Goal: Task Accomplishment & Management: Manage account settings

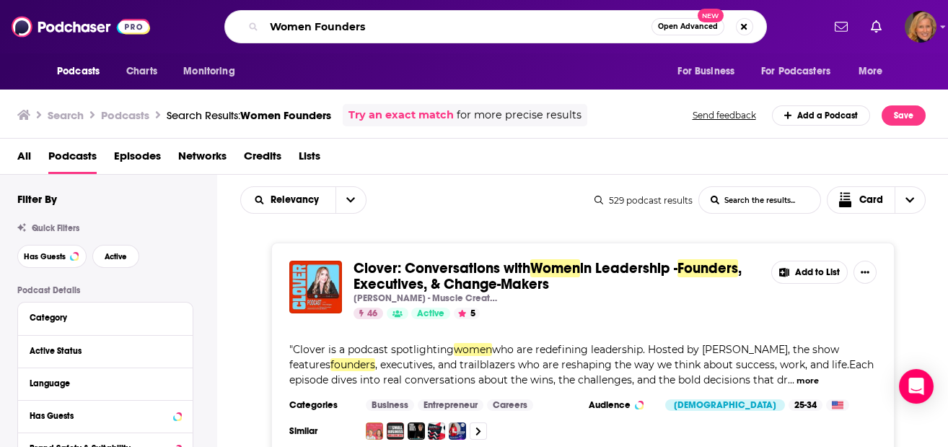
drag, startPoint x: 377, startPoint y: 27, endPoint x: 248, endPoint y: 26, distance: 129.2
click at [248, 26] on div "Women Founders Open Advanced New" at bounding box center [495, 26] width 543 height 33
type input "Economy and Women Owned Businesses"
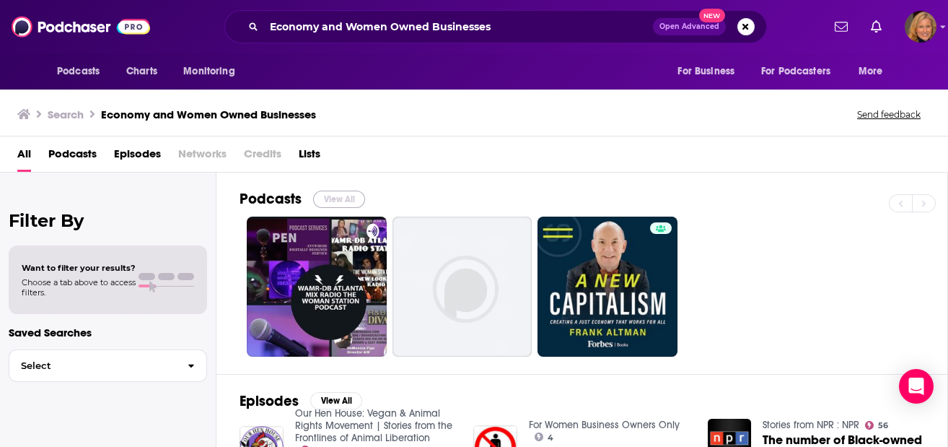
click at [343, 199] on button "View All" at bounding box center [339, 199] width 52 height 17
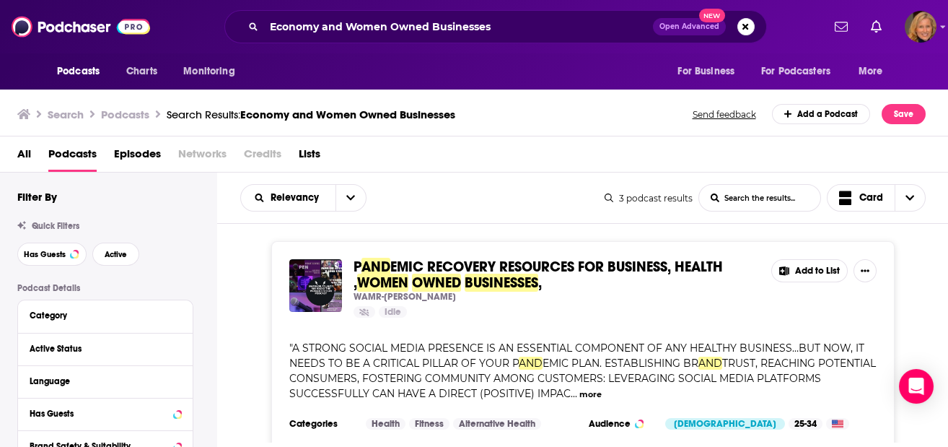
click at [815, 266] on button "Add to List" at bounding box center [809, 270] width 76 height 23
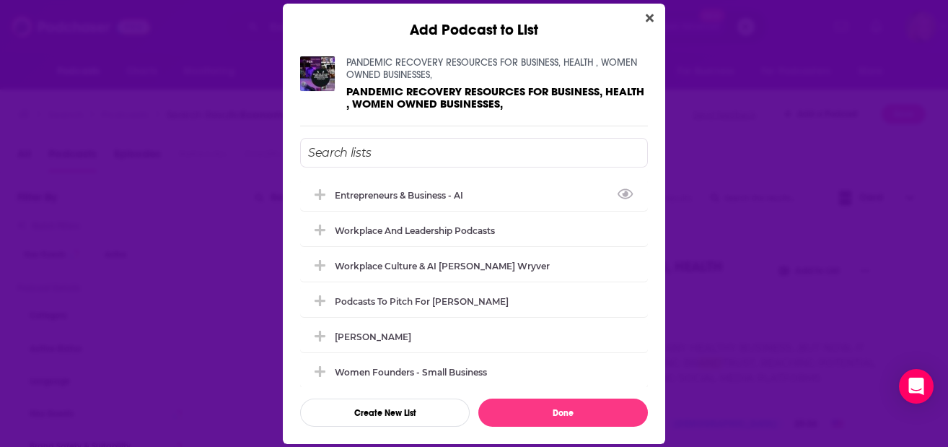
click at [346, 156] on input "Add Podcast To List" at bounding box center [474, 153] width 348 height 30
click at [377, 411] on button "Create New List" at bounding box center [385, 412] width 170 height 28
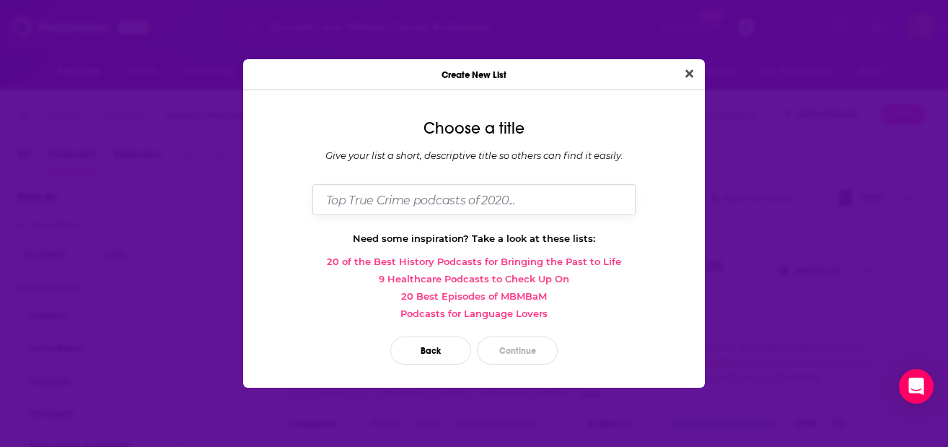
click at [390, 203] on input "Dialog" at bounding box center [473, 199] width 323 height 31
click at [690, 74] on icon "Close" at bounding box center [690, 73] width 8 height 8
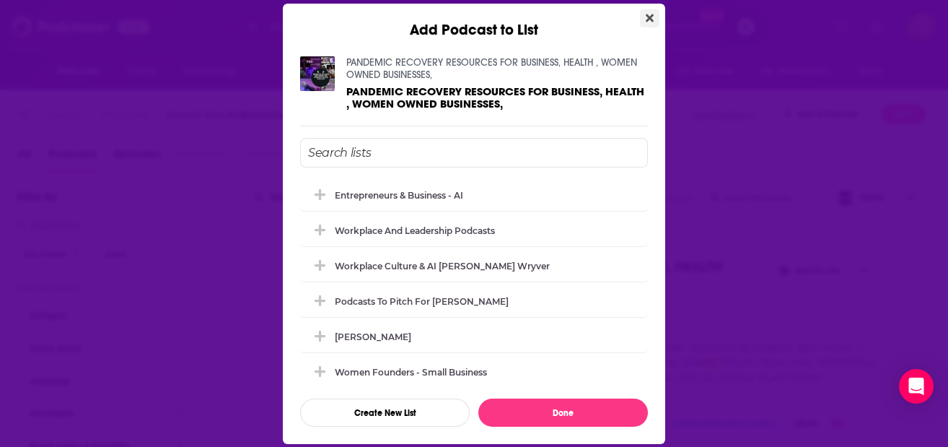
click at [653, 19] on icon "Close" at bounding box center [650, 18] width 8 height 12
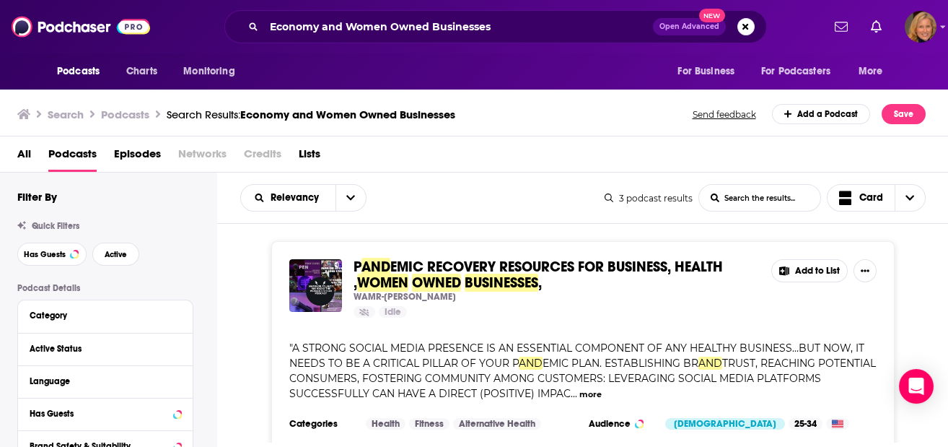
click at [814, 271] on button "Add to List" at bounding box center [809, 270] width 76 height 23
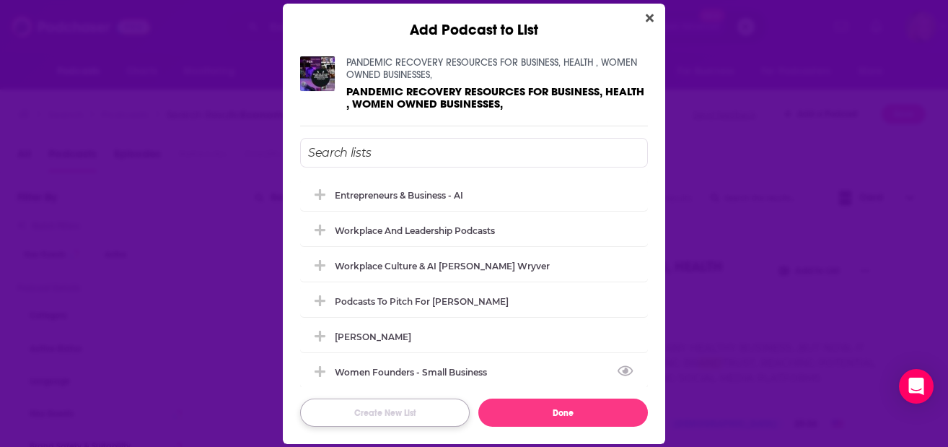
click at [379, 421] on button "Create New List" at bounding box center [385, 412] width 170 height 28
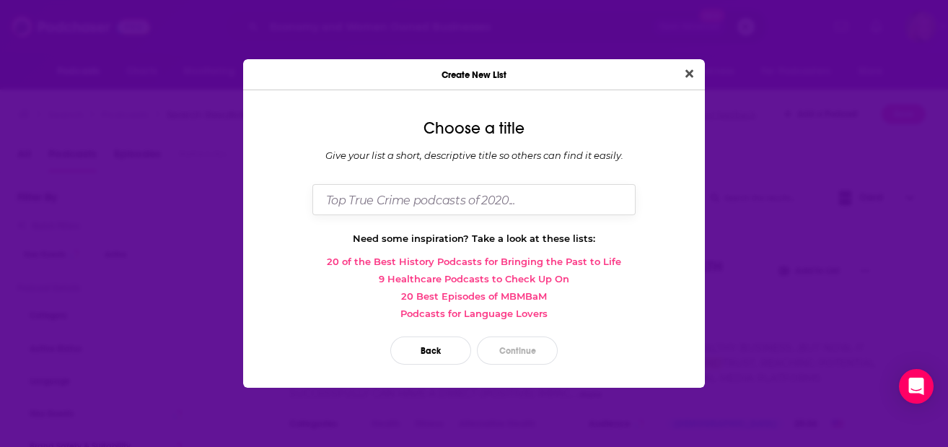
click at [364, 201] on input "Dialog" at bounding box center [473, 199] width 323 height 31
type input "Economy and Women Owned Business"
click at [517, 347] on button "Continue" at bounding box center [517, 350] width 81 height 28
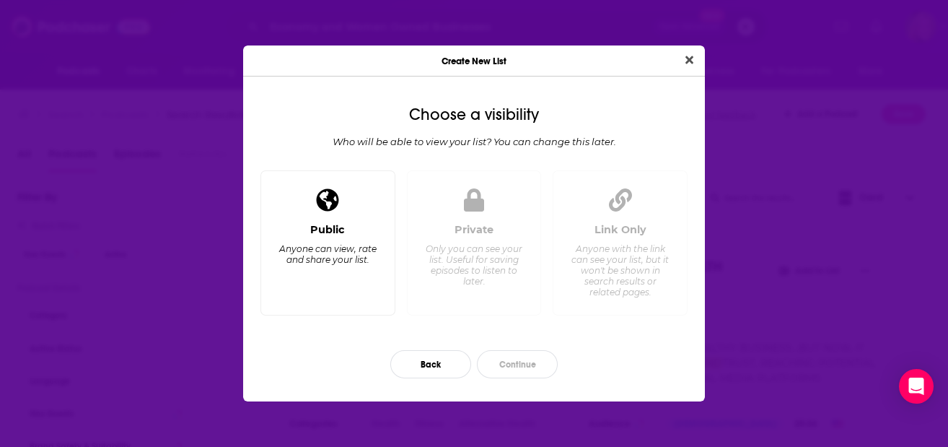
click at [336, 216] on div "Public Anyone can view, rate and share your list." at bounding box center [327, 242] width 135 height 145
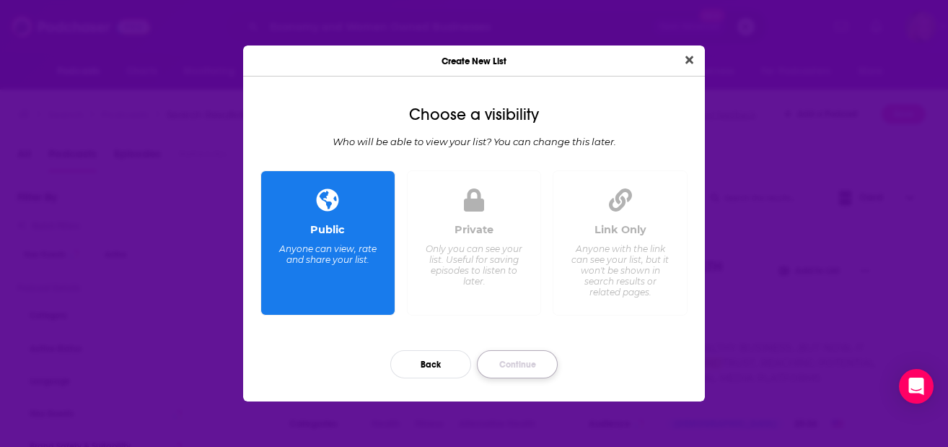
click at [538, 361] on button "Continue" at bounding box center [517, 364] width 81 height 28
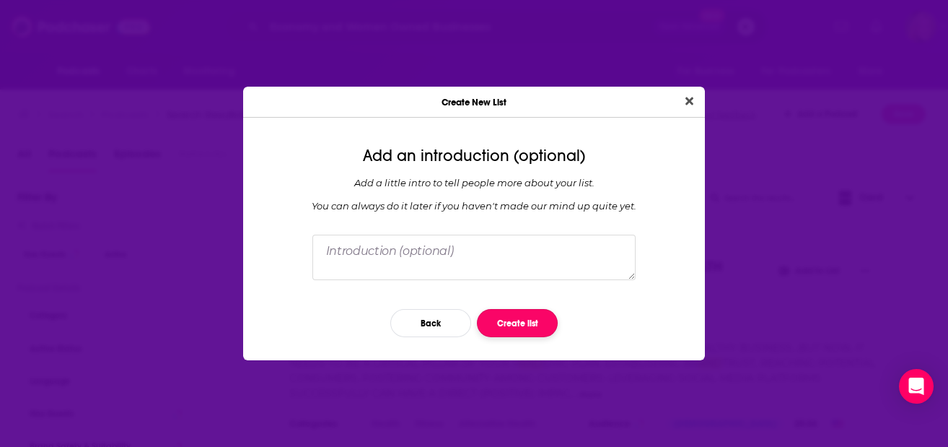
click at [531, 321] on button "Create list" at bounding box center [517, 323] width 81 height 28
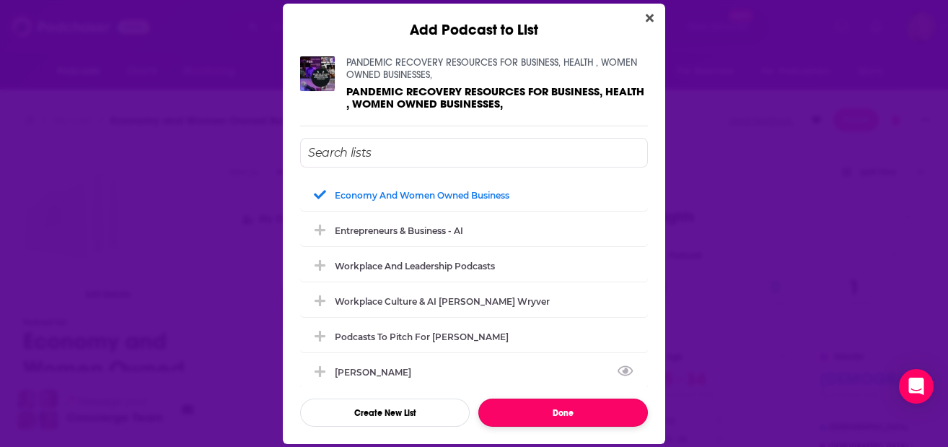
click at [552, 416] on button "Done" at bounding box center [563, 412] width 170 height 28
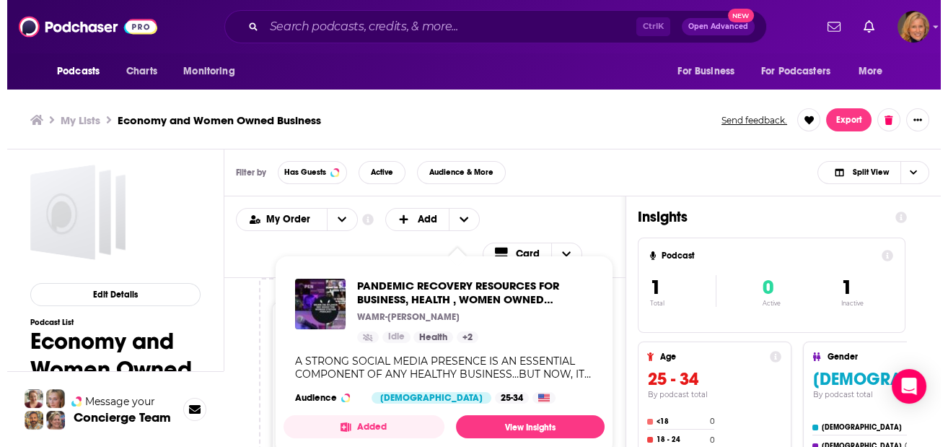
scroll to position [96, 0]
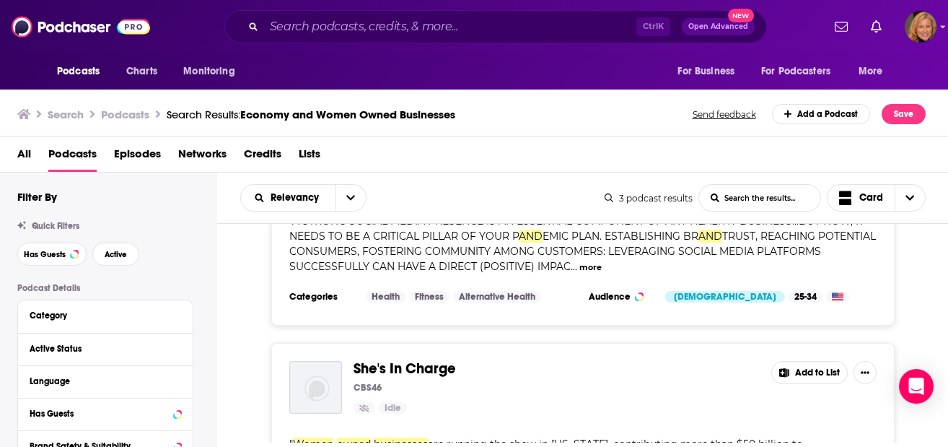
scroll to position [192, 0]
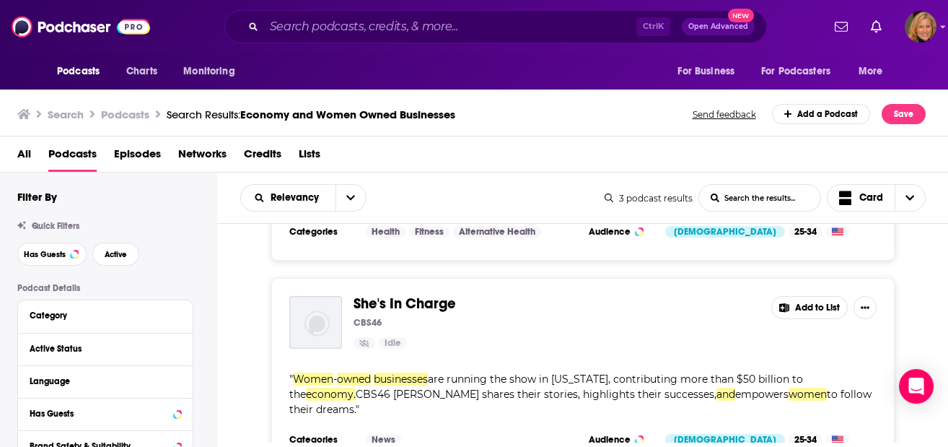
click at [812, 305] on button "Add to List" at bounding box center [809, 307] width 76 height 23
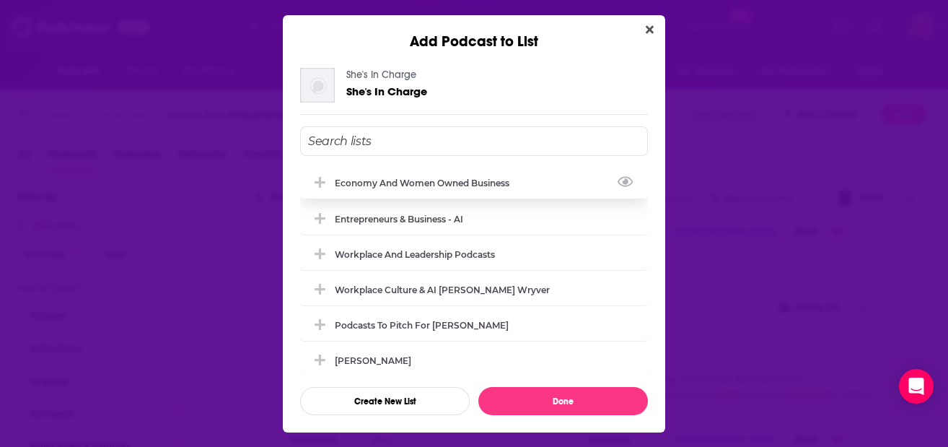
click at [406, 180] on div "Economy and Women Owned Business" at bounding box center [426, 183] width 183 height 11
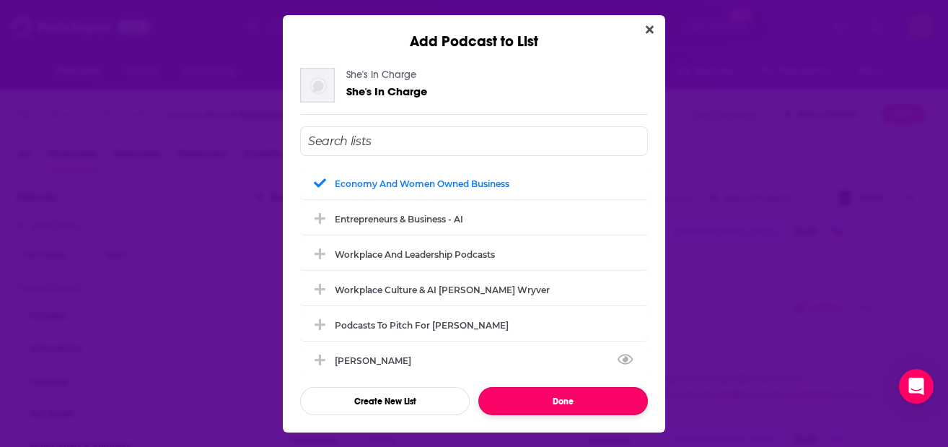
click at [556, 402] on button "Done" at bounding box center [563, 401] width 170 height 28
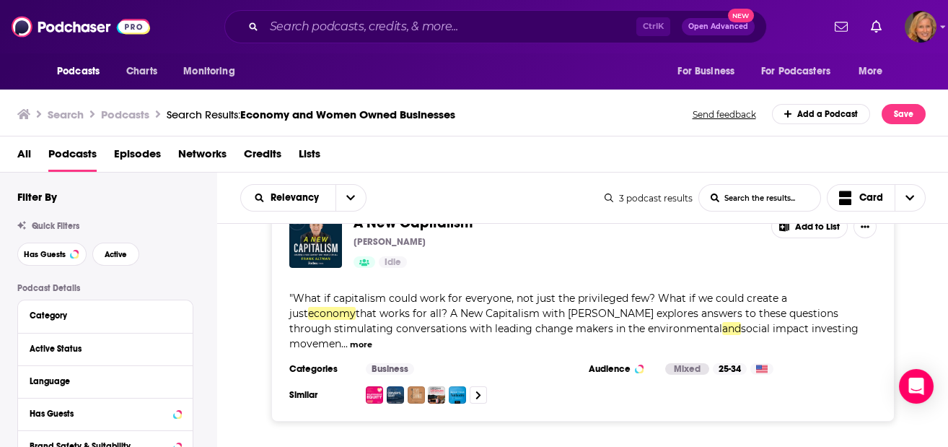
scroll to position [385, 0]
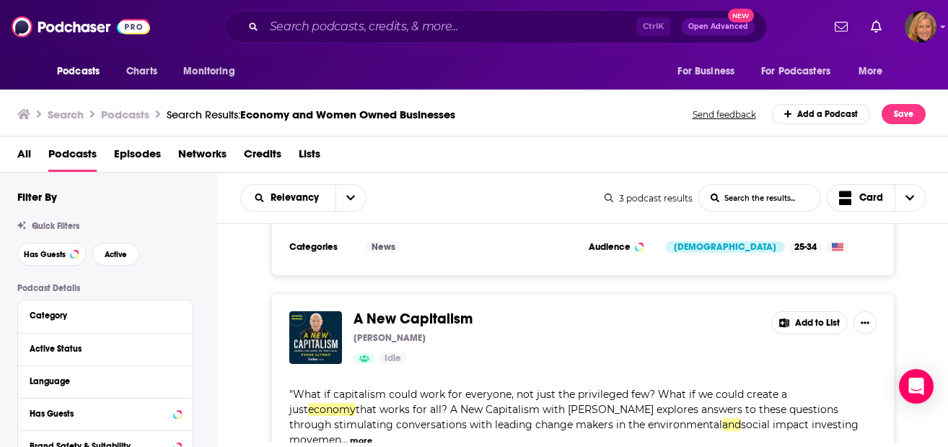
click at [820, 315] on button "Add to List" at bounding box center [809, 322] width 76 height 23
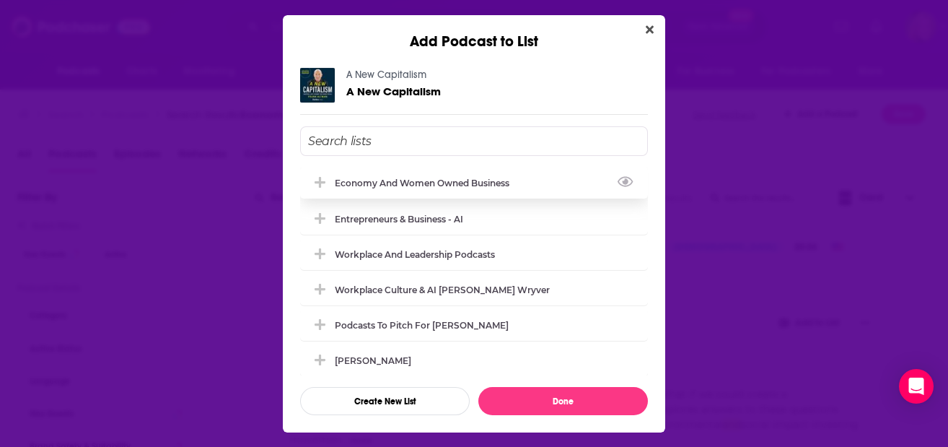
click at [441, 184] on div "Economy and Women Owned Business" at bounding box center [426, 183] width 183 height 11
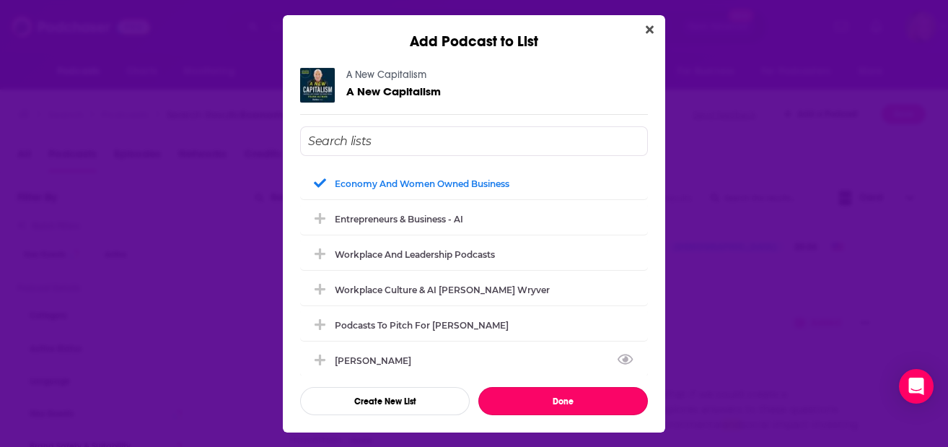
click at [551, 397] on button "Done" at bounding box center [563, 401] width 170 height 28
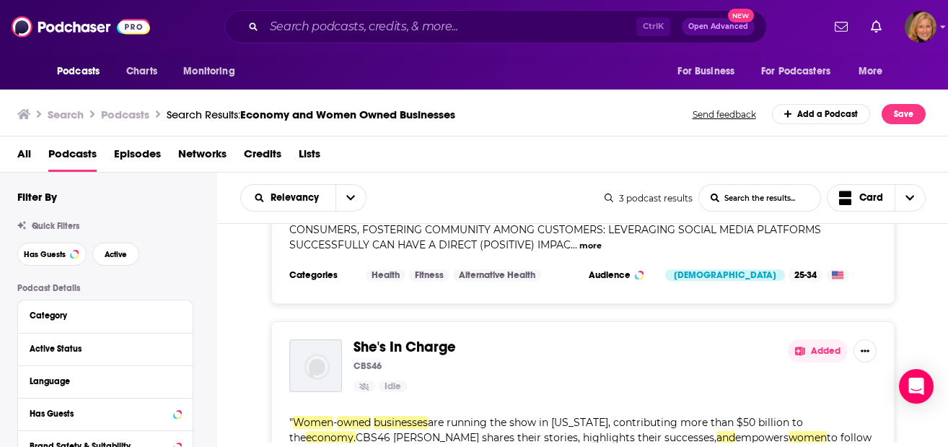
scroll to position [0, 0]
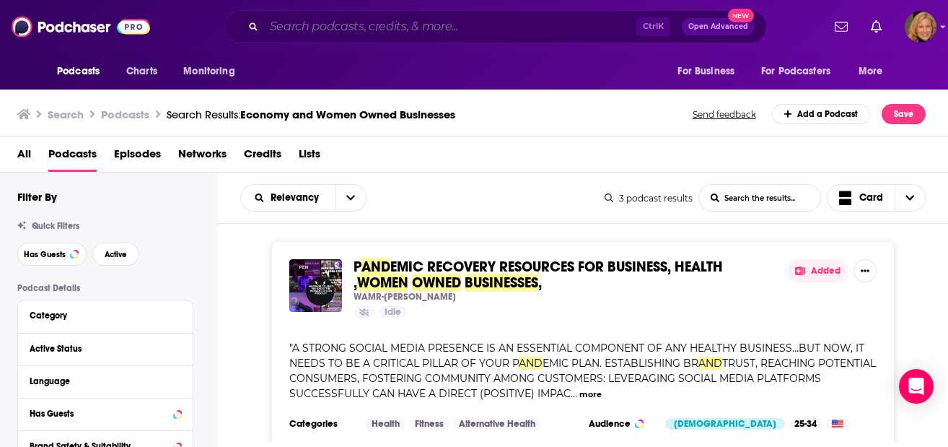
click at [385, 22] on input "Search podcasts, credits, & more..." at bounding box center [450, 26] width 372 height 23
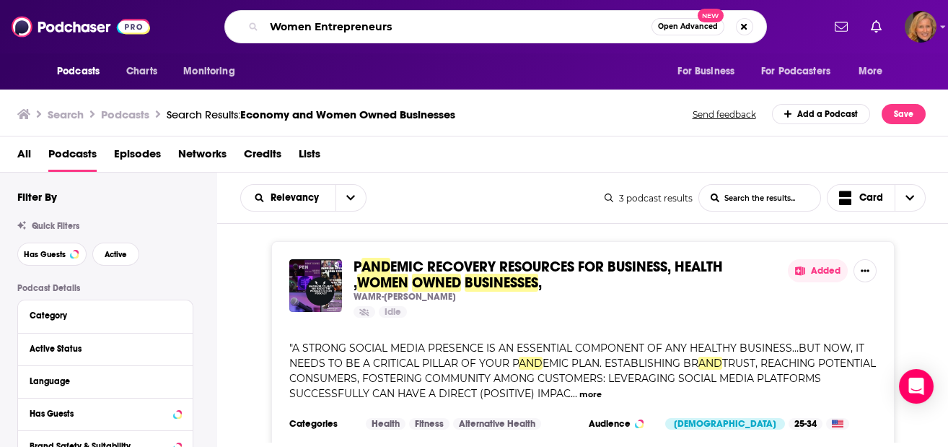
type input "Women Entrepreneurs"
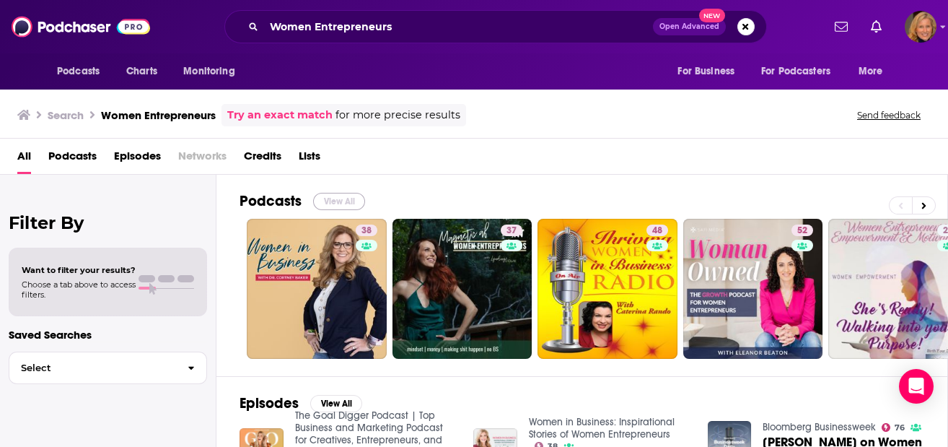
click at [338, 198] on button "View All" at bounding box center [339, 201] width 52 height 17
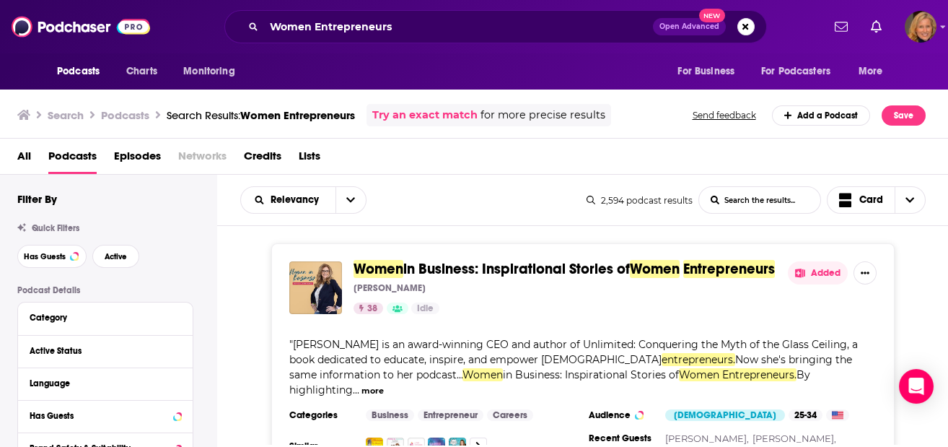
click at [833, 271] on button "Added" at bounding box center [818, 272] width 60 height 23
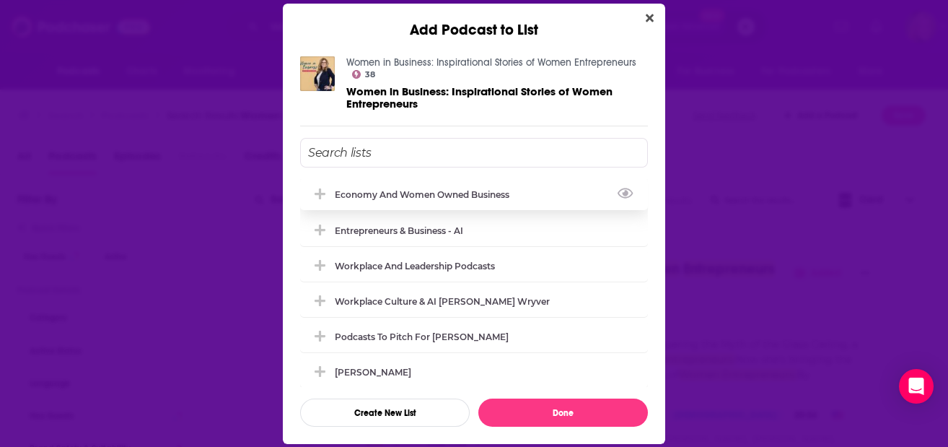
click at [423, 191] on div "Economy and Women Owned Business" at bounding box center [426, 194] width 183 height 11
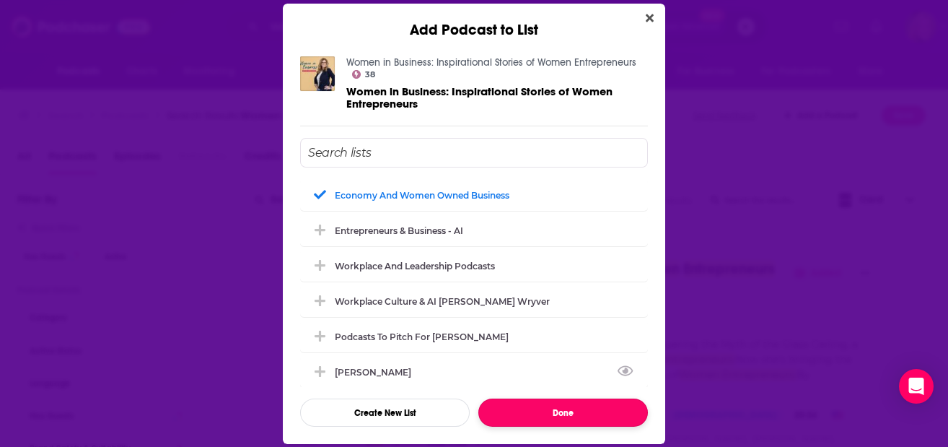
click at [567, 408] on button "Done" at bounding box center [563, 412] width 170 height 28
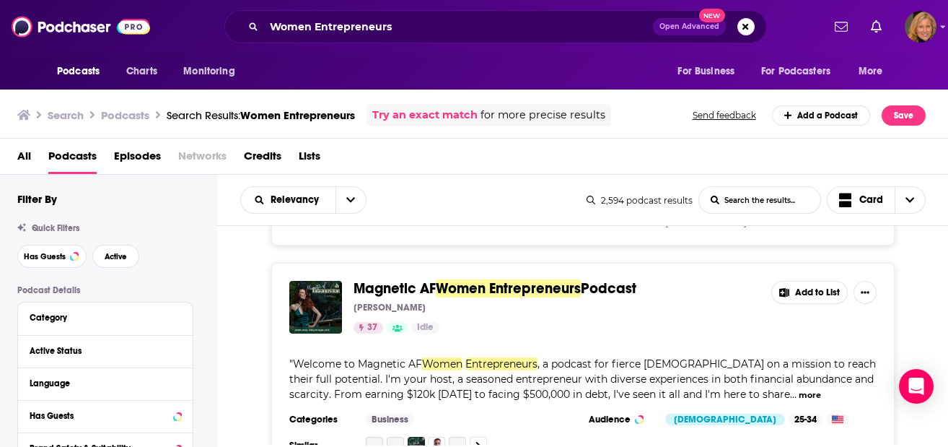
scroll to position [192, 0]
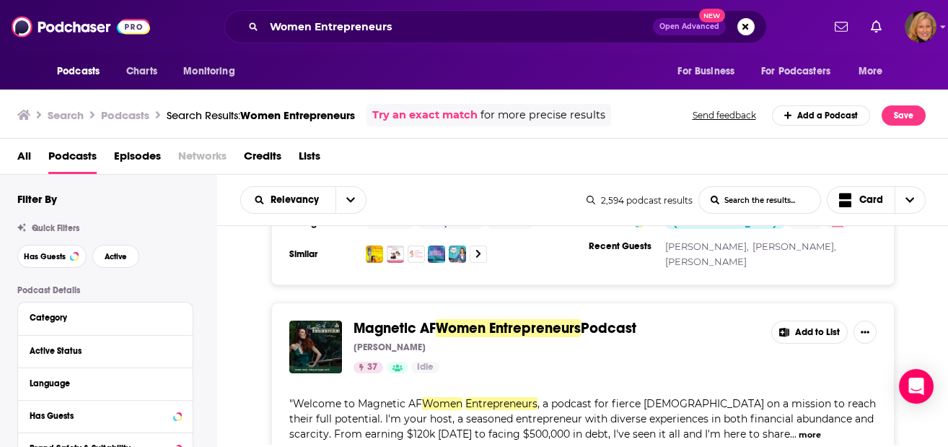
click at [821, 320] on button "Add to List" at bounding box center [809, 331] width 76 height 23
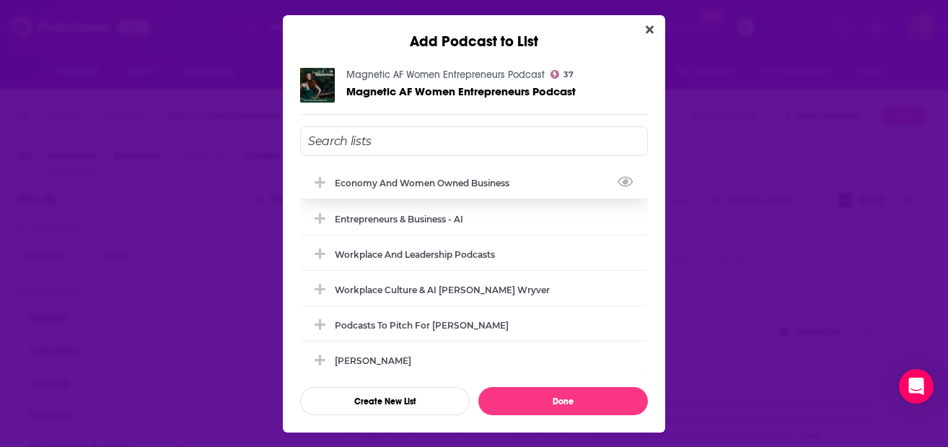
click at [404, 178] on div "Economy and Women Owned Business" at bounding box center [426, 183] width 183 height 11
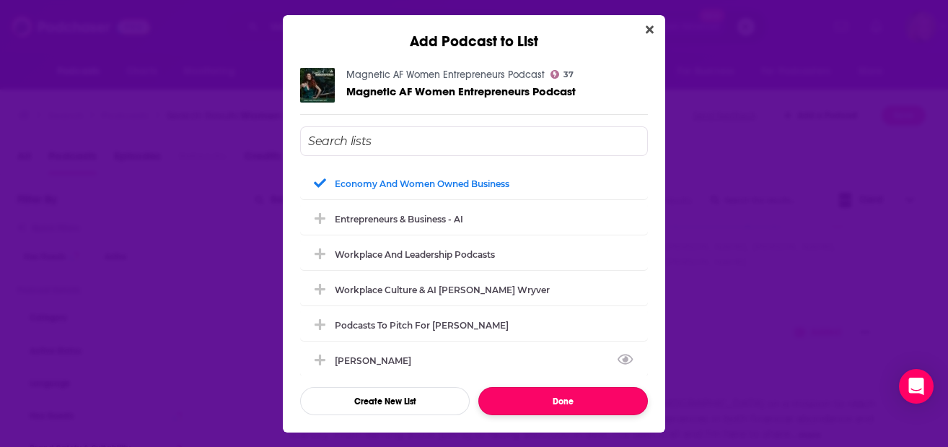
click at [566, 399] on button "Done" at bounding box center [563, 401] width 170 height 28
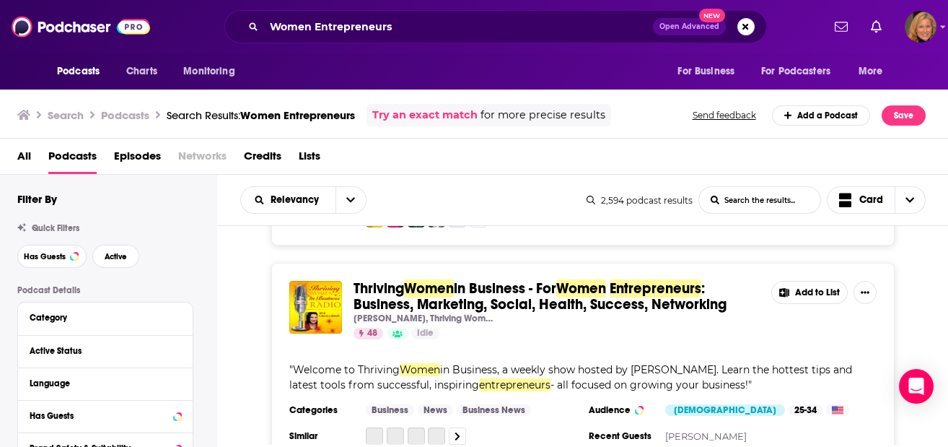
scroll to position [481, 0]
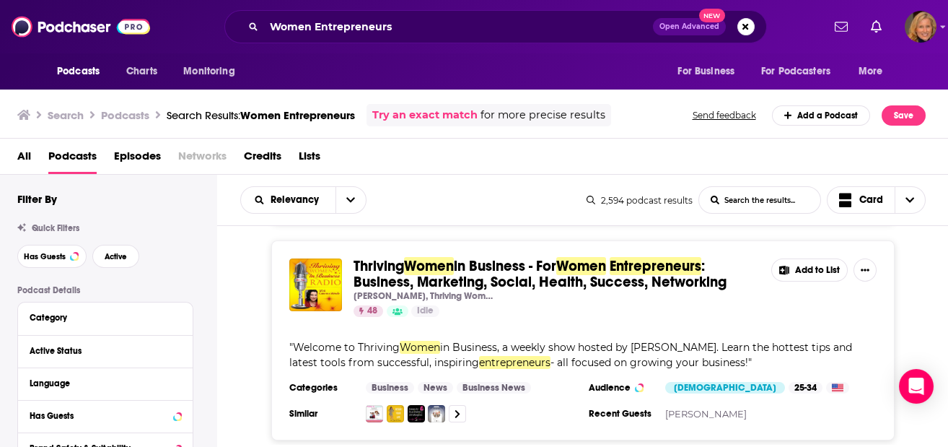
click at [826, 258] on button "Add to List" at bounding box center [809, 269] width 76 height 23
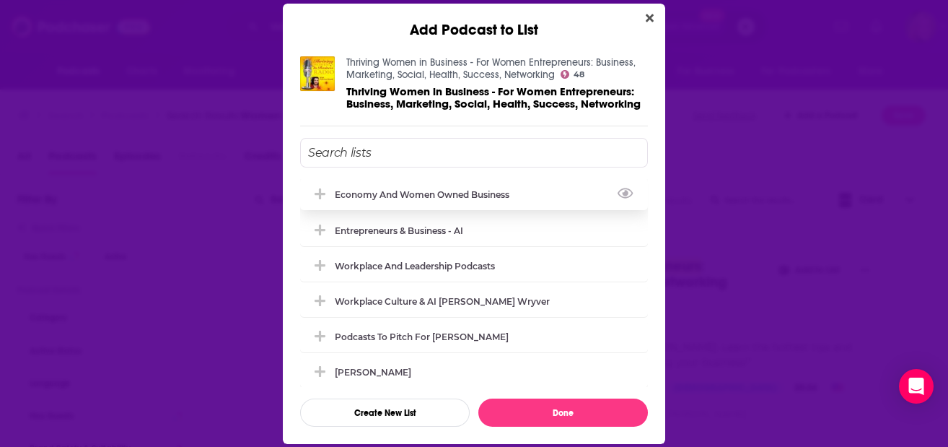
click at [381, 189] on div "Economy and Women Owned Business" at bounding box center [426, 194] width 183 height 11
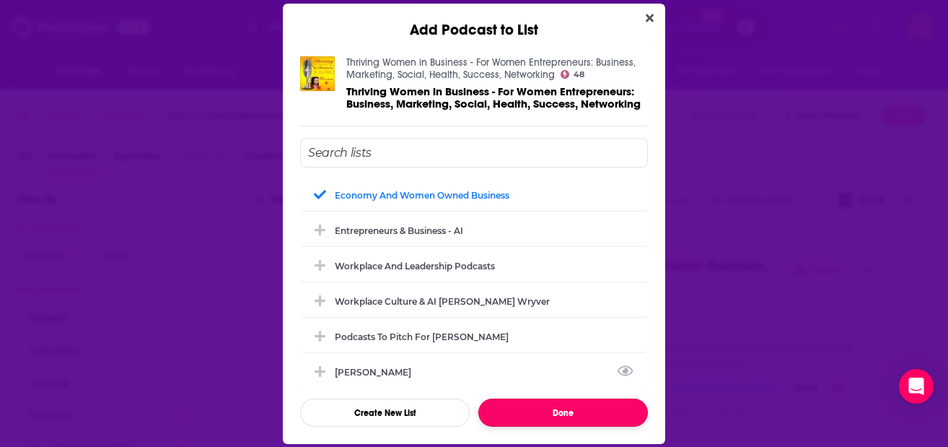
click at [560, 408] on button "Done" at bounding box center [563, 412] width 170 height 28
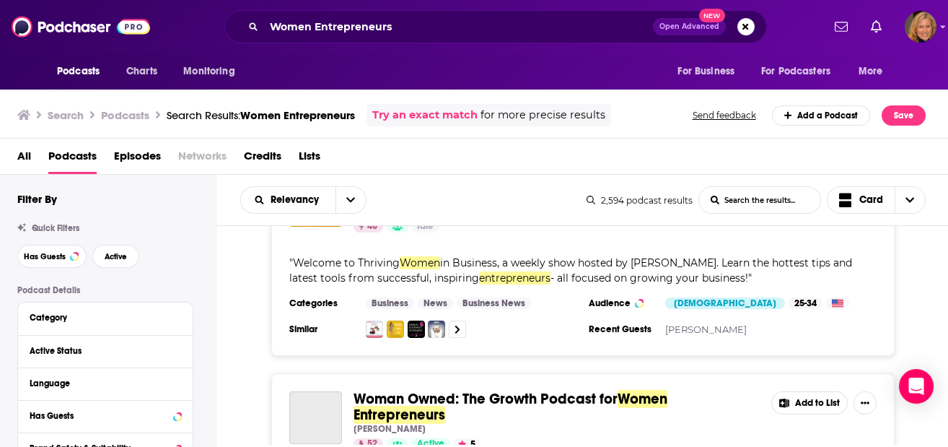
scroll to position [673, 0]
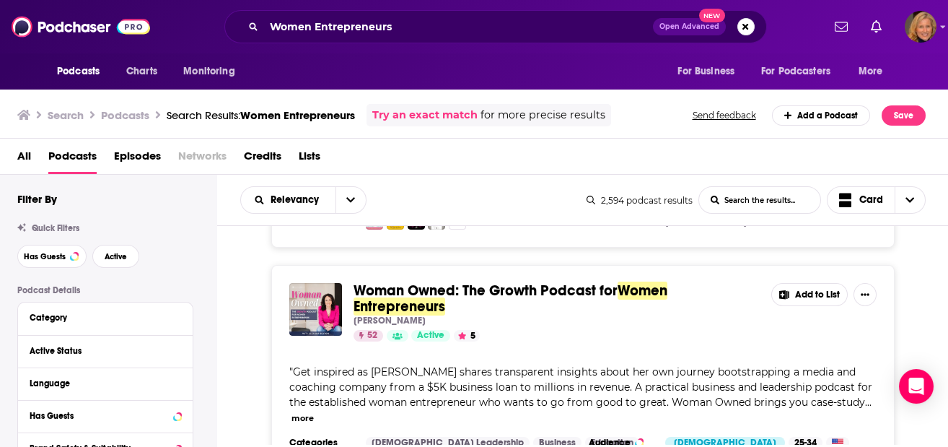
click at [802, 283] on button "Add to List" at bounding box center [809, 294] width 76 height 23
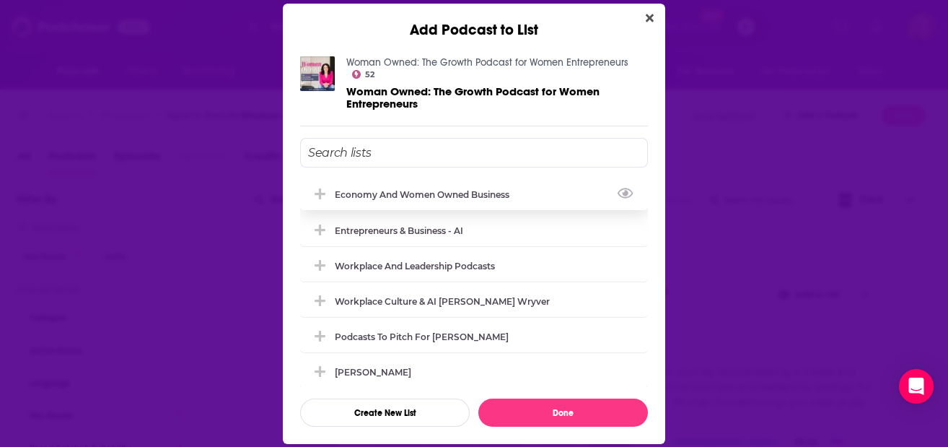
click at [385, 189] on div "Economy and Women Owned Business" at bounding box center [426, 194] width 183 height 11
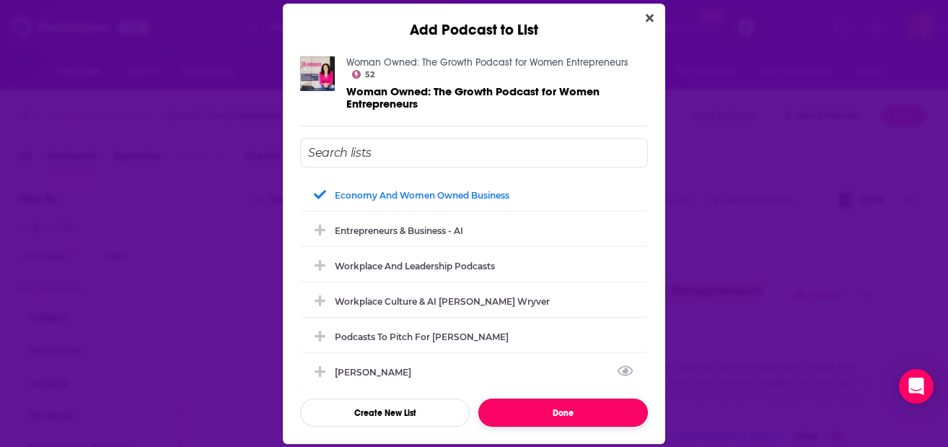
click at [573, 410] on button "Done" at bounding box center [563, 412] width 170 height 28
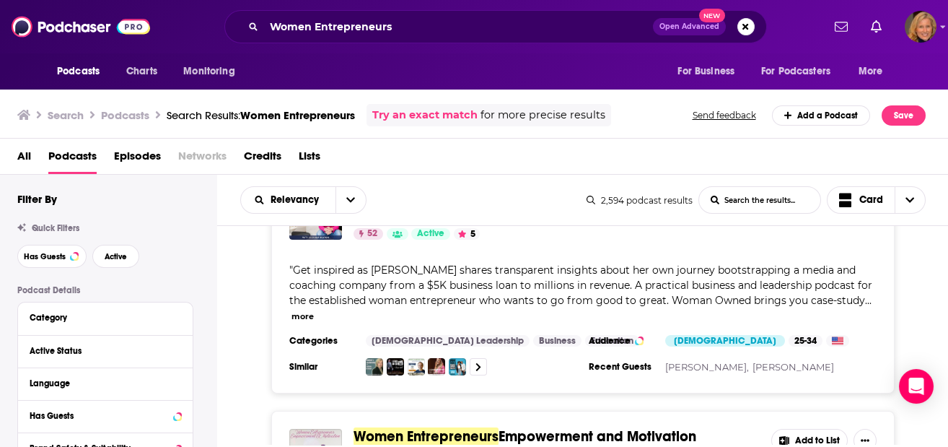
scroll to position [866, 0]
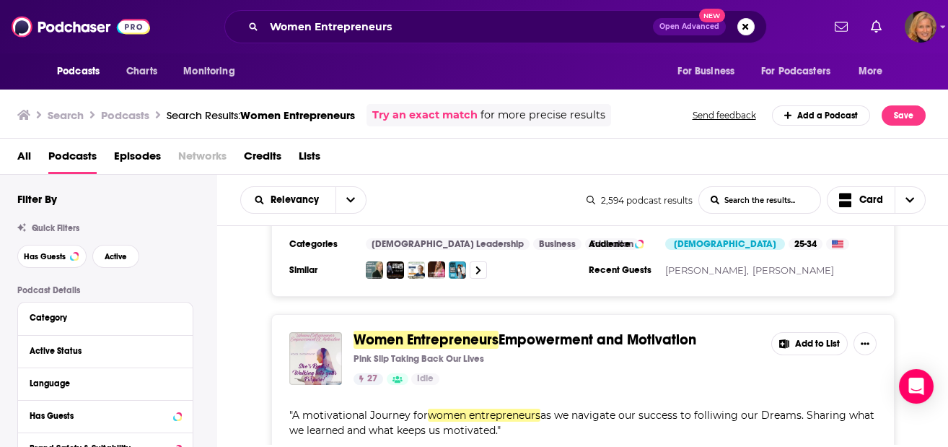
click at [807, 332] on button "Add to List" at bounding box center [809, 343] width 76 height 23
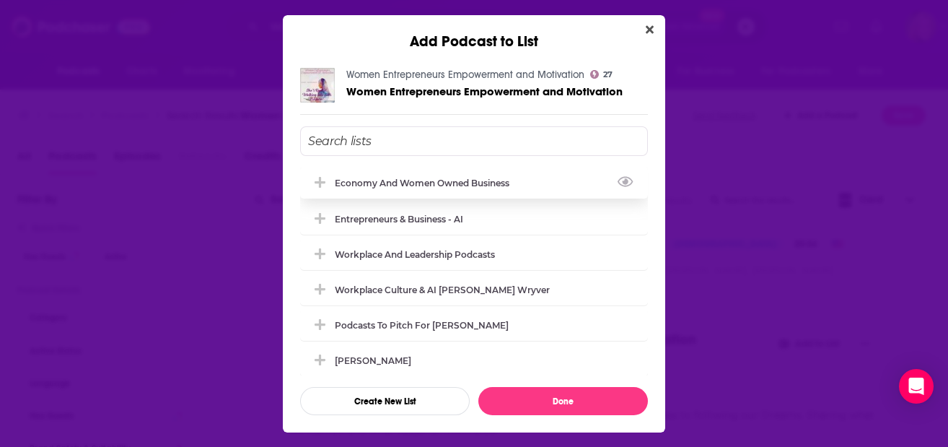
click at [382, 191] on div "Economy and Women Owned Business" at bounding box center [474, 183] width 348 height 32
click at [551, 423] on div "Women Entrepreneurs Empowerment and Motivation 27 Women Entrepreneurs Empowerme…" at bounding box center [474, 242] width 382 height 382
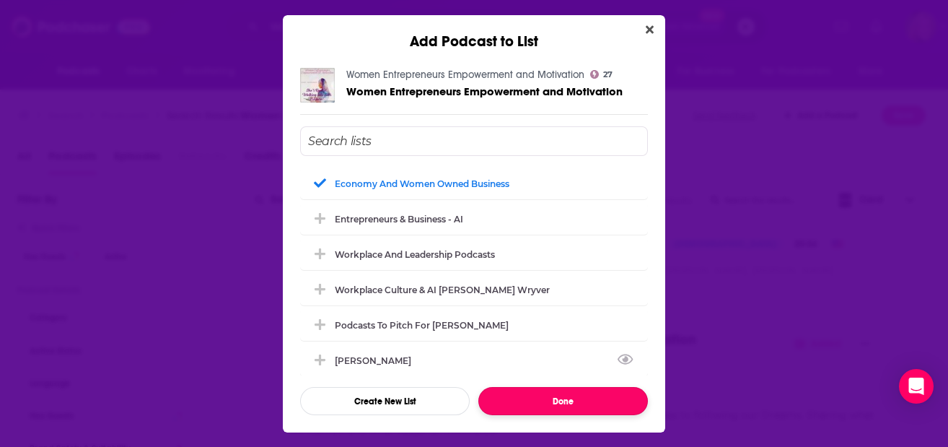
click at [548, 400] on button "Done" at bounding box center [563, 401] width 170 height 28
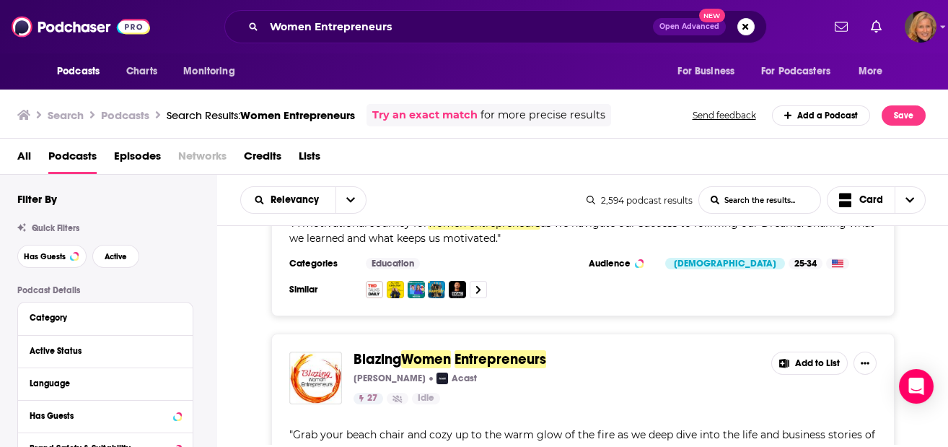
scroll to position [1155, 0]
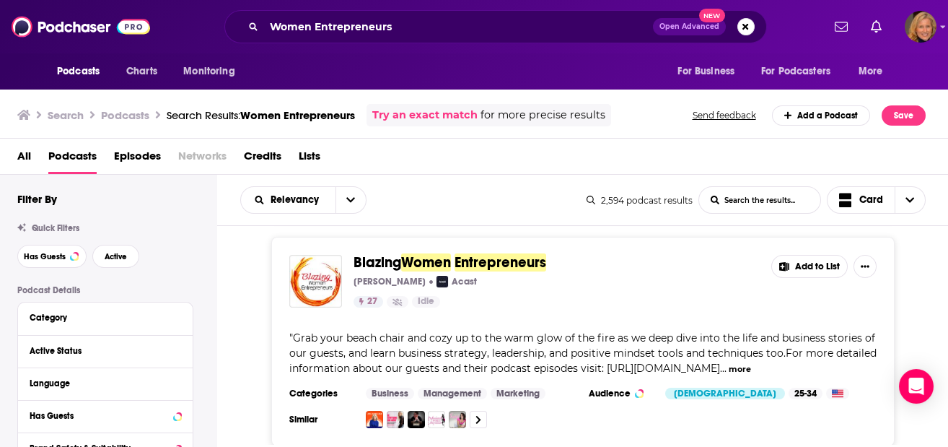
click at [818, 255] on button "Add to List" at bounding box center [809, 266] width 76 height 23
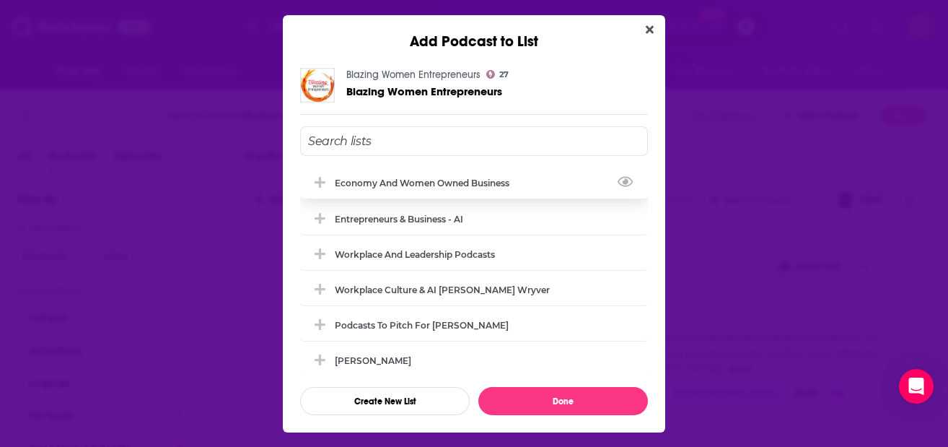
click at [390, 181] on div "Economy and Women Owned Business" at bounding box center [426, 183] width 183 height 11
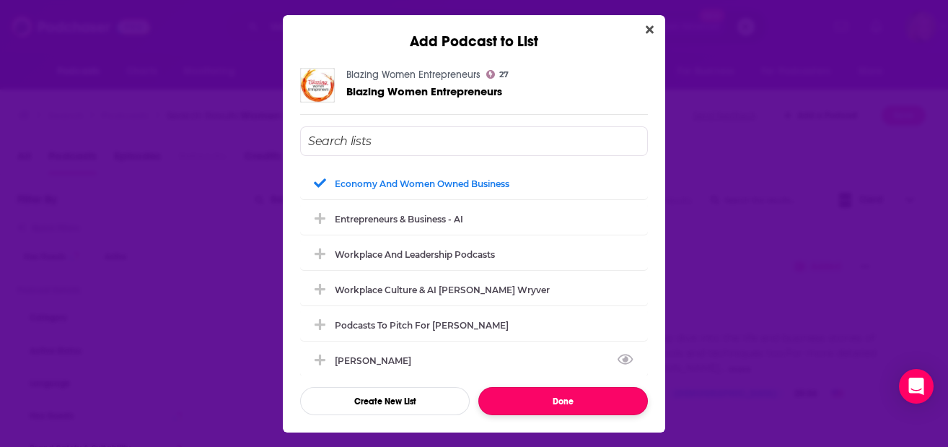
click at [566, 401] on button "Done" at bounding box center [563, 401] width 170 height 28
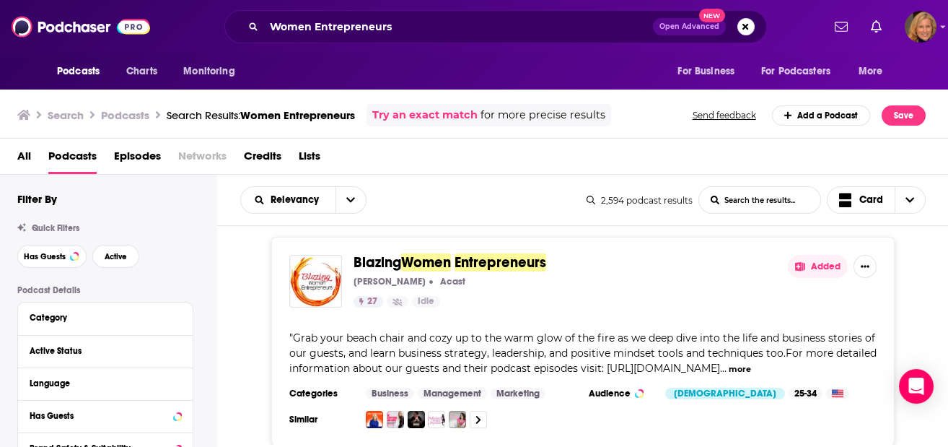
scroll to position [1251, 0]
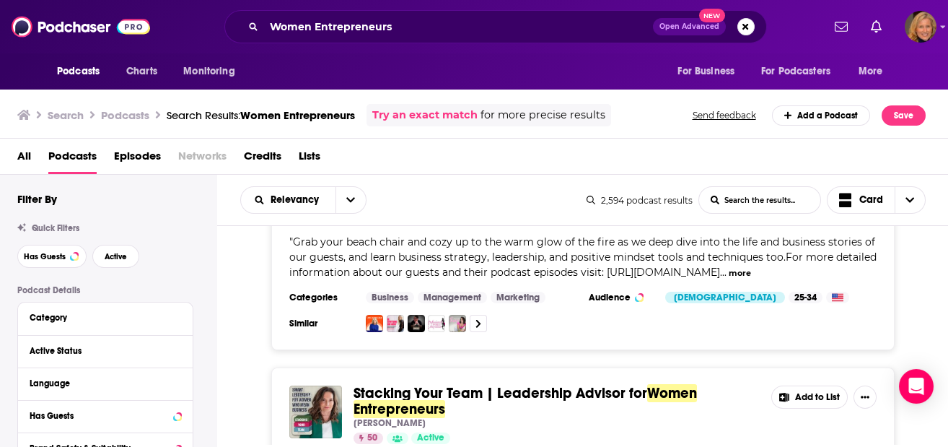
click at [818, 385] on button "Add to List" at bounding box center [809, 396] width 76 height 23
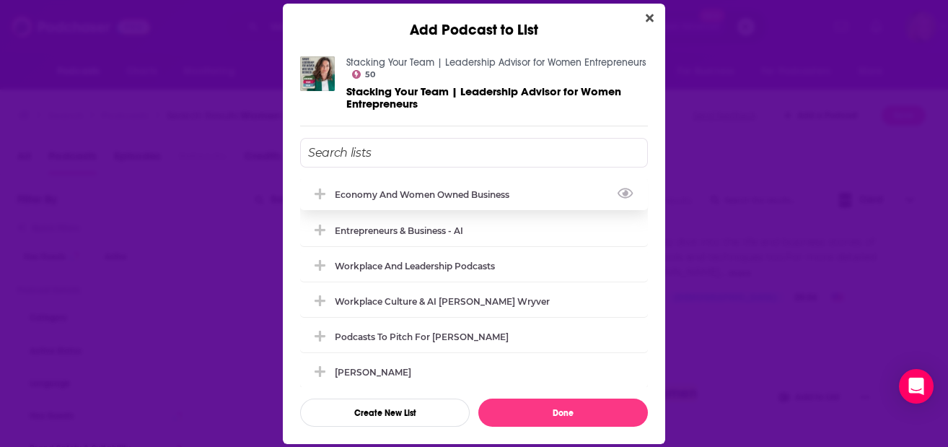
click at [419, 191] on div "Economy and Women Owned Business" at bounding box center [426, 194] width 183 height 11
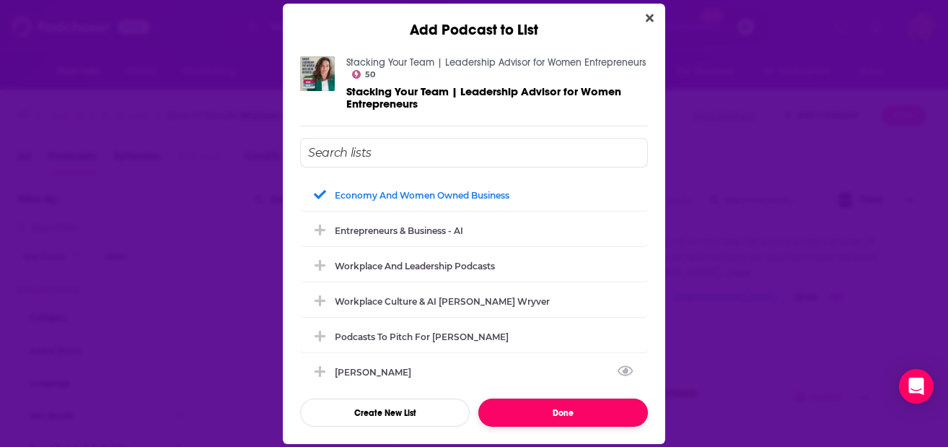
click at [564, 411] on button "Done" at bounding box center [563, 412] width 170 height 28
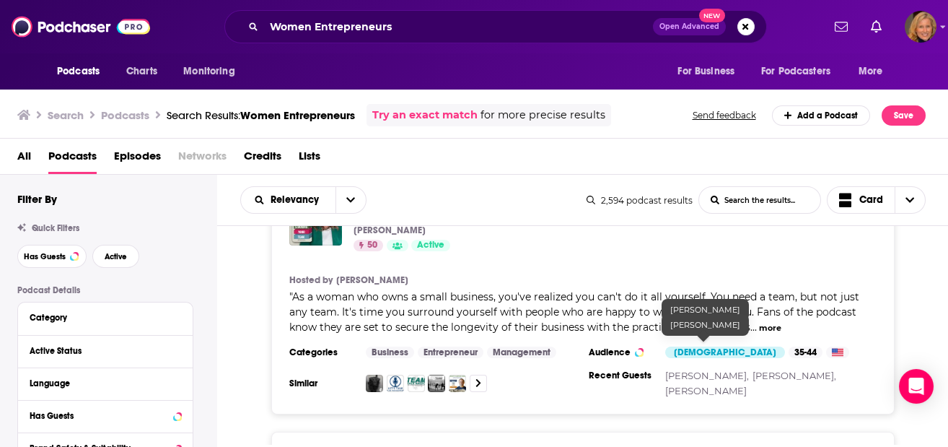
scroll to position [1539, 0]
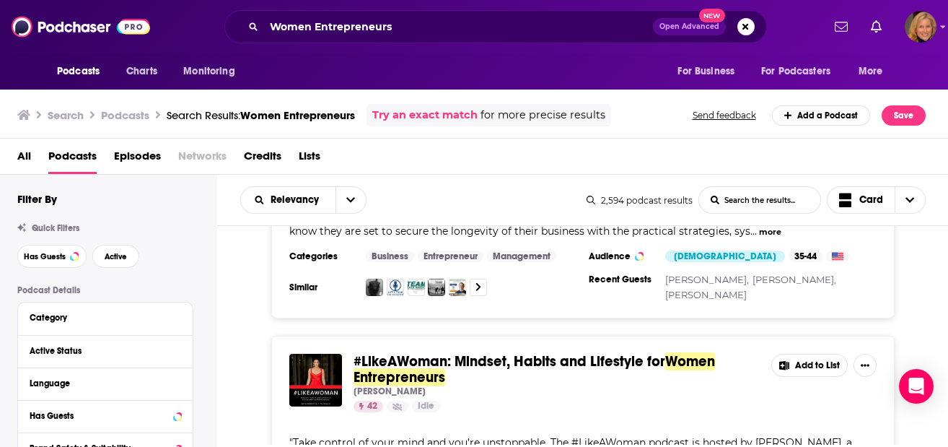
click at [808, 354] on button "Add to List" at bounding box center [809, 365] width 76 height 23
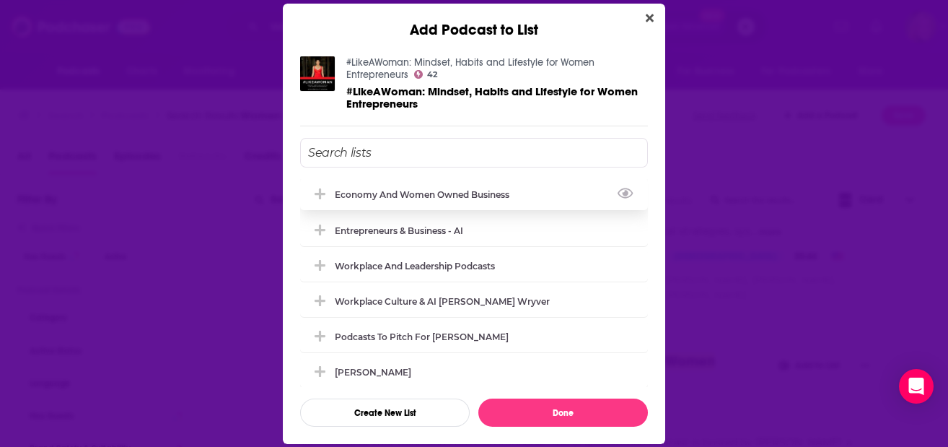
click at [379, 189] on div "Economy and Women Owned Business" at bounding box center [426, 194] width 183 height 11
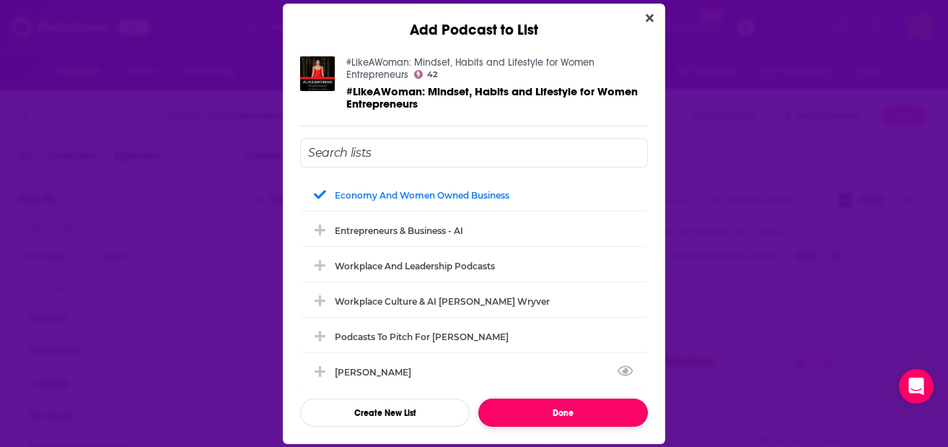
click at [557, 408] on button "Done" at bounding box center [563, 412] width 170 height 28
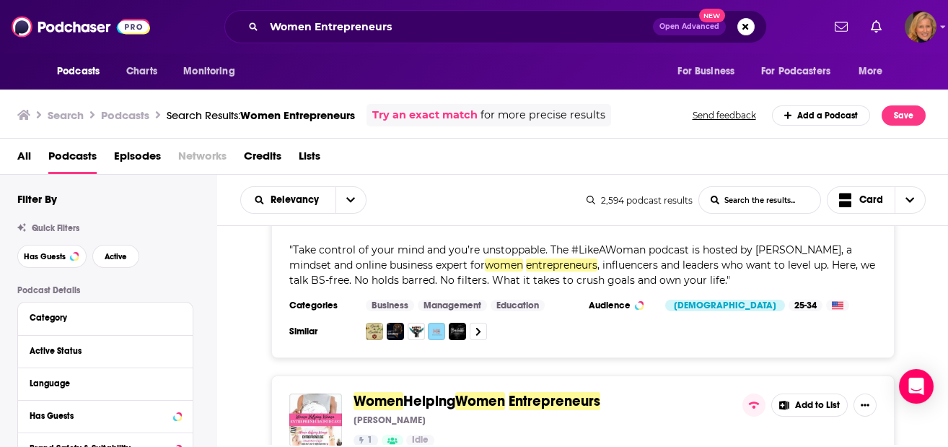
scroll to position [1828, 0]
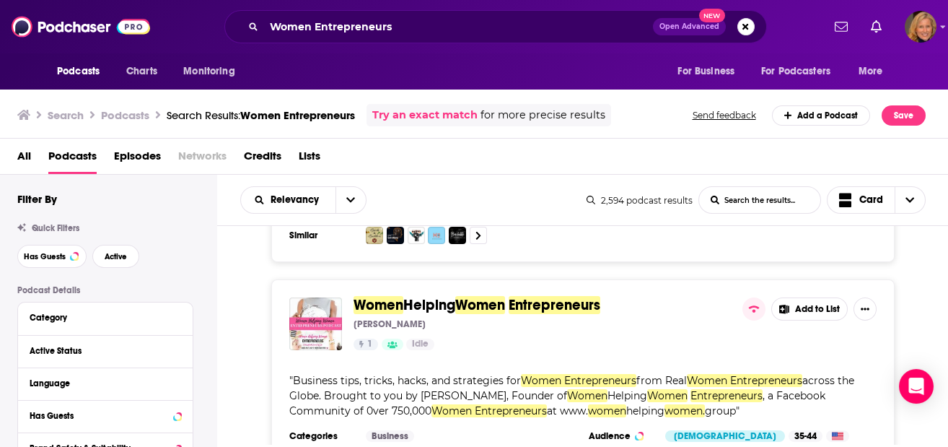
click at [810, 297] on button "Add to List" at bounding box center [809, 308] width 76 height 23
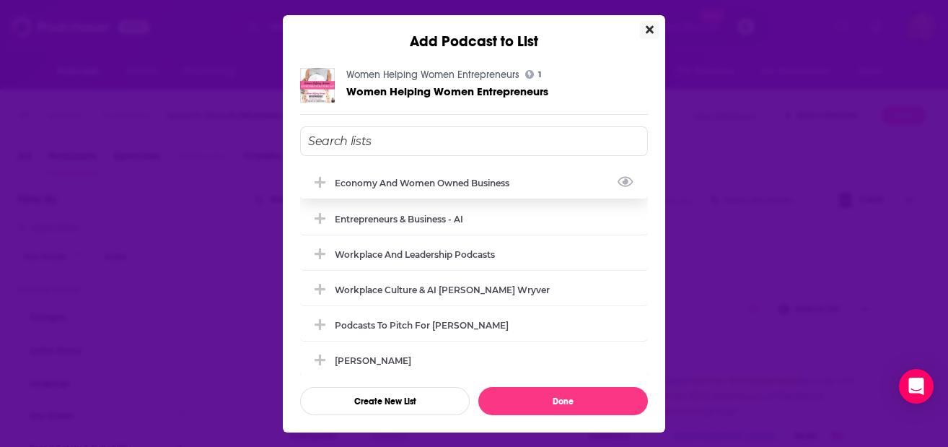
click at [428, 184] on div "Economy and Women Owned Business" at bounding box center [426, 183] width 183 height 11
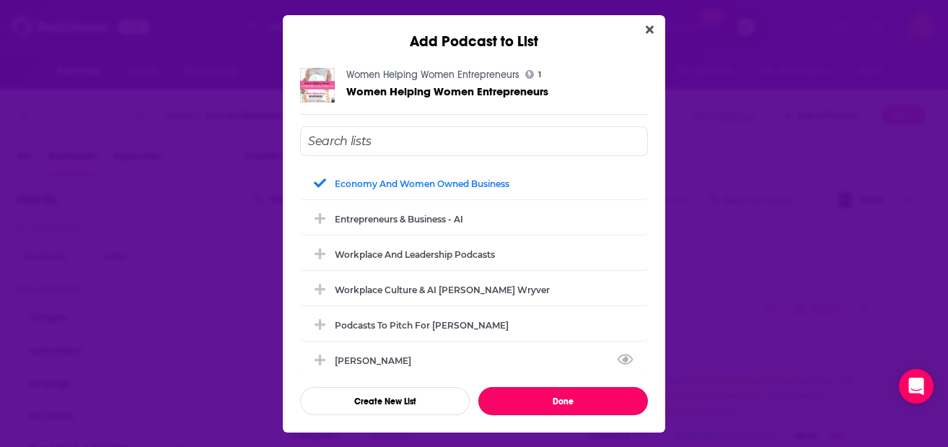
click at [559, 397] on button "Done" at bounding box center [563, 401] width 170 height 28
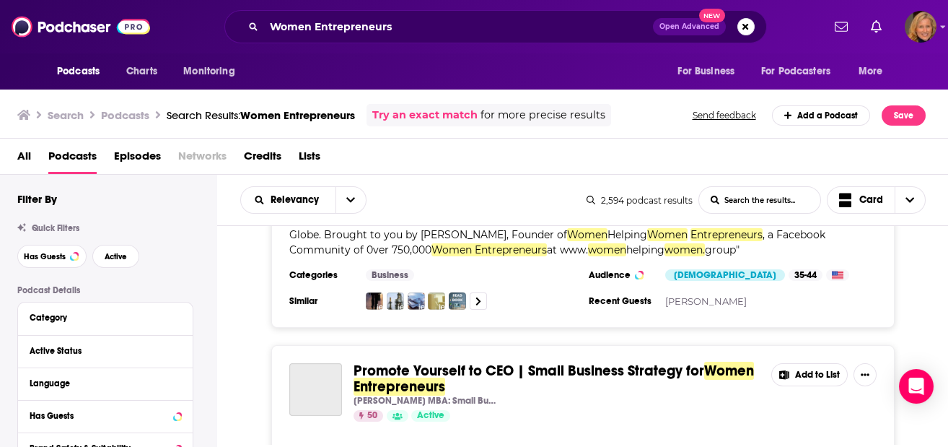
scroll to position [2020, 0]
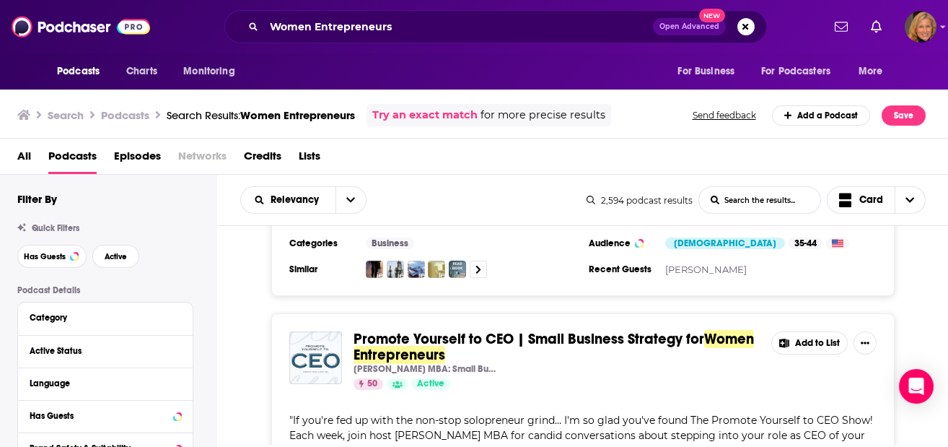
click at [829, 331] on button "Add to List" at bounding box center [809, 342] width 76 height 23
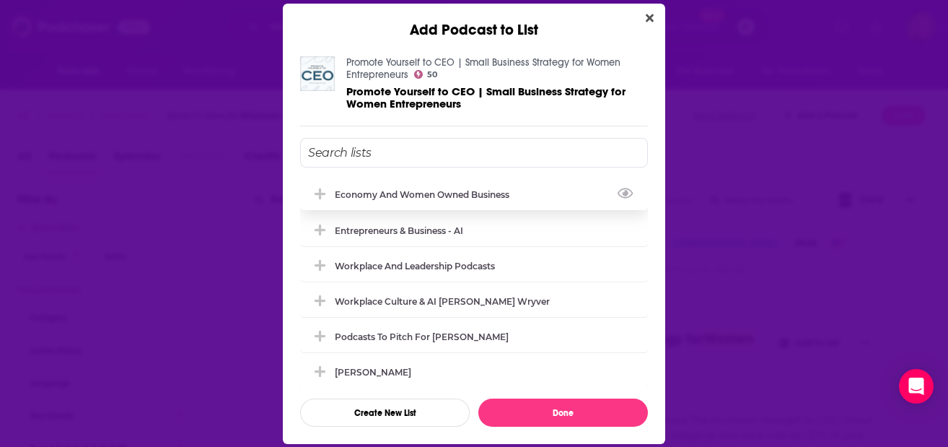
drag, startPoint x: 432, startPoint y: 191, endPoint x: 445, endPoint y: 186, distance: 13.7
click at [432, 191] on div "Economy and Women Owned Business" at bounding box center [426, 194] width 183 height 11
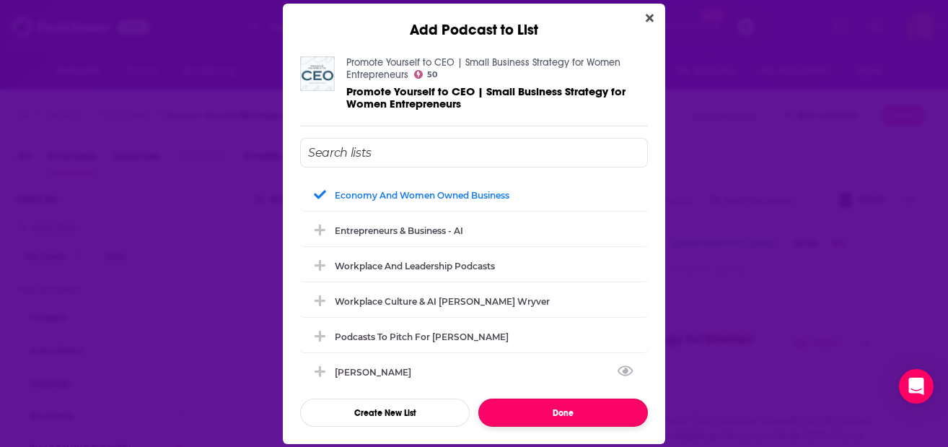
click at [561, 410] on button "Done" at bounding box center [563, 412] width 170 height 28
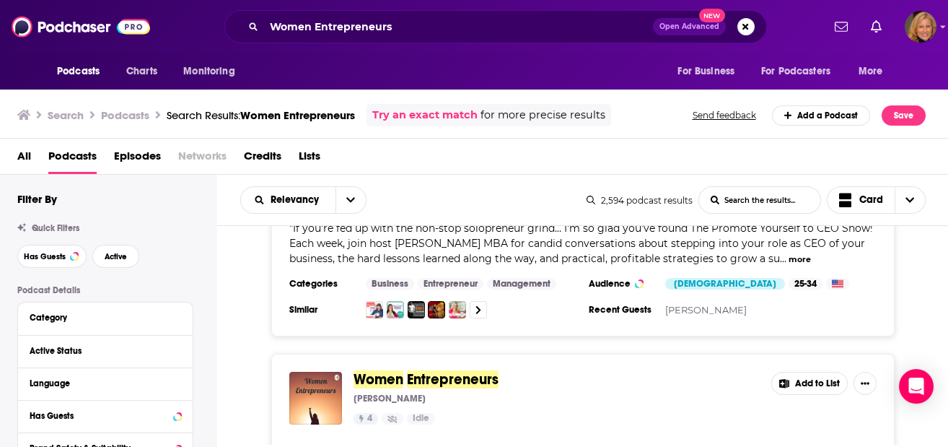
scroll to position [2309, 0]
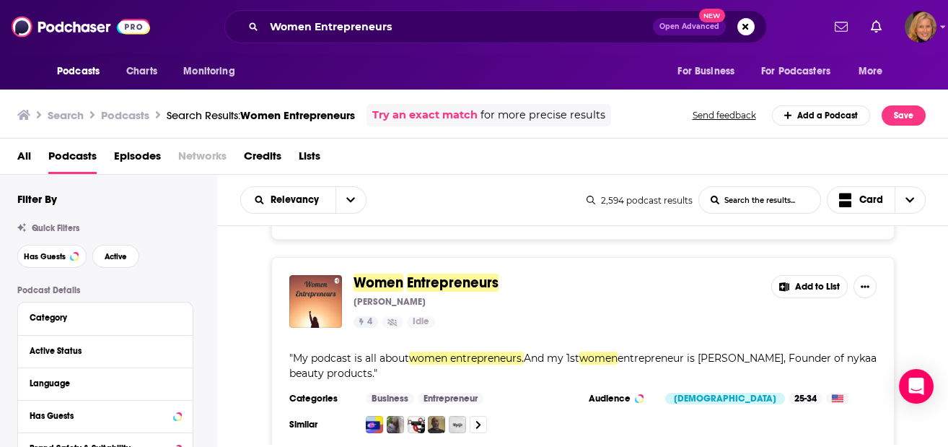
click at [802, 275] on button "Add to List" at bounding box center [809, 286] width 76 height 23
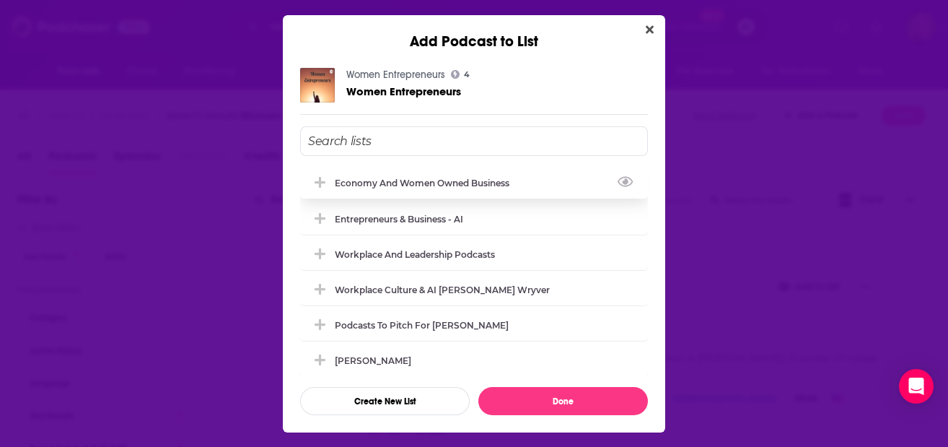
click at [406, 178] on div "Economy and Women Owned Business" at bounding box center [426, 183] width 183 height 11
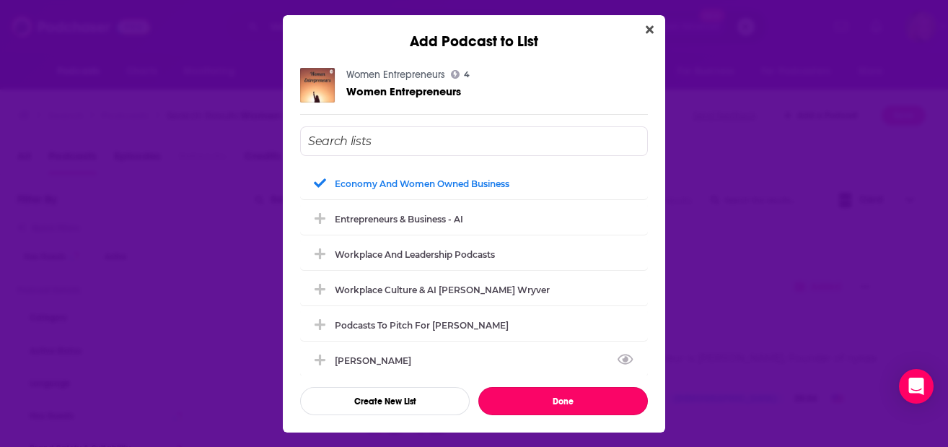
drag, startPoint x: 568, startPoint y: 390, endPoint x: 657, endPoint y: 367, distance: 91.7
click at [568, 391] on button "Done" at bounding box center [563, 401] width 170 height 28
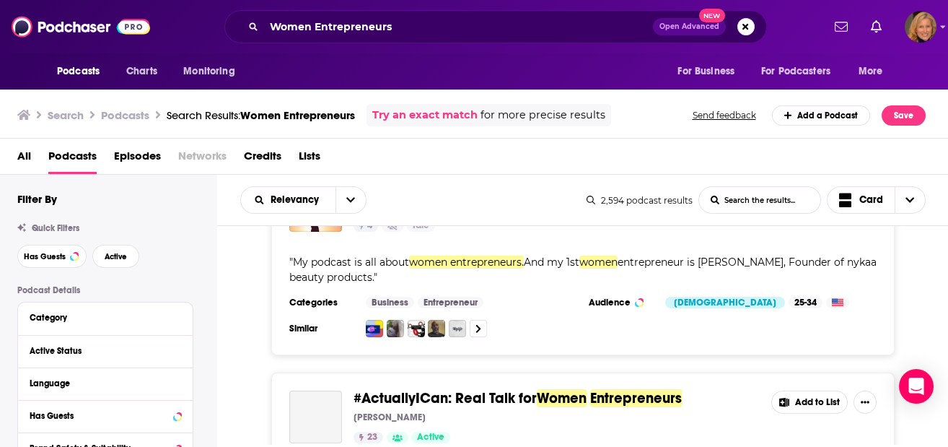
scroll to position [2501, 0]
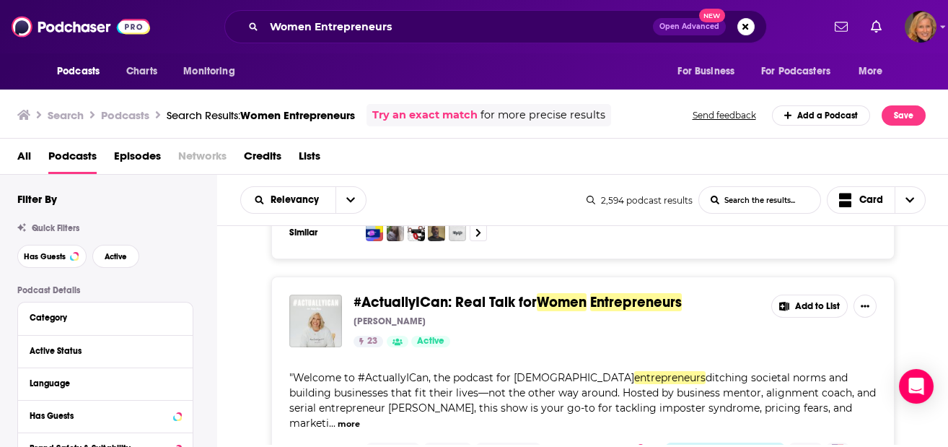
click at [815, 294] on button "Add to List" at bounding box center [809, 305] width 76 height 23
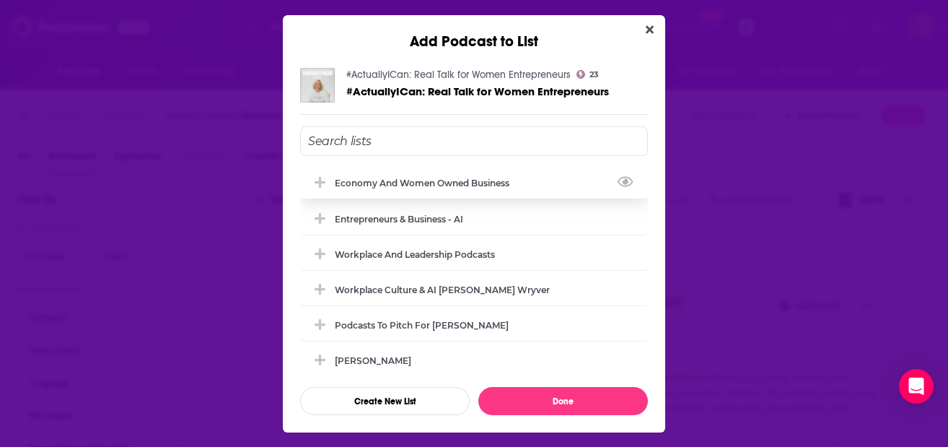
click at [421, 184] on div "Economy and Women Owned Business" at bounding box center [426, 183] width 183 height 11
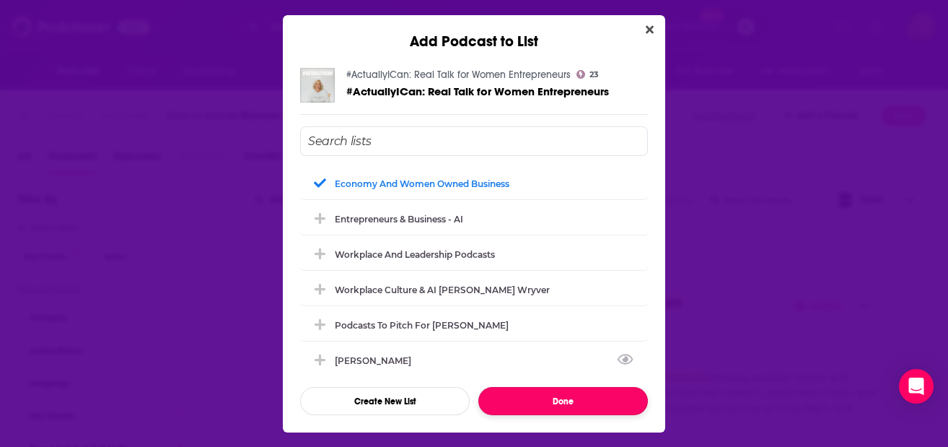
click at [555, 397] on button "Done" at bounding box center [563, 401] width 170 height 28
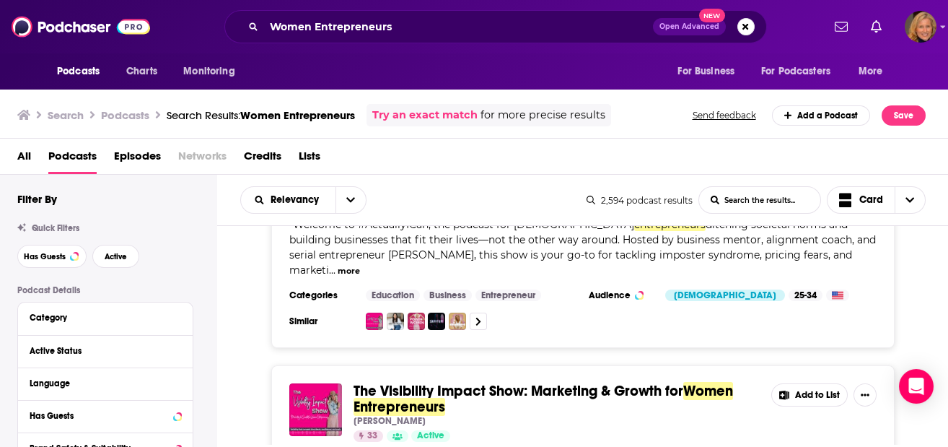
scroll to position [2694, 0]
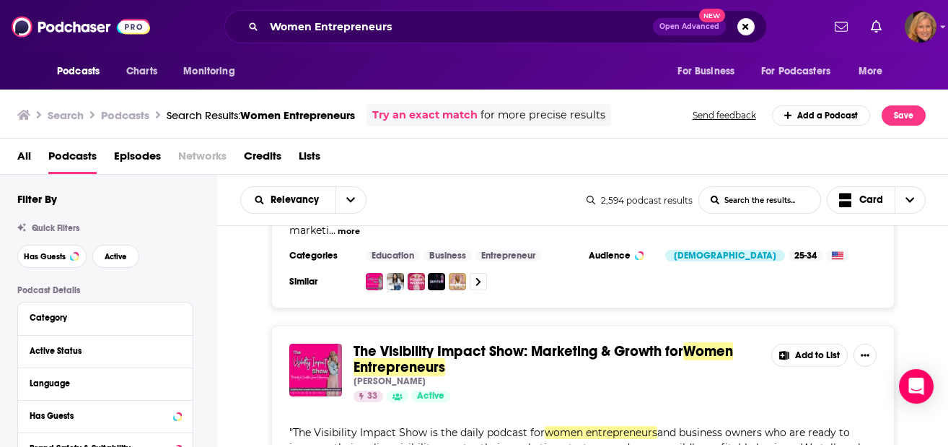
click at [836, 343] on button "Add to List" at bounding box center [809, 354] width 76 height 23
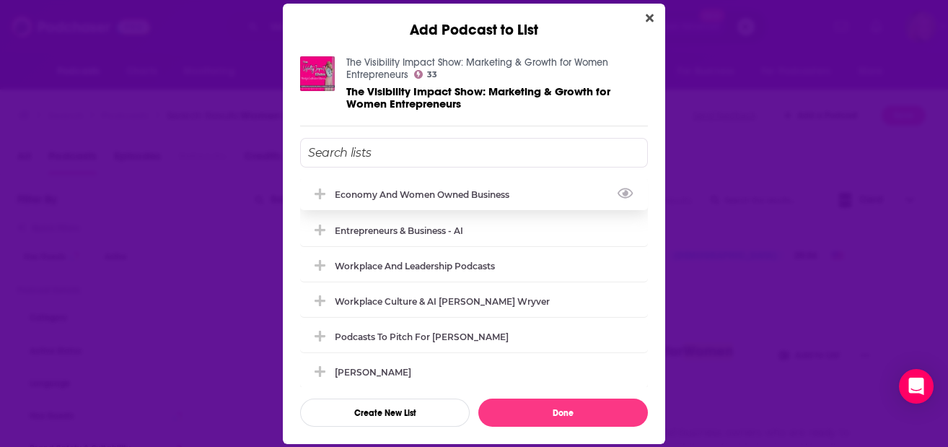
drag, startPoint x: 432, startPoint y: 185, endPoint x: 448, endPoint y: 201, distance: 23.0
click at [432, 185] on div "Economy and Women Owned Business" at bounding box center [474, 194] width 348 height 32
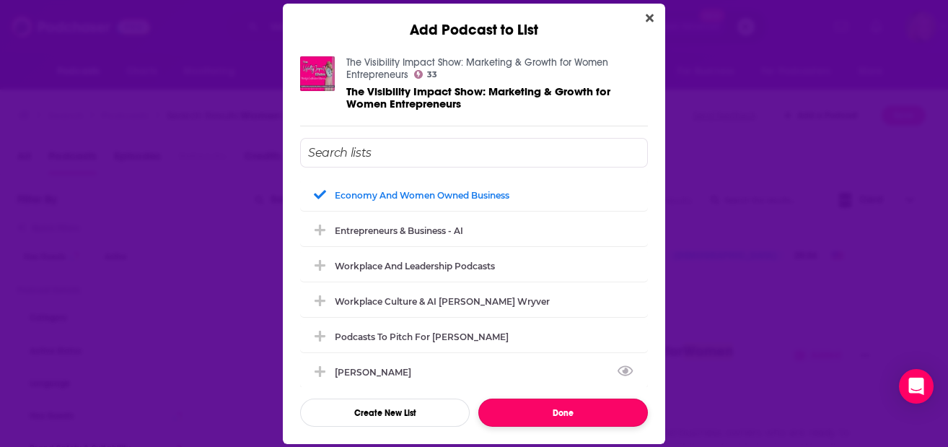
click at [561, 410] on button "Done" at bounding box center [563, 412] width 170 height 28
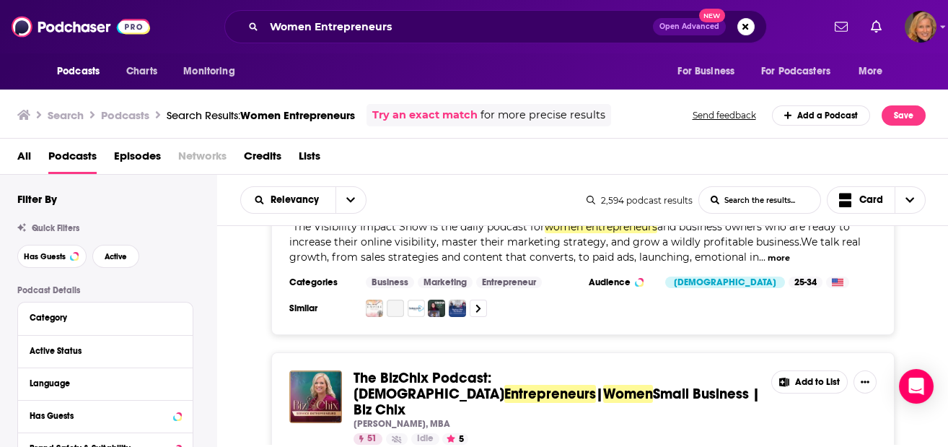
scroll to position [2982, 0]
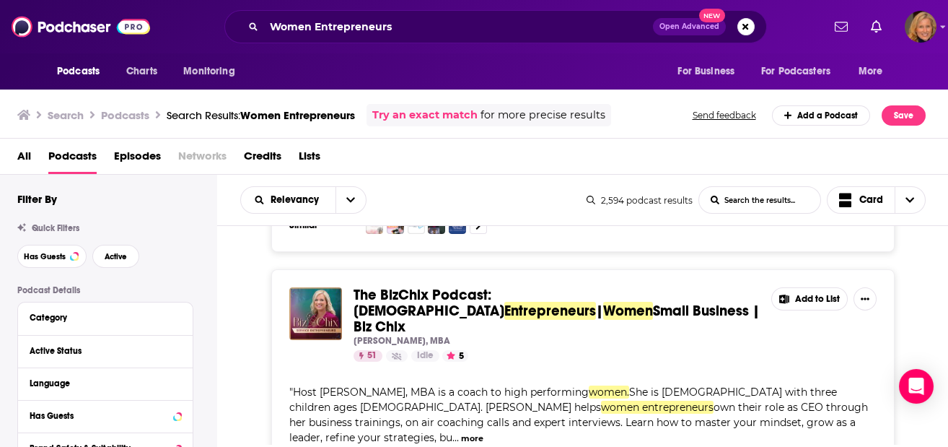
click at [837, 287] on button "Add to List" at bounding box center [809, 298] width 76 height 23
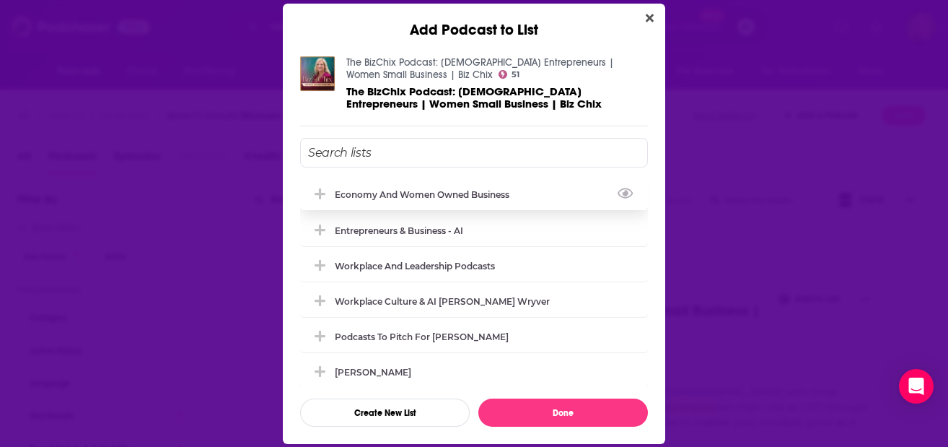
click at [395, 191] on div "Economy and Women Owned Business" at bounding box center [426, 194] width 183 height 11
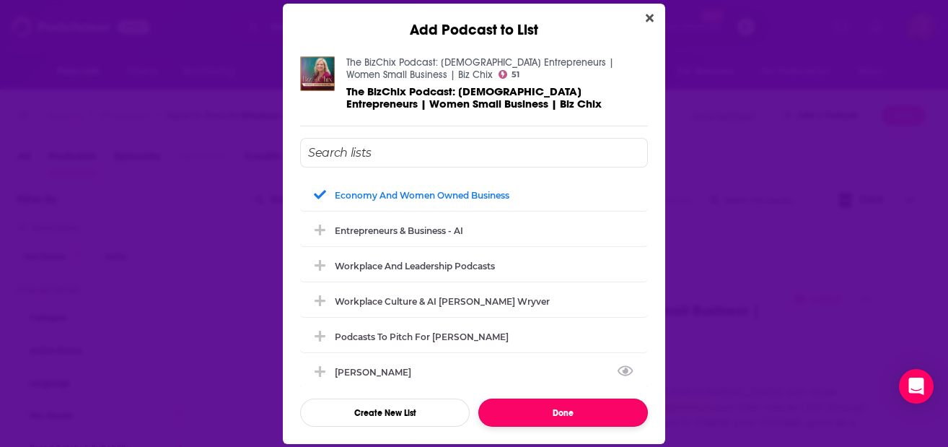
click at [552, 408] on button "Done" at bounding box center [563, 412] width 170 height 28
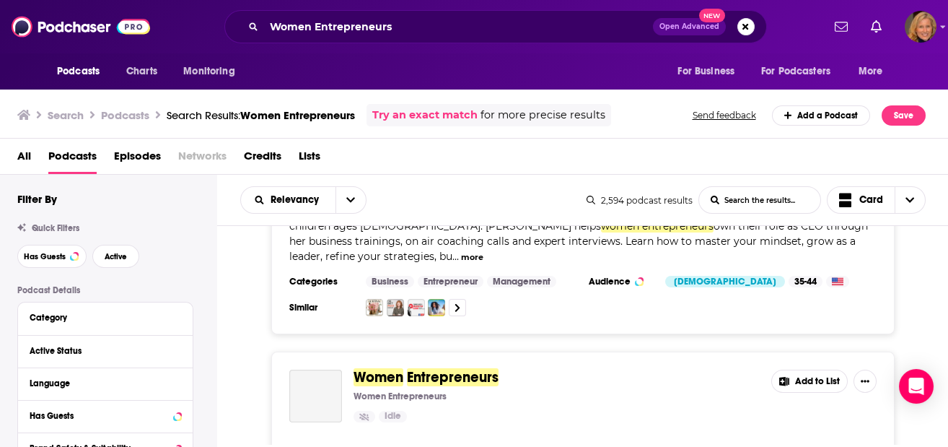
scroll to position [3175, 0]
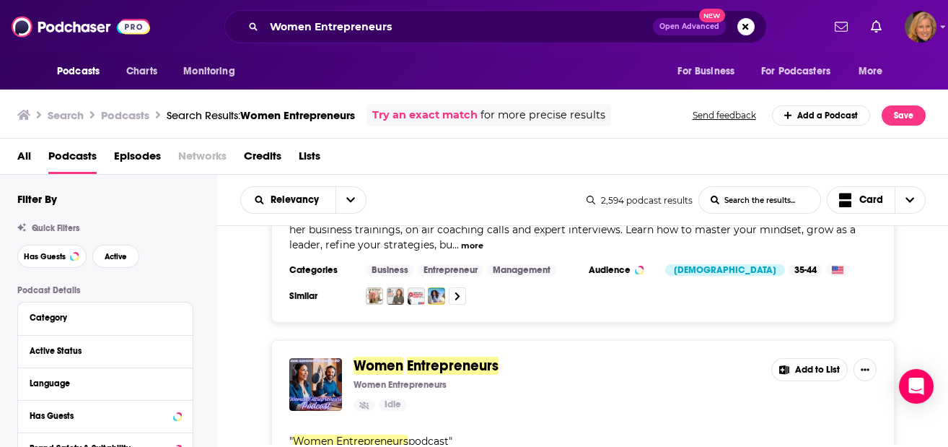
click at [808, 358] on button "Add to List" at bounding box center [809, 369] width 76 height 23
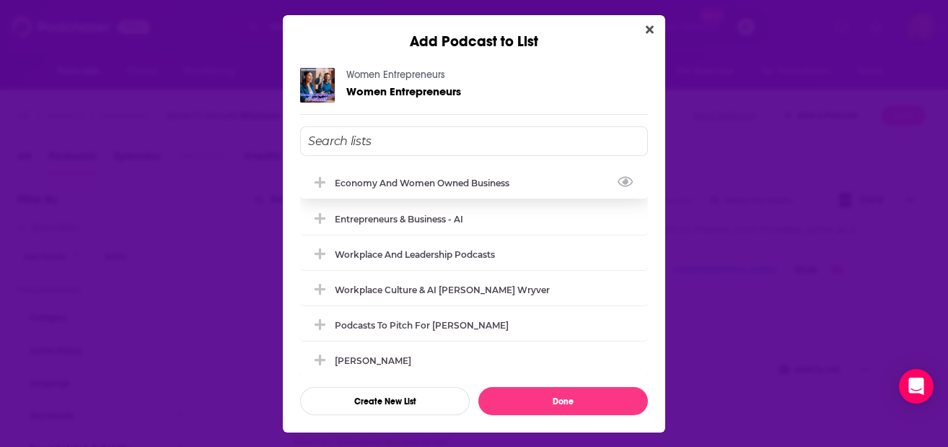
click at [366, 178] on div "Economy and Women Owned Business" at bounding box center [426, 183] width 183 height 11
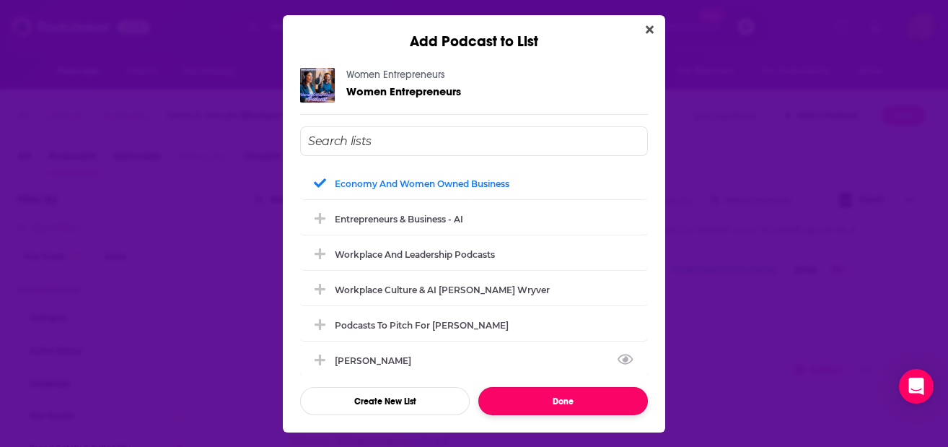
click at [562, 398] on button "Done" at bounding box center [563, 401] width 170 height 28
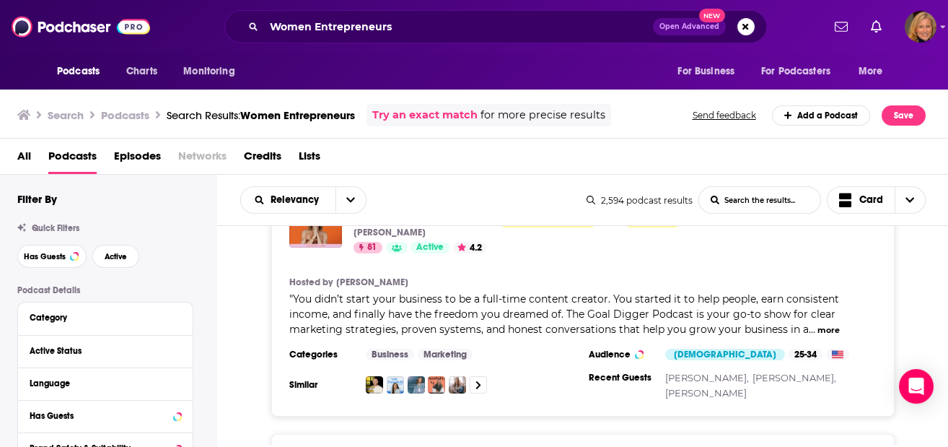
scroll to position [3560, 0]
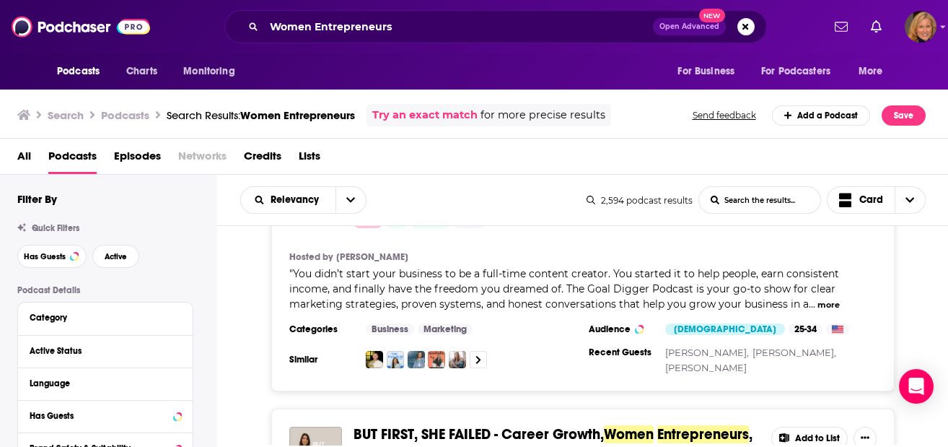
click at [802, 426] on button "Add to List" at bounding box center [809, 437] width 76 height 23
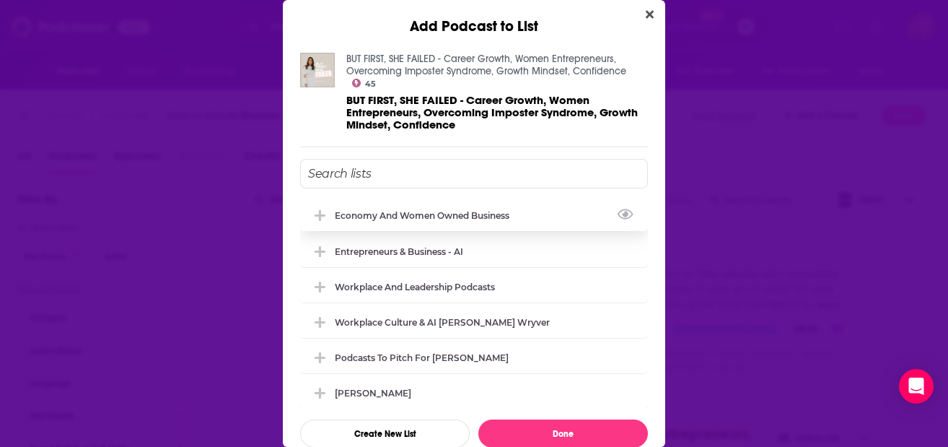
click at [393, 215] on div "Economy and Women Owned Business" at bounding box center [426, 215] width 183 height 11
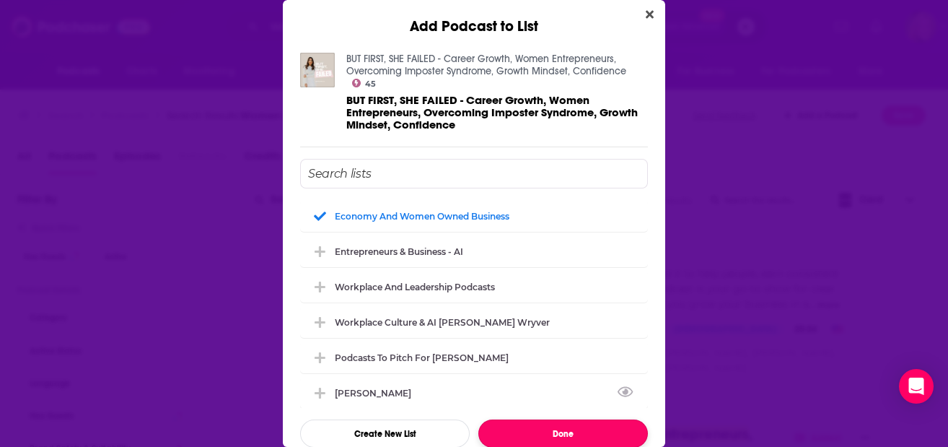
click at [551, 425] on button "Done" at bounding box center [563, 433] width 170 height 28
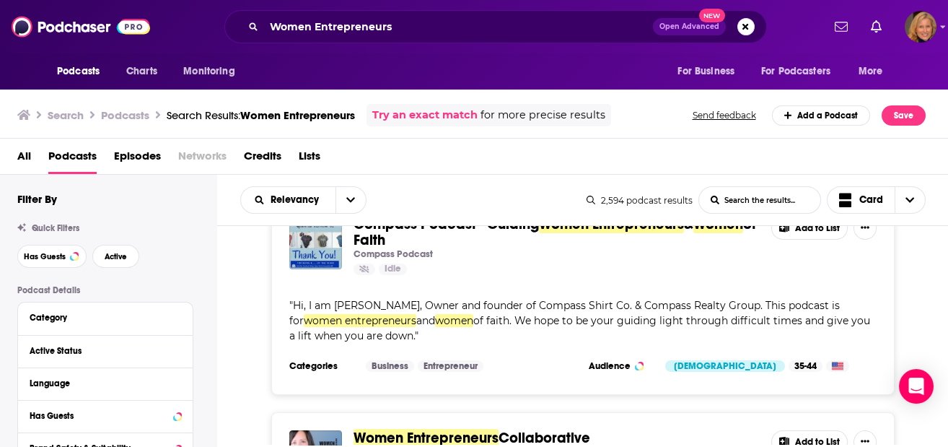
scroll to position [4522, 0]
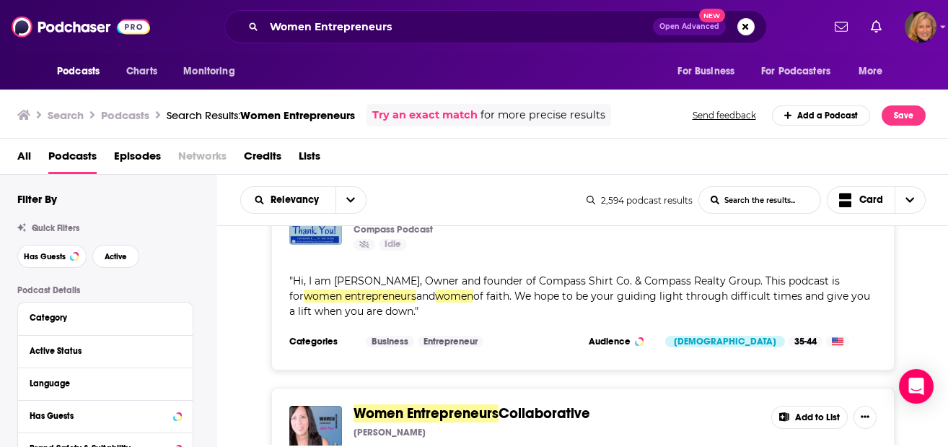
click at [813, 406] on button "Add to List" at bounding box center [809, 417] width 76 height 23
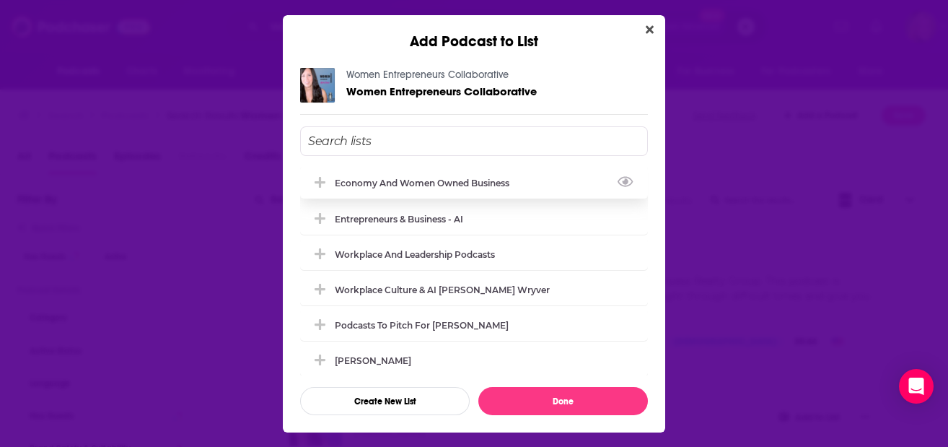
click at [414, 192] on div "Economy and Women Owned Business" at bounding box center [474, 183] width 348 height 32
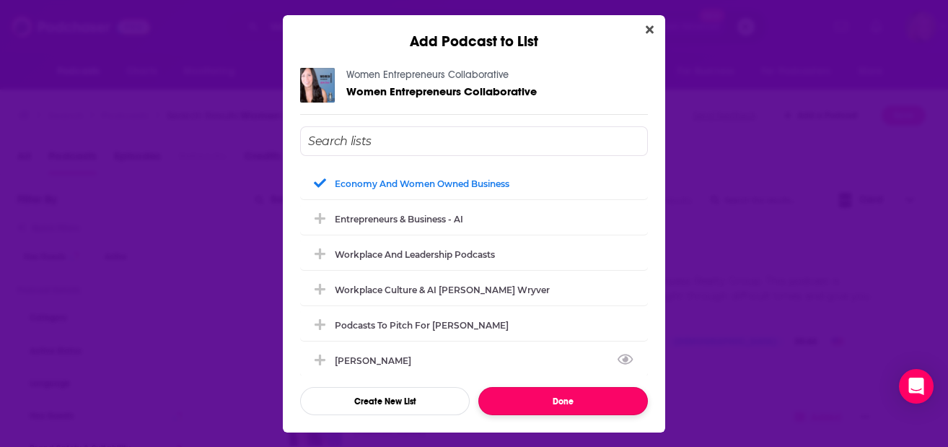
click at [554, 400] on button "Done" at bounding box center [563, 401] width 170 height 28
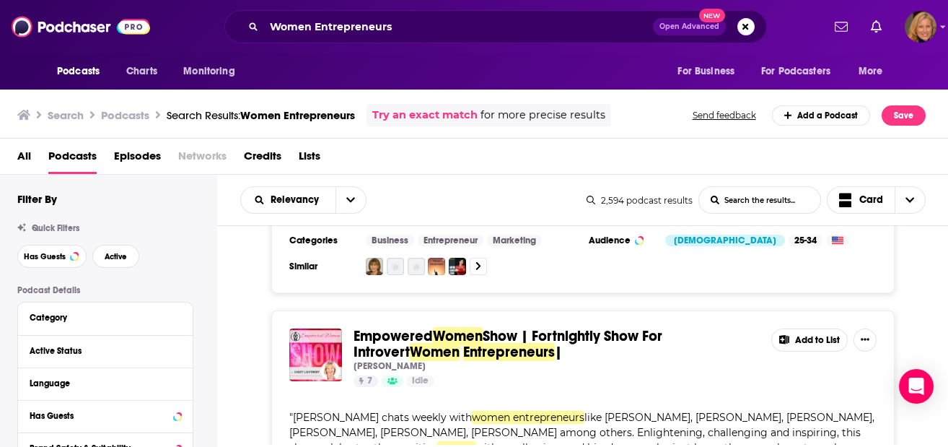
scroll to position [4714, 0]
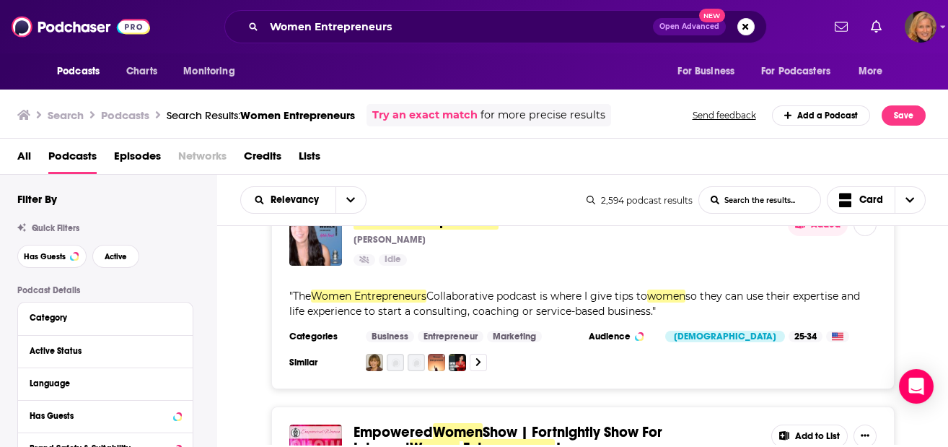
click at [802, 424] on button "Add to List" at bounding box center [809, 435] width 76 height 23
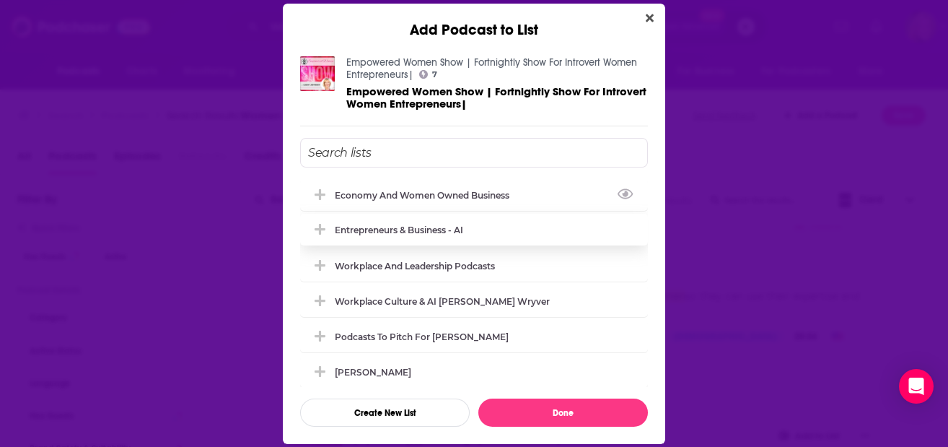
click at [385, 187] on div "Economy and Women Owned Business" at bounding box center [474, 195] width 348 height 32
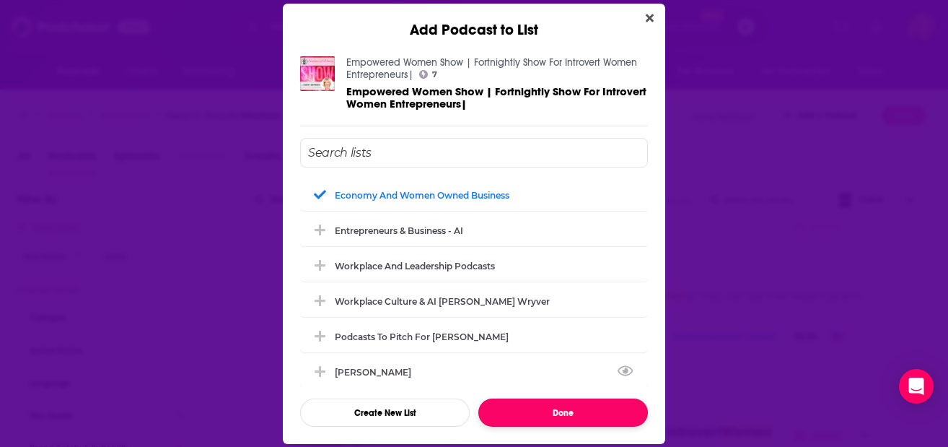
click at [571, 410] on button "Done" at bounding box center [563, 412] width 170 height 28
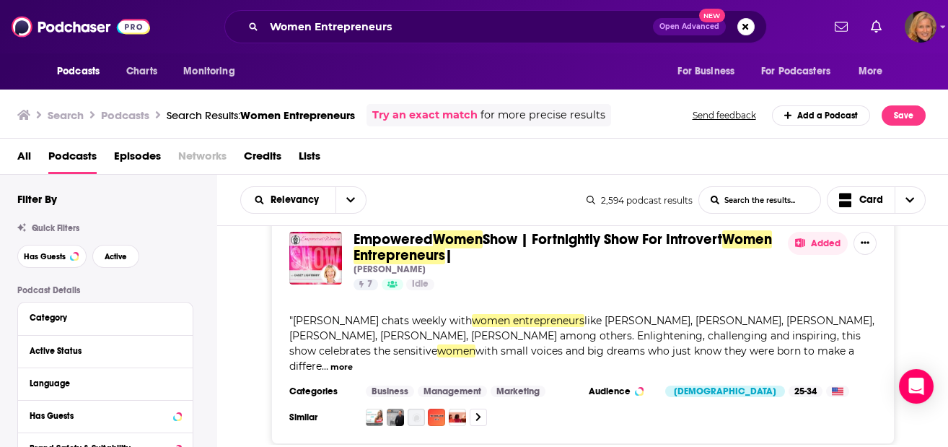
scroll to position [5003, 0]
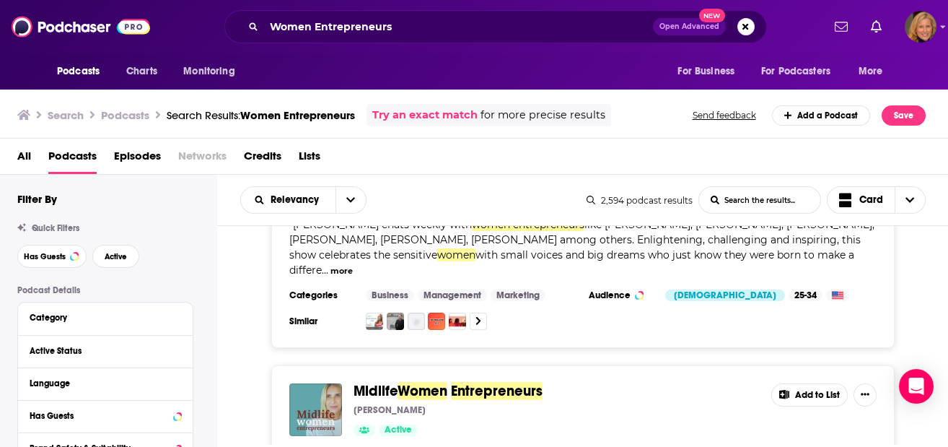
click at [825, 383] on button "Add to List" at bounding box center [809, 394] width 76 height 23
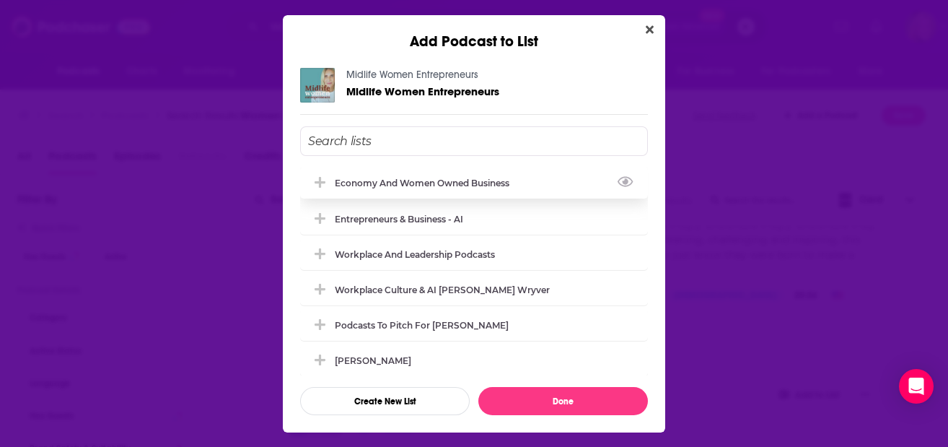
click at [428, 178] on div "Economy and Women Owned Business" at bounding box center [426, 183] width 183 height 11
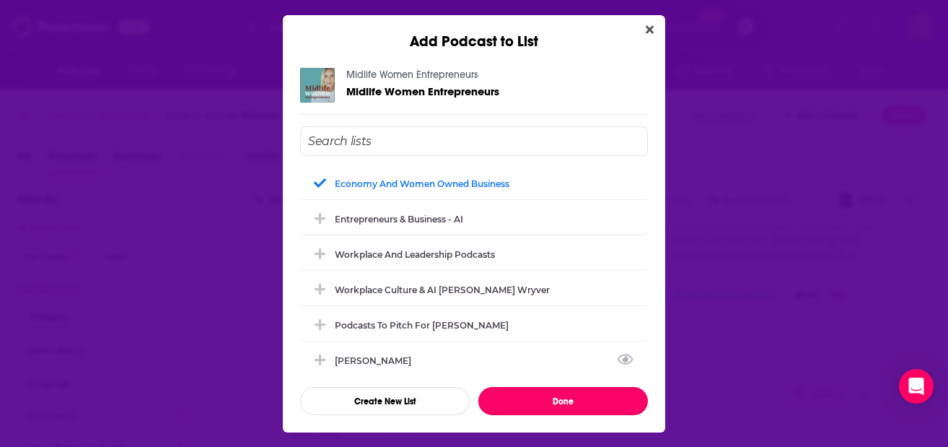
click at [555, 396] on button "Done" at bounding box center [563, 401] width 170 height 28
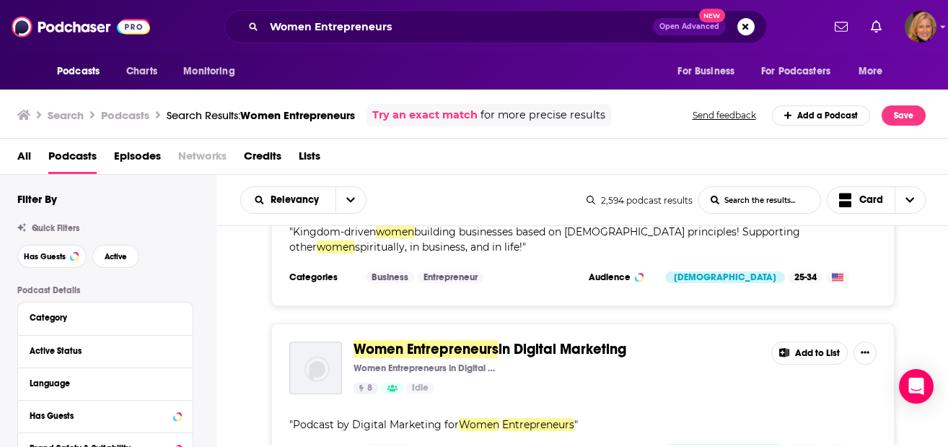
scroll to position [5482, 0]
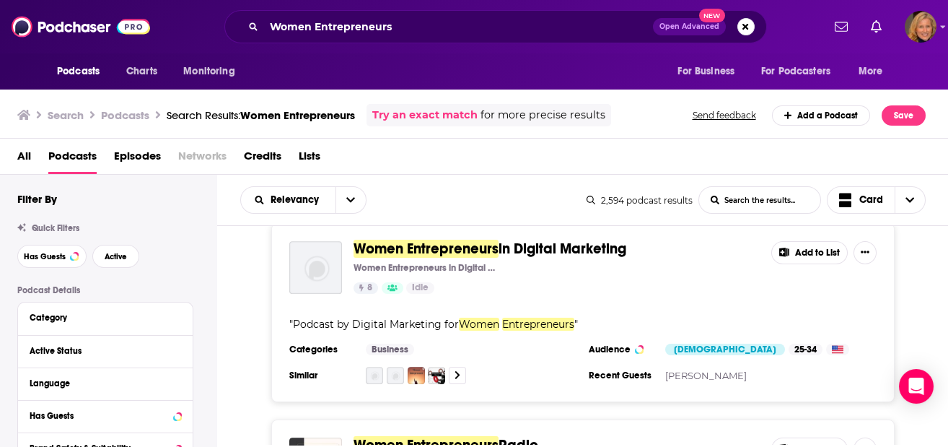
scroll to position [5579, 0]
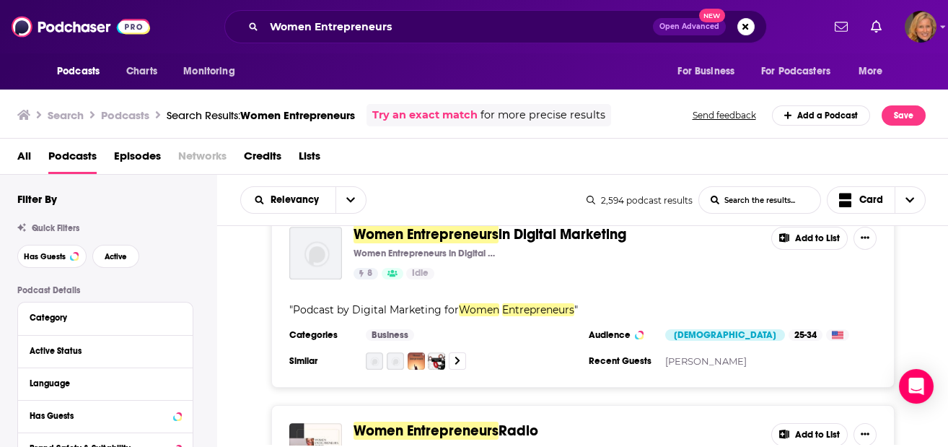
click at [818, 423] on button "Add to List" at bounding box center [809, 434] width 76 height 23
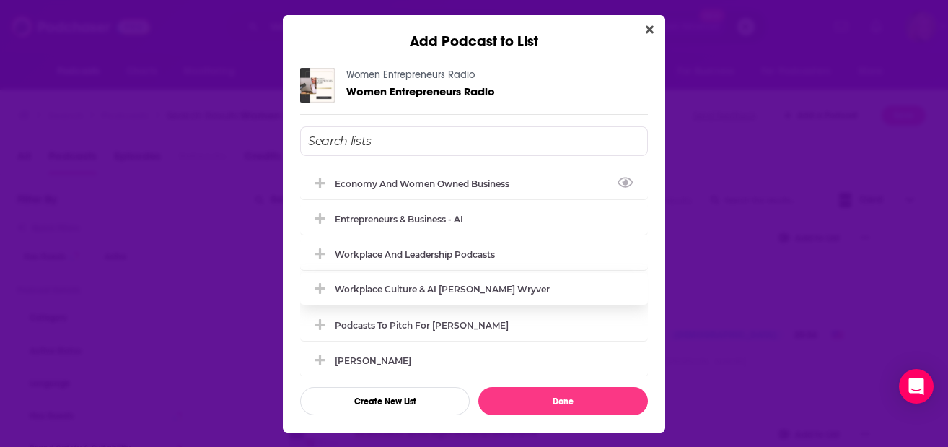
drag, startPoint x: 393, startPoint y: 180, endPoint x: 575, endPoint y: 285, distance: 210.4
click at [393, 180] on div "Economy and Women Owned Business" at bounding box center [426, 183] width 183 height 11
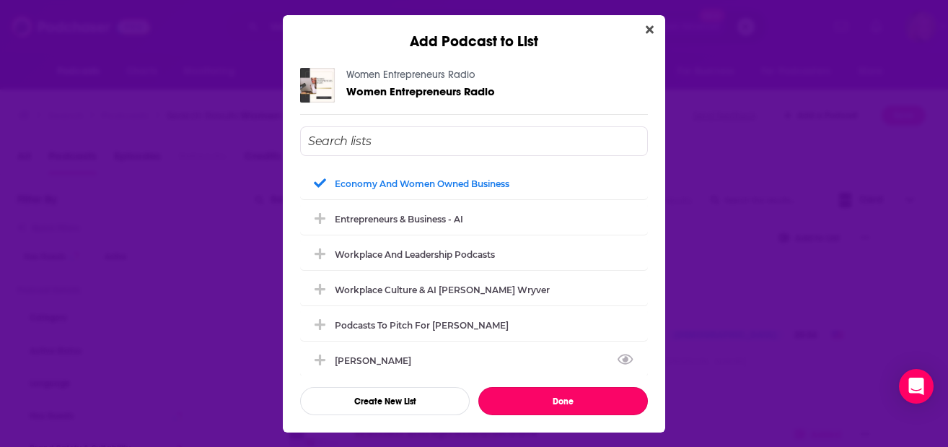
click at [575, 400] on button "Done" at bounding box center [563, 401] width 170 height 28
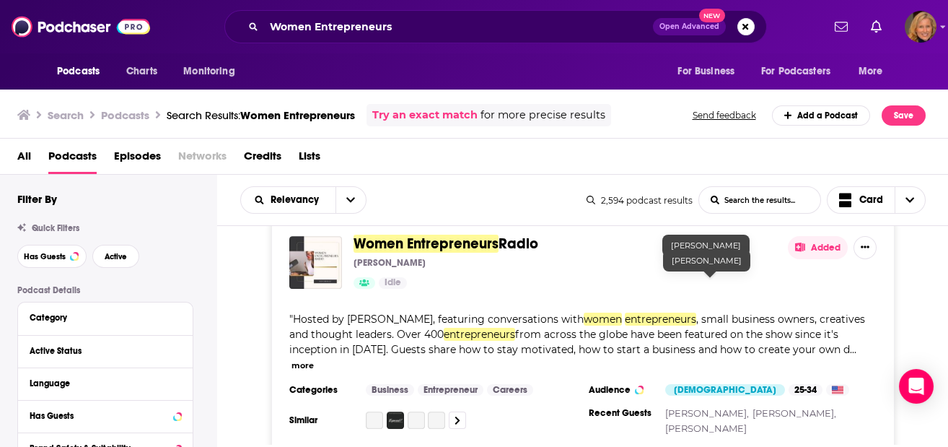
scroll to position [5771, 0]
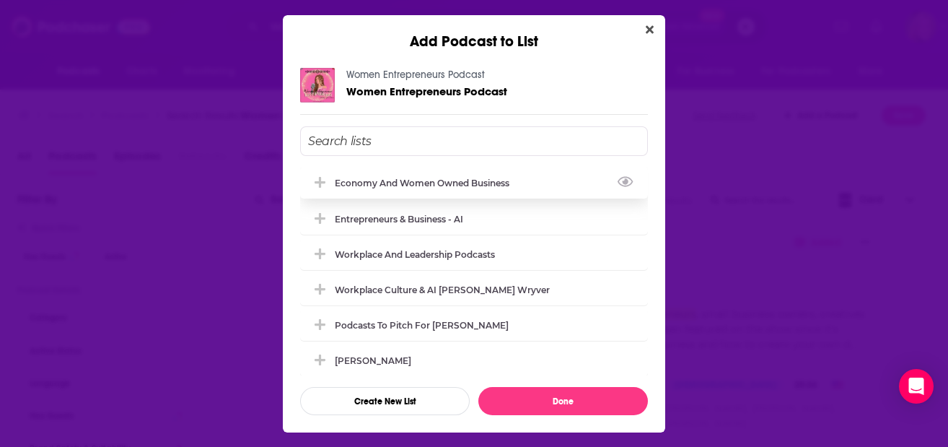
click at [378, 176] on div "Economy and Women Owned Business" at bounding box center [474, 183] width 348 height 32
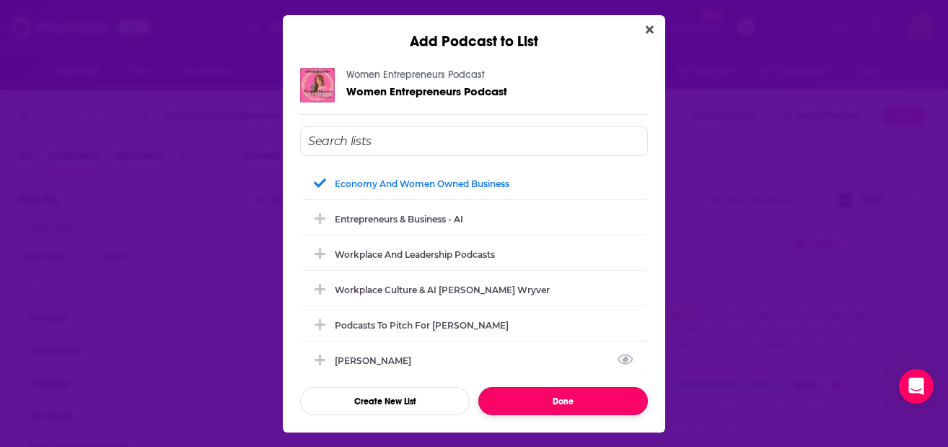
click at [558, 397] on button "Done" at bounding box center [563, 401] width 170 height 28
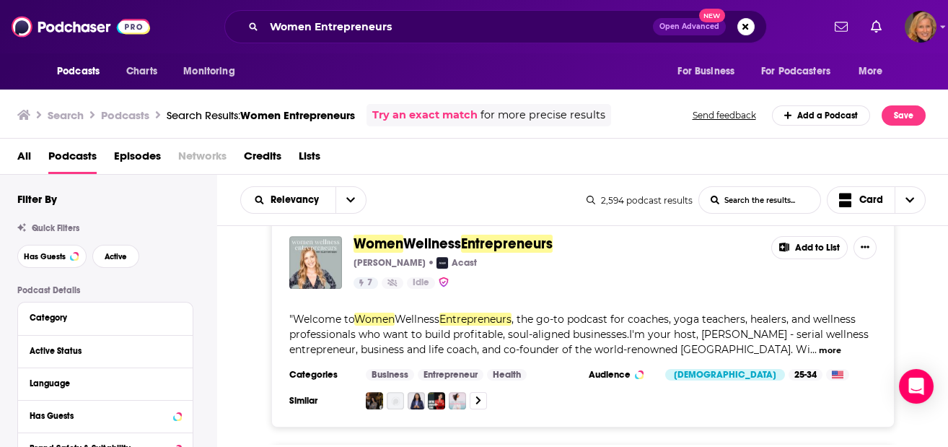
scroll to position [7118, 0]
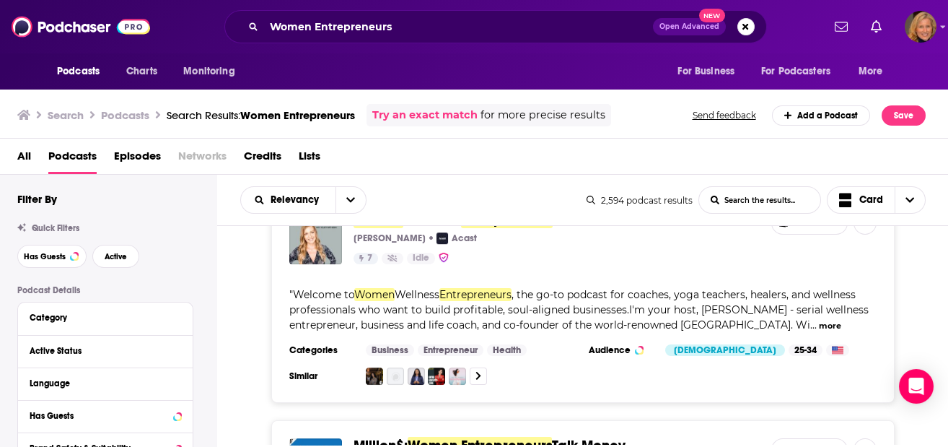
click at [829, 438] on button "Add to List" at bounding box center [809, 449] width 76 height 23
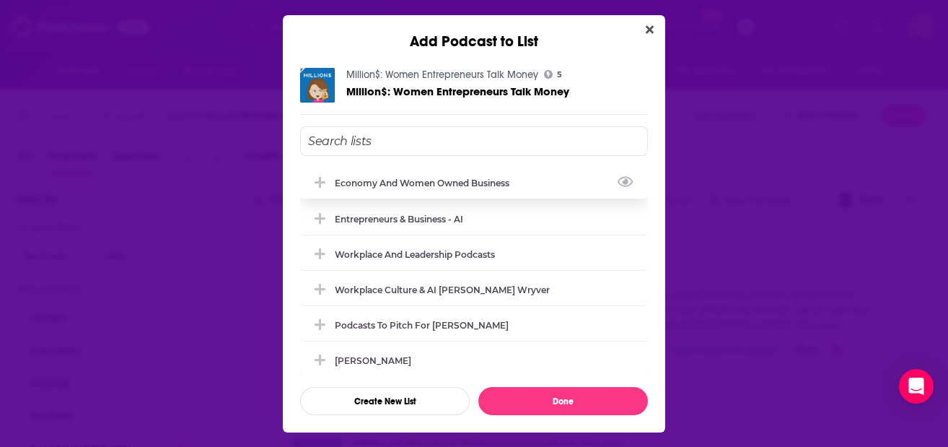
click at [404, 183] on div "Economy and Women Owned Business" at bounding box center [426, 183] width 183 height 11
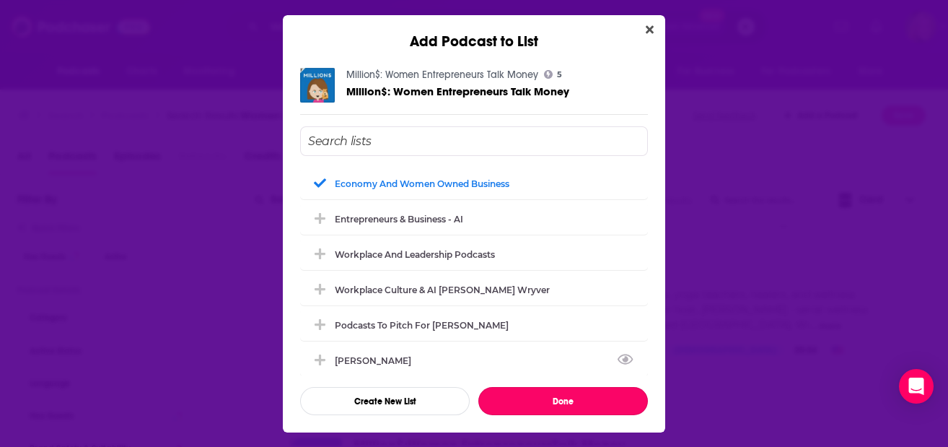
click at [558, 392] on button "Done" at bounding box center [563, 401] width 170 height 28
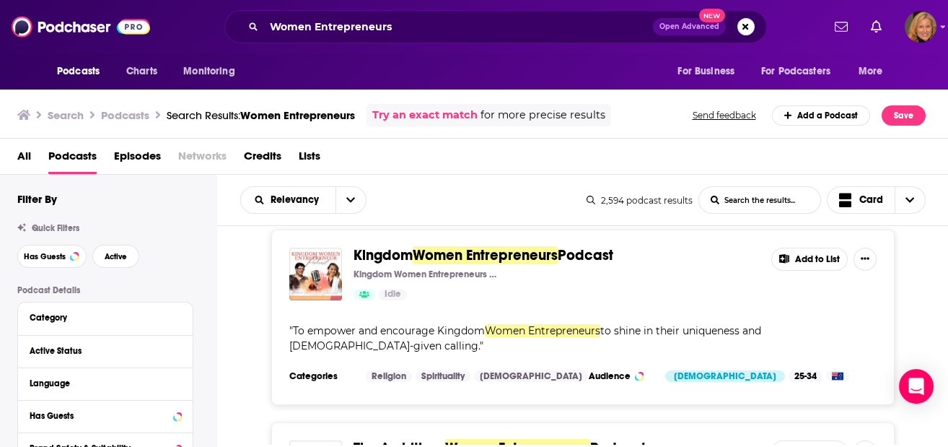
scroll to position [7502, 0]
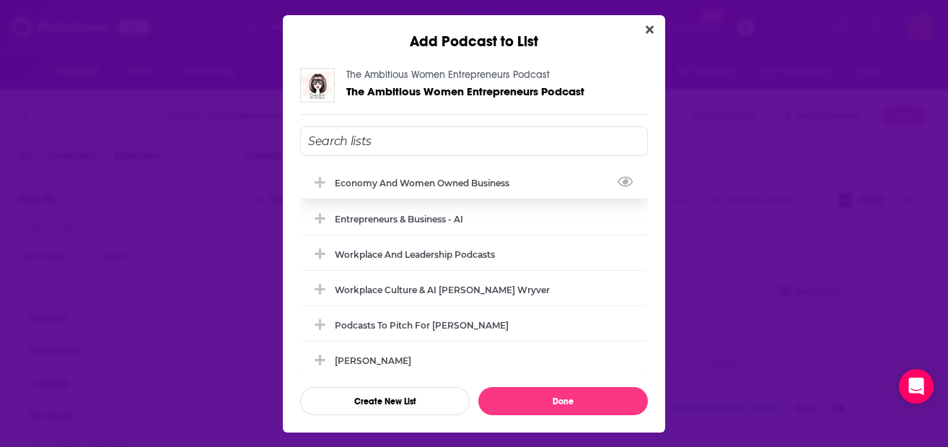
click at [388, 183] on div "Economy and Women Owned Business" at bounding box center [426, 183] width 183 height 11
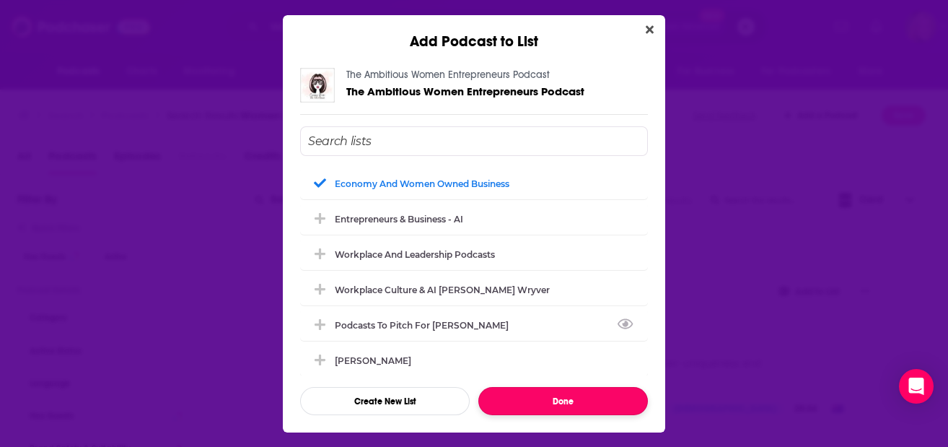
click at [561, 410] on button "Done" at bounding box center [563, 401] width 170 height 28
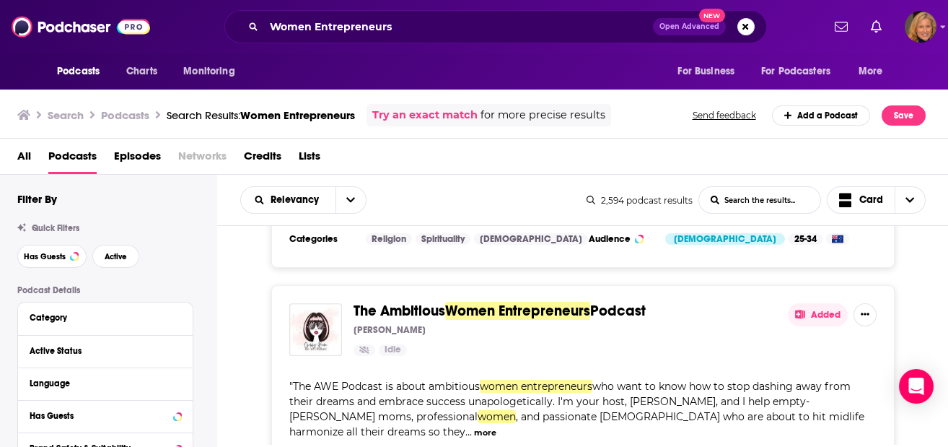
scroll to position [7695, 0]
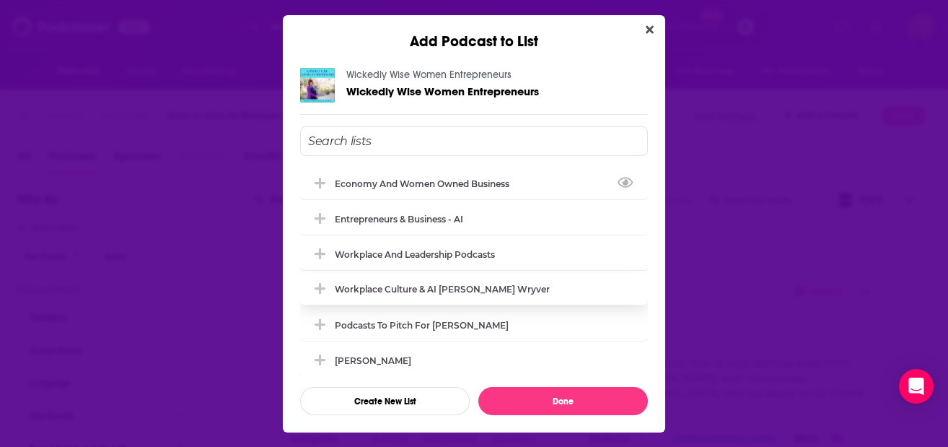
click at [429, 183] on div "Economy and Women Owned Business" at bounding box center [426, 183] width 183 height 11
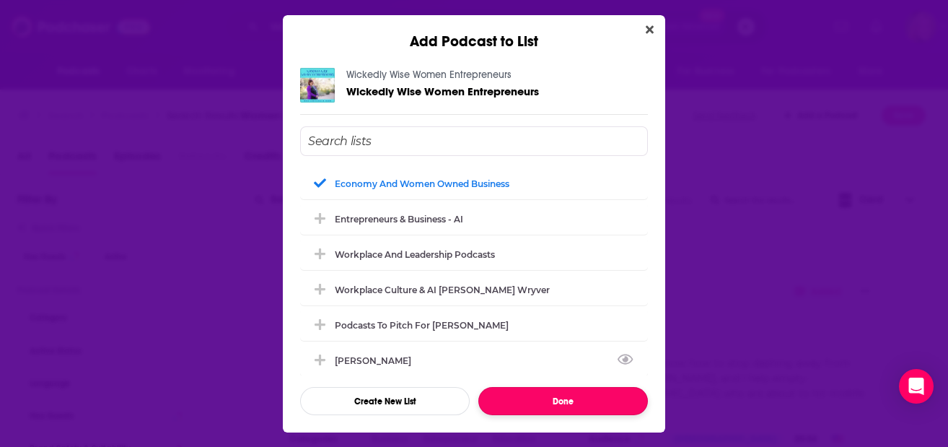
click at [568, 397] on button "Done" at bounding box center [563, 401] width 170 height 28
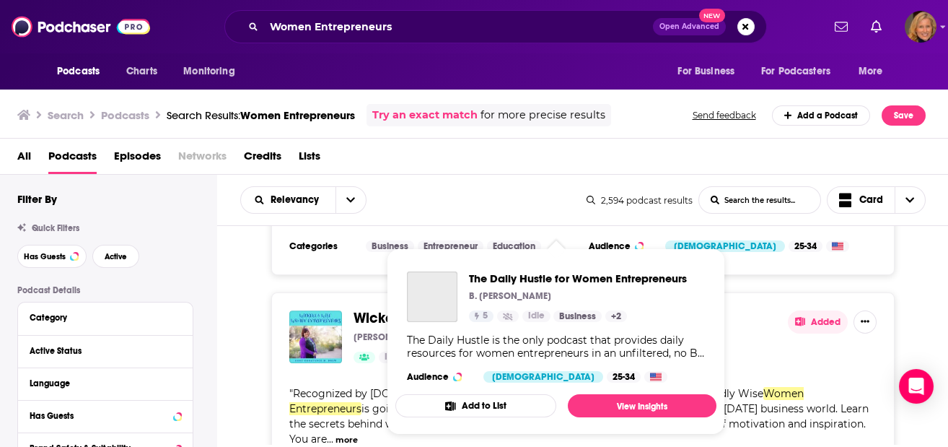
scroll to position [7984, 0]
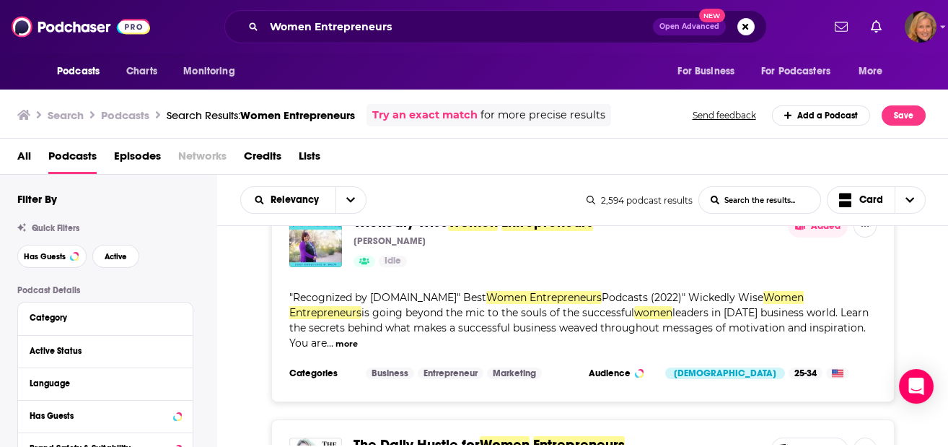
click at [805, 437] on button "Add to List" at bounding box center [809, 448] width 76 height 23
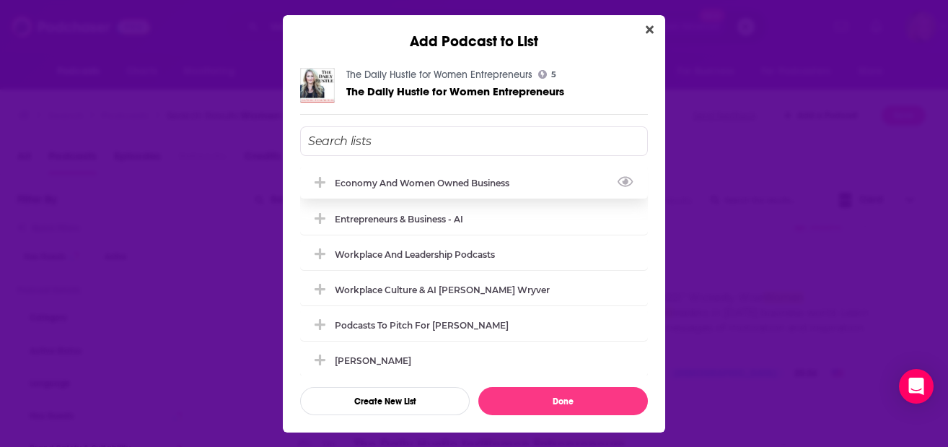
click at [455, 181] on div "Economy and Women Owned Business" at bounding box center [426, 183] width 183 height 11
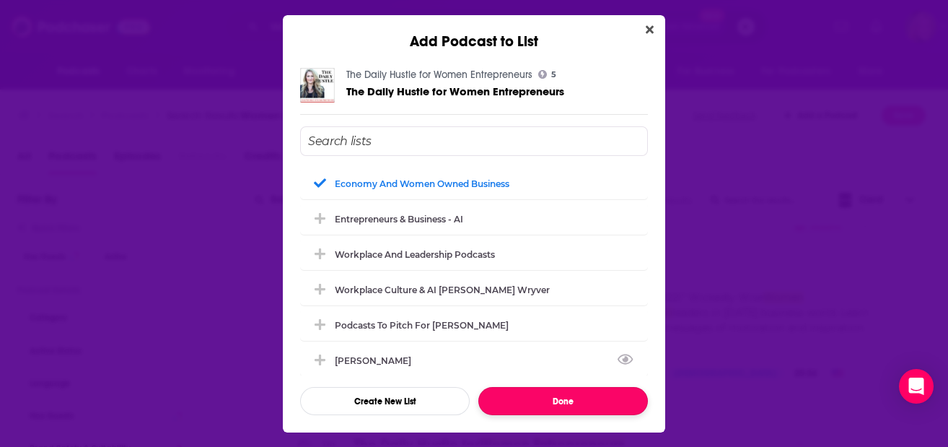
click at [587, 411] on button "Done" at bounding box center [563, 401] width 170 height 28
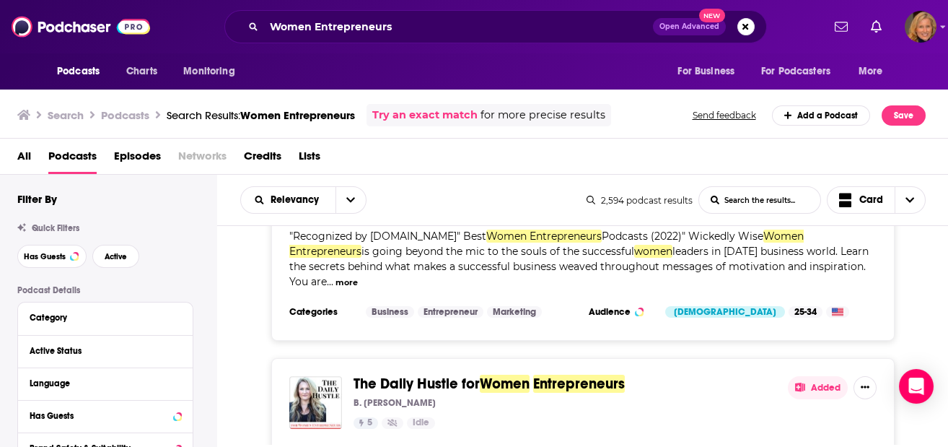
scroll to position [8176, 0]
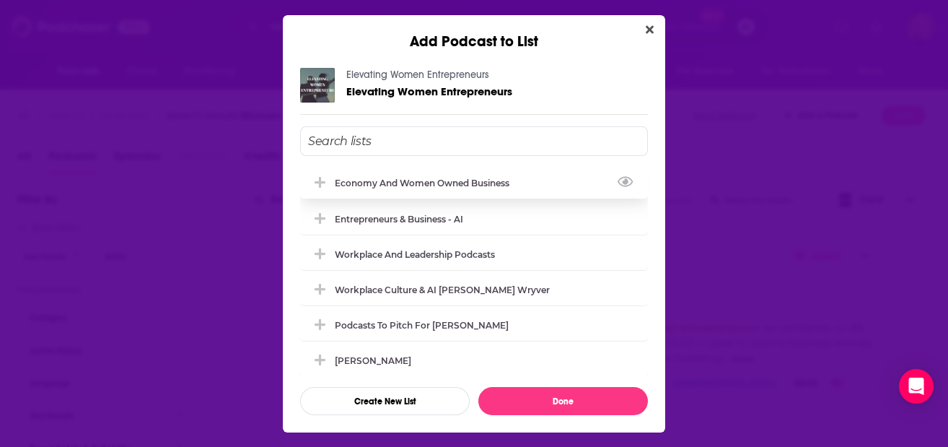
click at [413, 167] on div "Economy and Women Owned Business" at bounding box center [474, 183] width 348 height 32
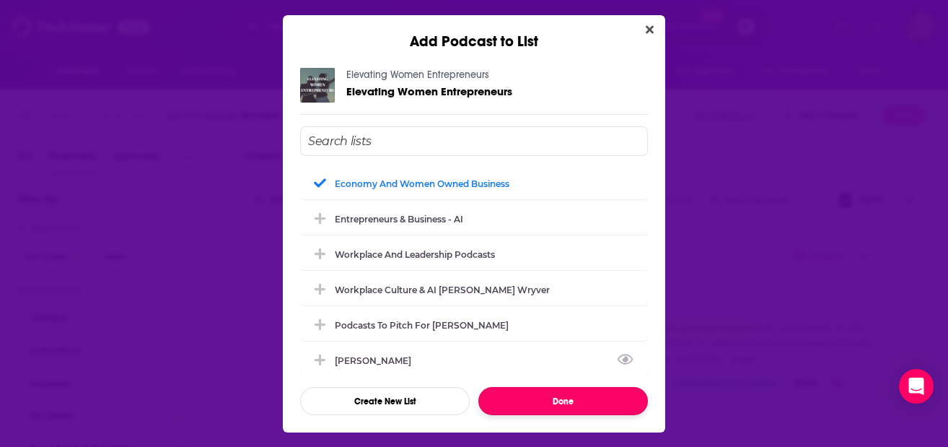
click at [557, 399] on button "Done" at bounding box center [563, 401] width 170 height 28
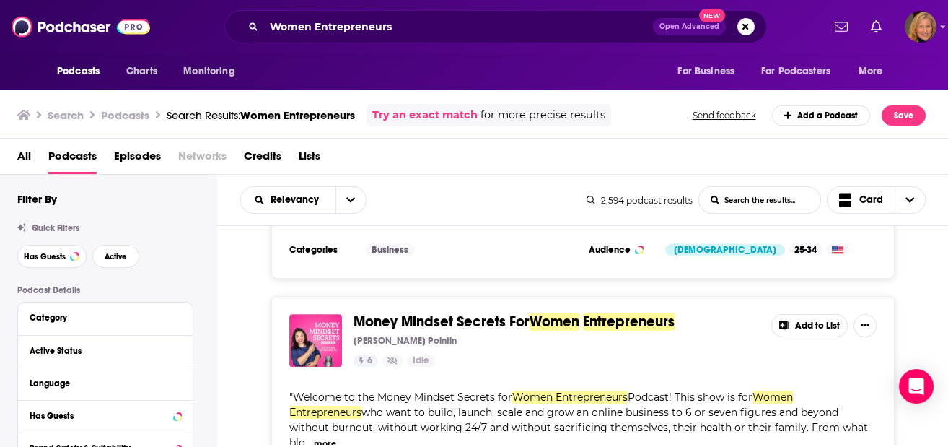
scroll to position [8561, 0]
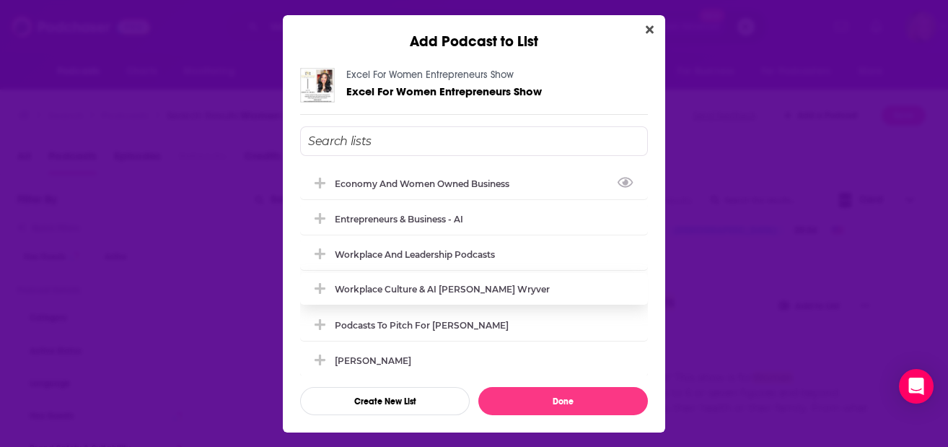
drag, startPoint x: 423, startPoint y: 183, endPoint x: 502, endPoint y: 281, distance: 126.3
click at [423, 182] on div "Economy and Women Owned Business" at bounding box center [426, 183] width 183 height 11
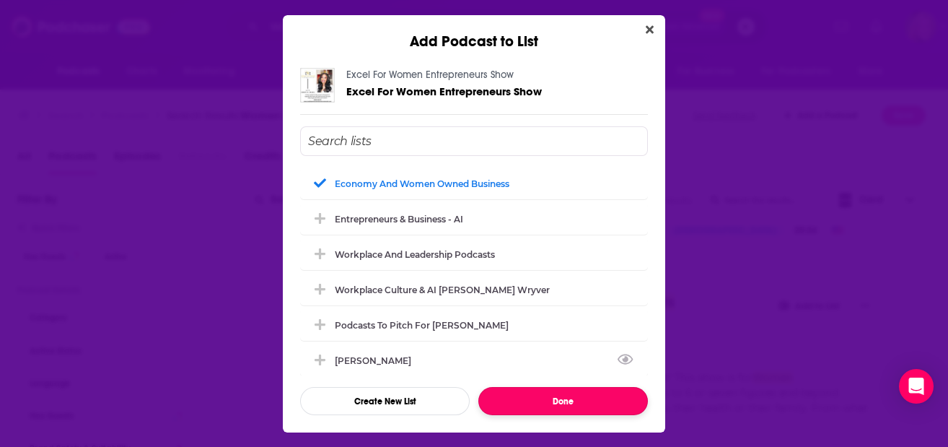
click at [582, 400] on button "Done" at bounding box center [563, 401] width 170 height 28
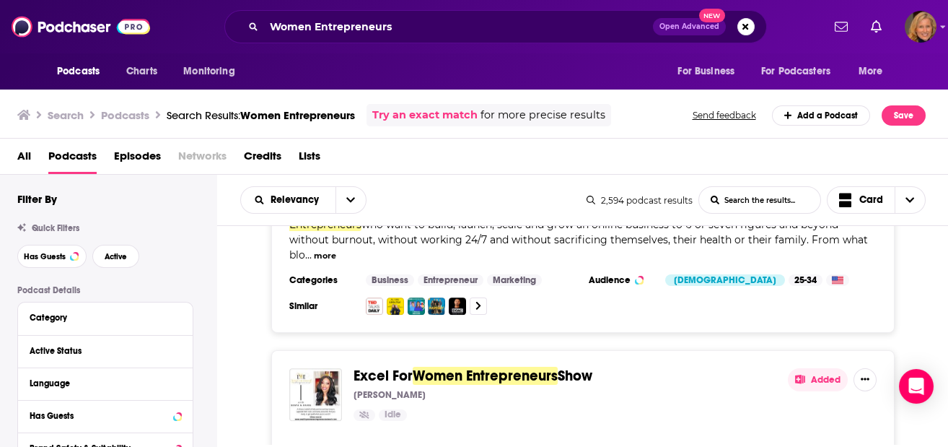
scroll to position [8754, 0]
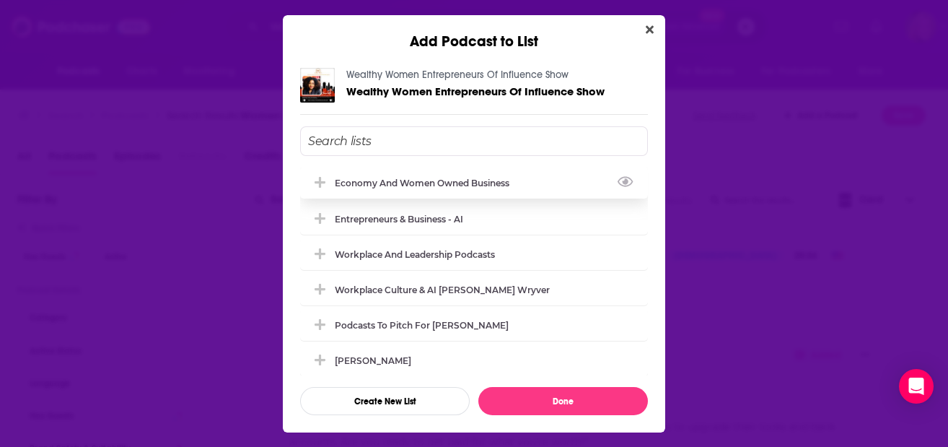
click at [453, 188] on div "Economy and Women Owned Business" at bounding box center [474, 183] width 348 height 32
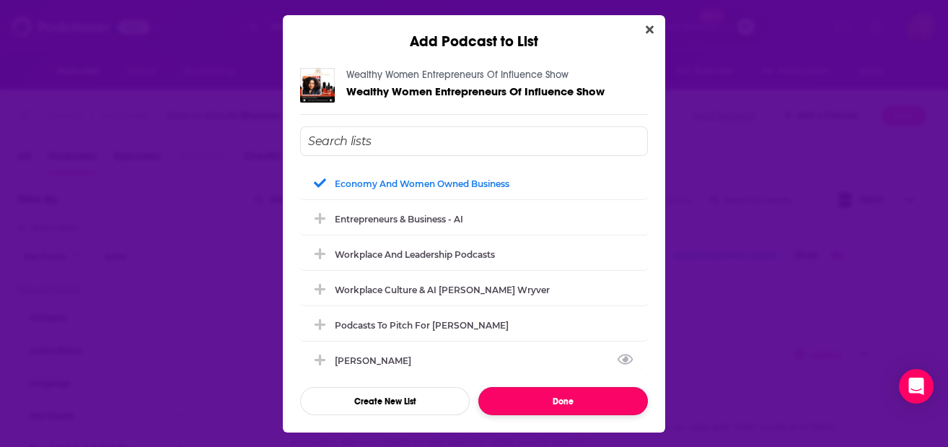
click at [572, 398] on button "Done" at bounding box center [563, 401] width 170 height 28
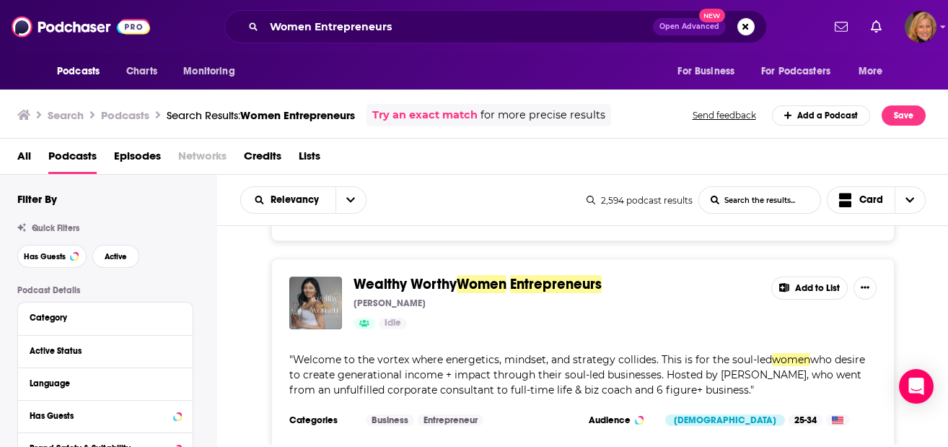
scroll to position [9523, 0]
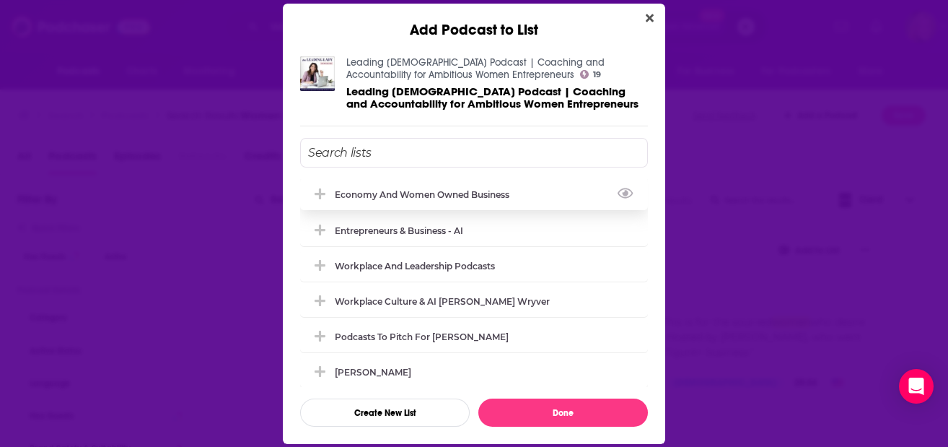
click at [380, 191] on div "Economy and Women Owned Business" at bounding box center [426, 194] width 183 height 11
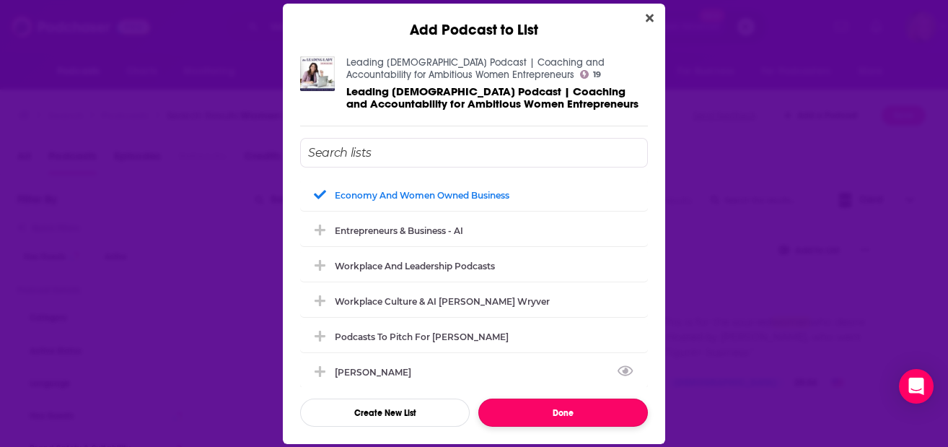
click at [552, 421] on button "Done" at bounding box center [563, 412] width 170 height 28
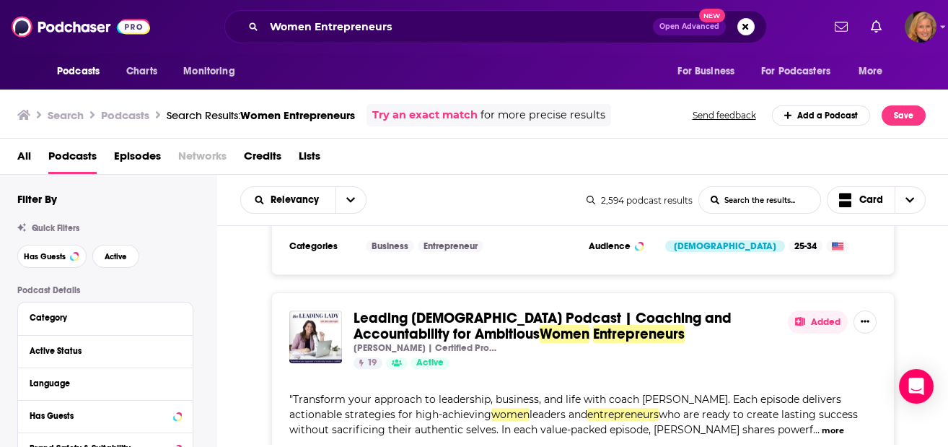
scroll to position [9706, 0]
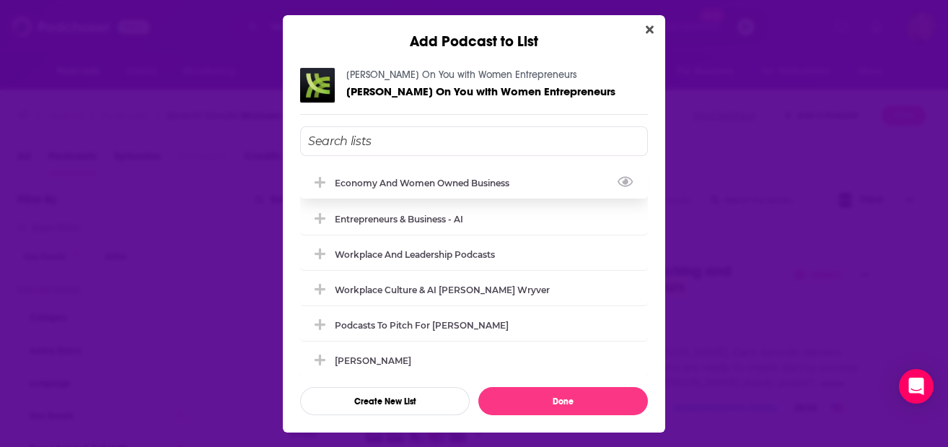
click at [441, 191] on div "Economy and Women Owned Business" at bounding box center [474, 183] width 348 height 32
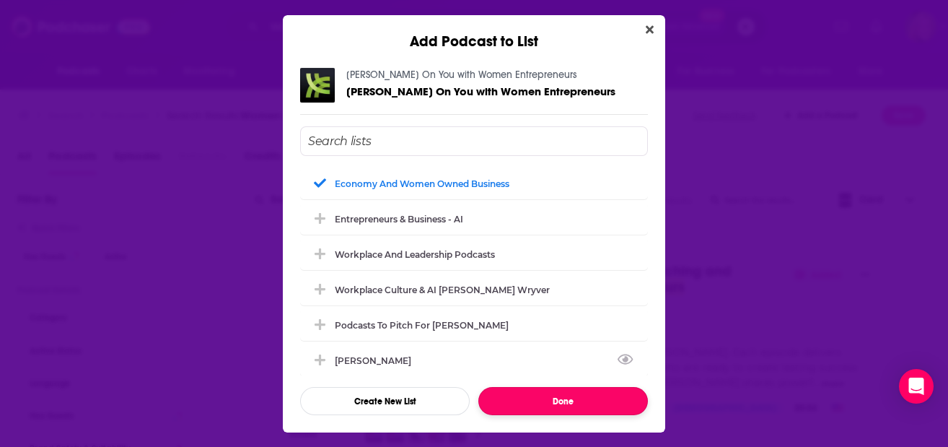
click at [537, 392] on button "Done" at bounding box center [563, 401] width 170 height 28
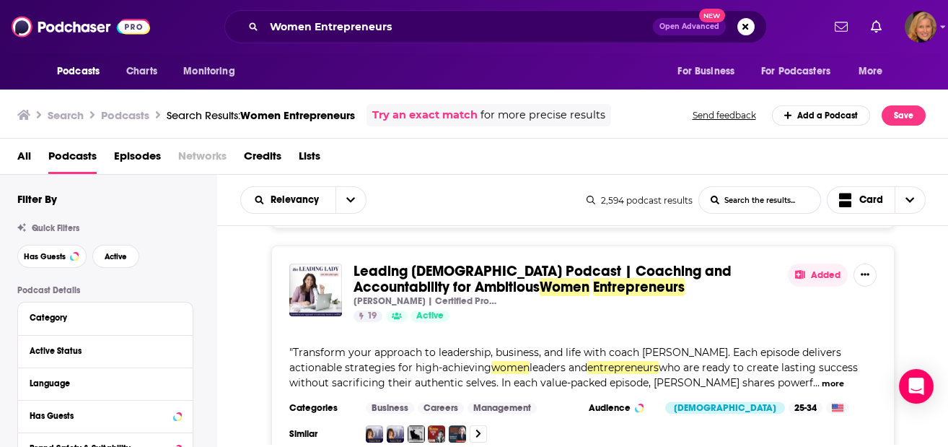
scroll to position [9899, 0]
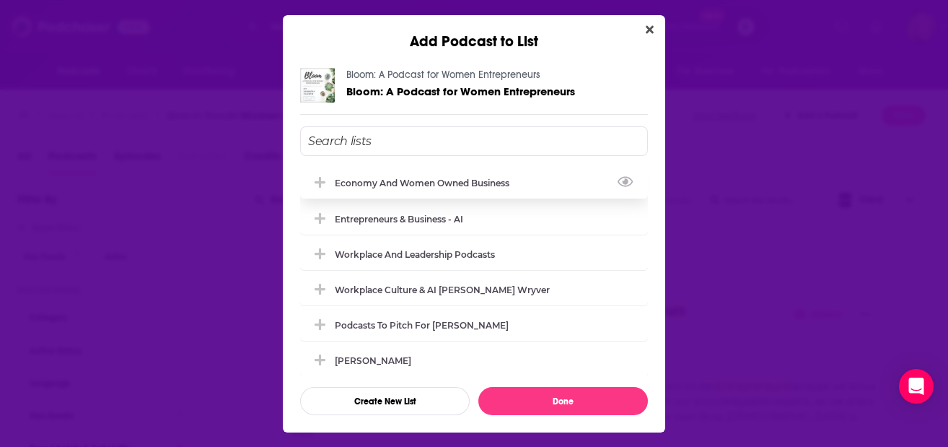
click at [478, 185] on div "Economy and Women Owned Business" at bounding box center [426, 183] width 183 height 11
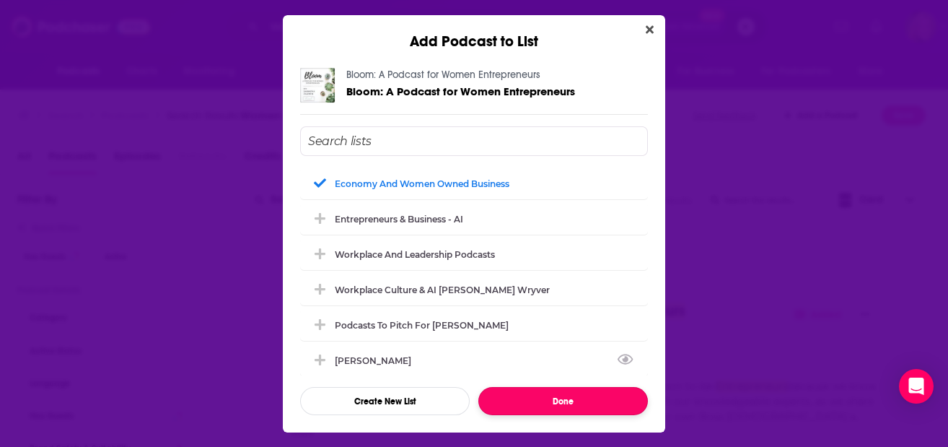
click at [576, 390] on button "Done" at bounding box center [563, 401] width 170 height 28
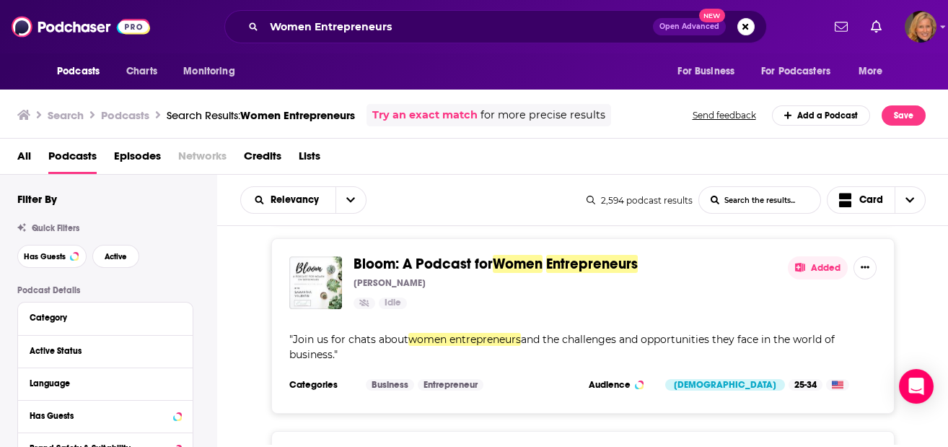
scroll to position [10091, 0]
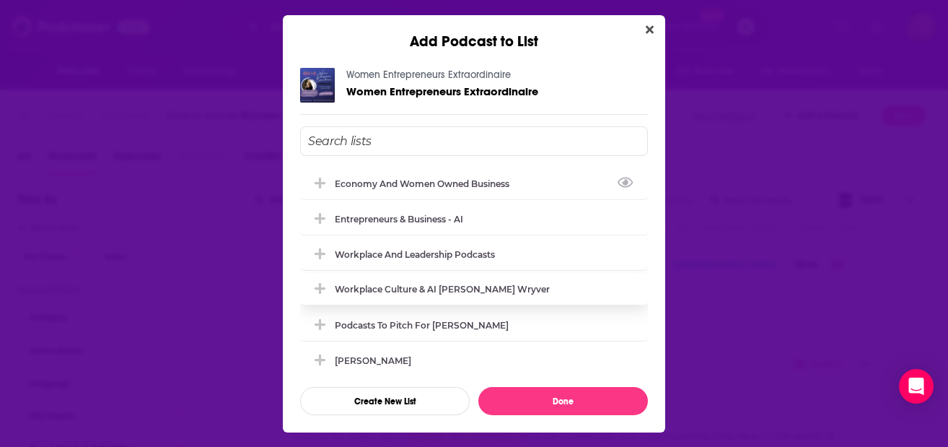
drag, startPoint x: 413, startPoint y: 184, endPoint x: 461, endPoint y: 292, distance: 117.6
click at [413, 184] on div "Economy and Women Owned Business" at bounding box center [426, 183] width 183 height 11
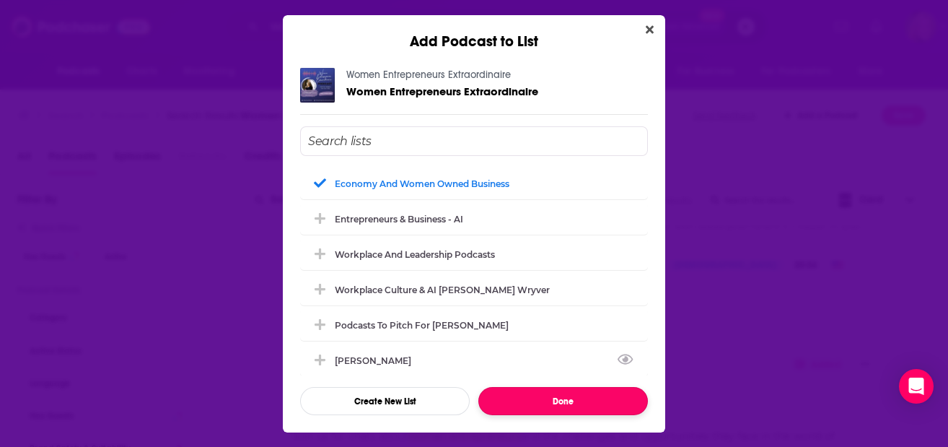
click at [551, 391] on button "Done" at bounding box center [563, 401] width 170 height 28
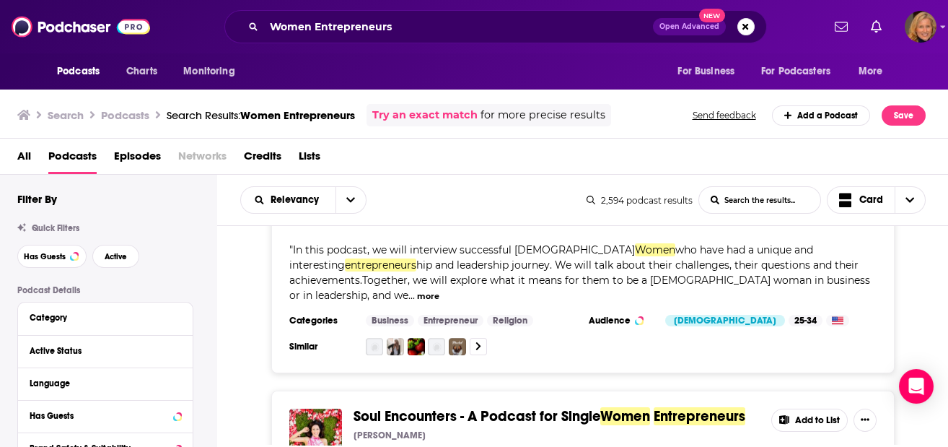
scroll to position [10765, 0]
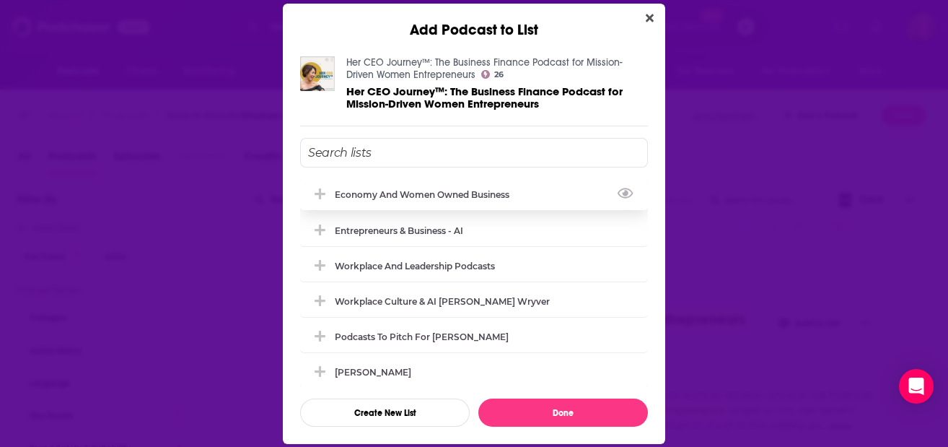
click at [405, 198] on div "Economy and Women Owned Business" at bounding box center [426, 194] width 183 height 11
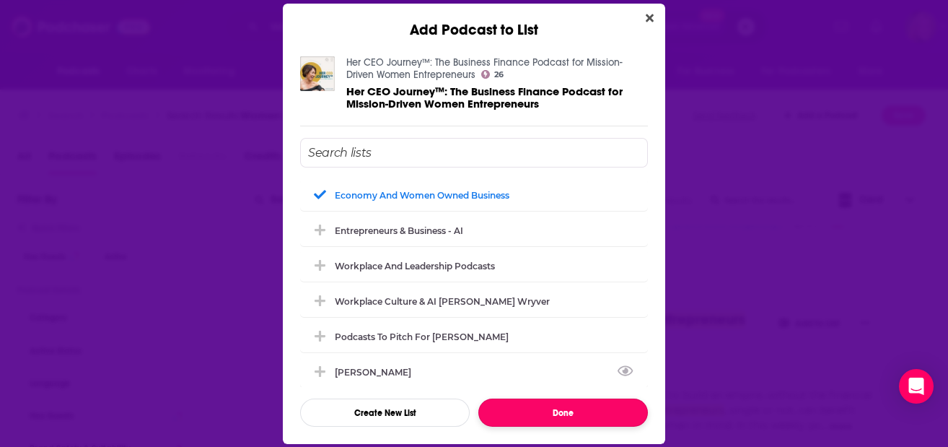
click at [557, 418] on button "Done" at bounding box center [563, 412] width 170 height 28
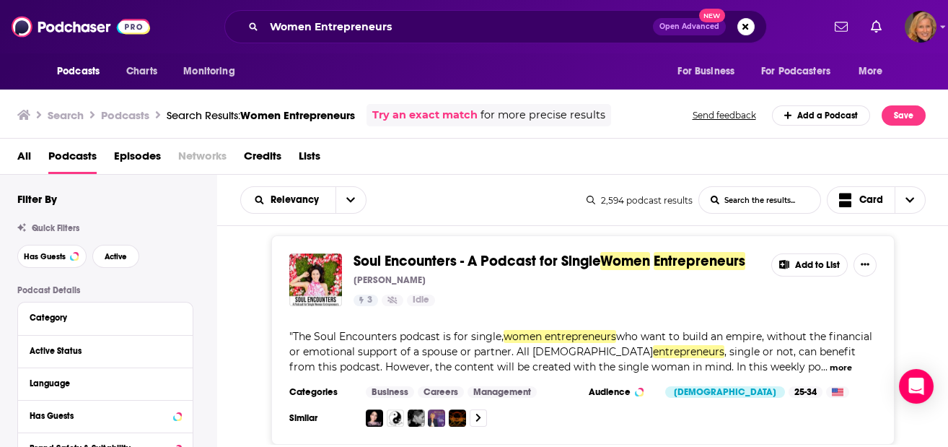
scroll to position [10908, 0]
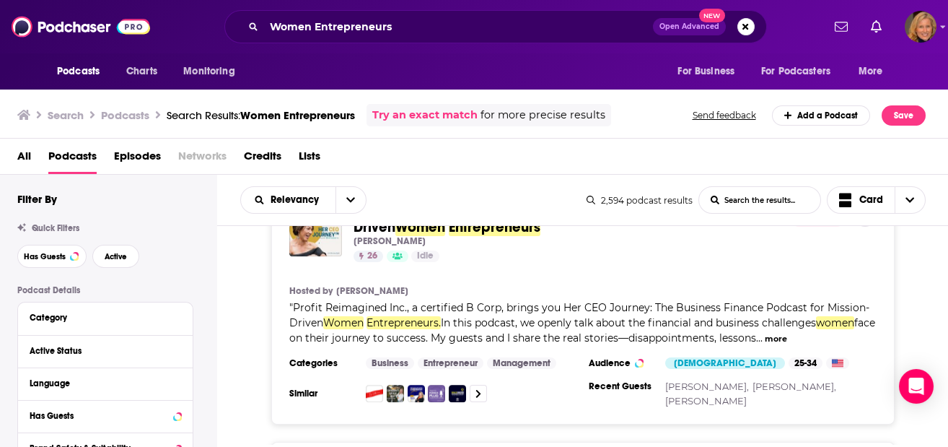
scroll to position [11196, 0]
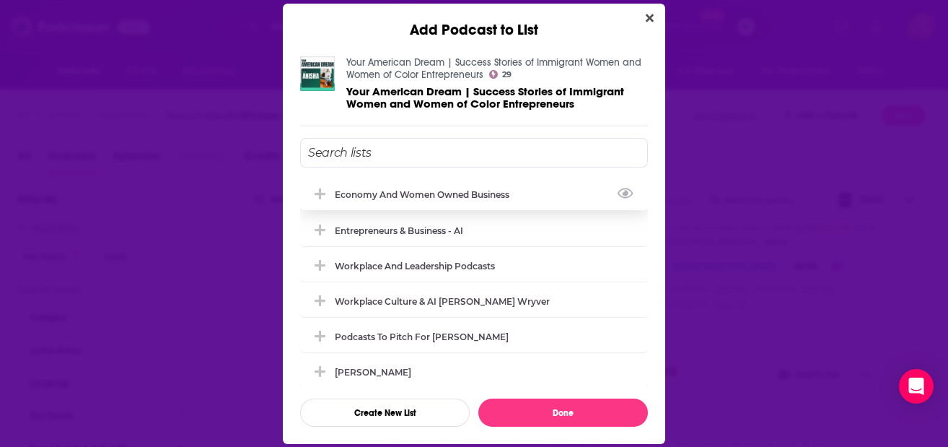
click at [432, 190] on div "Economy and Women Owned Business" at bounding box center [426, 194] width 183 height 11
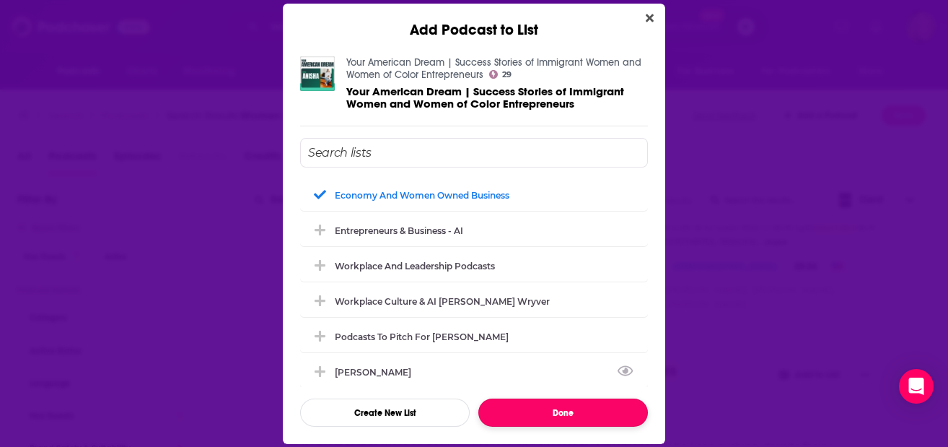
click at [547, 406] on button "Done" at bounding box center [563, 412] width 170 height 28
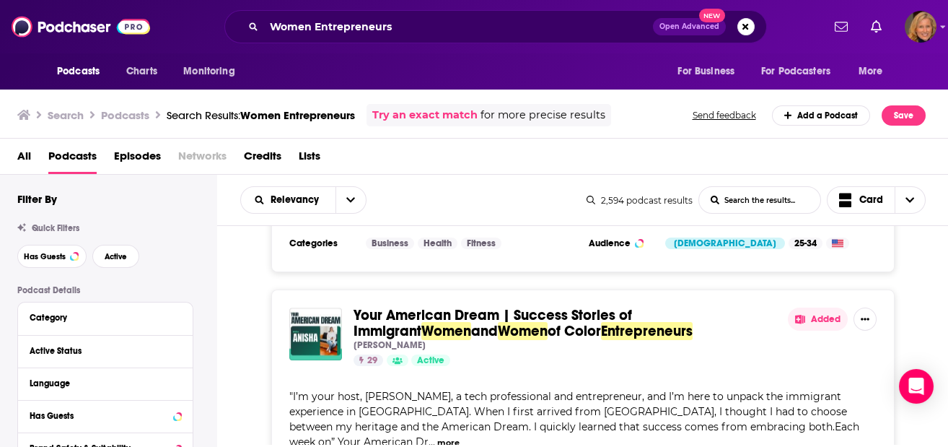
scroll to position [11485, 0]
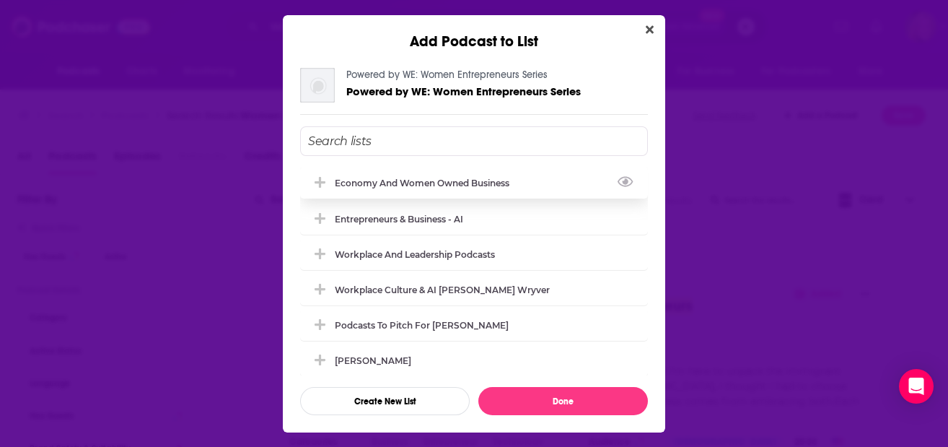
click at [480, 192] on div "Economy and Women Owned Business" at bounding box center [474, 183] width 348 height 32
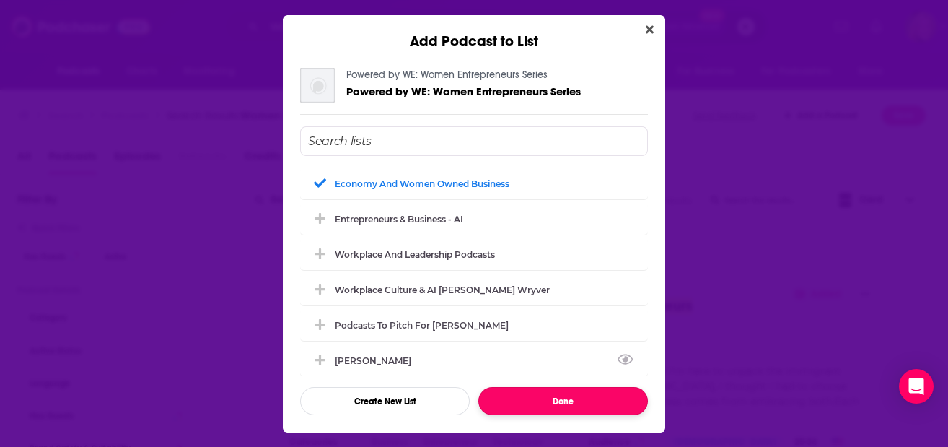
click at [540, 400] on button "Done" at bounding box center [563, 401] width 170 height 28
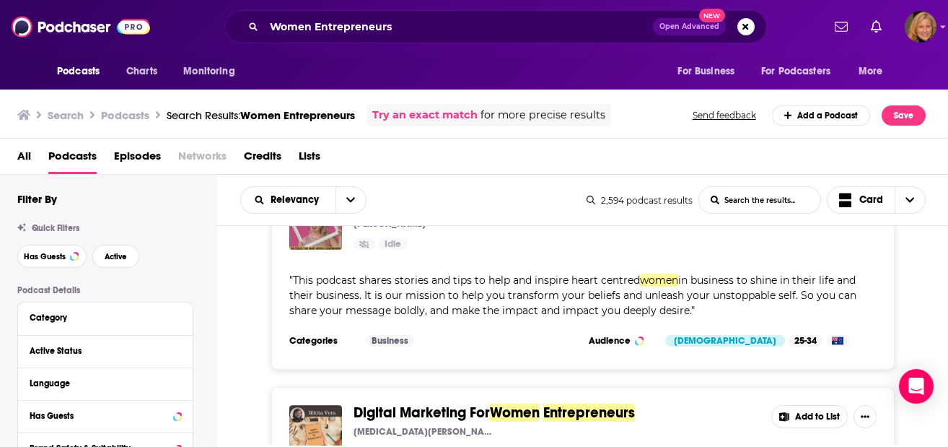
scroll to position [12062, 0]
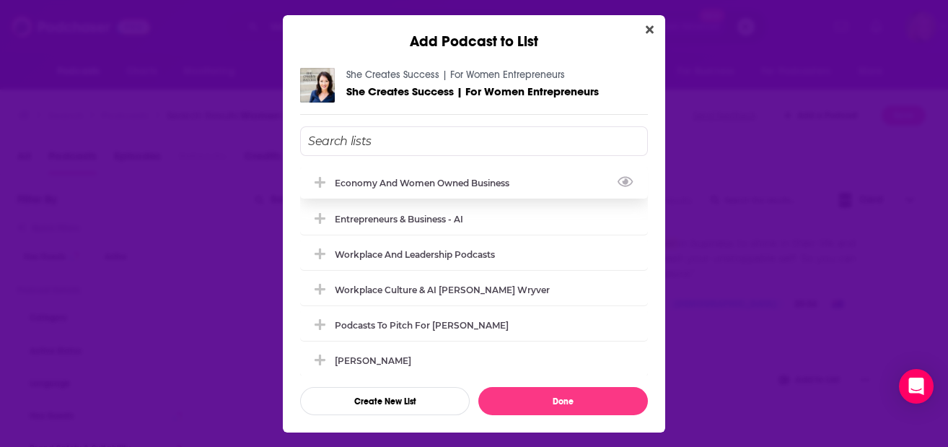
click at [403, 185] on div "Economy and Women Owned Business" at bounding box center [426, 183] width 183 height 11
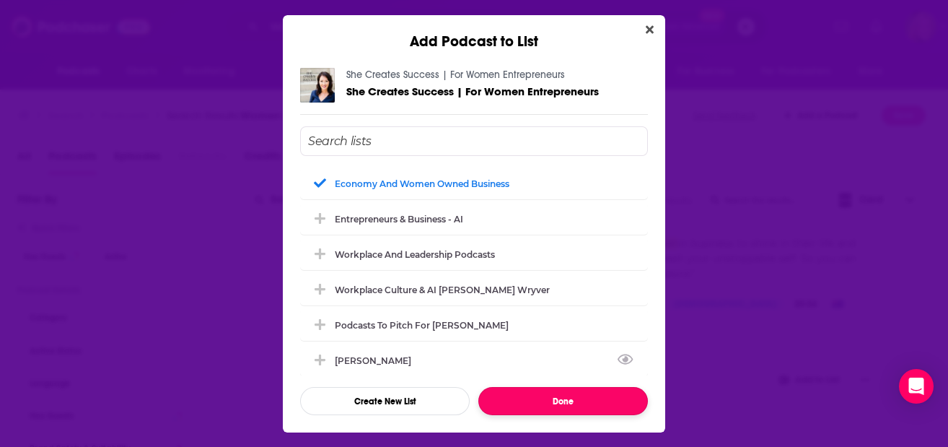
click at [540, 392] on button "Done" at bounding box center [563, 401] width 170 height 28
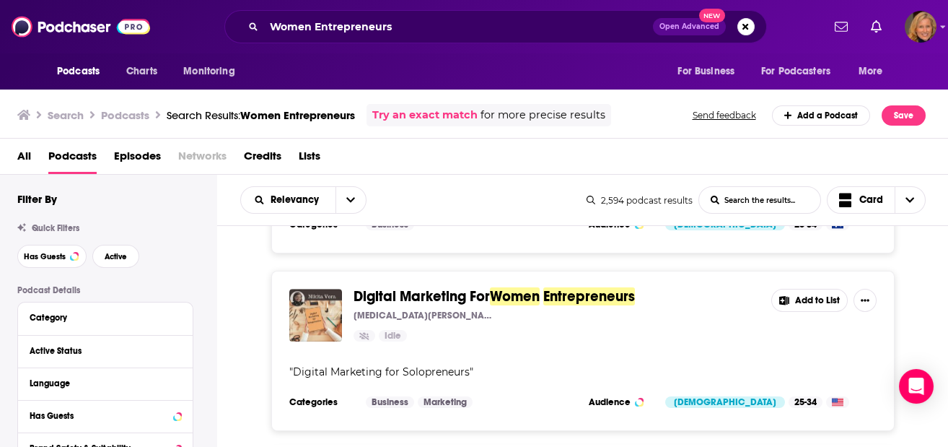
scroll to position [12254, 0]
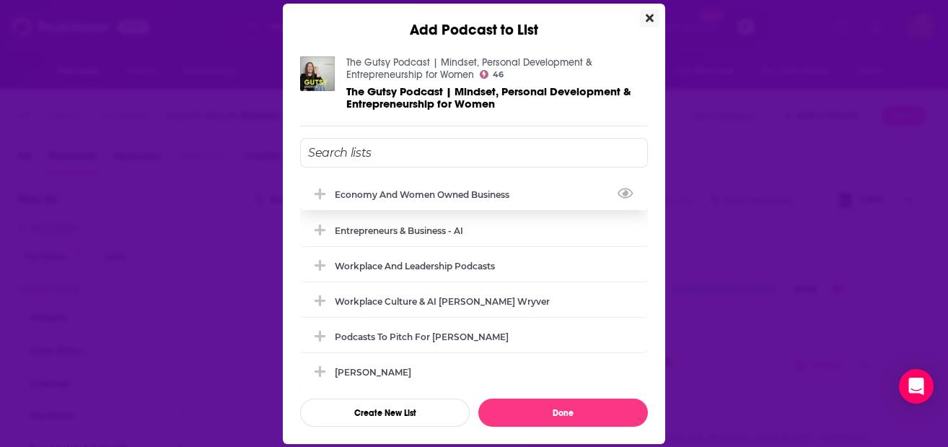
click at [450, 196] on div "Economy and Women Owned Business" at bounding box center [426, 194] width 183 height 11
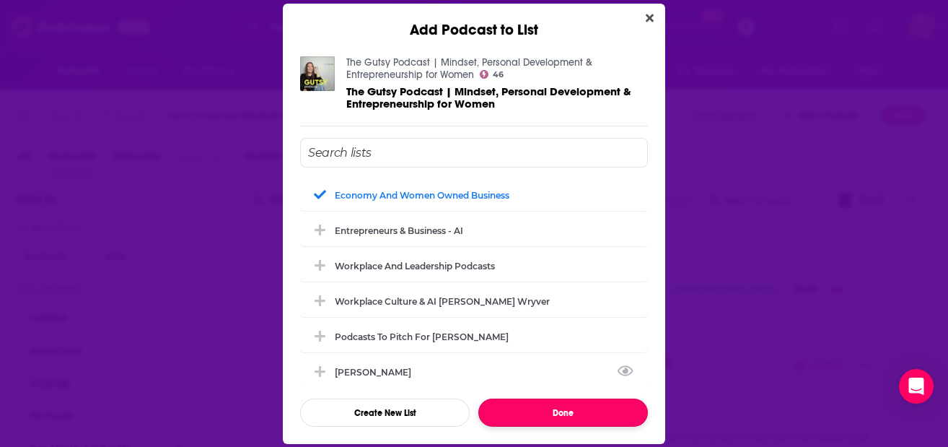
click at [544, 406] on button "Done" at bounding box center [563, 412] width 170 height 28
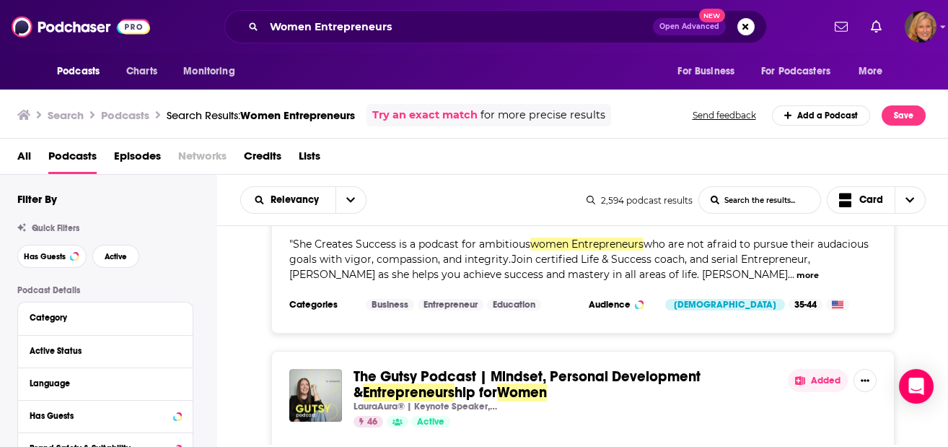
scroll to position [12543, 0]
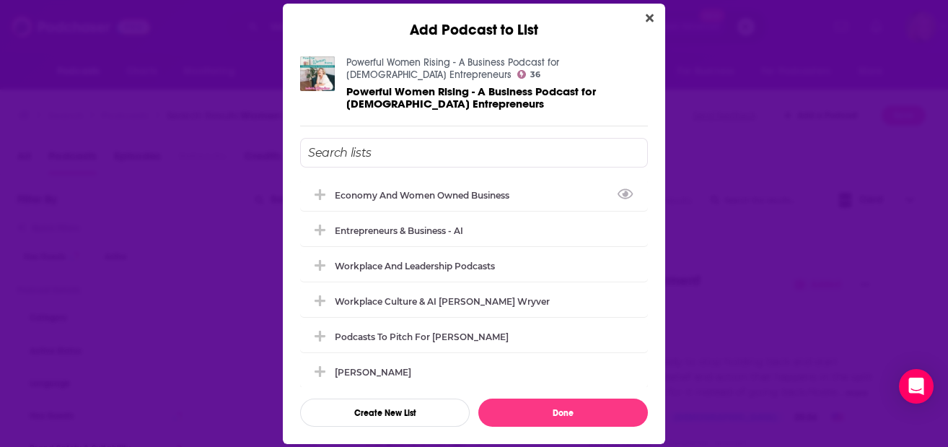
click at [442, 203] on div "Economy and Women Owned Business" at bounding box center [474, 195] width 348 height 32
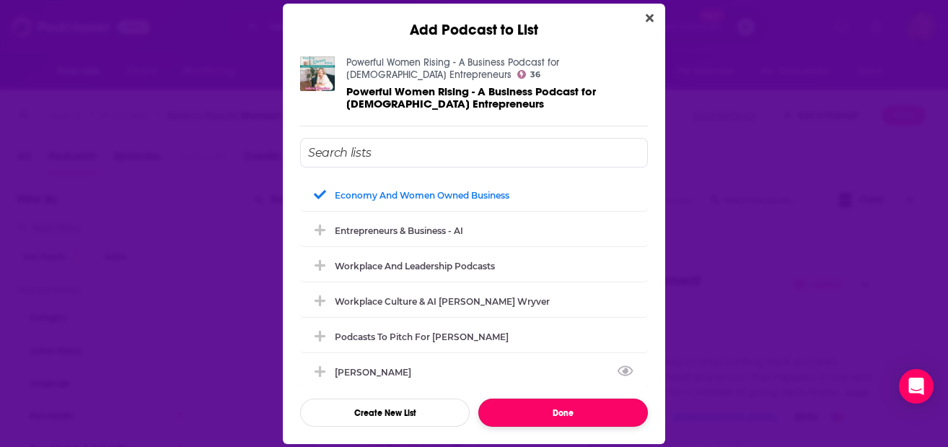
click at [535, 406] on button "Done" at bounding box center [563, 412] width 170 height 28
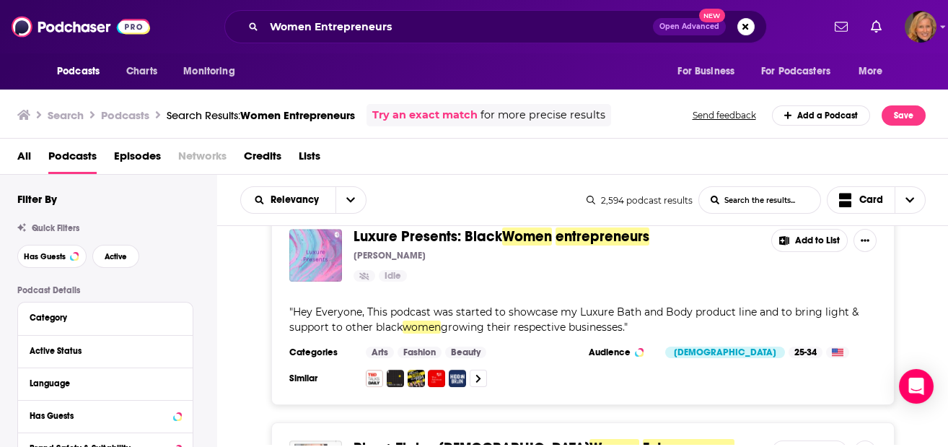
scroll to position [13409, 0]
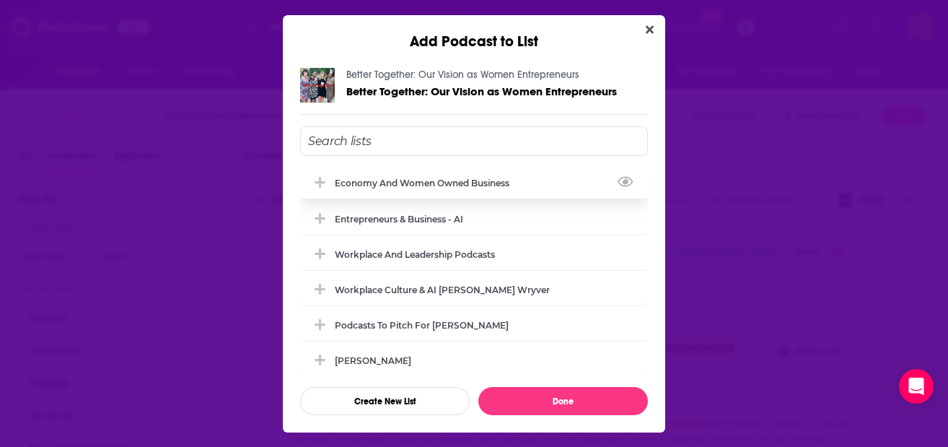
click at [390, 185] on div "Economy and Women Owned Business" at bounding box center [426, 183] width 183 height 11
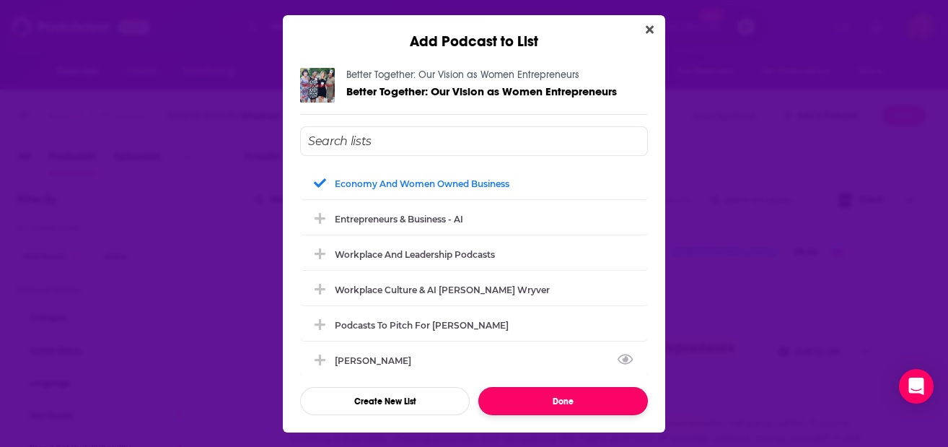
click at [538, 397] on button "Done" at bounding box center [563, 401] width 170 height 28
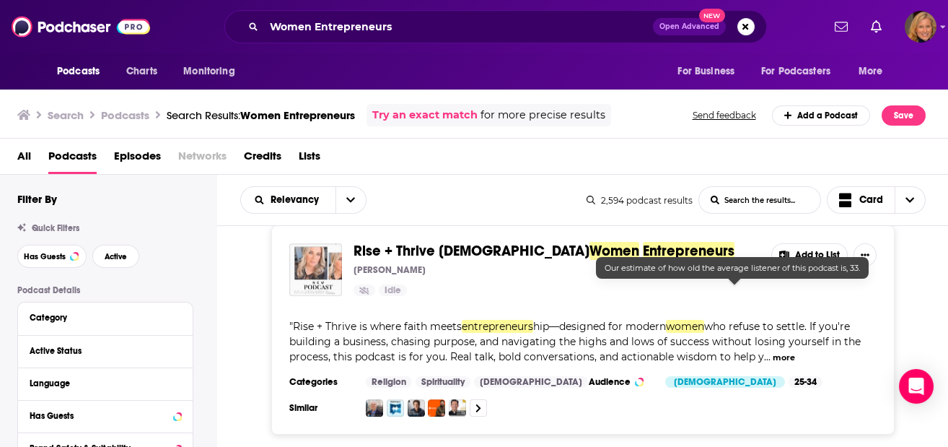
scroll to position [13601, 0]
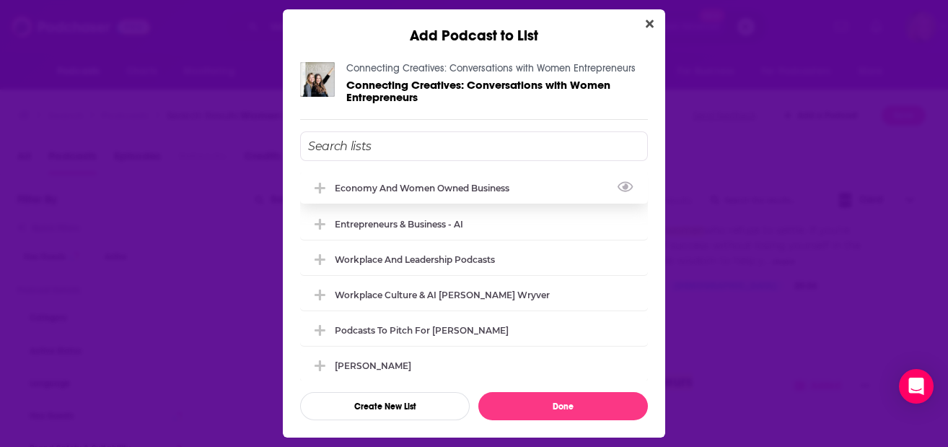
click at [446, 185] on div "Economy and Women Owned Business" at bounding box center [426, 188] width 183 height 11
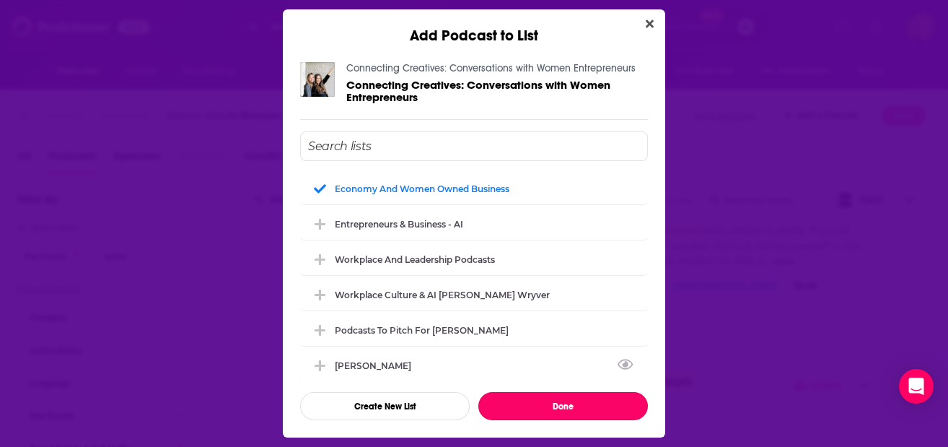
drag, startPoint x: 560, startPoint y: 397, endPoint x: 709, endPoint y: 372, distance: 150.7
click at [560, 398] on button "Done" at bounding box center [563, 406] width 170 height 28
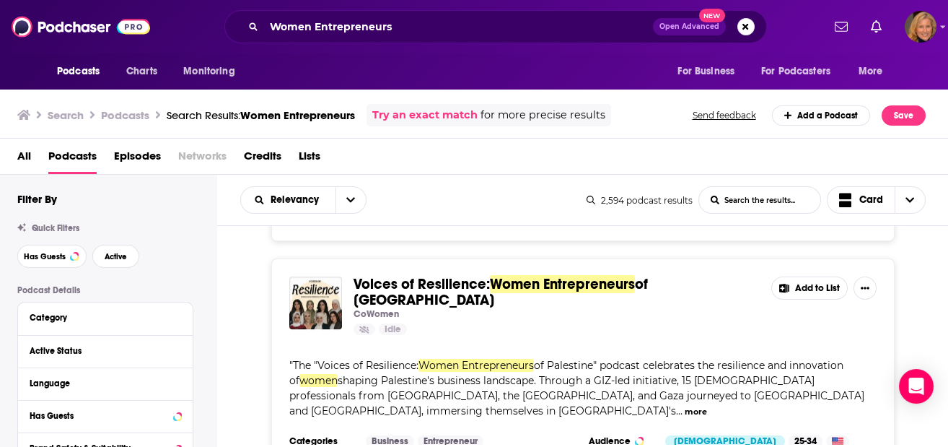
scroll to position [14275, 0]
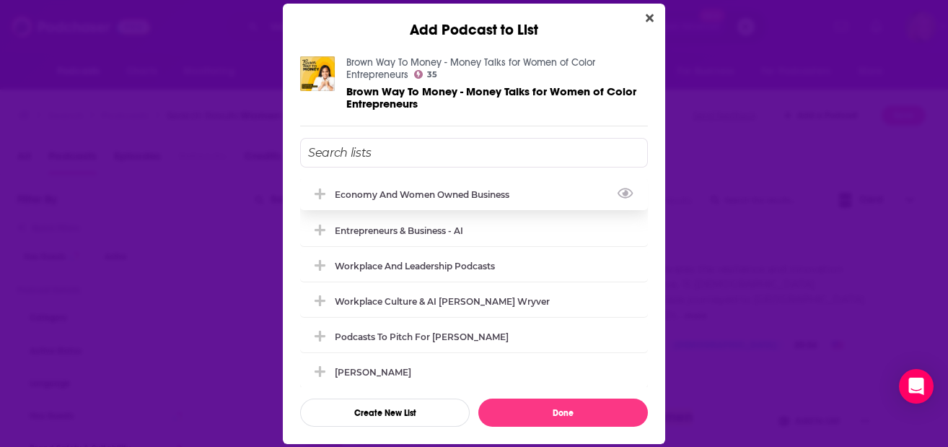
click at [460, 194] on div "Economy and Women Owned Business" at bounding box center [426, 194] width 183 height 11
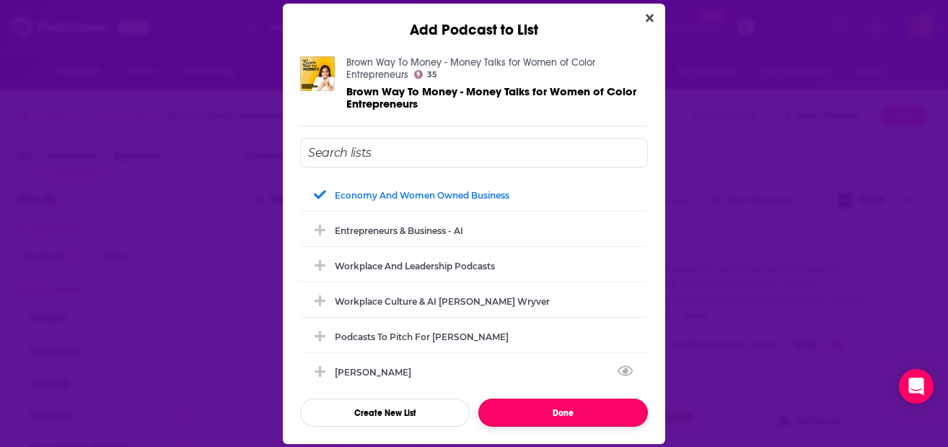
click at [556, 404] on button "Done" at bounding box center [563, 412] width 170 height 28
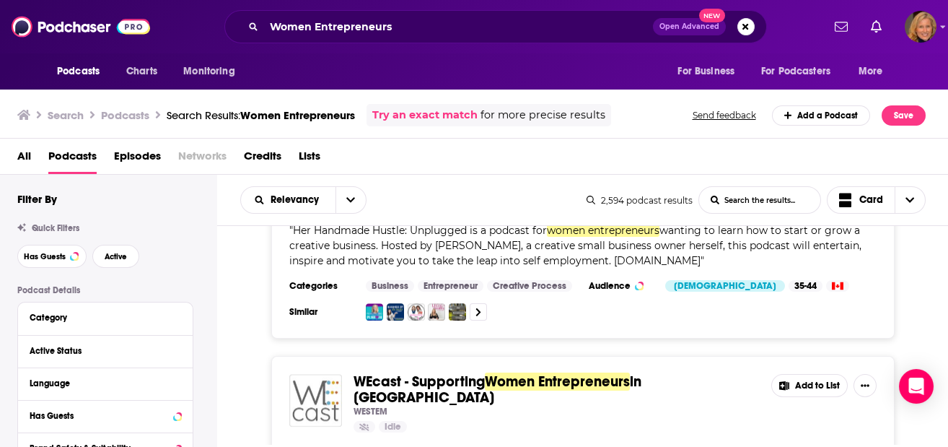
scroll to position [14949, 0]
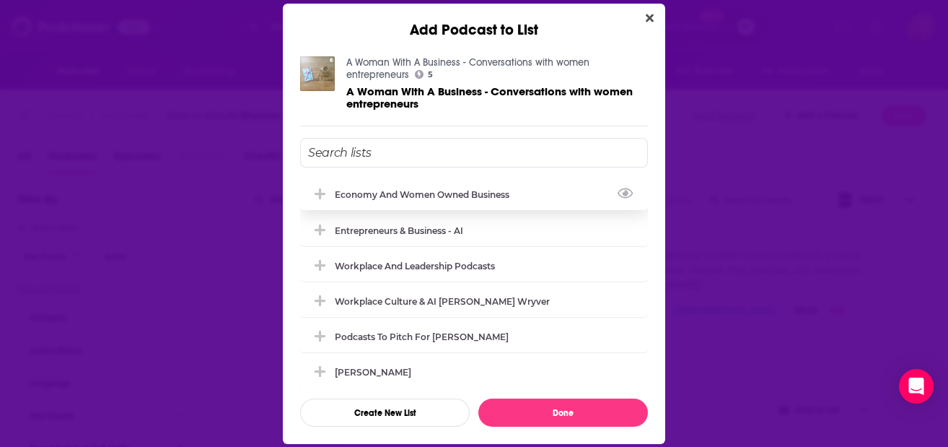
click at [418, 200] on div "Economy and Women Owned Business" at bounding box center [474, 194] width 348 height 32
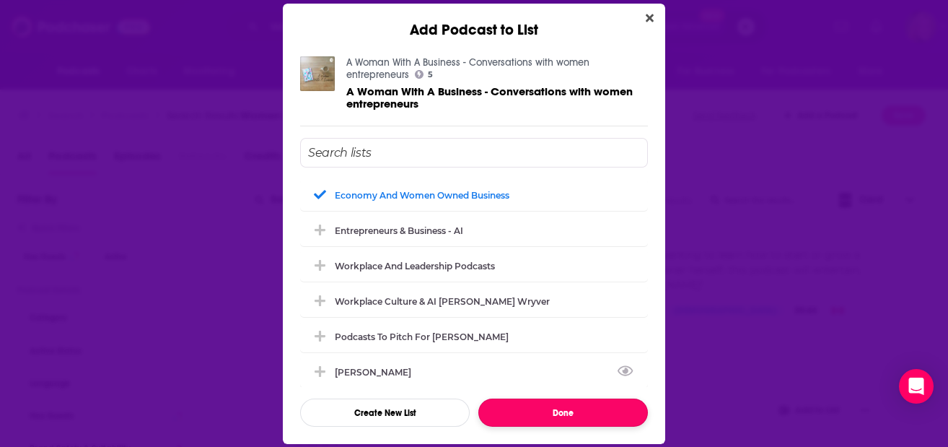
click at [541, 415] on button "Done" at bounding box center [563, 412] width 170 height 28
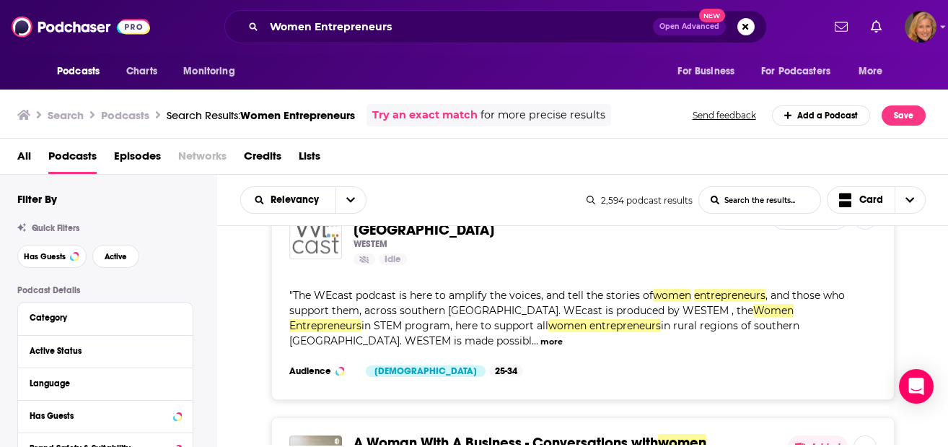
scroll to position [15237, 0]
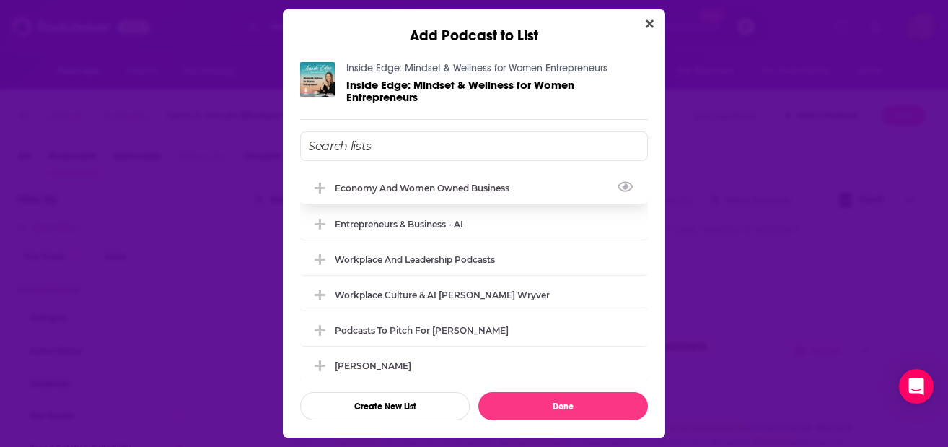
click at [472, 191] on div "Economy and Women Owned Business" at bounding box center [426, 188] width 183 height 11
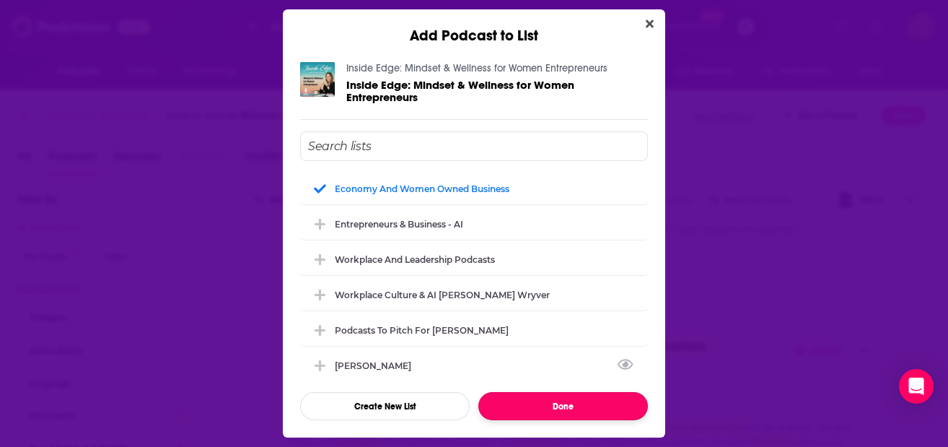
click at [562, 410] on button "Done" at bounding box center [563, 406] width 170 height 28
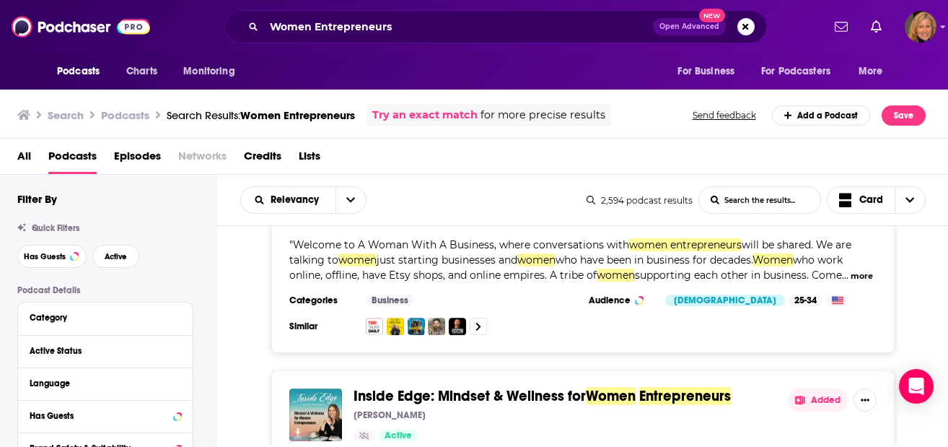
scroll to position [15429, 0]
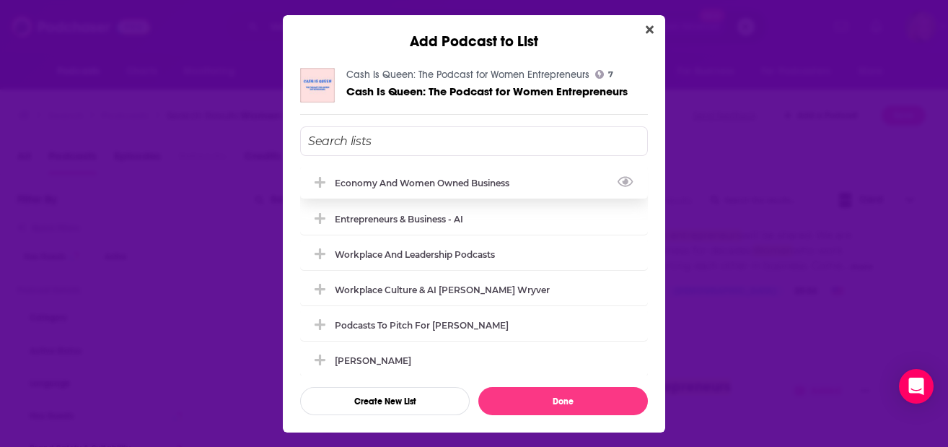
click at [461, 188] on div "Economy and Women Owned Business" at bounding box center [474, 183] width 348 height 32
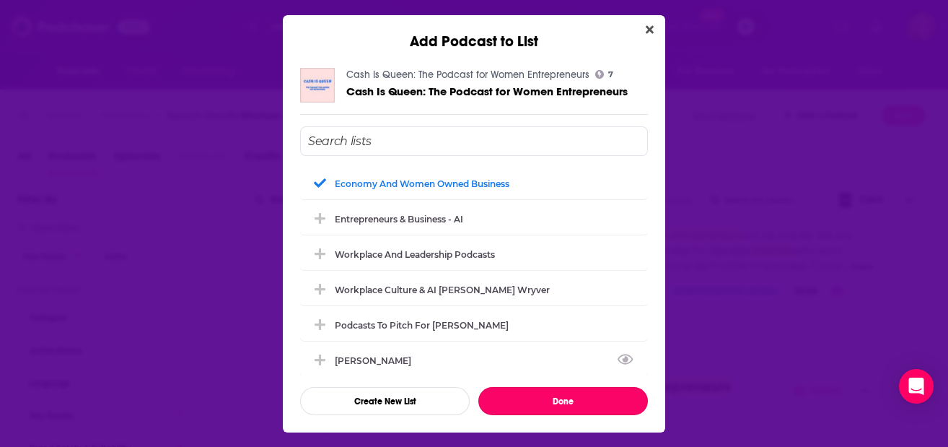
click at [561, 393] on button "Done" at bounding box center [563, 401] width 170 height 28
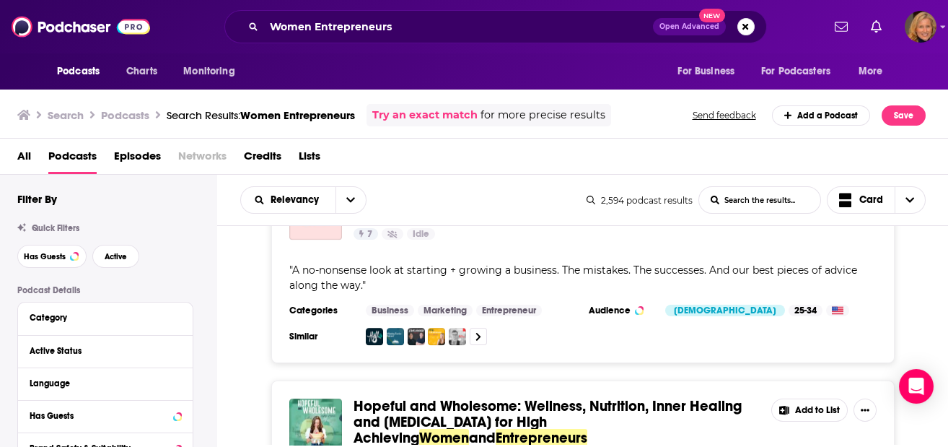
scroll to position [15910, 0]
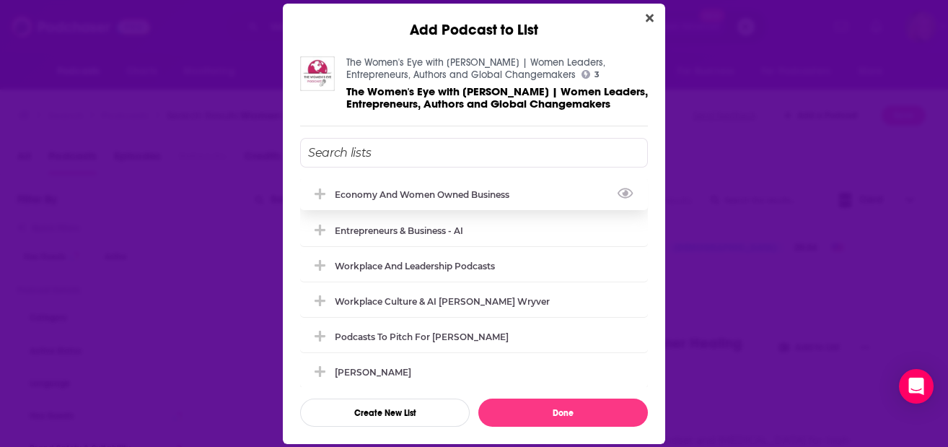
click at [418, 200] on div "Economy and Women Owned Business" at bounding box center [426, 194] width 183 height 11
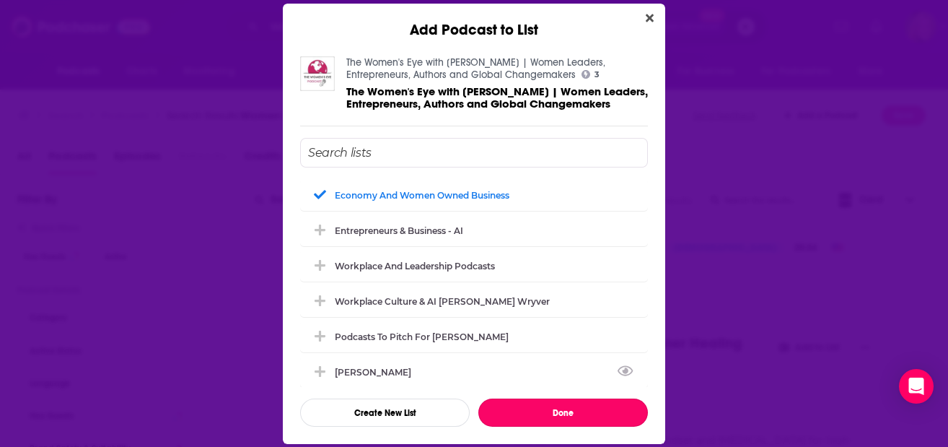
click at [577, 426] on button "Done" at bounding box center [563, 412] width 170 height 28
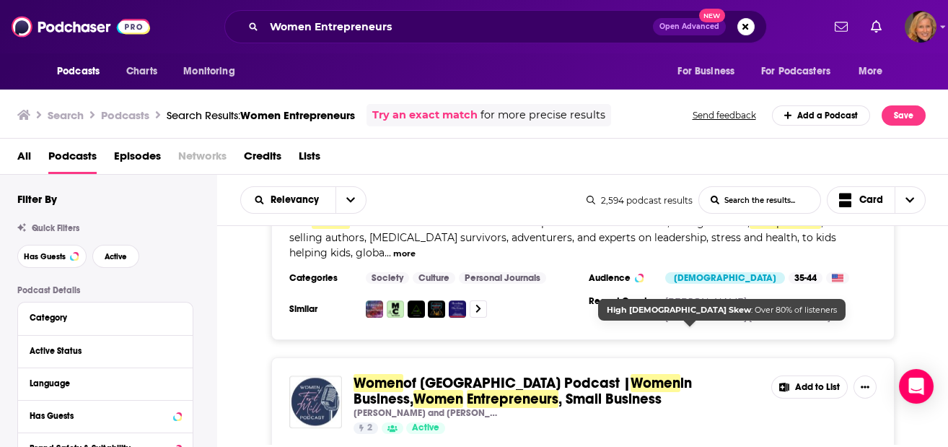
scroll to position [16460, 0]
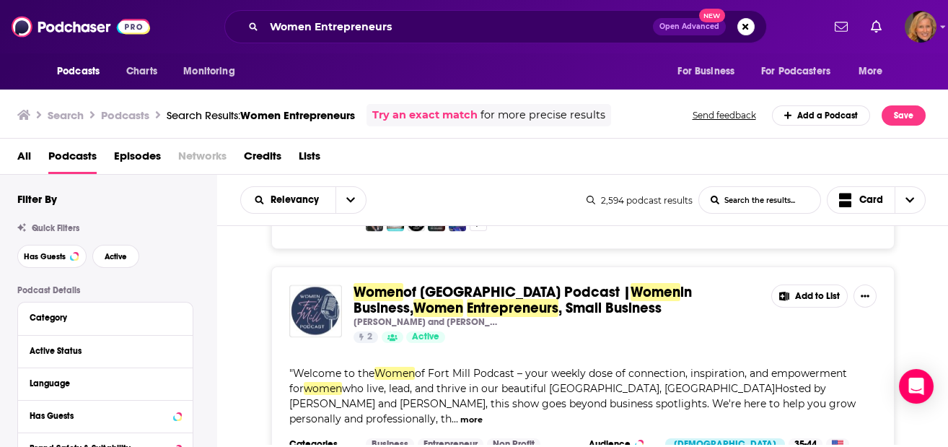
scroll to position [17038, 0]
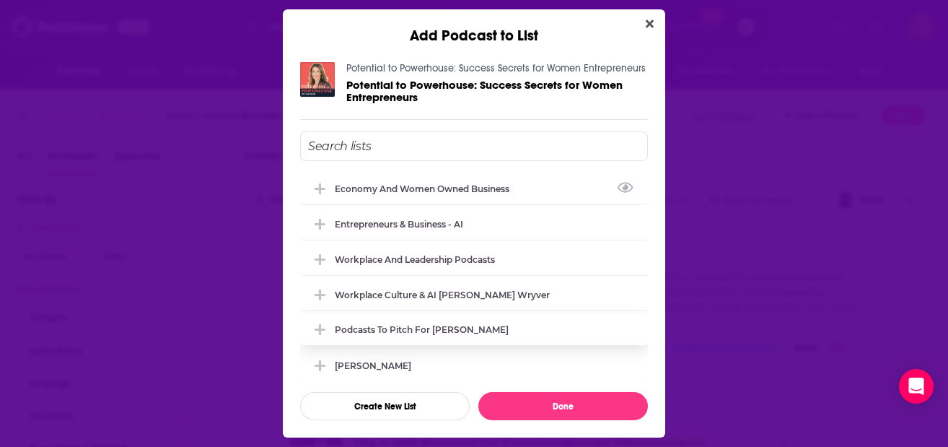
drag, startPoint x: 466, startPoint y: 189, endPoint x: 523, endPoint y: 340, distance: 161.2
click at [466, 189] on div "Economy and Women Owned Business" at bounding box center [426, 188] width 183 height 11
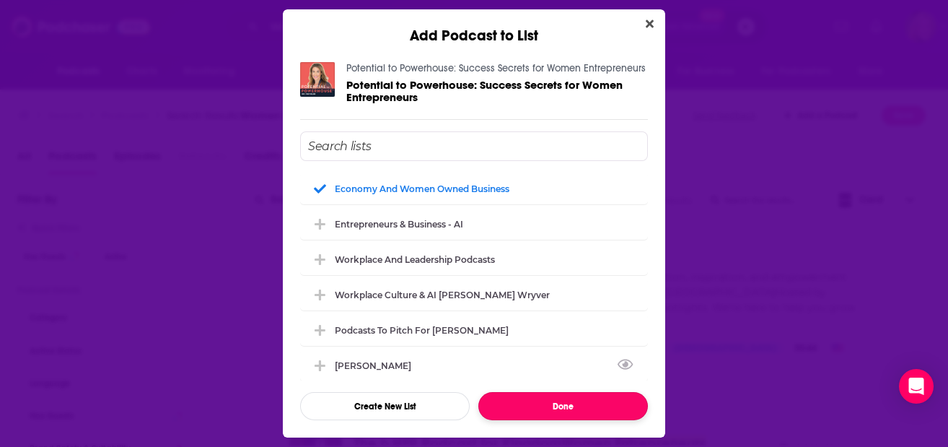
click at [558, 402] on button "Done" at bounding box center [563, 406] width 170 height 28
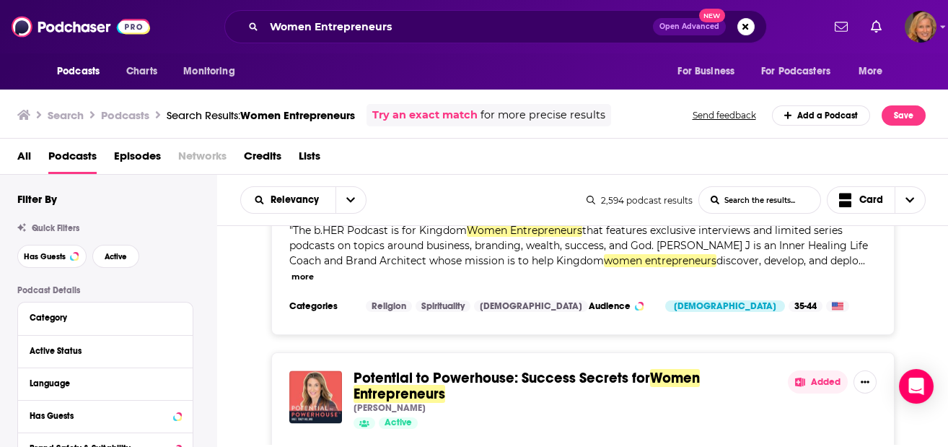
scroll to position [17422, 0]
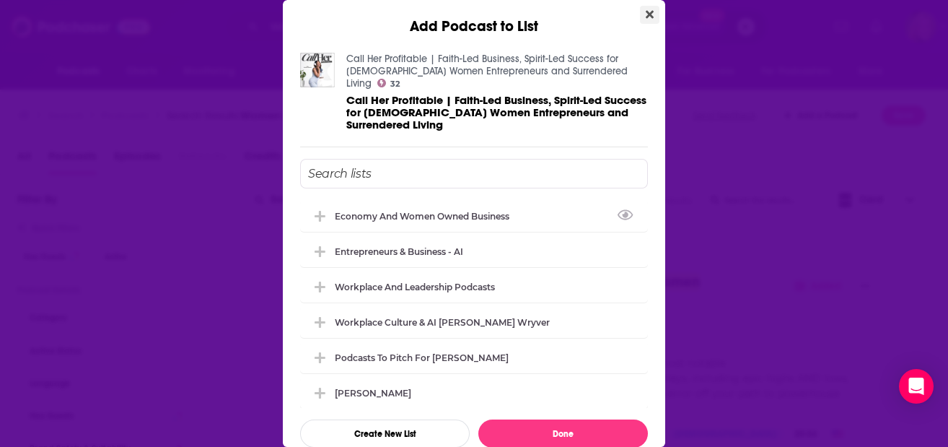
click at [646, 16] on icon "Close" at bounding box center [650, 15] width 8 height 8
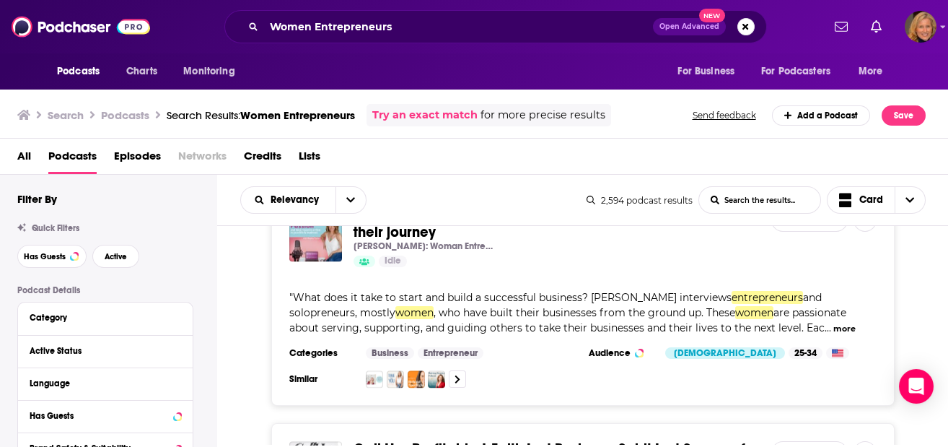
scroll to position [17711, 0]
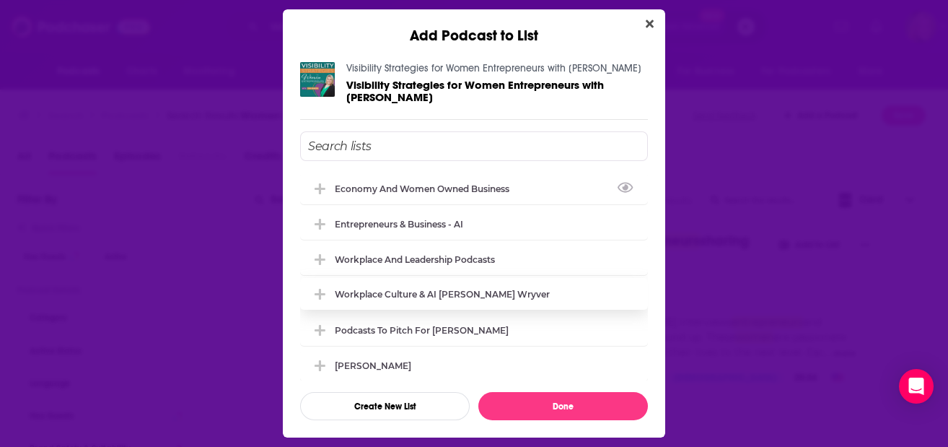
click at [415, 183] on div "Economy and Women Owned Business" at bounding box center [426, 188] width 183 height 11
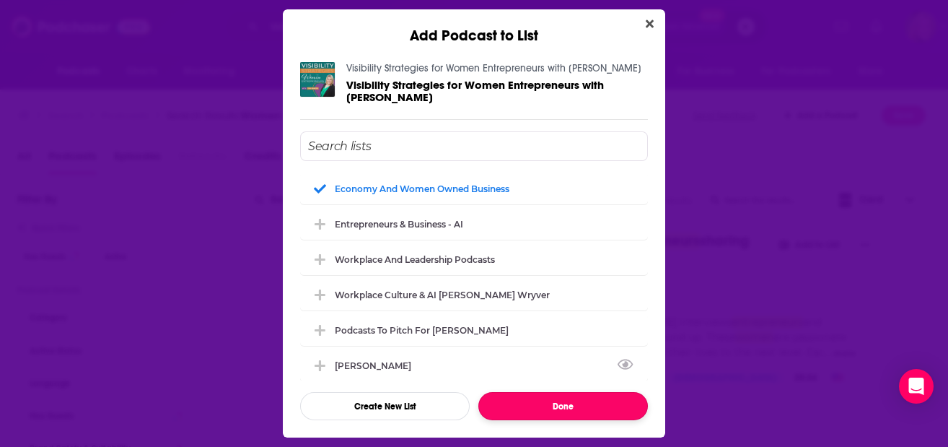
click at [546, 402] on button "Done" at bounding box center [563, 406] width 170 height 28
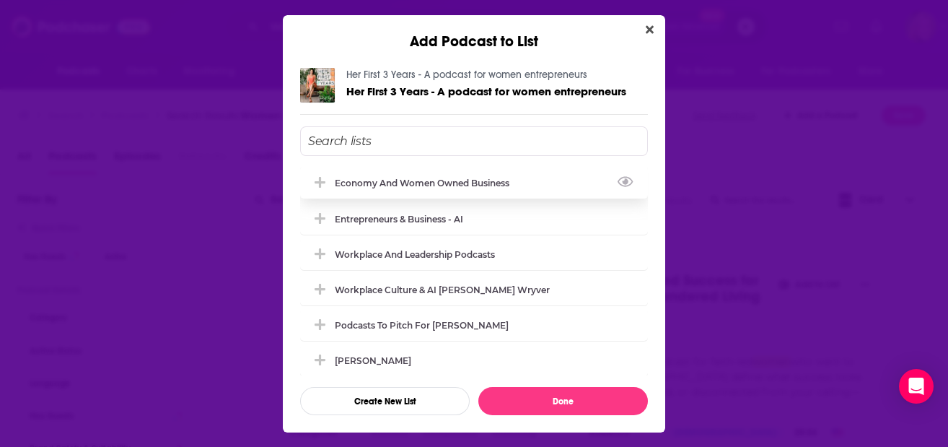
click at [379, 179] on div "Economy and Women Owned Business" at bounding box center [426, 183] width 183 height 11
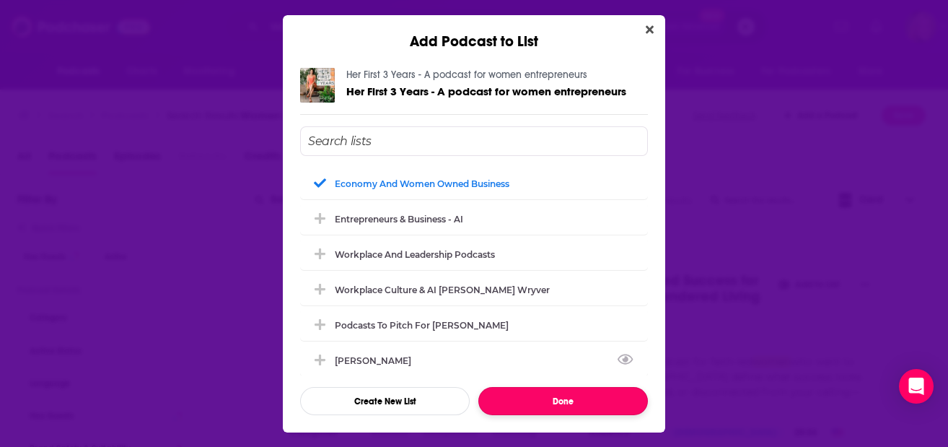
click at [564, 399] on button "Done" at bounding box center [563, 401] width 170 height 28
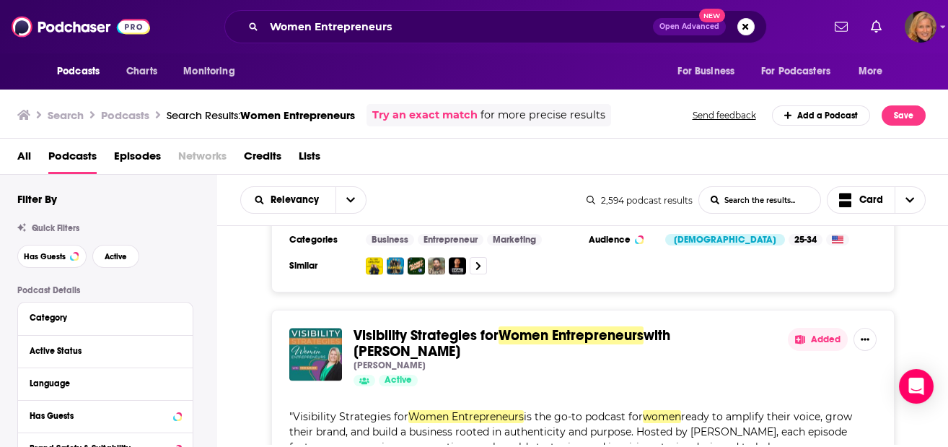
scroll to position [18192, 0]
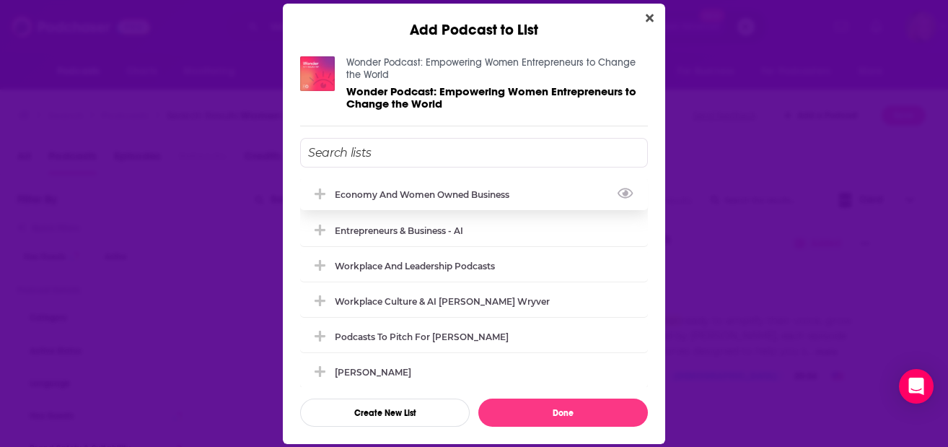
click at [437, 191] on div "Economy and Women Owned Business" at bounding box center [426, 194] width 183 height 11
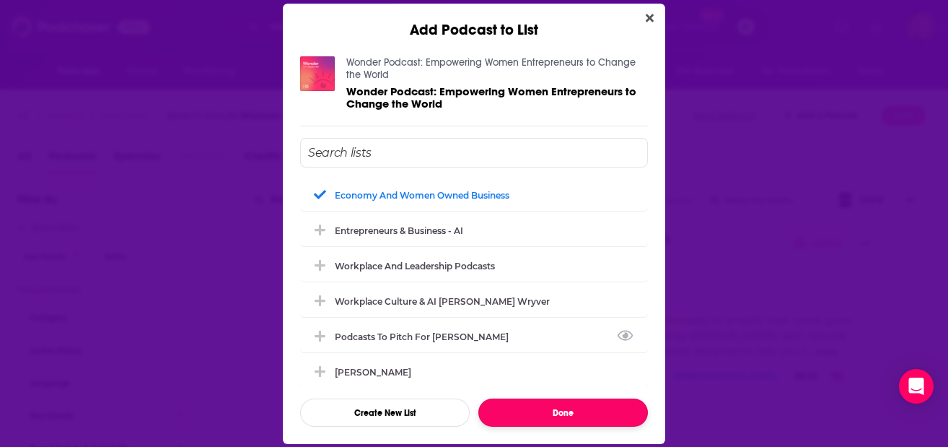
click at [544, 411] on button "Done" at bounding box center [563, 412] width 170 height 28
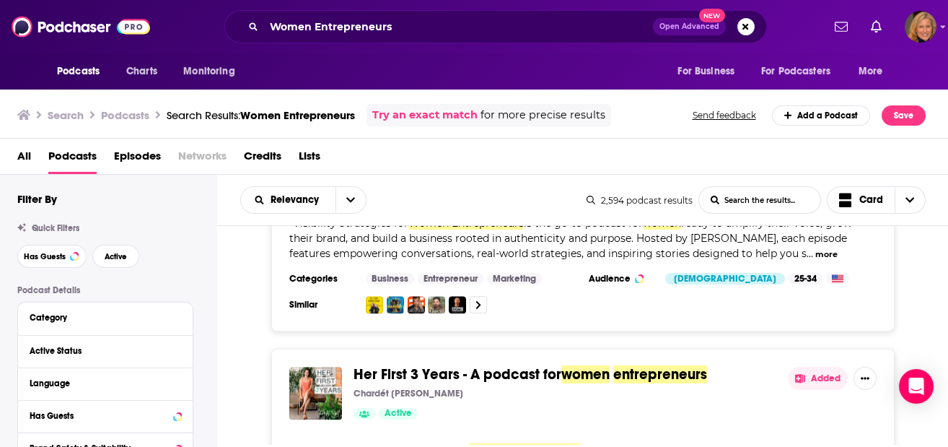
scroll to position [18385, 0]
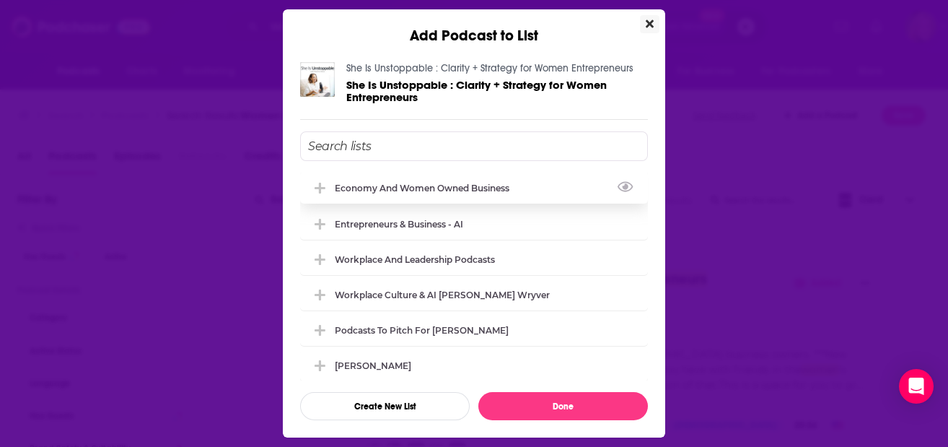
click at [472, 192] on div "Economy and Women Owned Business" at bounding box center [426, 188] width 183 height 11
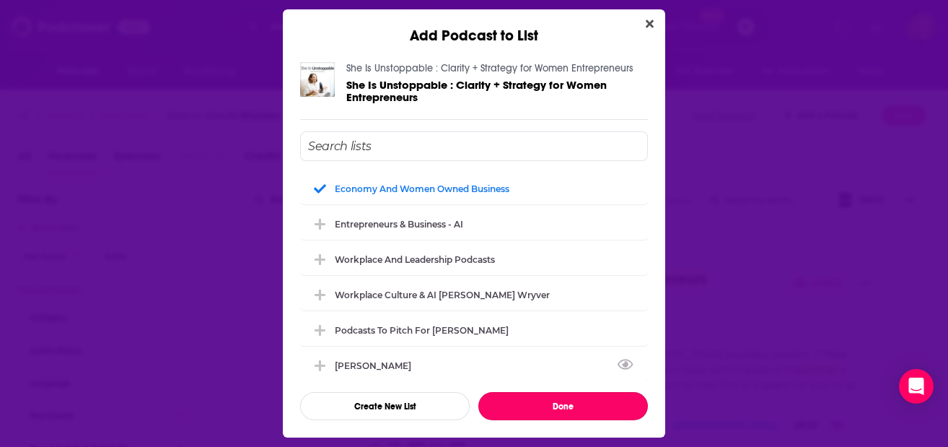
click at [553, 403] on button "Done" at bounding box center [563, 406] width 170 height 28
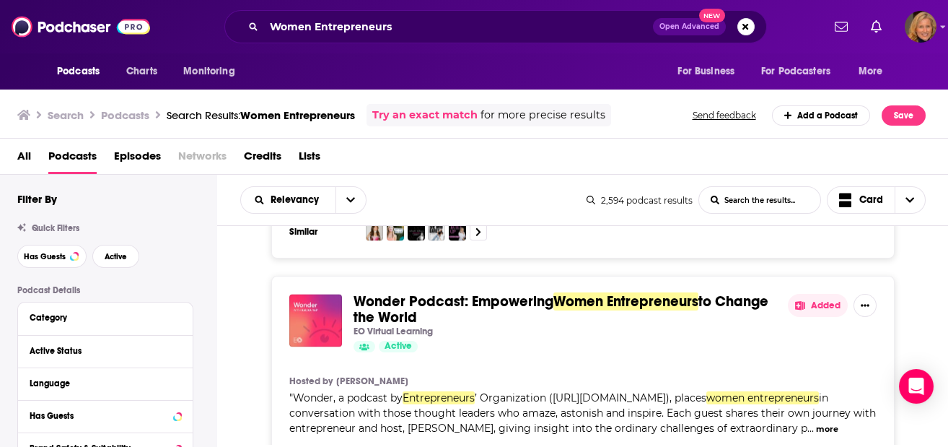
scroll to position [18673, 0]
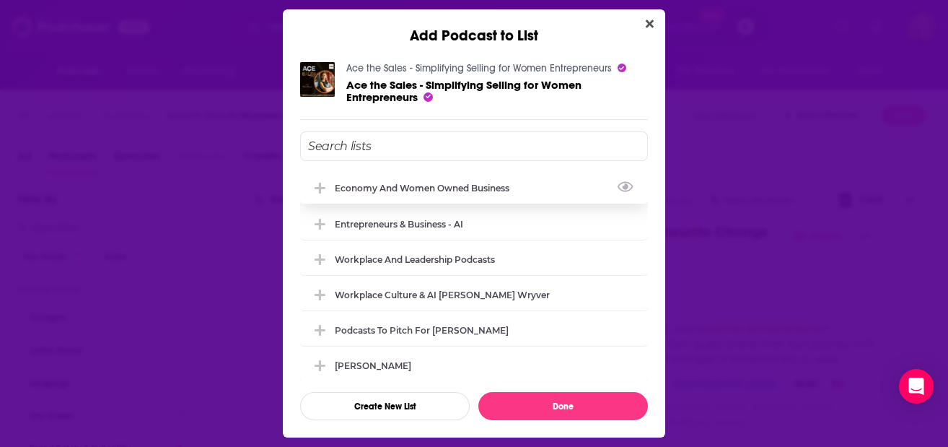
click at [505, 189] on div "Economy and Women Owned Business" at bounding box center [426, 188] width 183 height 11
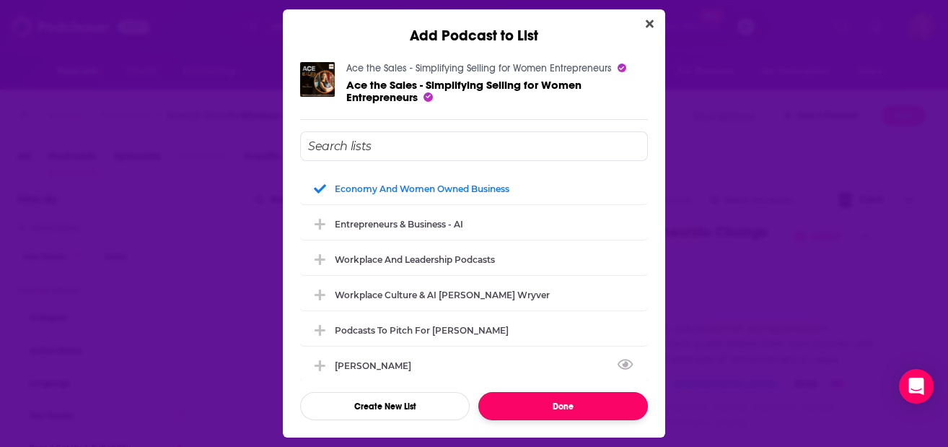
click at [570, 410] on button "Done" at bounding box center [563, 406] width 170 height 28
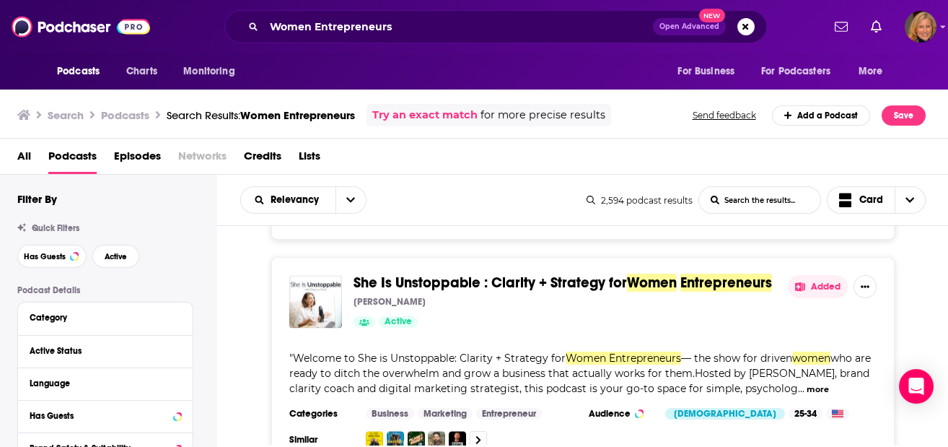
scroll to position [18865, 0]
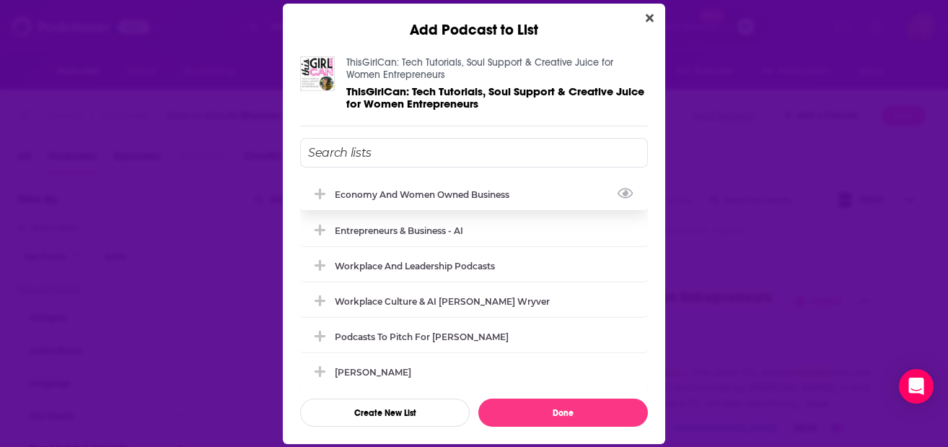
click at [467, 191] on div "Economy and Women Owned Business" at bounding box center [426, 194] width 183 height 11
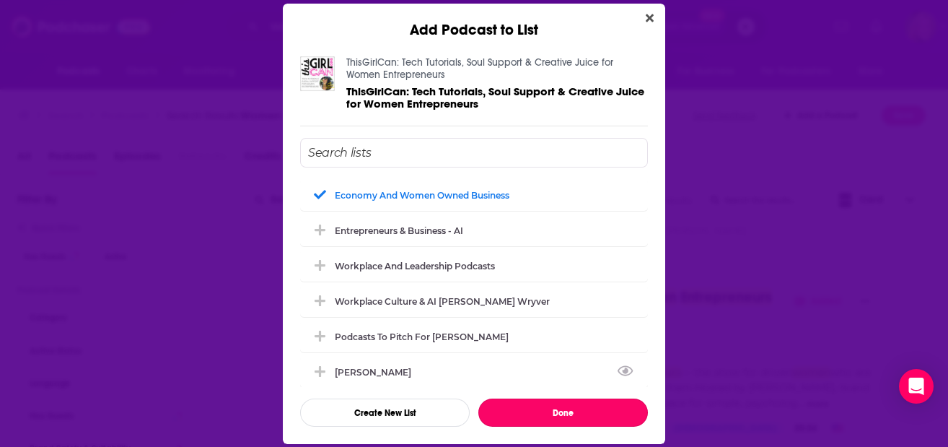
click at [546, 406] on button "Done" at bounding box center [563, 412] width 170 height 28
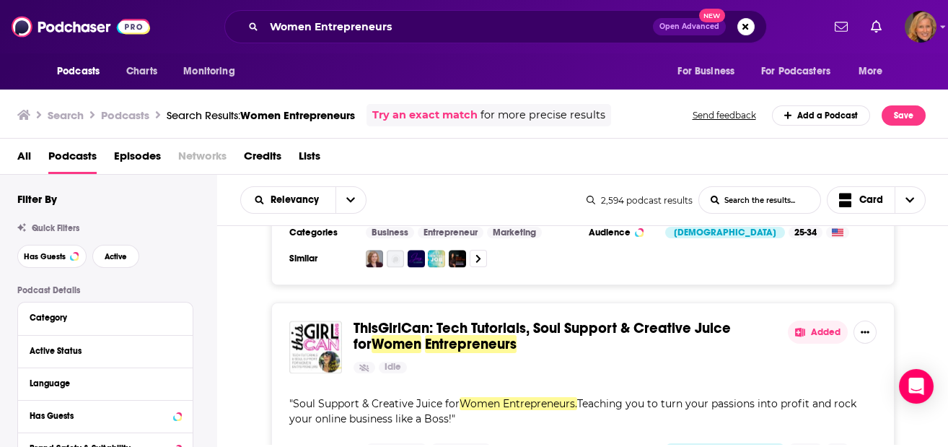
scroll to position [19251, 0]
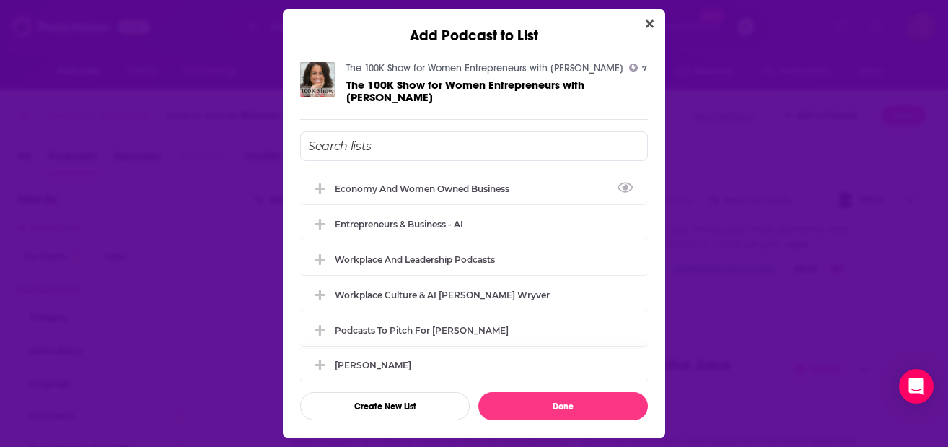
click at [447, 194] on div "Economy and Women Owned Business" at bounding box center [426, 188] width 183 height 11
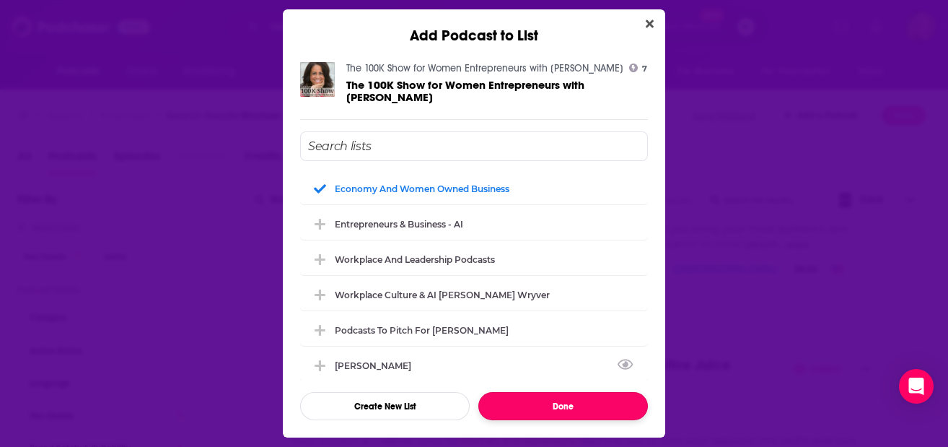
click at [569, 420] on button "Done" at bounding box center [563, 406] width 170 height 28
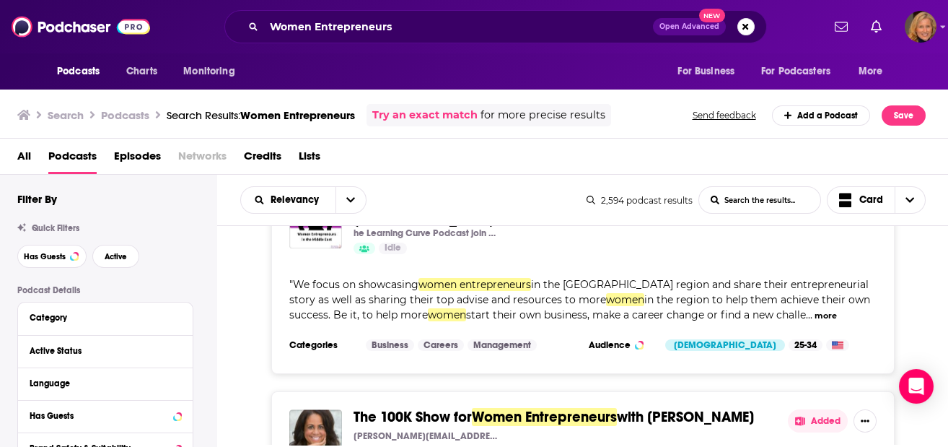
scroll to position [19731, 0]
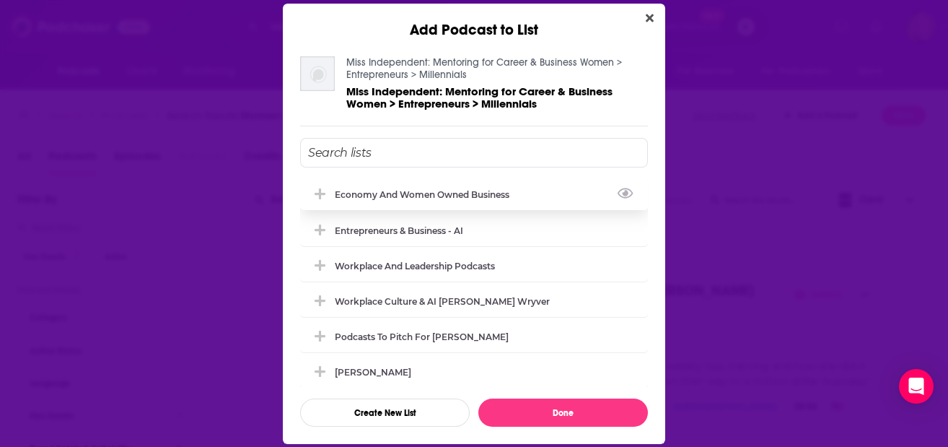
click at [495, 189] on div "Economy and Women Owned Business" at bounding box center [426, 194] width 183 height 11
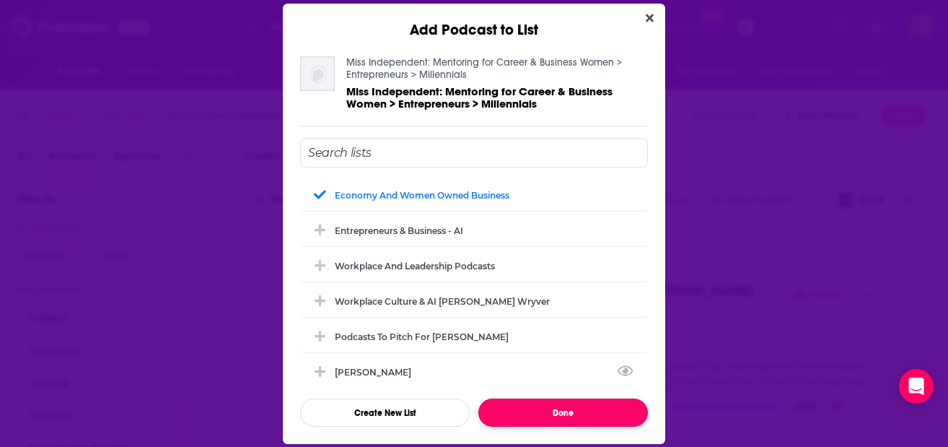
click at [561, 414] on button "Done" at bounding box center [563, 412] width 170 height 28
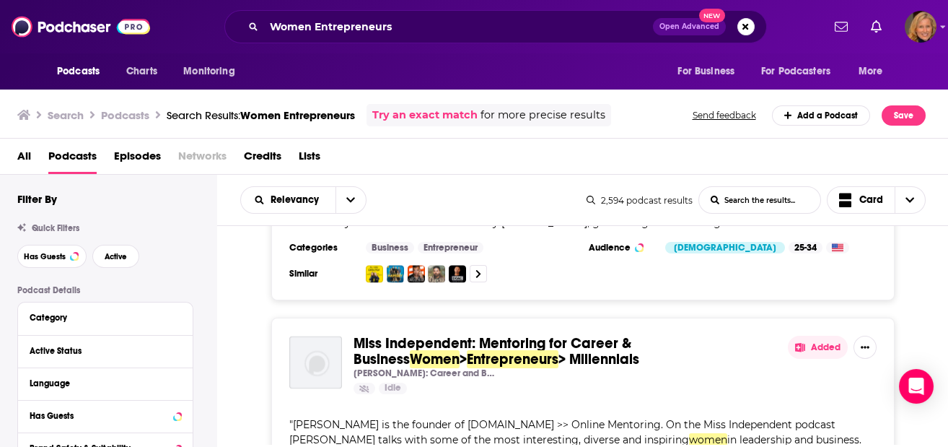
scroll to position [20213, 0]
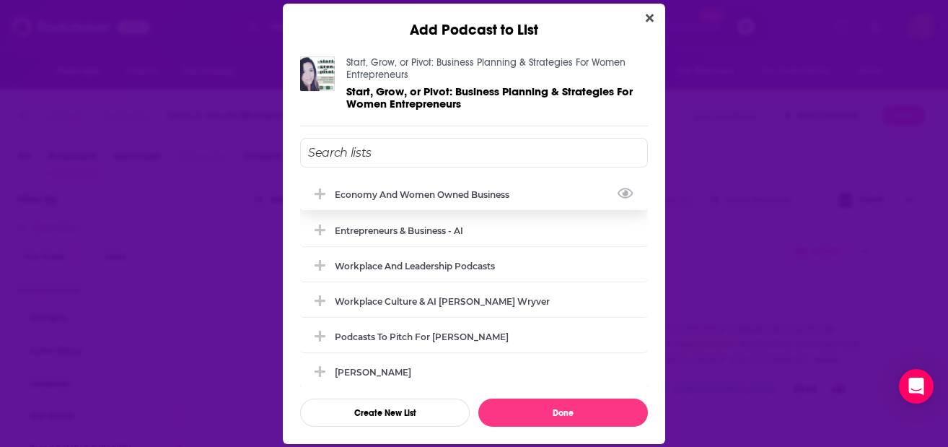
click at [356, 196] on div "Economy and Women Owned Business" at bounding box center [426, 194] width 183 height 11
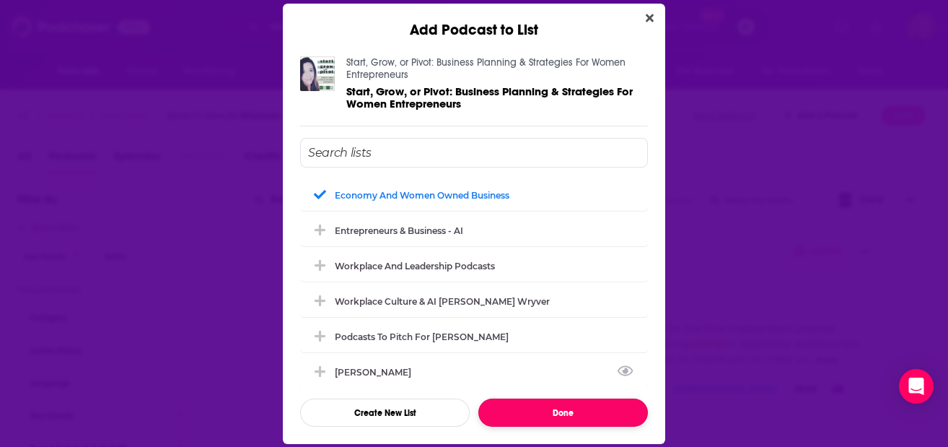
click at [566, 415] on button "Done" at bounding box center [563, 412] width 170 height 28
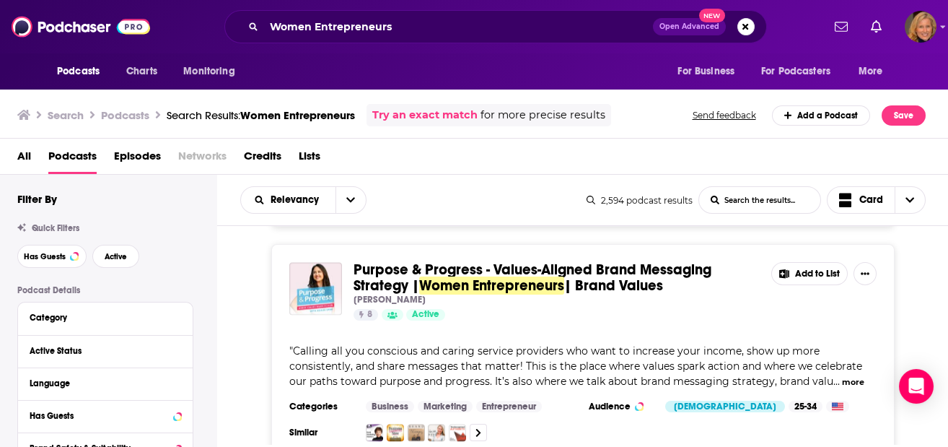
scroll to position [20405, 0]
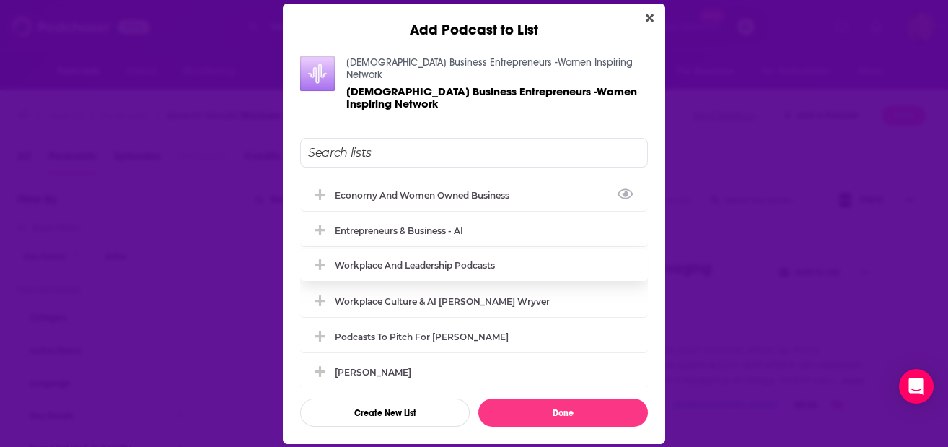
drag, startPoint x: 465, startPoint y: 184, endPoint x: 496, endPoint y: 249, distance: 72.0
click at [465, 190] on div "Economy and Women Owned Business" at bounding box center [426, 195] width 183 height 11
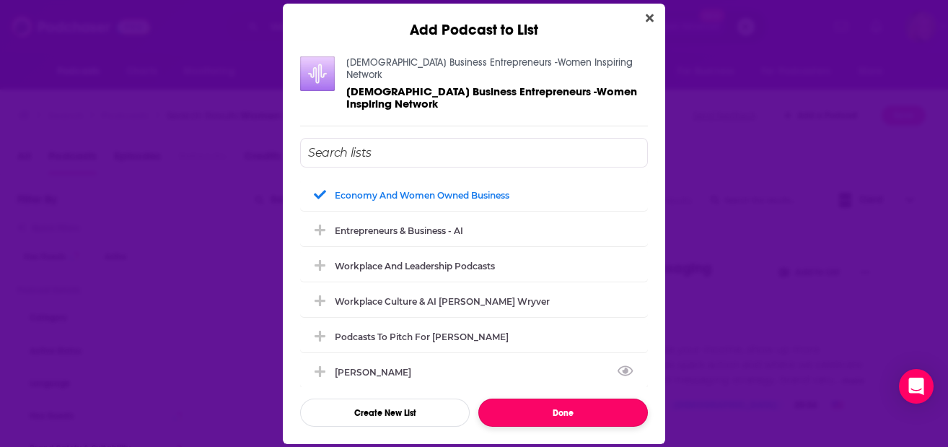
click at [587, 412] on button "Done" at bounding box center [563, 412] width 170 height 28
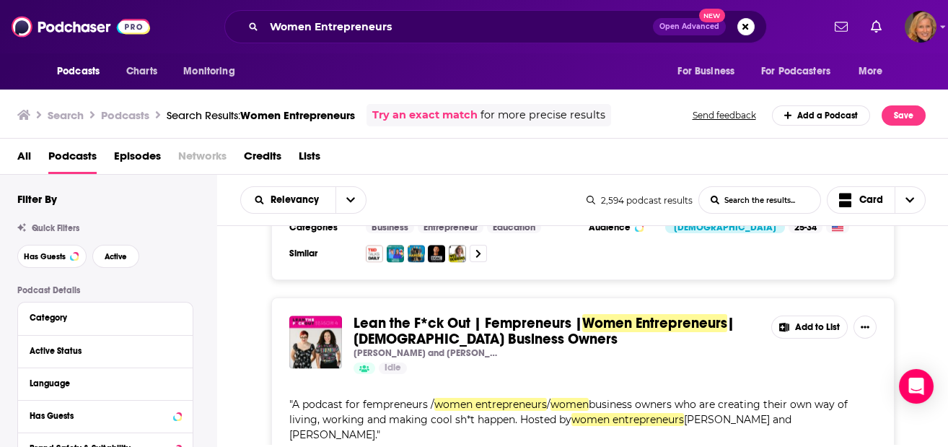
scroll to position [21463, 0]
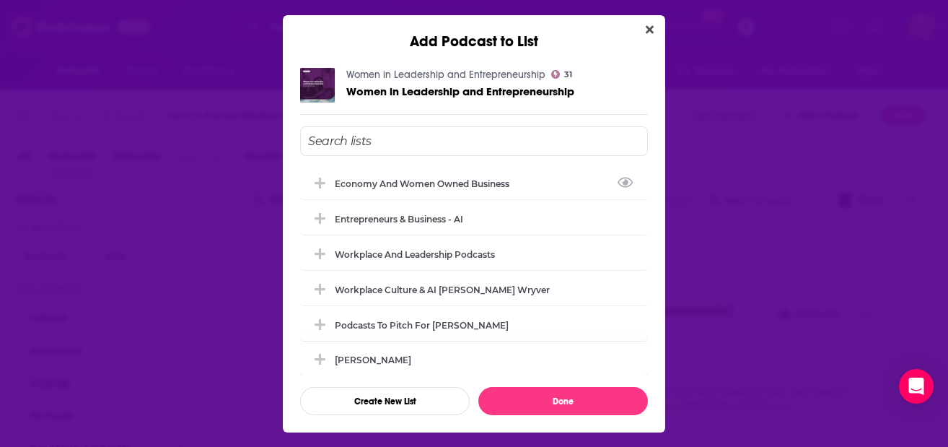
click at [517, 183] on div "Economy and Women Owned Business" at bounding box center [426, 183] width 183 height 11
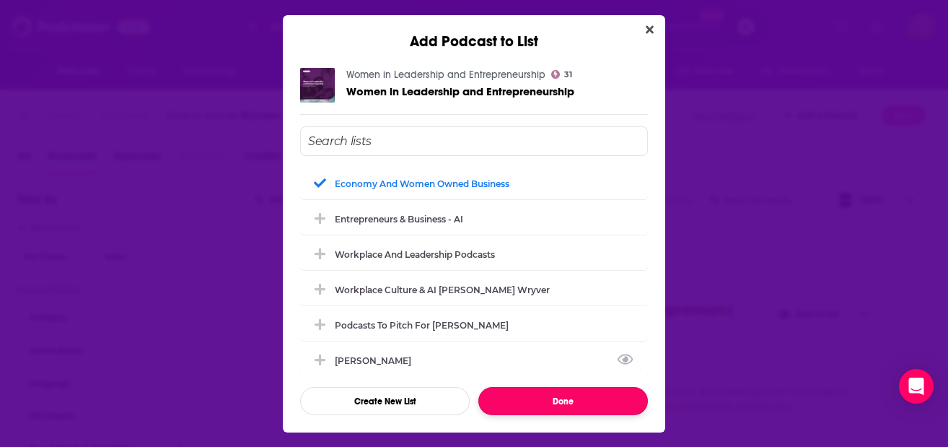
click at [561, 397] on button "Done" at bounding box center [563, 401] width 170 height 28
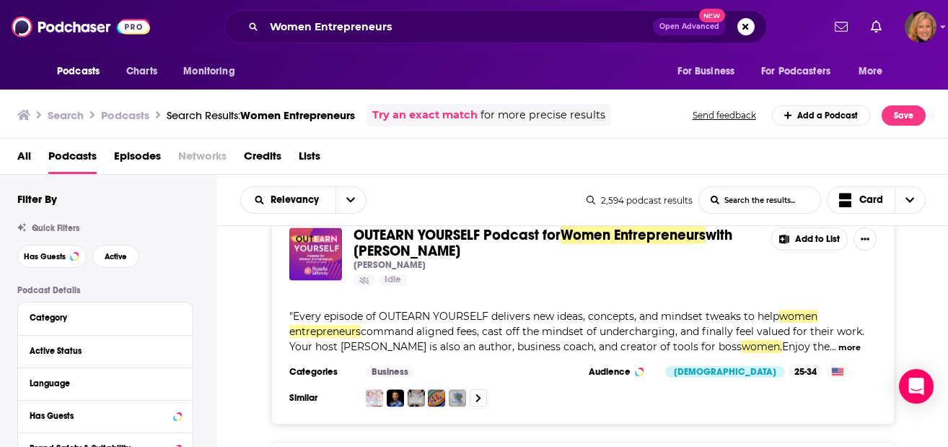
scroll to position [21656, 0]
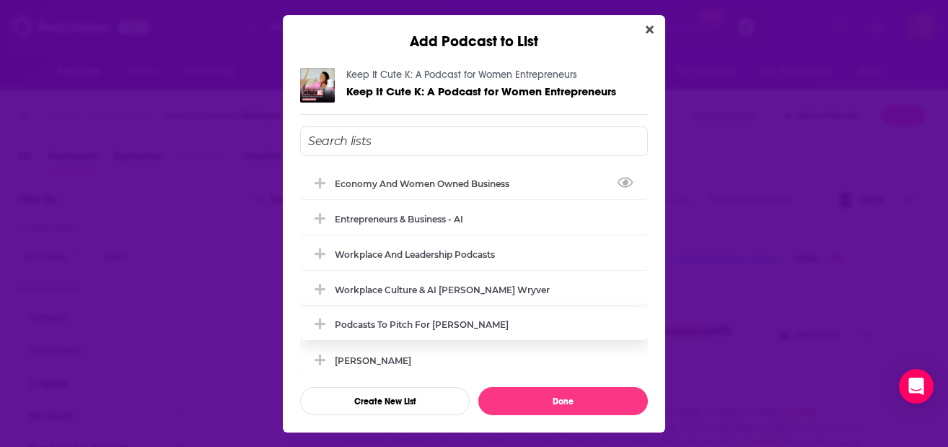
drag, startPoint x: 470, startPoint y: 189, endPoint x: 525, endPoint y: 328, distance: 149.0
click at [470, 188] on div "Economy and Women Owned Business" at bounding box center [474, 183] width 348 height 32
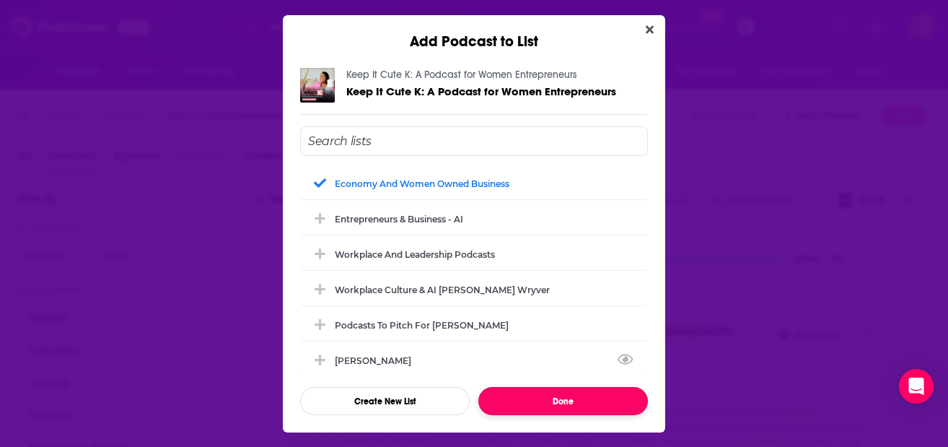
click at [541, 392] on button "Done" at bounding box center [563, 401] width 170 height 28
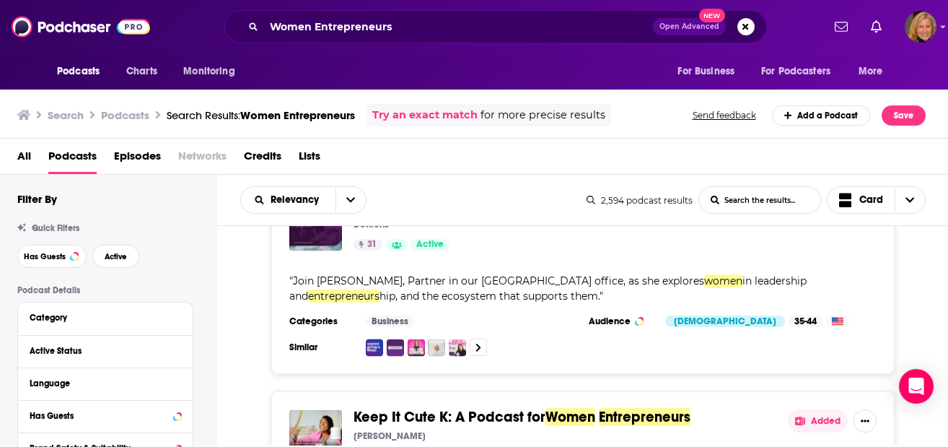
scroll to position [22021, 0]
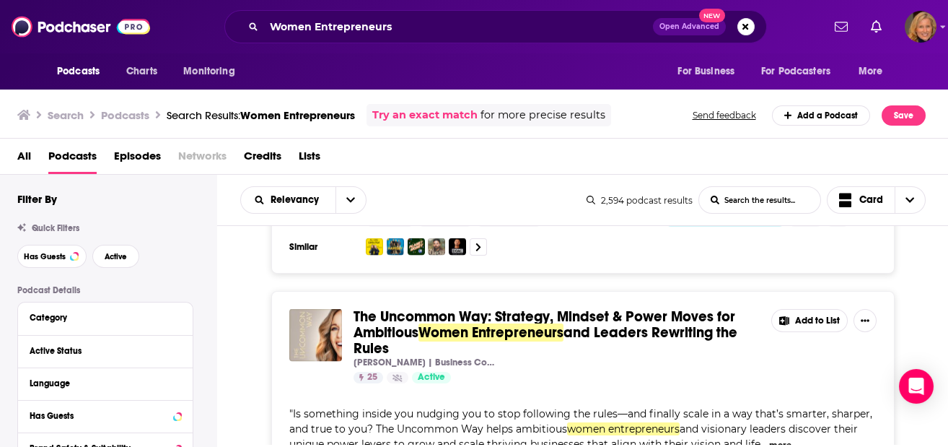
scroll to position [22598, 0]
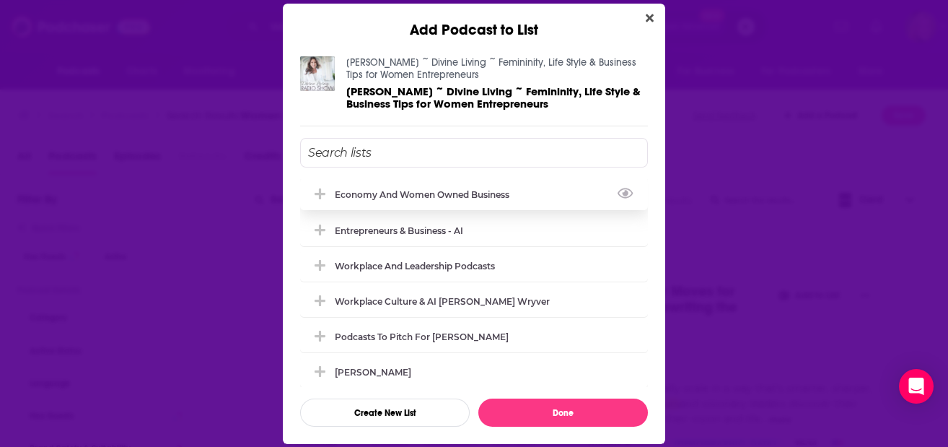
click at [468, 192] on div "Economy and Women Owned Business" at bounding box center [426, 194] width 183 height 11
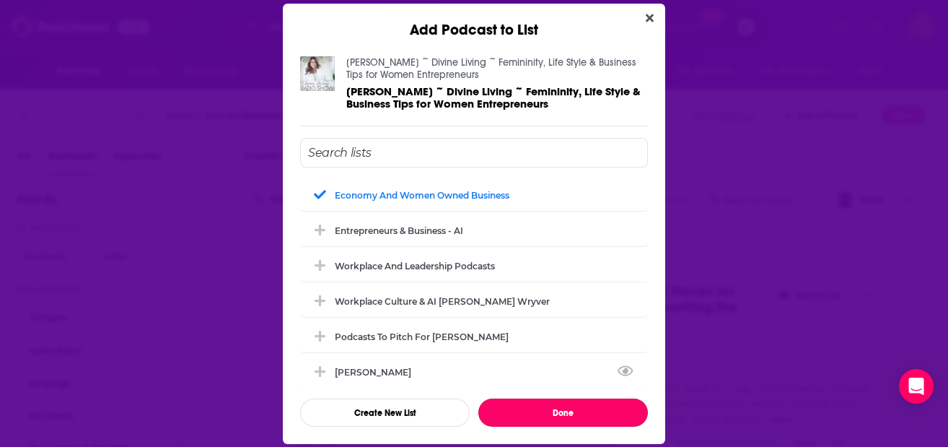
click at [556, 411] on button "Done" at bounding box center [563, 412] width 170 height 28
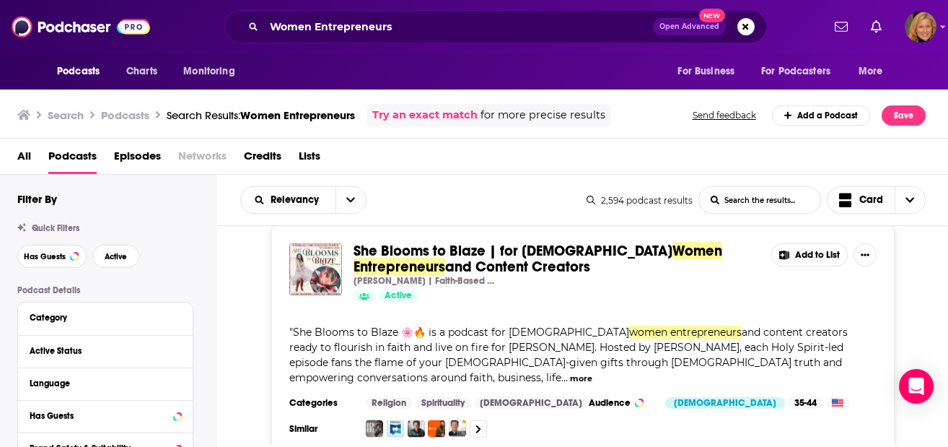
scroll to position [22983, 0]
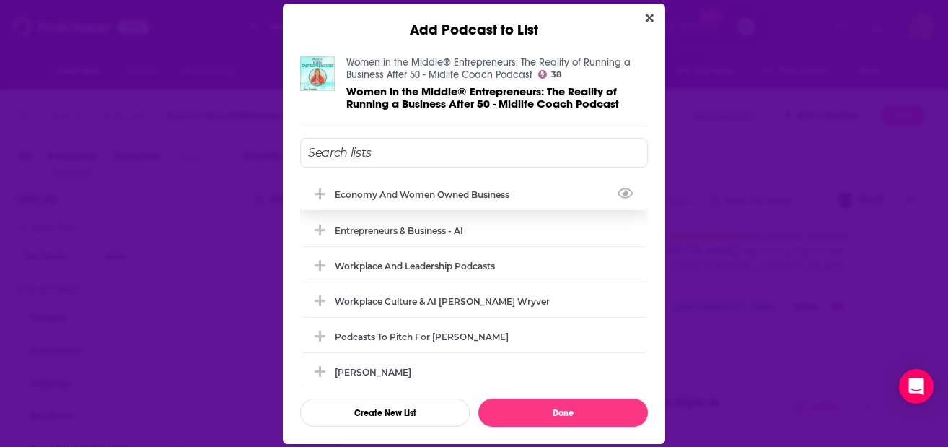
click at [442, 187] on div "Economy and Women Owned Business" at bounding box center [474, 194] width 348 height 32
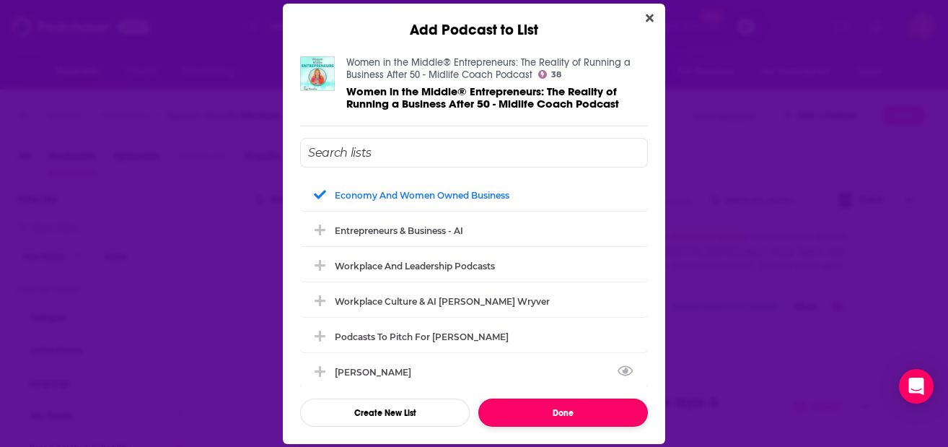
click at [551, 413] on button "Done" at bounding box center [563, 412] width 170 height 28
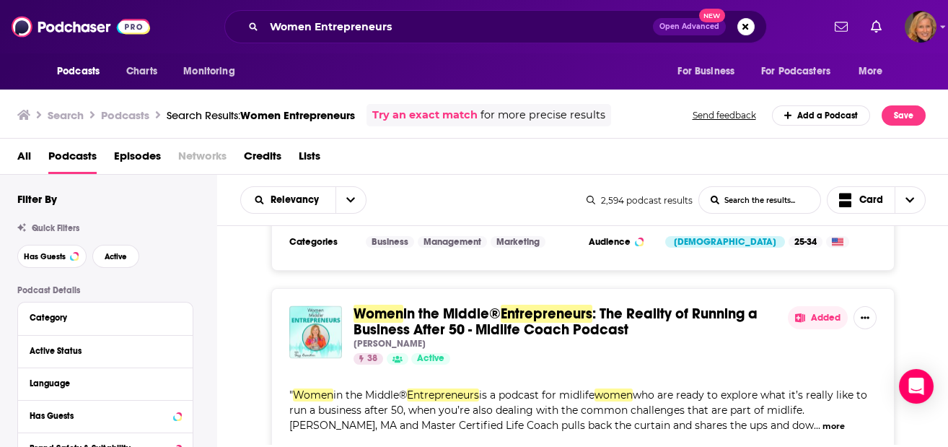
scroll to position [23464, 0]
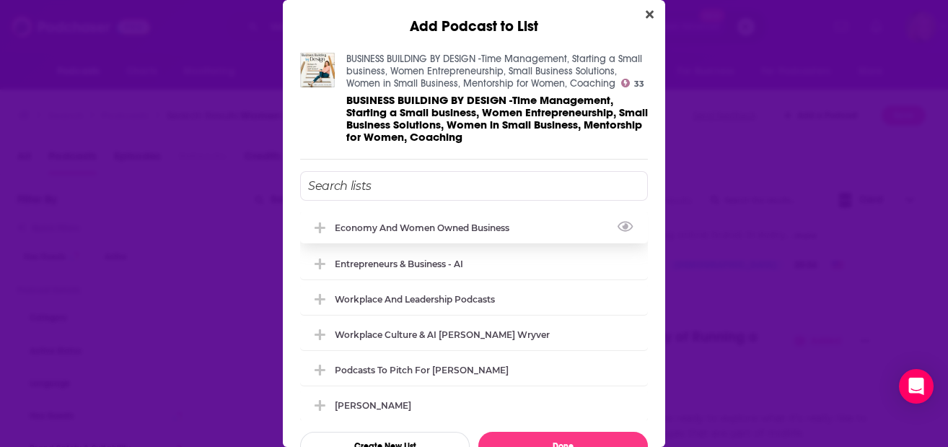
click at [410, 233] on div "Economy and Women Owned Business" at bounding box center [426, 227] width 183 height 11
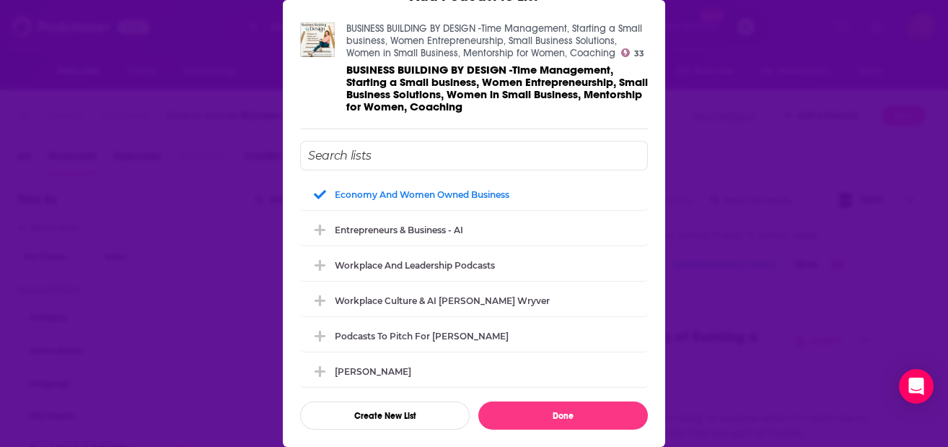
scroll to position [0, 0]
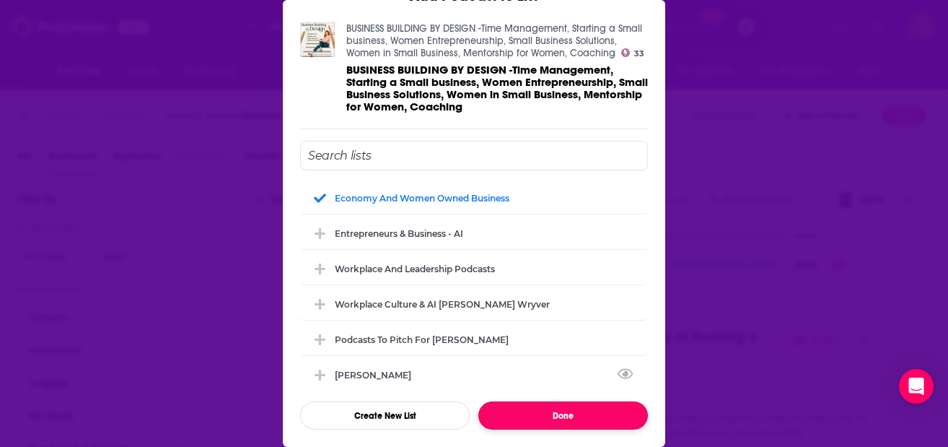
click at [568, 411] on button "Done" at bounding box center [563, 415] width 170 height 28
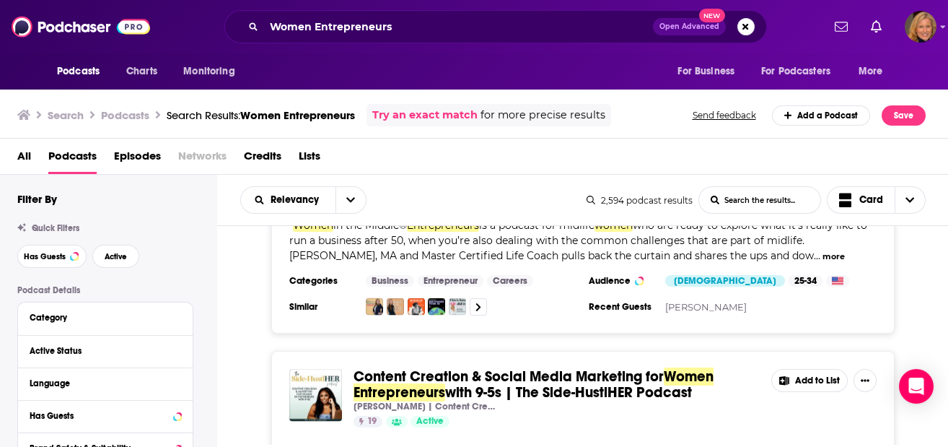
scroll to position [23753, 0]
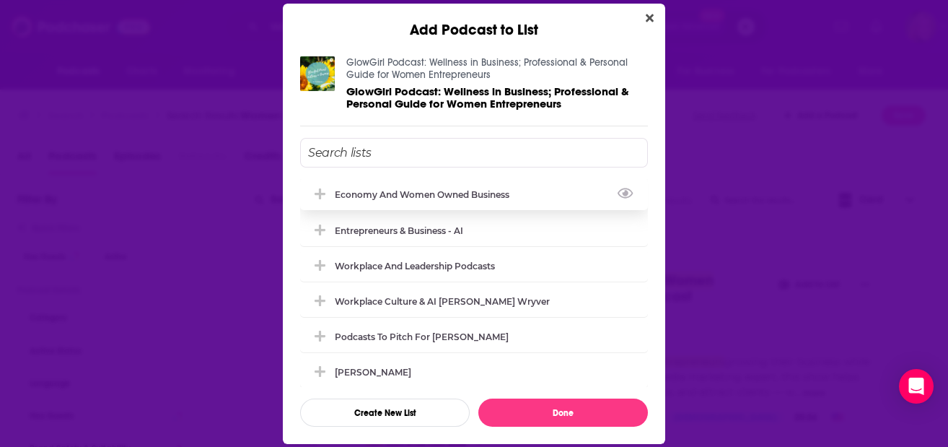
click at [422, 199] on div "Economy and Women Owned Business" at bounding box center [474, 194] width 348 height 32
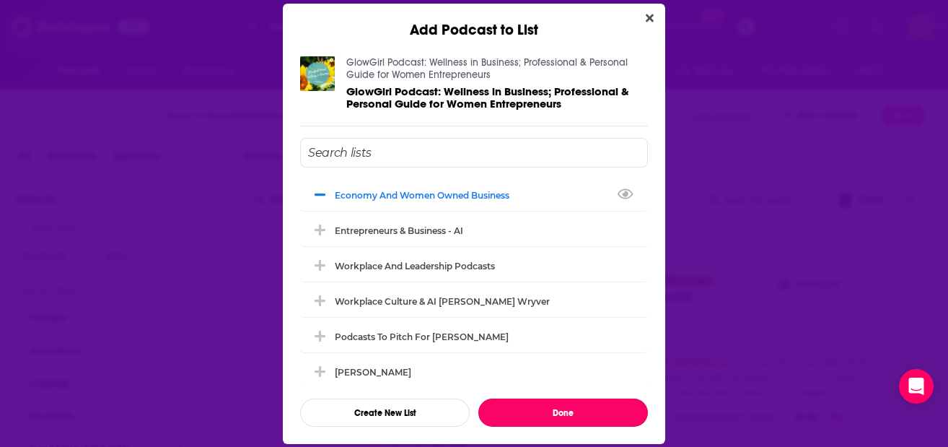
click at [563, 417] on button "Done" at bounding box center [563, 412] width 170 height 28
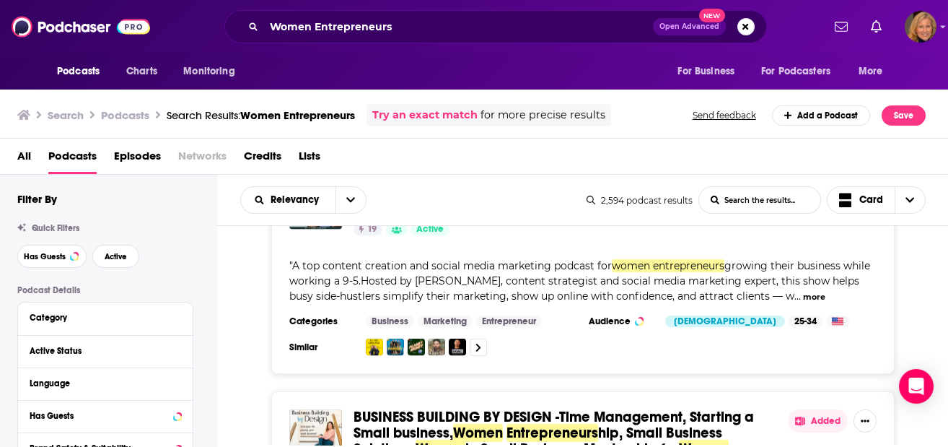
scroll to position [23945, 0]
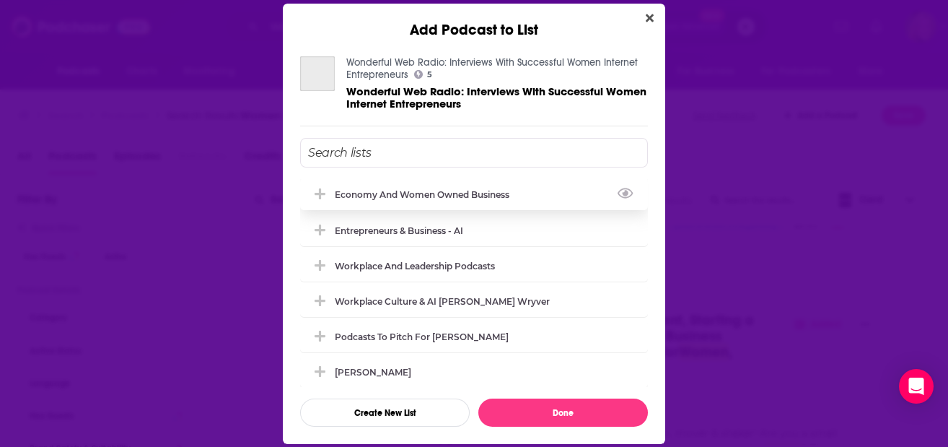
click at [375, 192] on div "Economy and Women Owned Business" at bounding box center [426, 194] width 183 height 11
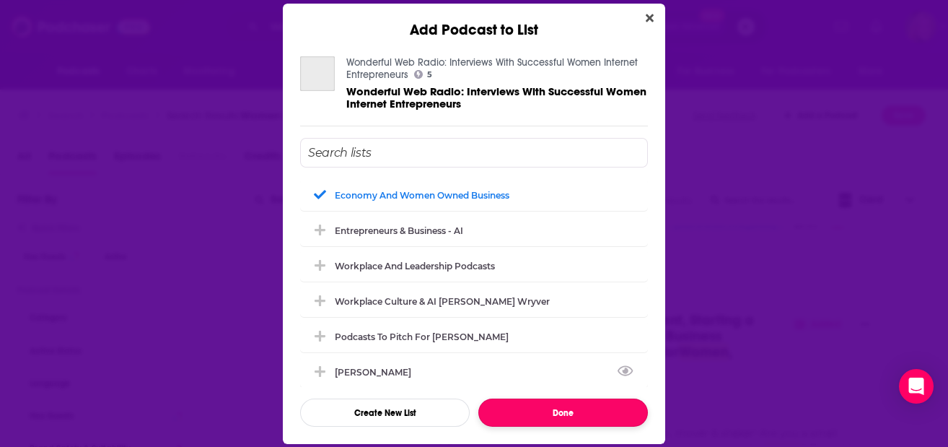
click at [549, 410] on button "Done" at bounding box center [563, 412] width 170 height 28
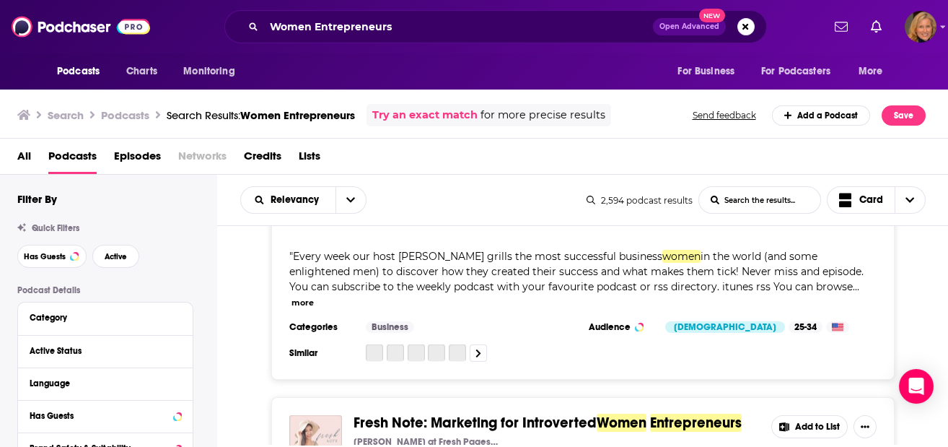
scroll to position [24619, 0]
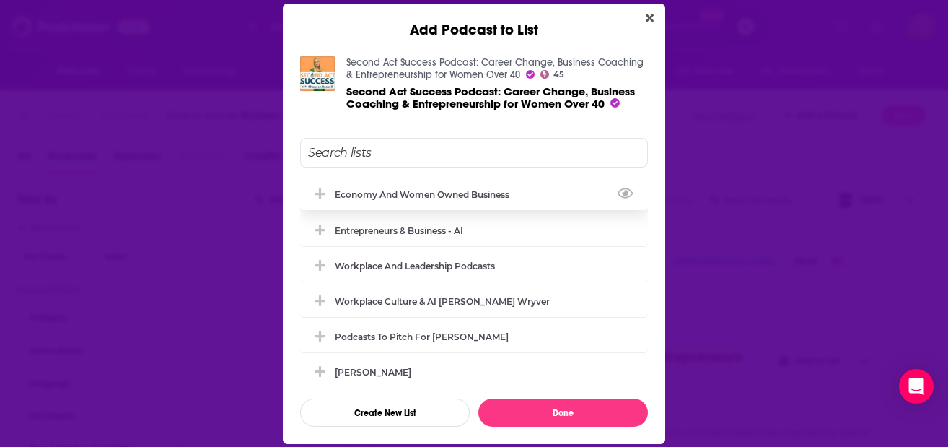
click at [403, 190] on div "Economy and Women Owned Business" at bounding box center [426, 194] width 183 height 11
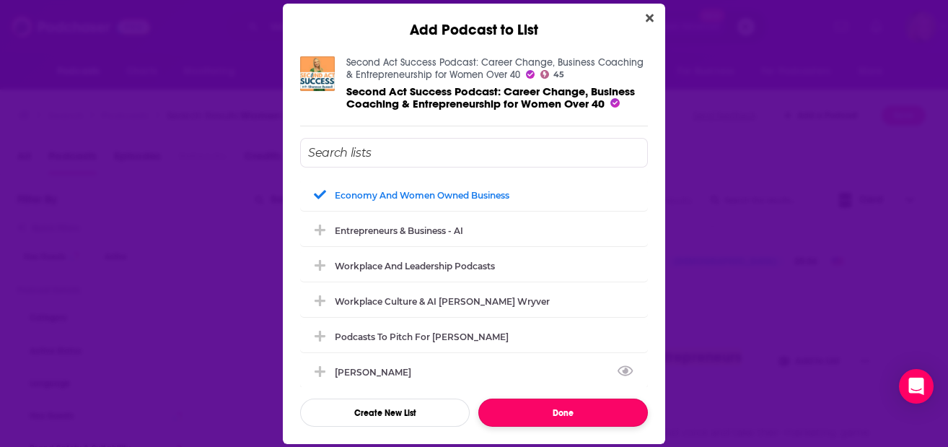
click at [559, 415] on button "Done" at bounding box center [563, 412] width 170 height 28
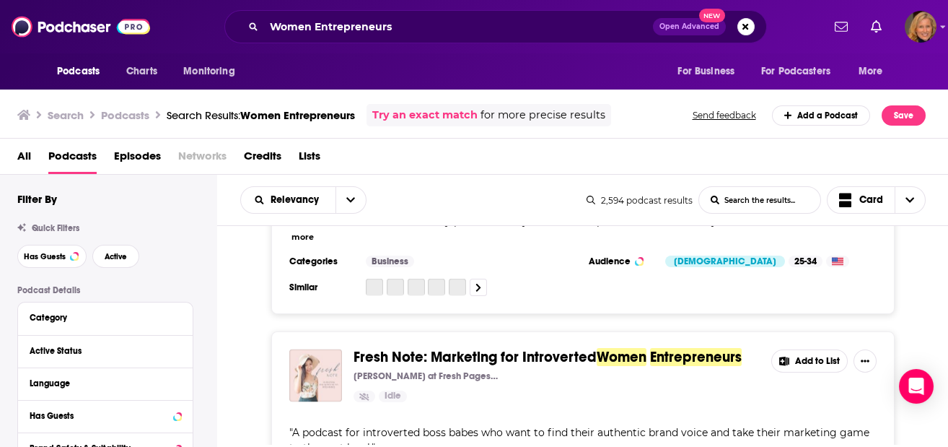
scroll to position [24811, 0]
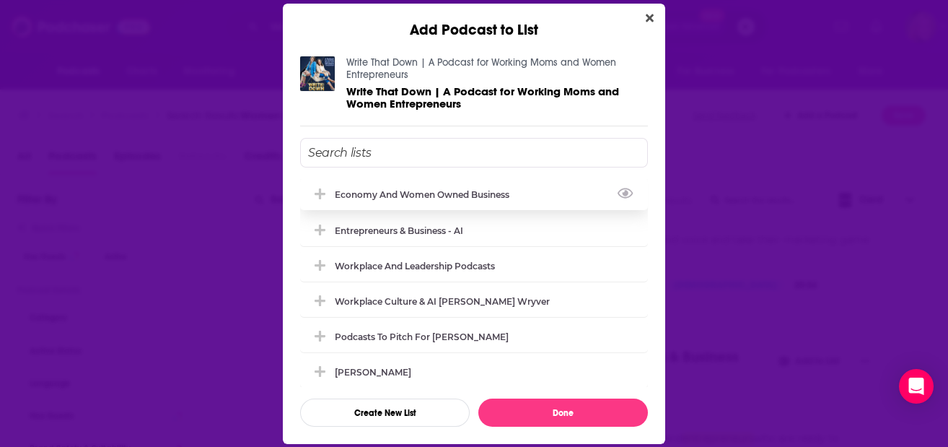
click at [435, 198] on div "Economy and Women Owned Business" at bounding box center [474, 194] width 348 height 32
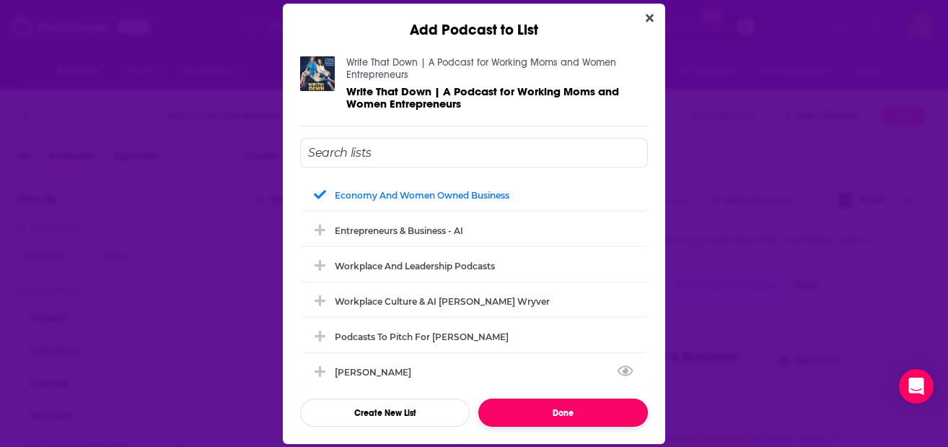
click at [574, 419] on button "Done" at bounding box center [563, 412] width 170 height 28
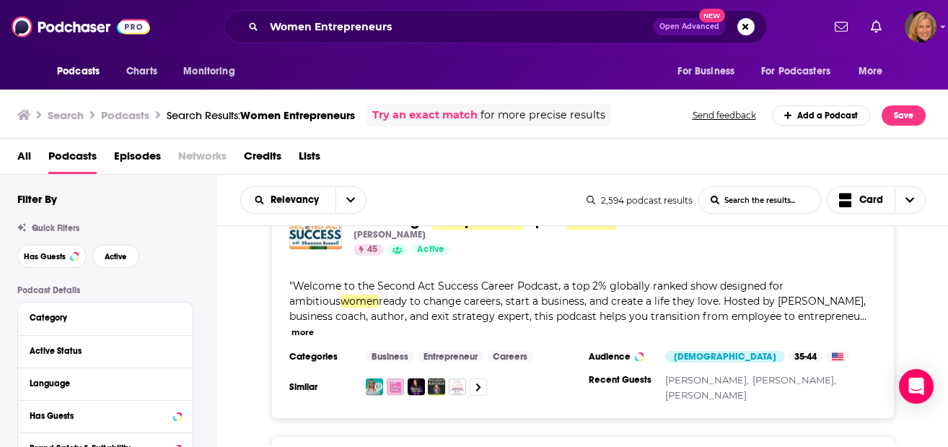
scroll to position [25100, 0]
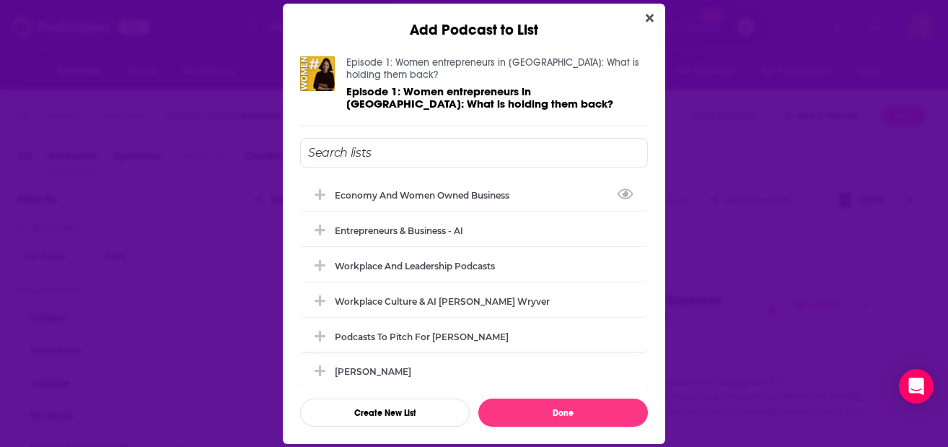
click at [353, 191] on div "Economy and Women Owned Business" at bounding box center [426, 195] width 183 height 11
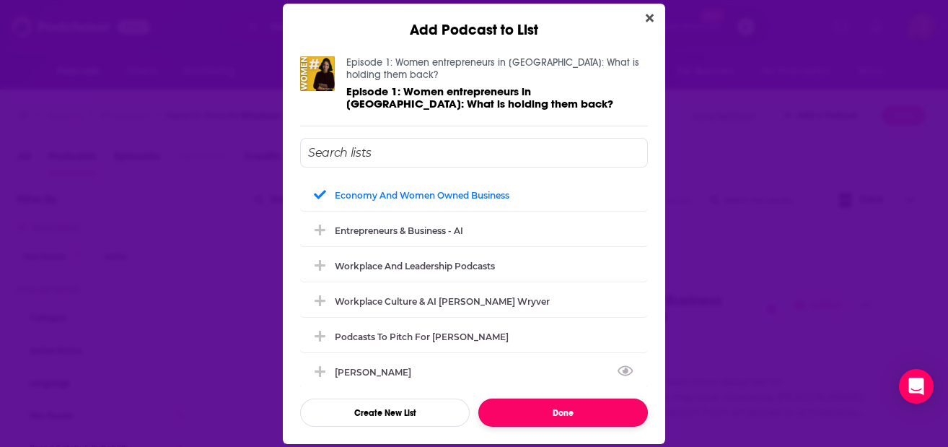
click at [551, 415] on button "Done" at bounding box center [563, 412] width 170 height 28
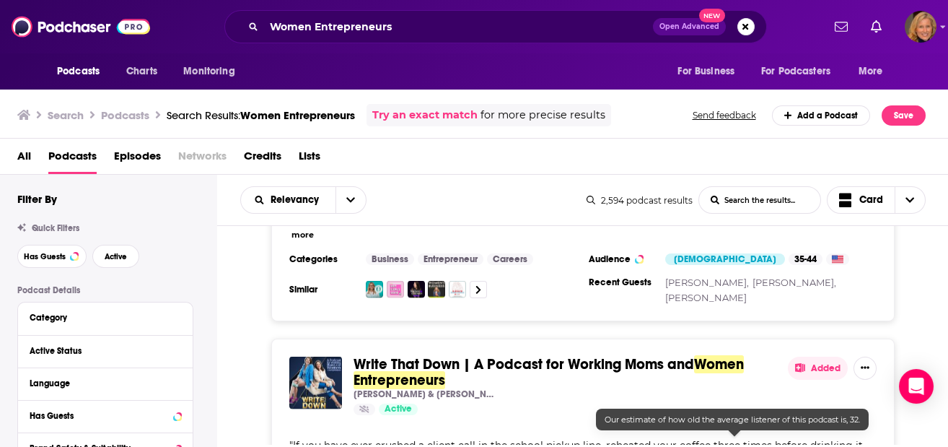
scroll to position [25292, 0]
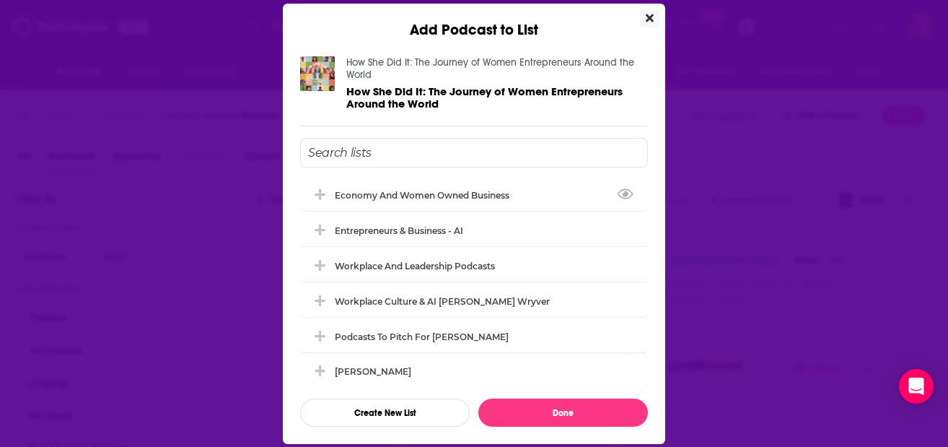
drag, startPoint x: 344, startPoint y: 191, endPoint x: 517, endPoint y: 376, distance: 253.2
click at [345, 191] on div "Economy and Women Owned Business" at bounding box center [426, 195] width 183 height 11
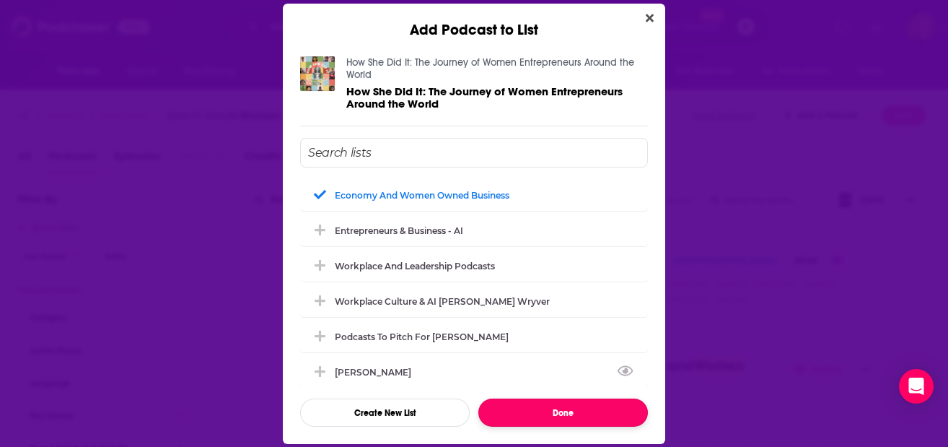
click at [561, 415] on button "Done" at bounding box center [563, 412] width 170 height 28
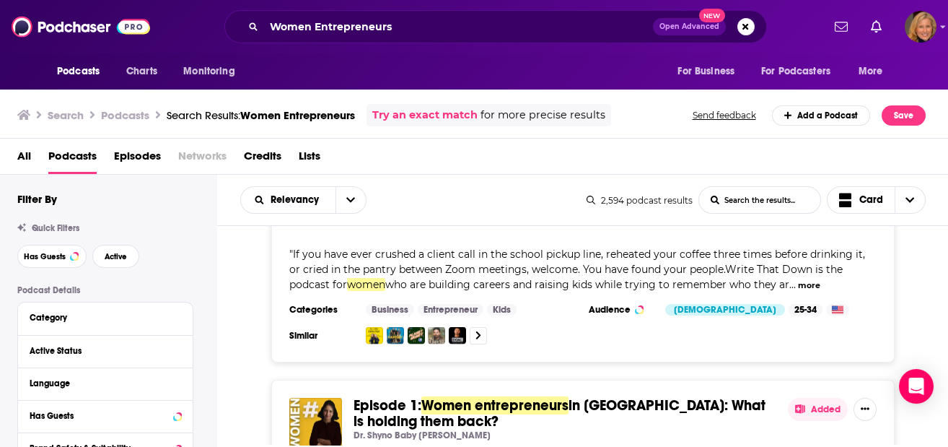
scroll to position [25581, 0]
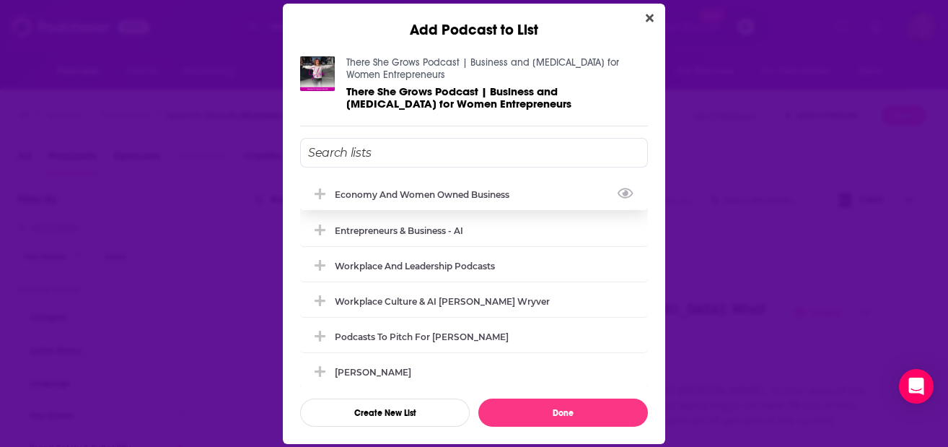
click at [343, 189] on div "Economy and Women Owned Business" at bounding box center [426, 194] width 183 height 11
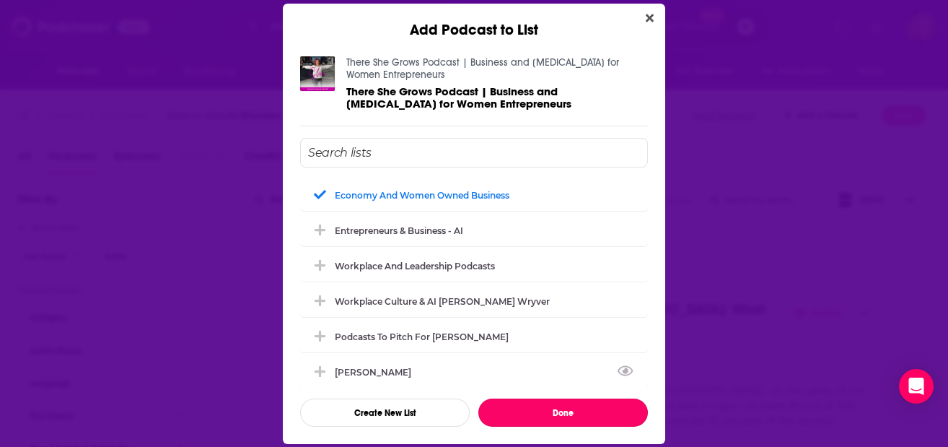
click at [527, 413] on button "Done" at bounding box center [563, 412] width 170 height 28
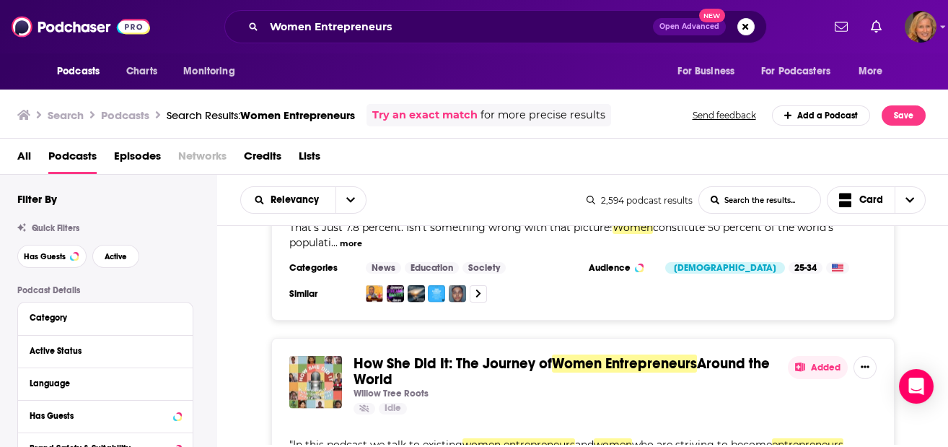
scroll to position [25773, 0]
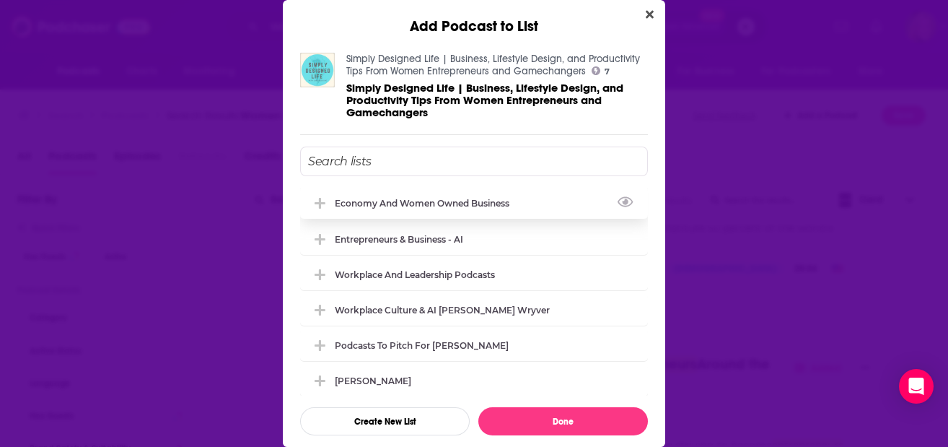
click at [374, 209] on div "Economy and Women Owned Business" at bounding box center [426, 203] width 183 height 11
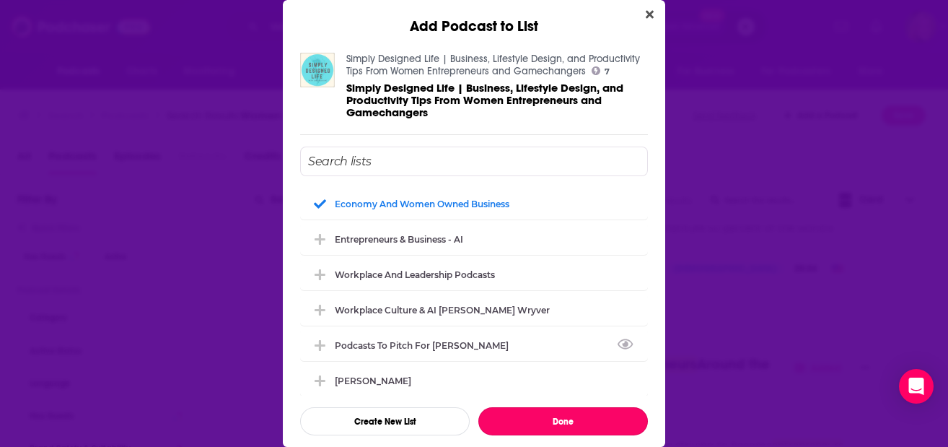
click at [520, 429] on button "Done" at bounding box center [563, 421] width 170 height 28
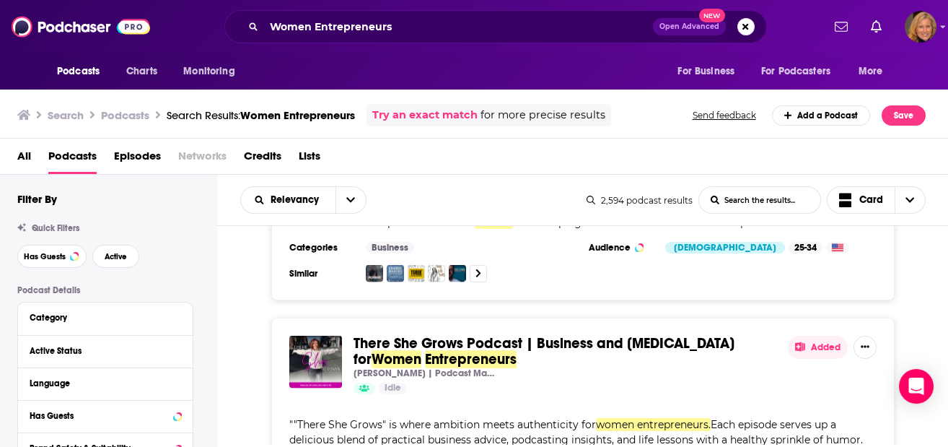
scroll to position [26062, 0]
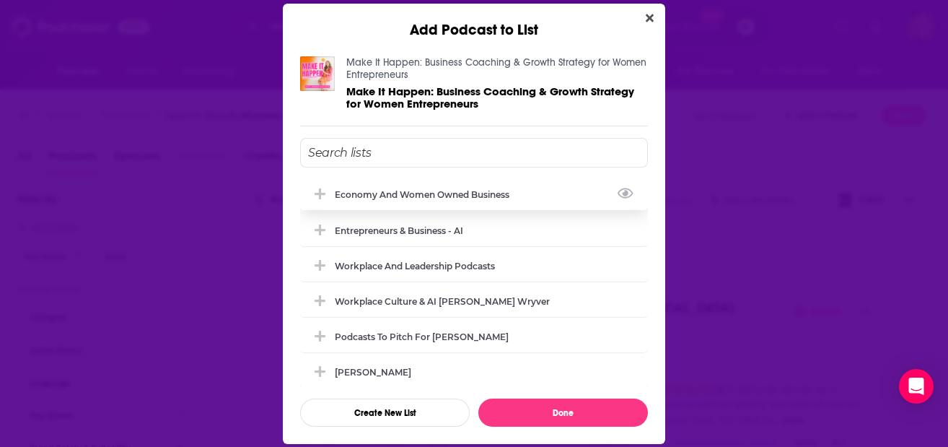
click at [367, 195] on div "Economy and Women Owned Business" at bounding box center [426, 194] width 183 height 11
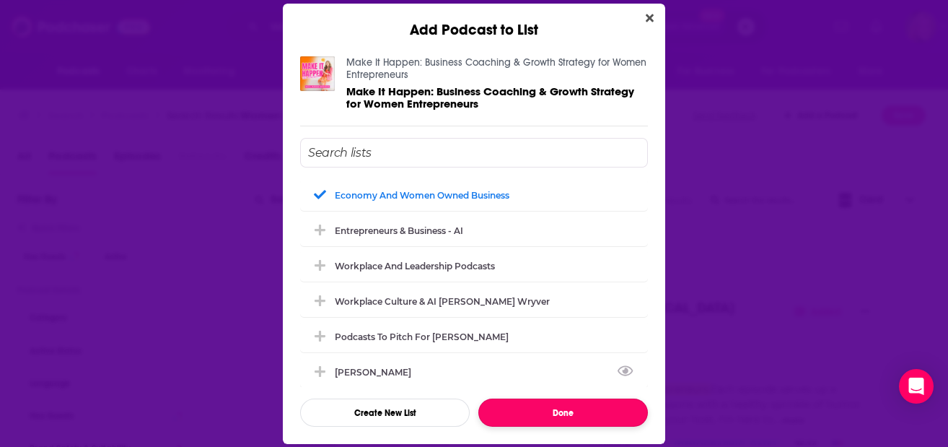
click at [554, 408] on button "Done" at bounding box center [563, 412] width 170 height 28
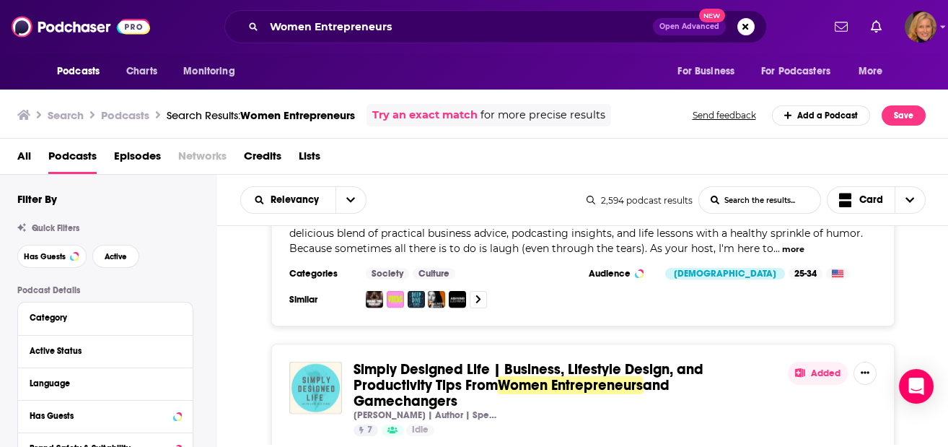
scroll to position [26255, 0]
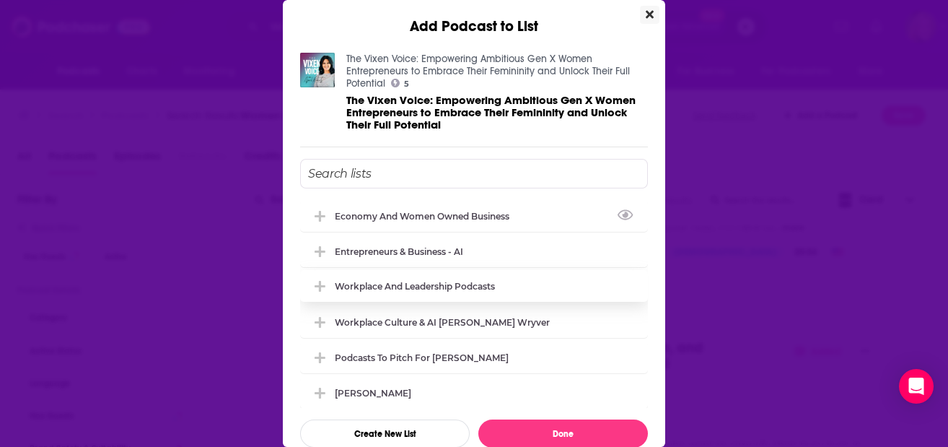
drag, startPoint x: 368, startPoint y: 209, endPoint x: 461, endPoint y: 287, distance: 121.9
click at [367, 208] on div "Economy and Women Owned Business" at bounding box center [474, 216] width 348 height 32
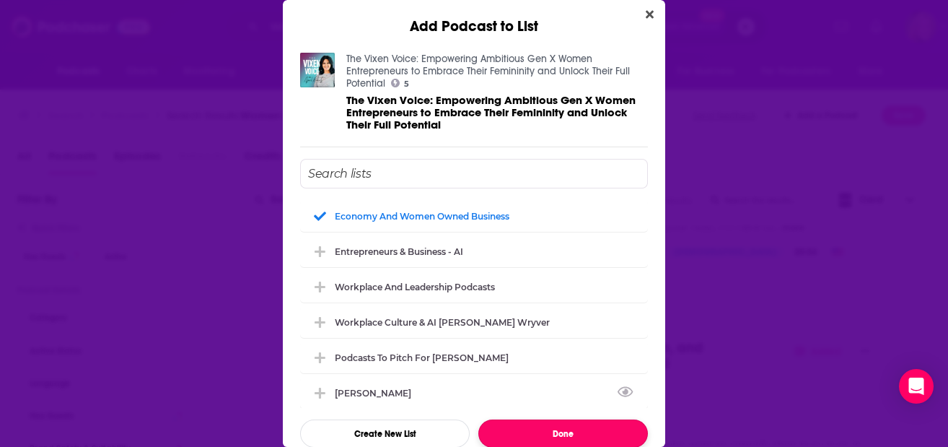
click at [560, 429] on button "Done" at bounding box center [563, 433] width 170 height 28
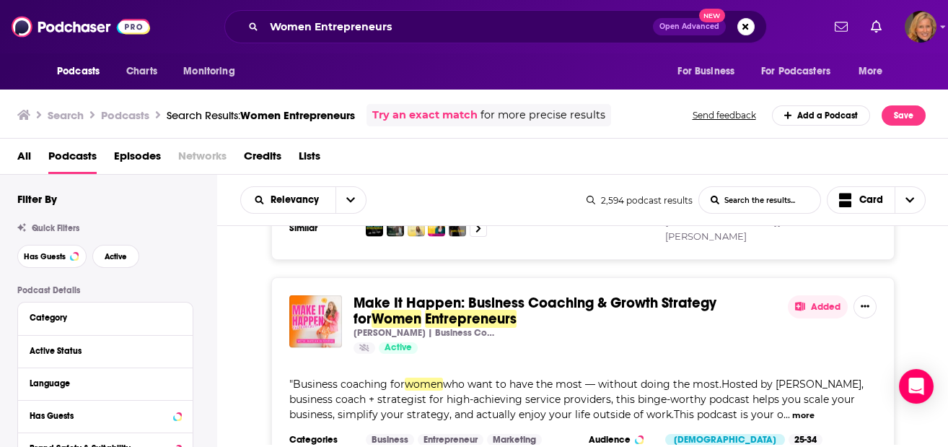
scroll to position [26543, 0]
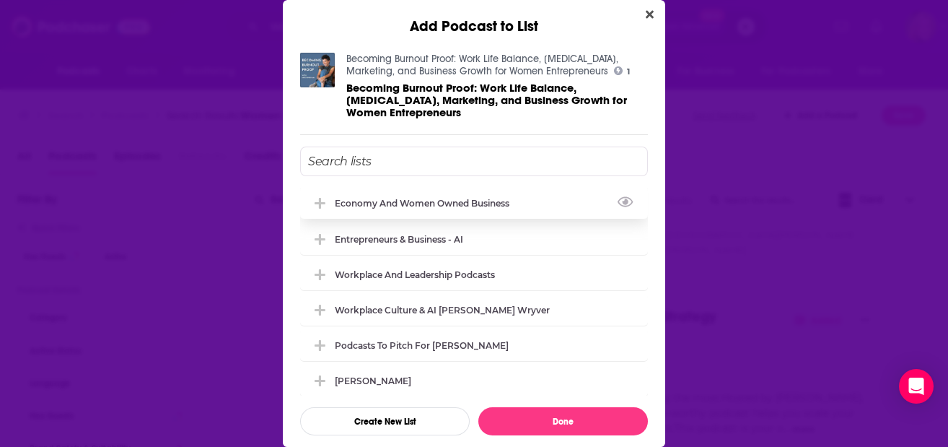
click at [392, 209] on div "Economy and Women Owned Business" at bounding box center [426, 203] width 183 height 11
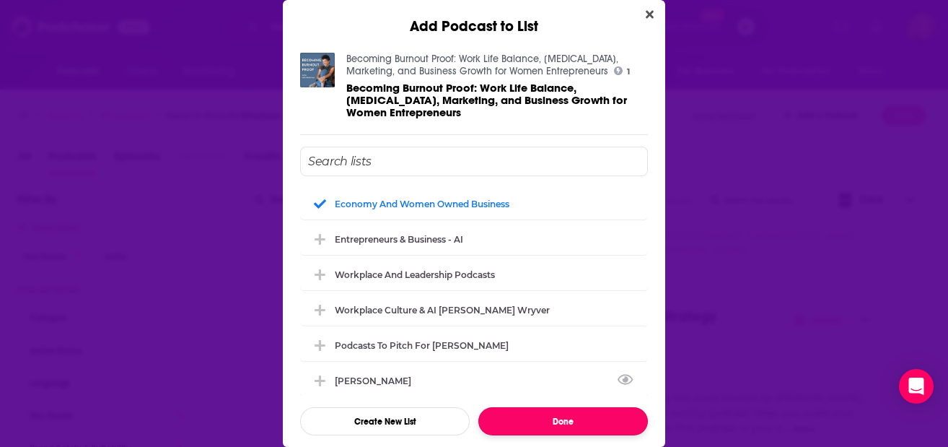
click at [532, 435] on button "Done" at bounding box center [563, 421] width 170 height 28
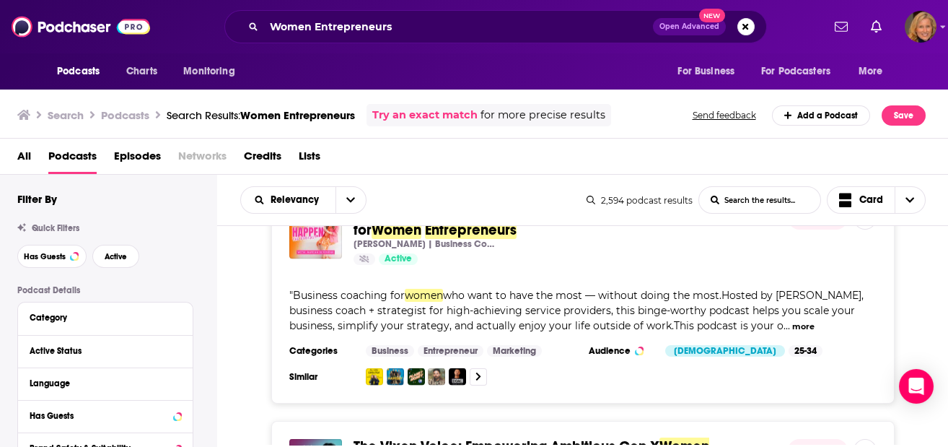
scroll to position [26735, 0]
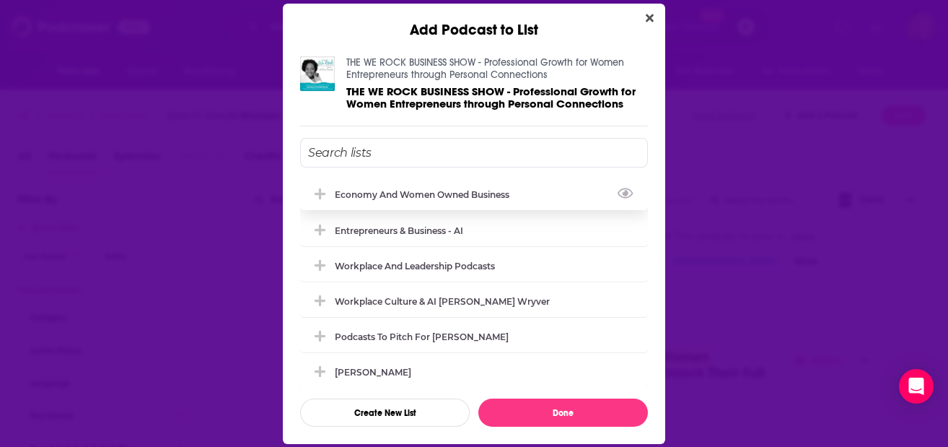
click at [343, 187] on div "Economy and Women Owned Business" at bounding box center [474, 194] width 348 height 32
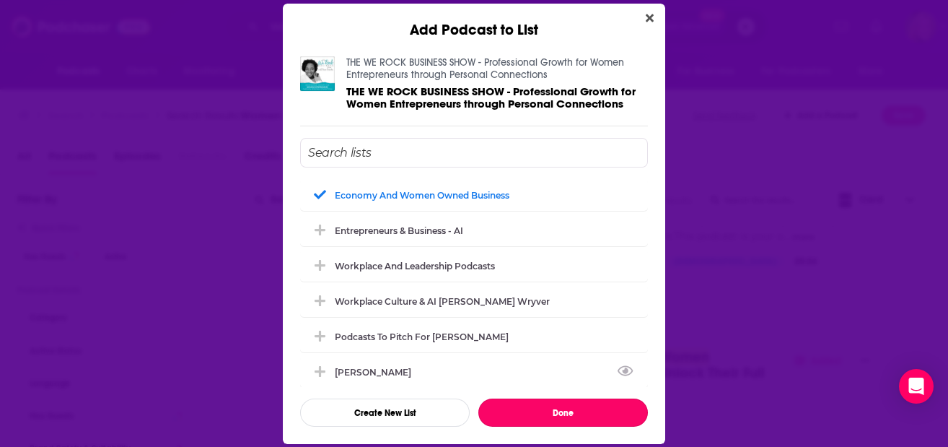
click at [523, 403] on button "Done" at bounding box center [563, 412] width 170 height 28
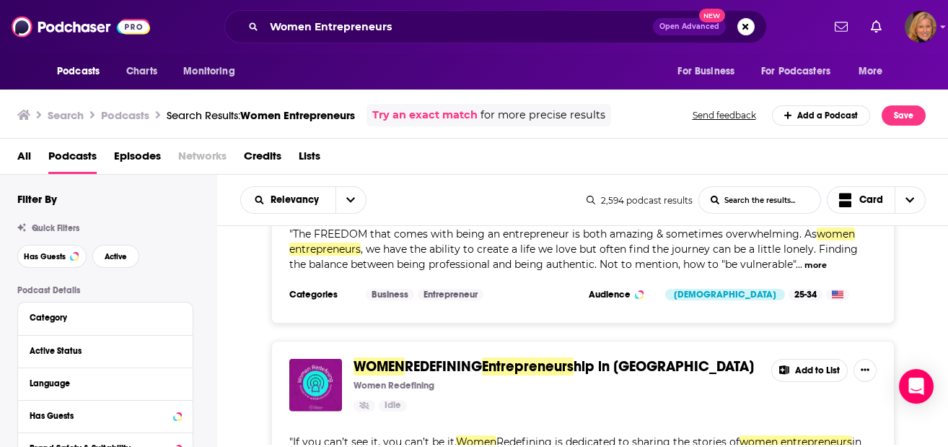
scroll to position [27409, 0]
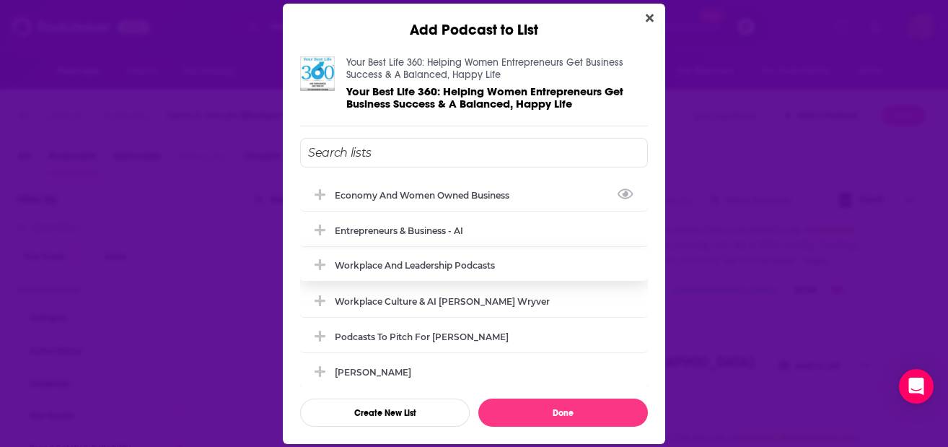
drag, startPoint x: 347, startPoint y: 191, endPoint x: 512, endPoint y: 266, distance: 181.5
click at [347, 191] on div "Economy and Women Owned Business" at bounding box center [426, 195] width 183 height 11
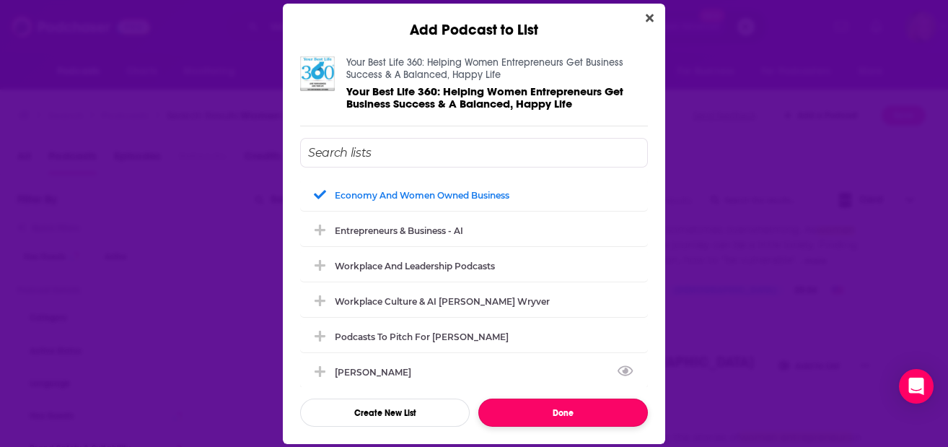
click at [586, 412] on button "Done" at bounding box center [563, 412] width 170 height 28
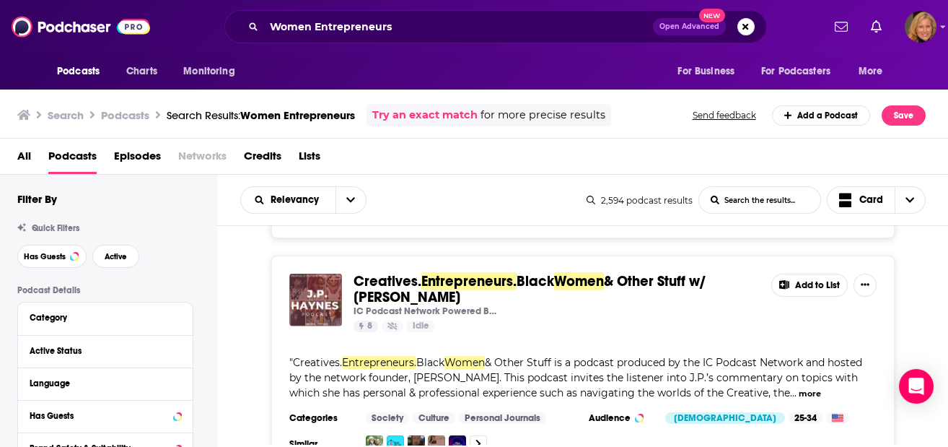
scroll to position [27601, 0]
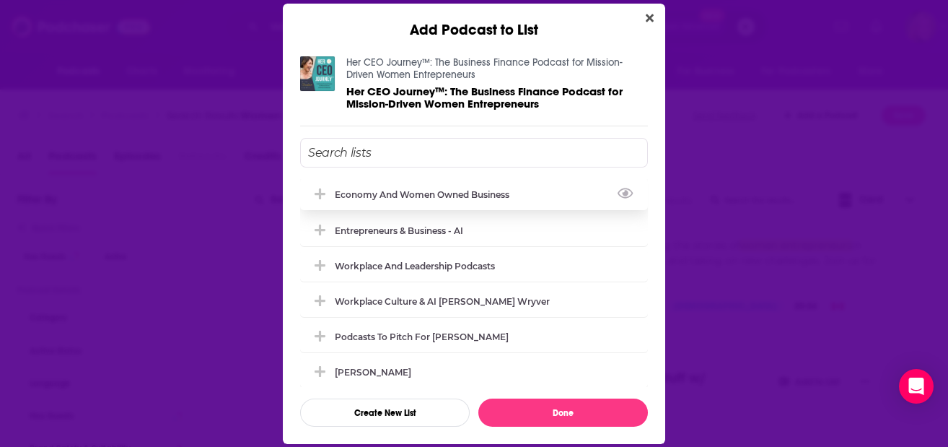
click at [325, 195] on span "Add Podcast To List" at bounding box center [320, 195] width 14 height 14
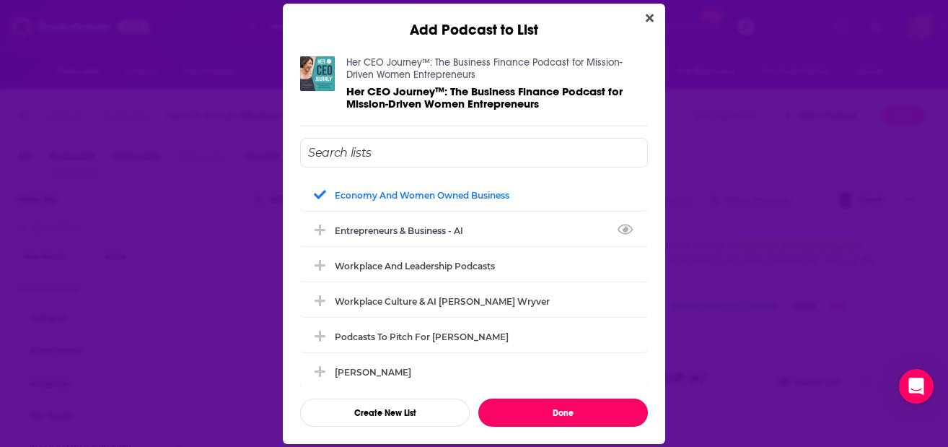
click at [530, 402] on button "Done" at bounding box center [563, 412] width 170 height 28
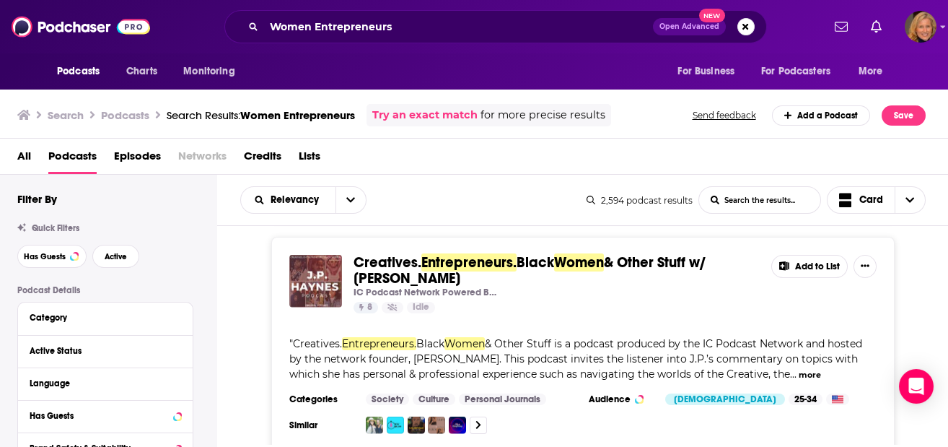
scroll to position [27720, 0]
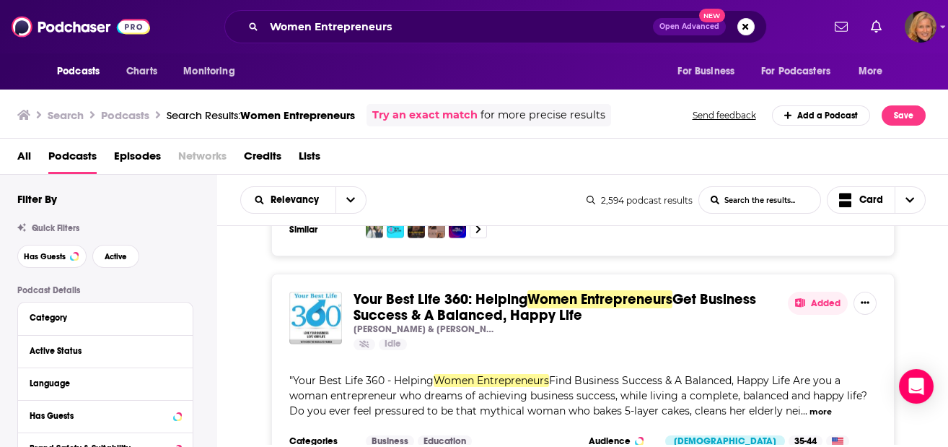
scroll to position [27816, 0]
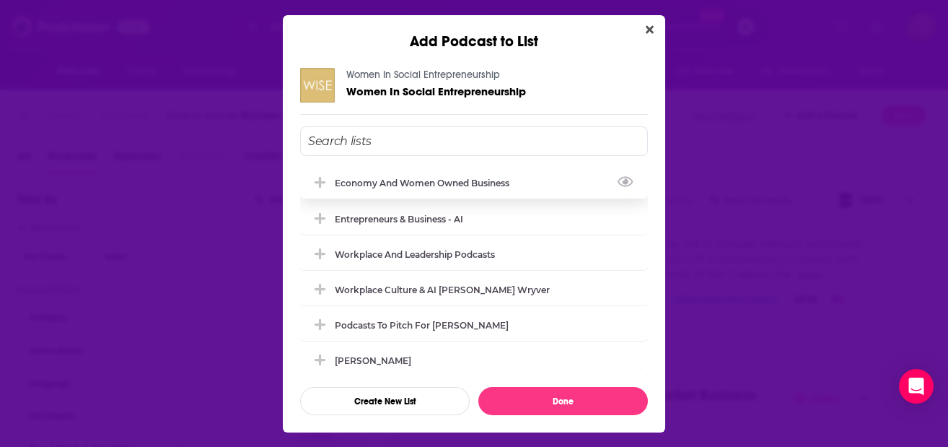
click at [348, 187] on div "Economy and Women Owned Business" at bounding box center [426, 183] width 183 height 11
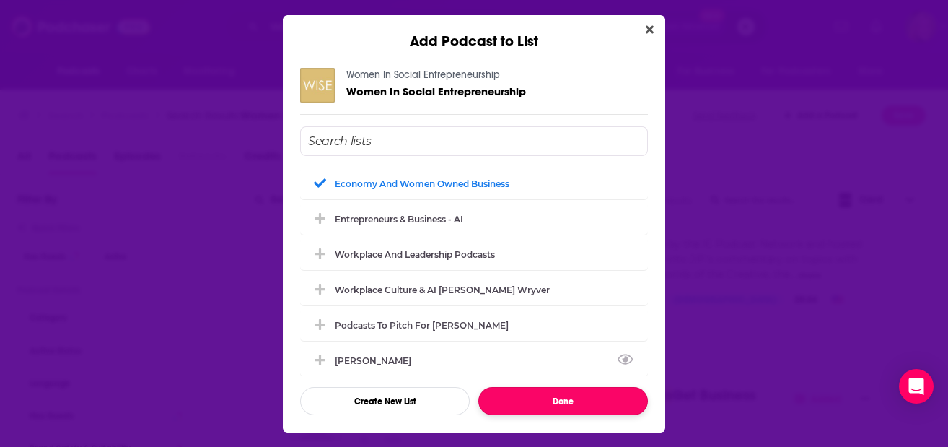
click at [554, 400] on button "Done" at bounding box center [563, 401] width 170 height 28
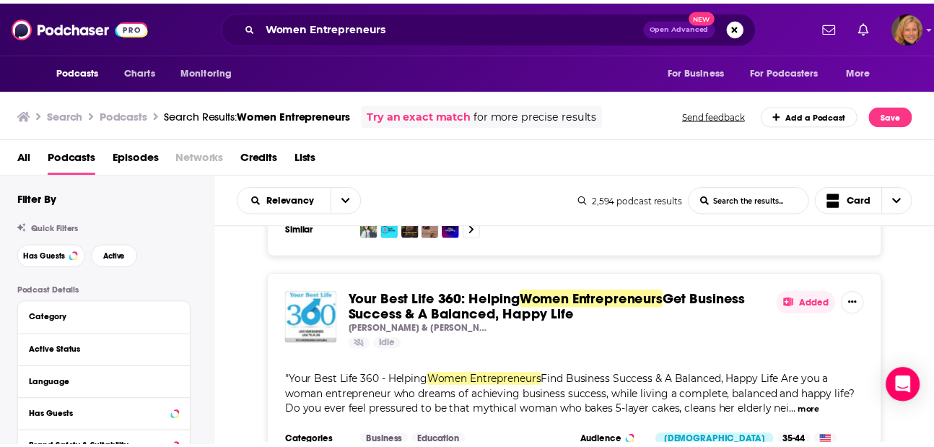
scroll to position [28009, 0]
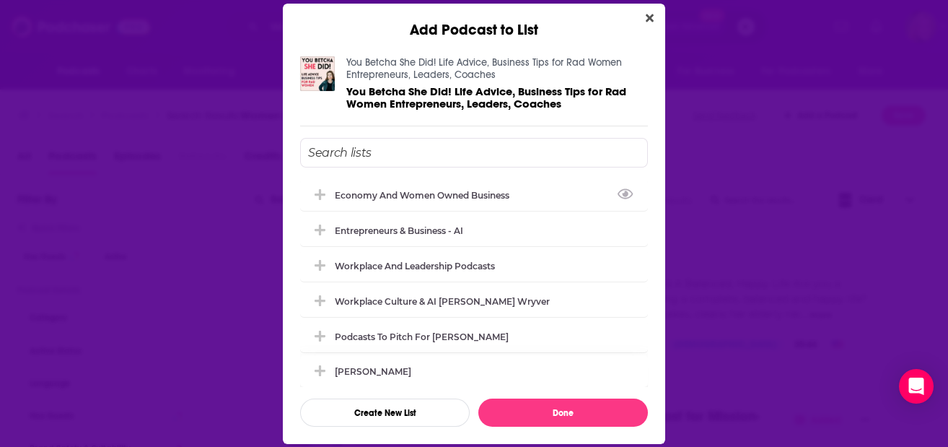
drag, startPoint x: 348, startPoint y: 188, endPoint x: 544, endPoint y: 369, distance: 266.6
click at [348, 190] on div "Economy and Women Owned Business" at bounding box center [426, 195] width 183 height 11
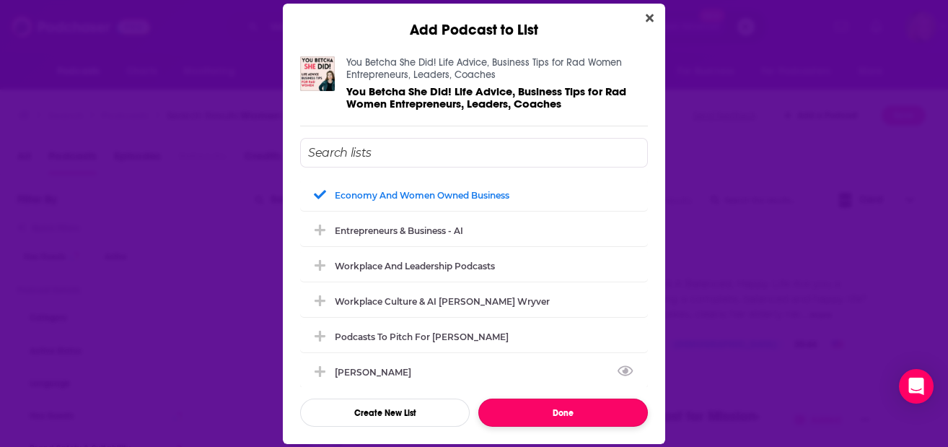
click at [560, 403] on button "Done" at bounding box center [563, 412] width 170 height 28
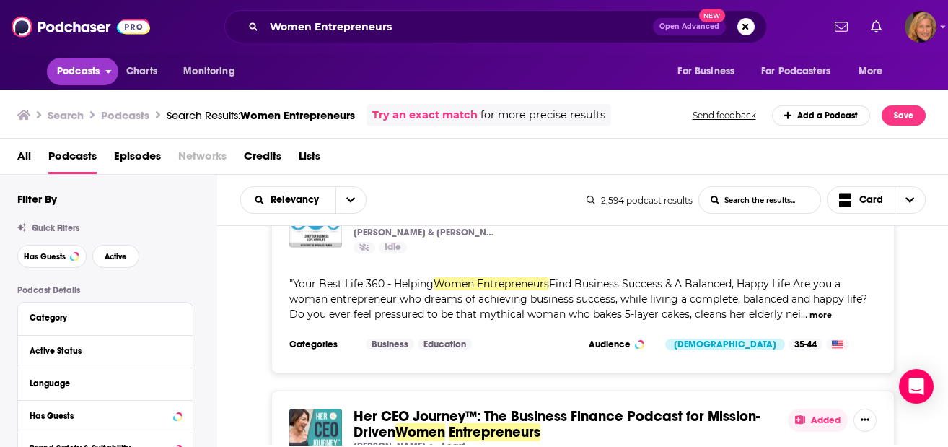
click at [88, 74] on span "Podcasts" at bounding box center [78, 71] width 43 height 20
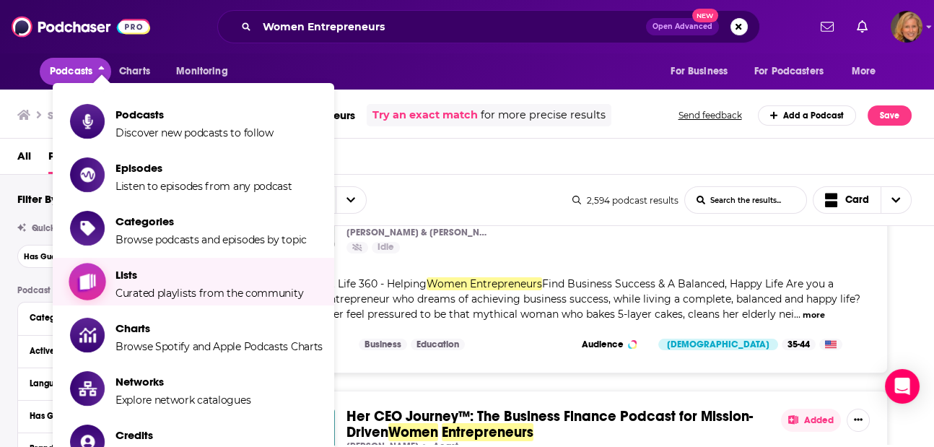
click at [132, 269] on span "Lists" at bounding box center [209, 275] width 188 height 14
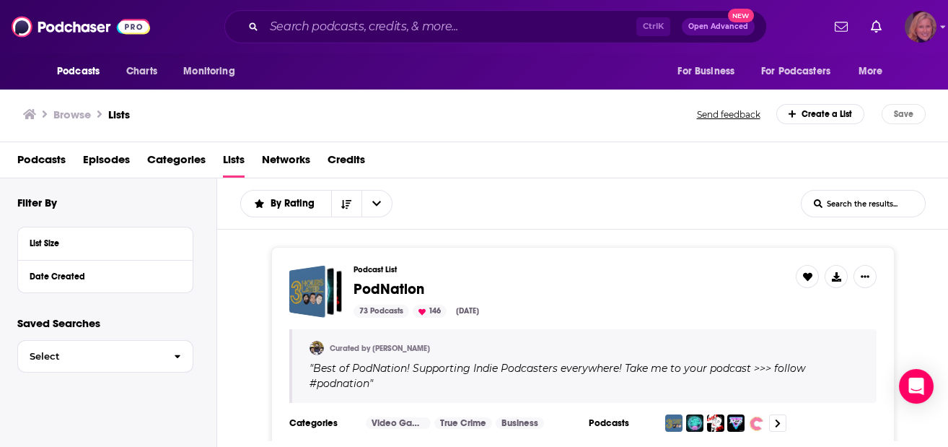
click at [927, 29] on img "Logged in as LauraHVM" at bounding box center [921, 27] width 32 height 32
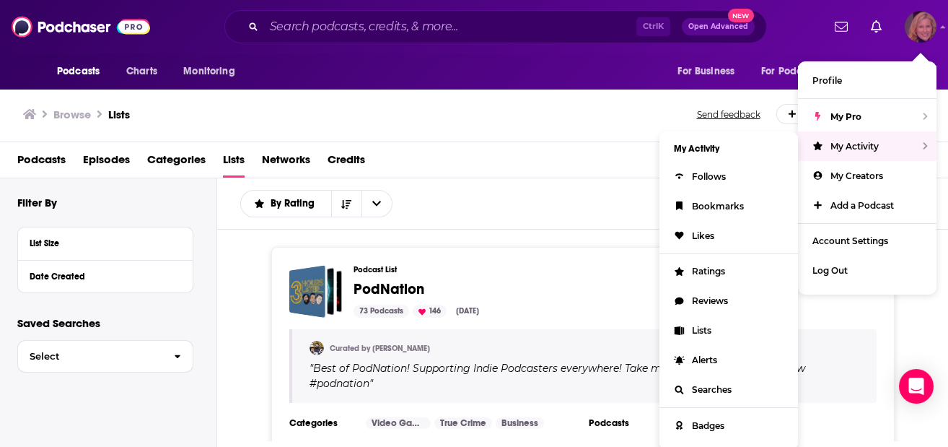
click at [872, 141] on span "My Activity" at bounding box center [855, 146] width 48 height 11
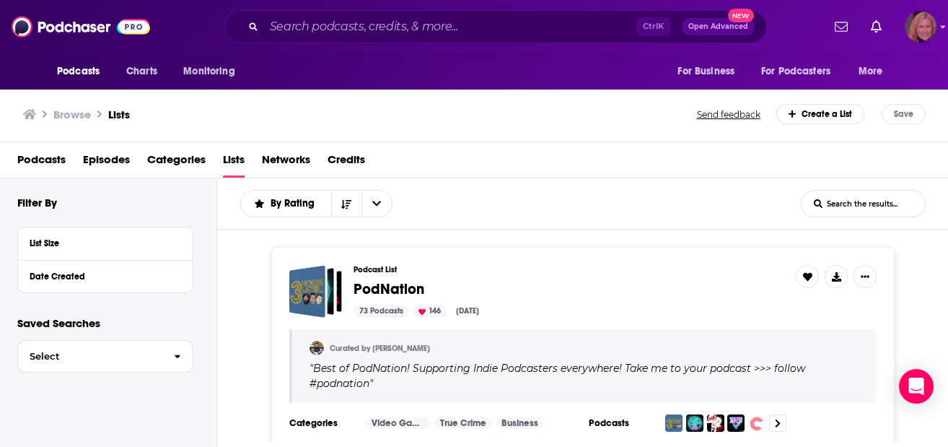
click at [926, 31] on img "Logged in as LauraHVM" at bounding box center [921, 27] width 32 height 32
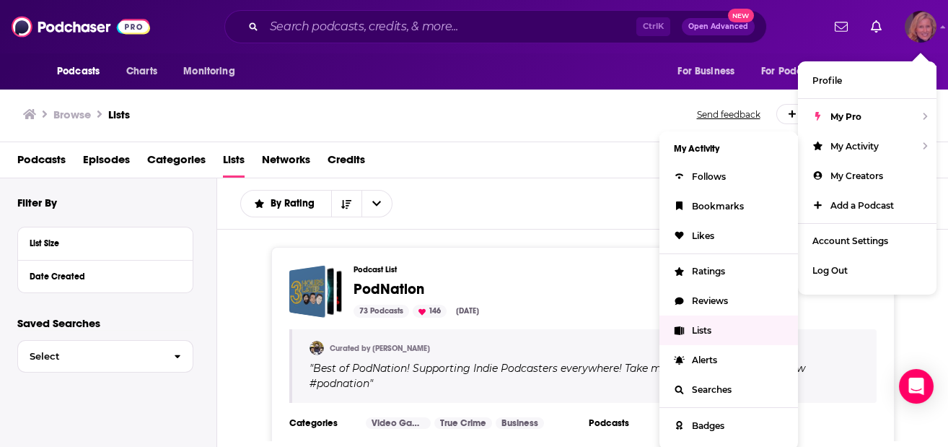
click at [708, 325] on span "Lists" at bounding box center [701, 330] width 19 height 11
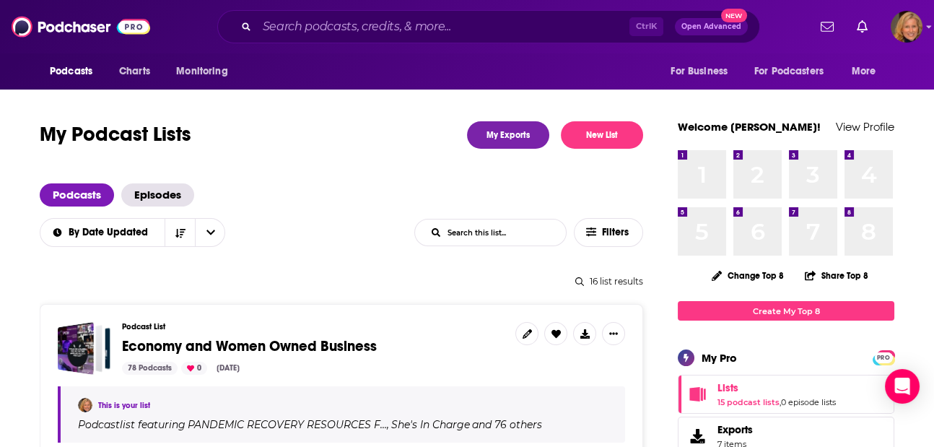
scroll to position [96, 0]
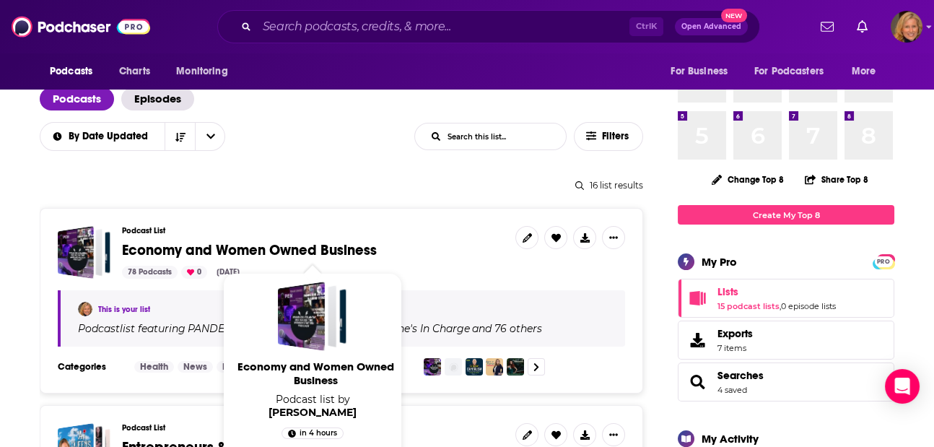
click at [326, 247] on span "Economy and Women Owned Business" at bounding box center [249, 250] width 255 height 18
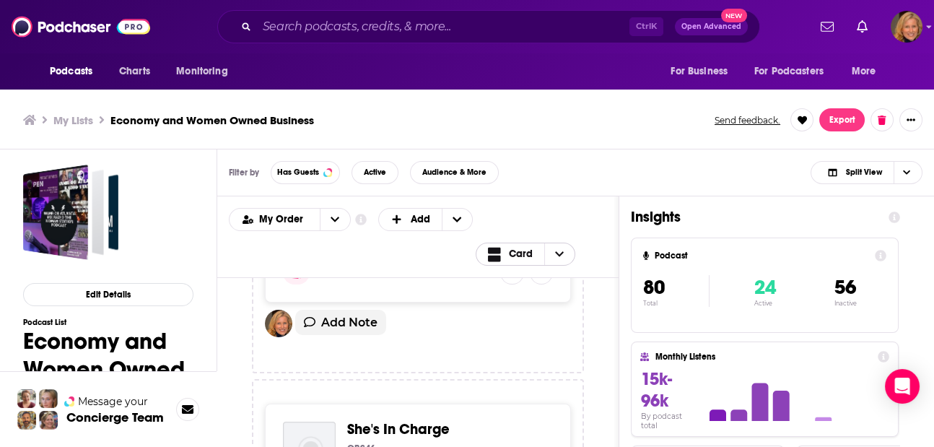
click at [565, 243] on span "Choose View" at bounding box center [559, 254] width 30 height 22
click at [571, 243] on span "Choose View" at bounding box center [559, 254] width 30 height 22
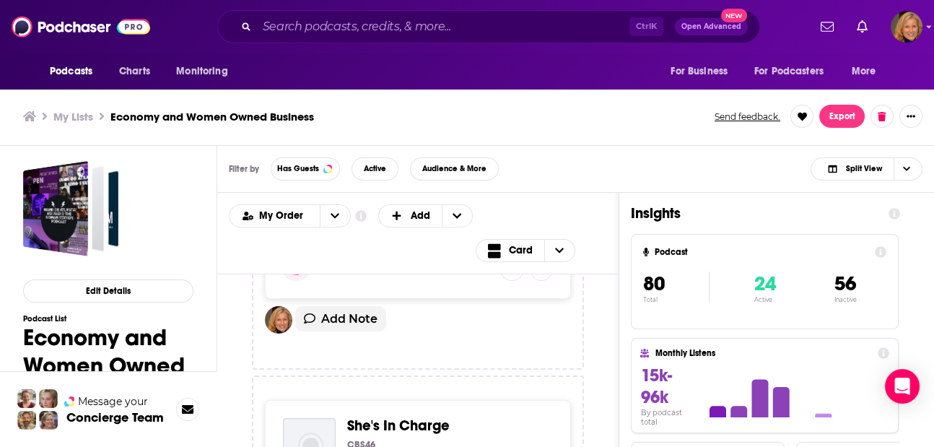
click at [116, 349] on h1 "Economy and Women Owned Business" at bounding box center [108, 365] width 170 height 84
click at [115, 347] on h1 "Economy and Women Owned Business" at bounding box center [108, 365] width 170 height 84
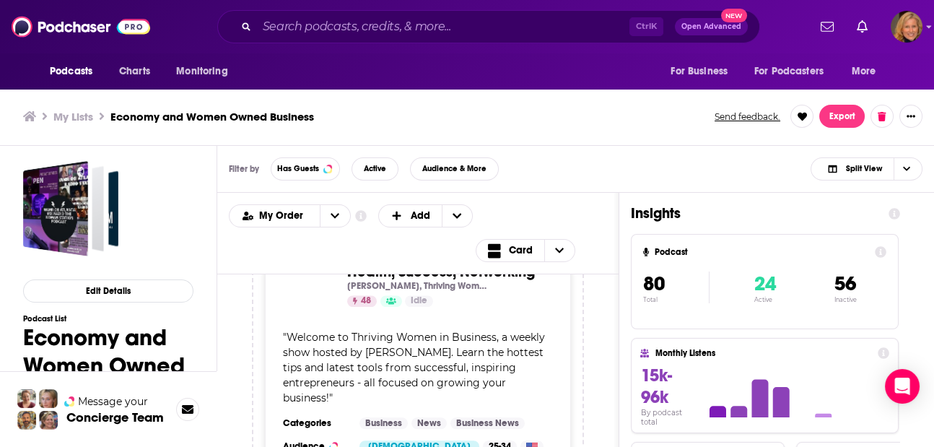
scroll to position [2309, 0]
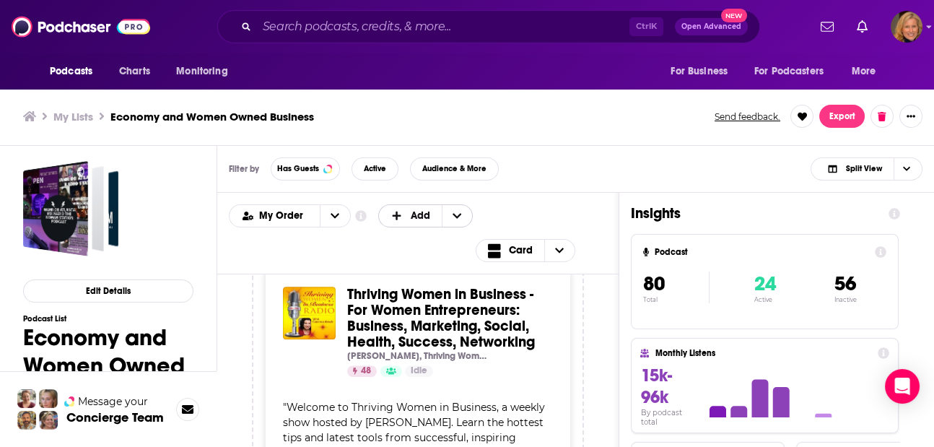
click at [452, 212] on icon "+ Add" at bounding box center [456, 216] width 9 height 10
click at [320, 216] on button "open menu" at bounding box center [335, 216] width 30 height 22
click at [324, 211] on button "close menu" at bounding box center [335, 216] width 30 height 22
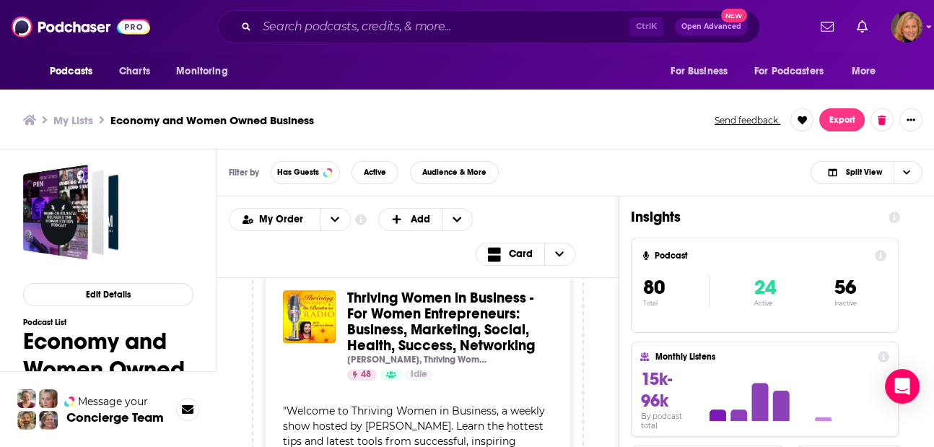
click at [241, 119] on h3 "Economy and Women Owned Business" at bounding box center [211, 120] width 203 height 14
click at [237, 114] on h3 "Economy and Women Owned Business" at bounding box center [211, 120] width 203 height 14
click at [830, 113] on button "Export" at bounding box center [841, 119] width 45 height 23
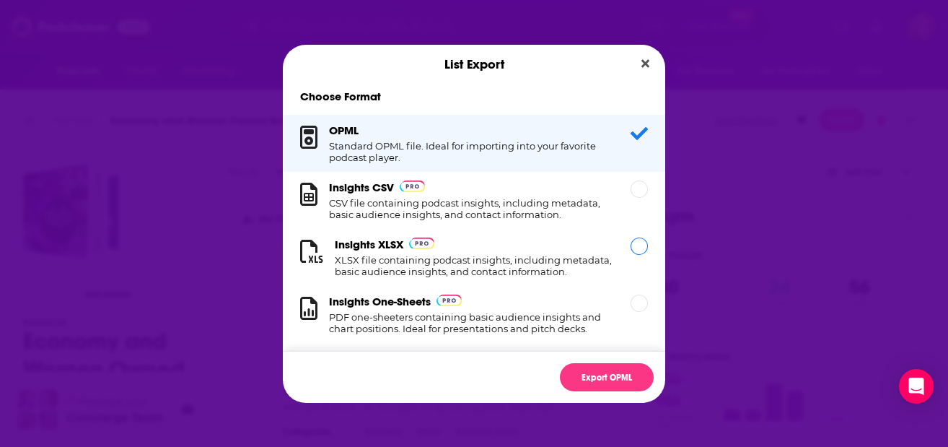
click at [631, 249] on div "Dialog" at bounding box center [639, 245] width 17 height 17
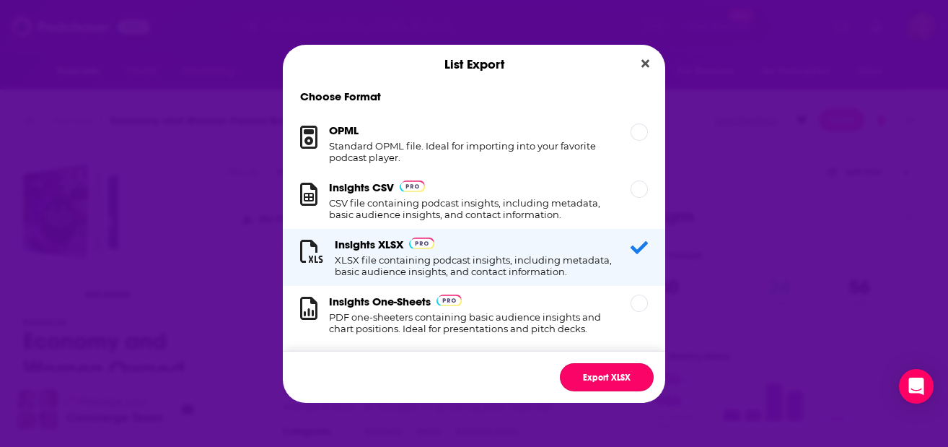
click at [603, 376] on button "Export XLSX" at bounding box center [607, 377] width 94 height 28
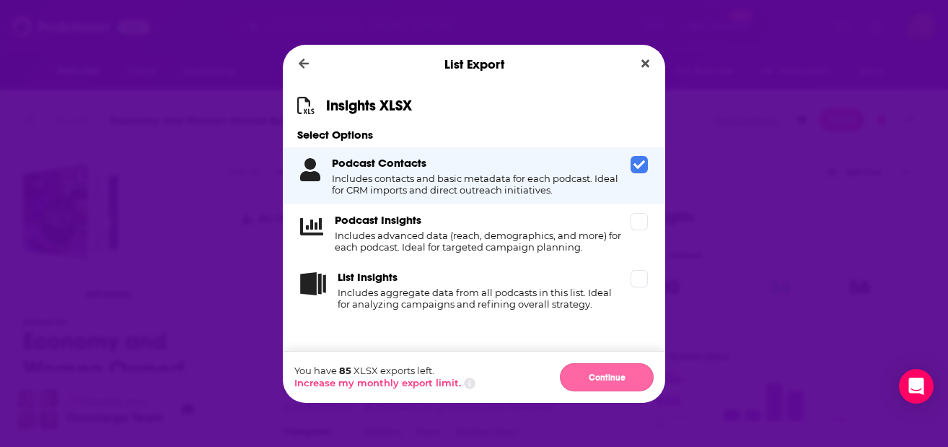
click at [607, 372] on button "Continue" at bounding box center [607, 377] width 94 height 28
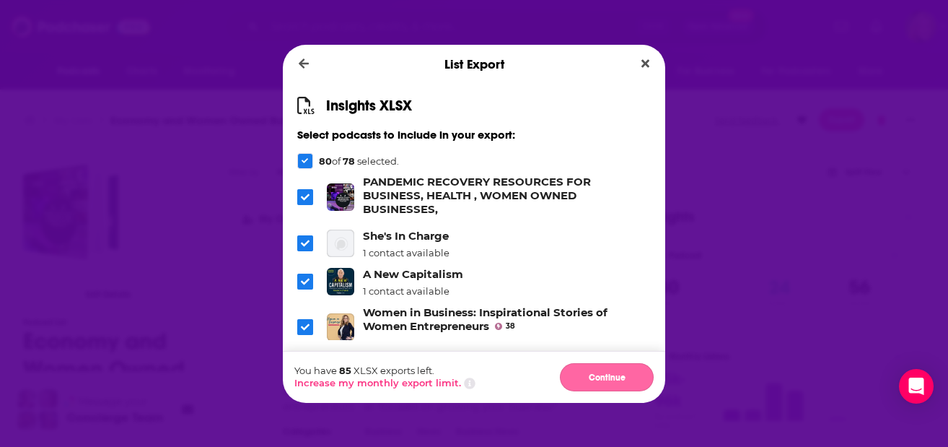
click at [602, 377] on button "Continue" at bounding box center [607, 377] width 94 height 28
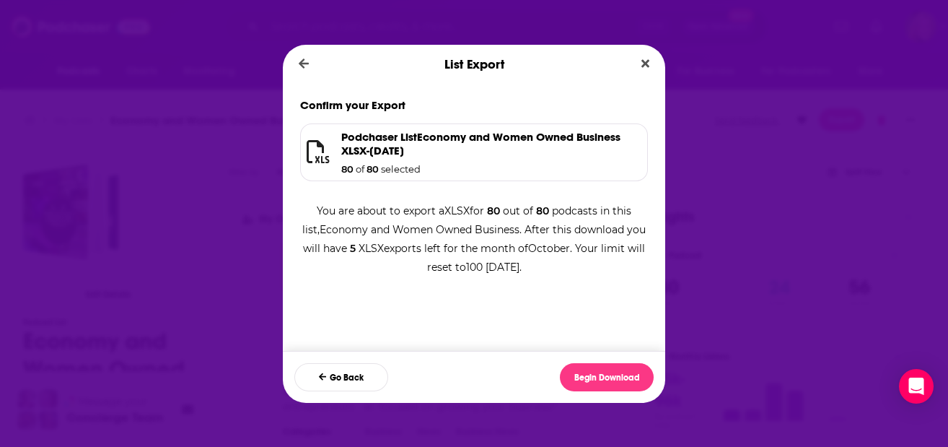
click at [387, 156] on h1 "Podchaser List Economy and Women Owned Business XLSX - 2025-10-02" at bounding box center [485, 143] width 288 height 27
click at [383, 147] on h1 "Podchaser List Economy and Women Owned Business XLSX - 2025-10-02" at bounding box center [485, 143] width 288 height 27
click at [592, 369] on button "Begin Download" at bounding box center [607, 377] width 94 height 28
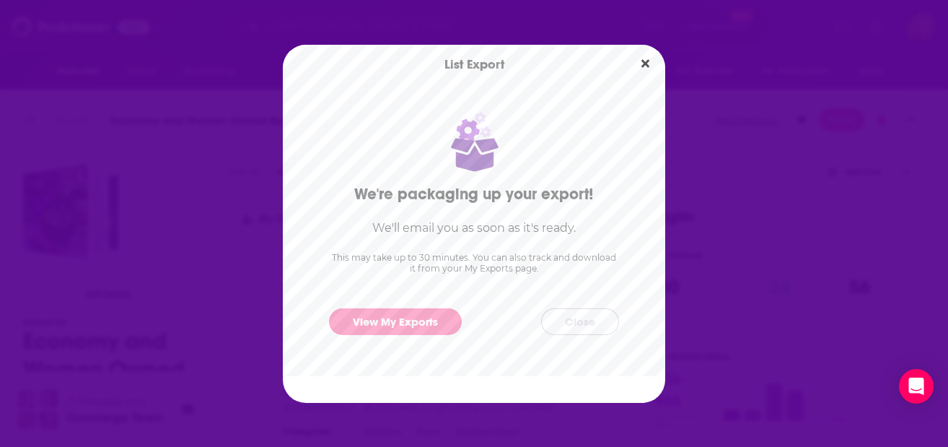
click at [573, 317] on button "Close" at bounding box center [580, 321] width 78 height 27
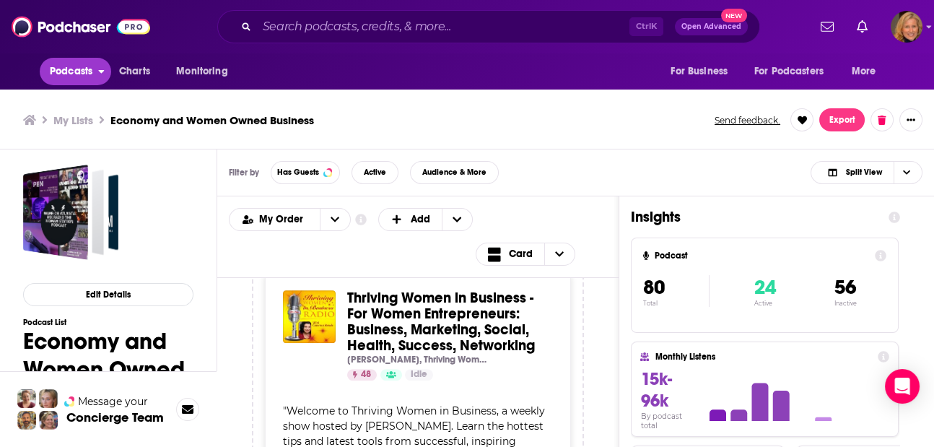
click at [77, 66] on span "Podcasts" at bounding box center [71, 71] width 43 height 20
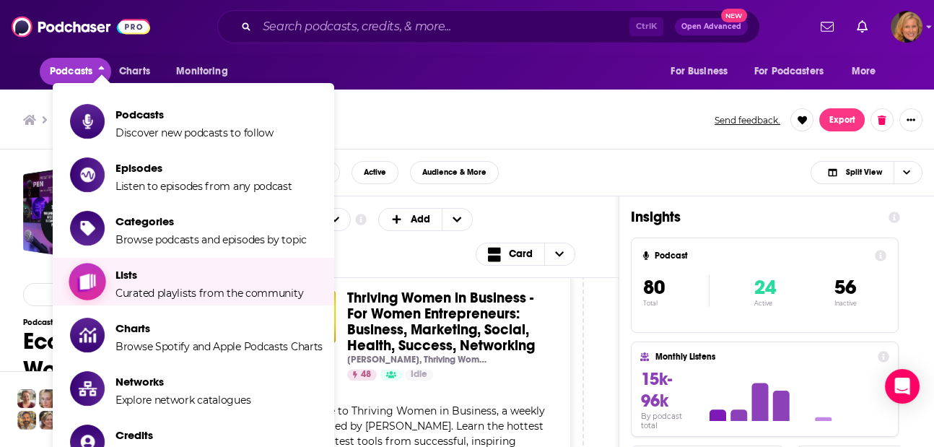
click at [148, 279] on span "Lists" at bounding box center [209, 275] width 188 height 14
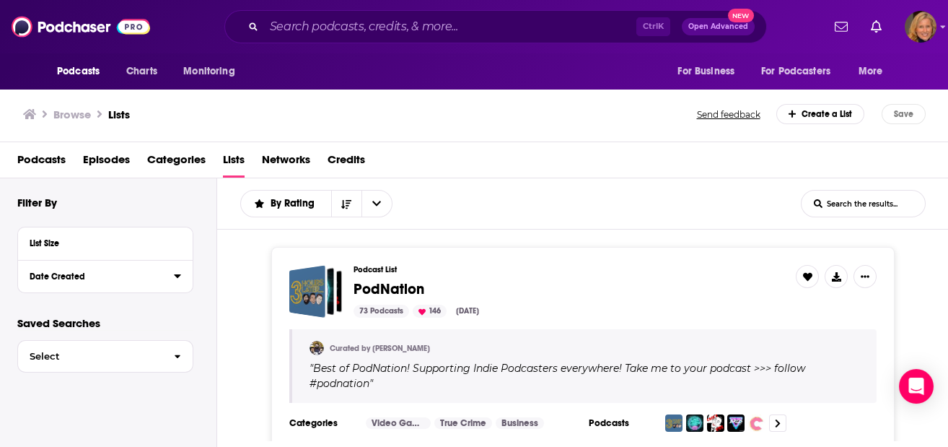
click at [84, 281] on button "Date Created" at bounding box center [102, 275] width 144 height 18
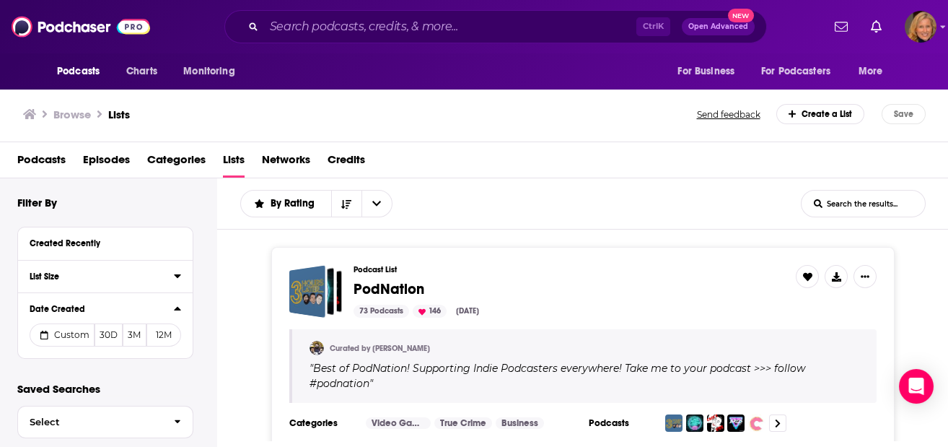
click at [84, 280] on div "List Size" at bounding box center [97, 276] width 135 height 10
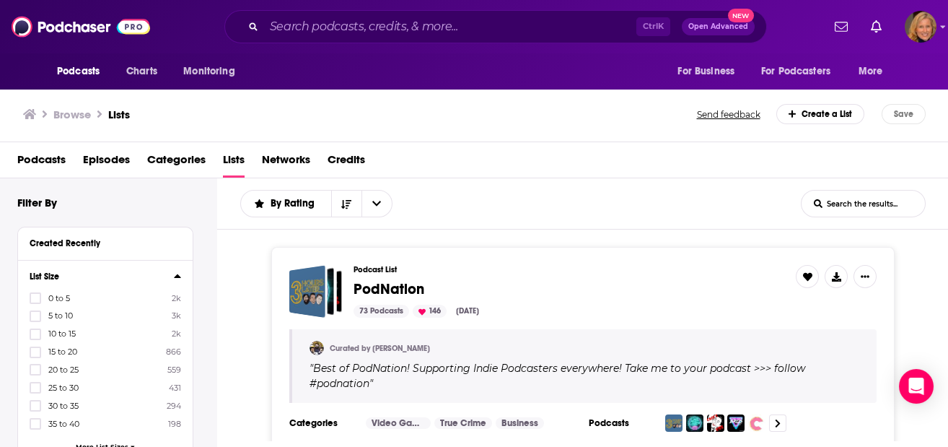
click at [84, 280] on div "List Size" at bounding box center [97, 276] width 135 height 10
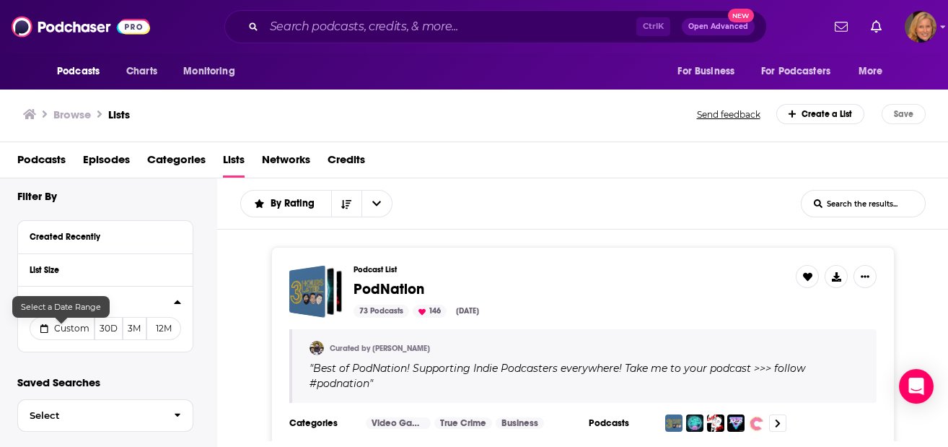
scroll to position [19, 0]
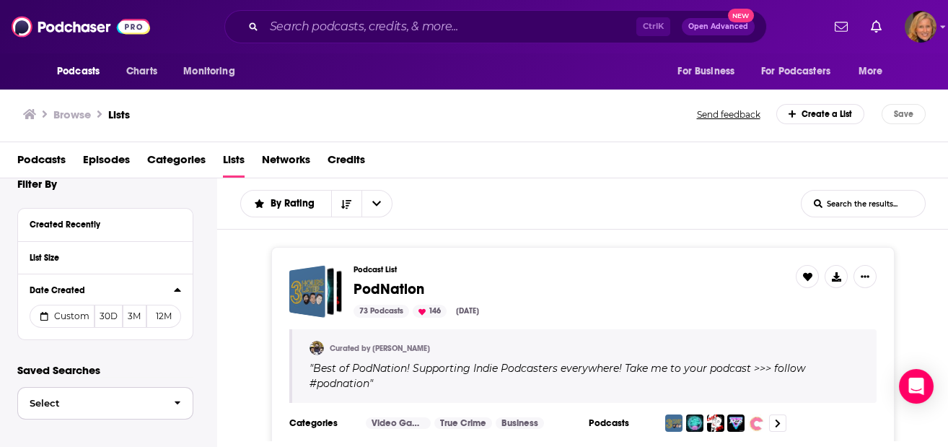
click at [154, 401] on span "Select" at bounding box center [90, 402] width 144 height 9
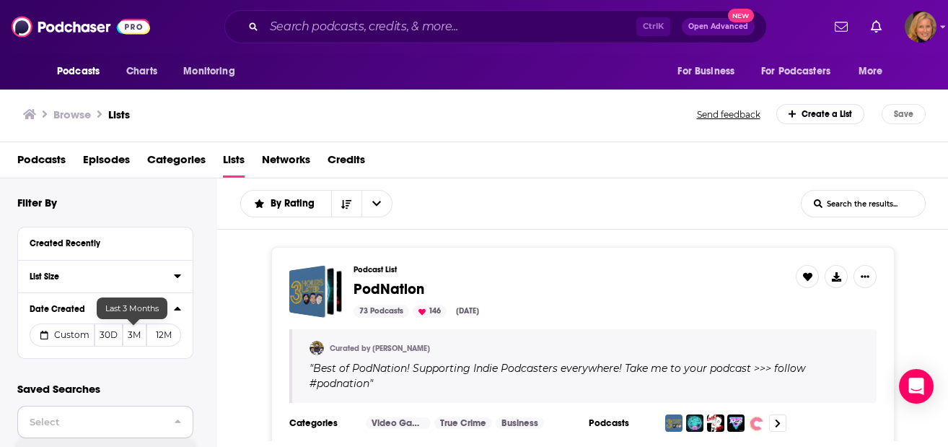
scroll to position [0, 0]
click at [95, 305] on div "Date Created" at bounding box center [97, 309] width 135 height 10
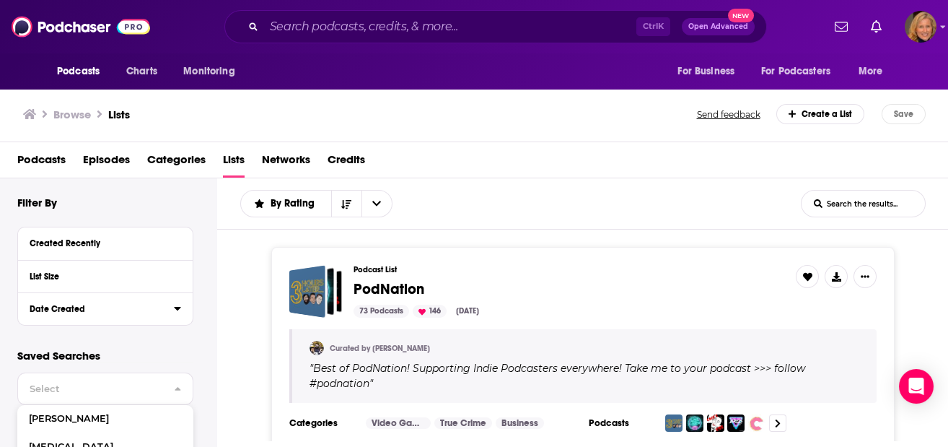
click at [95, 305] on div "Date Created" at bounding box center [97, 309] width 135 height 10
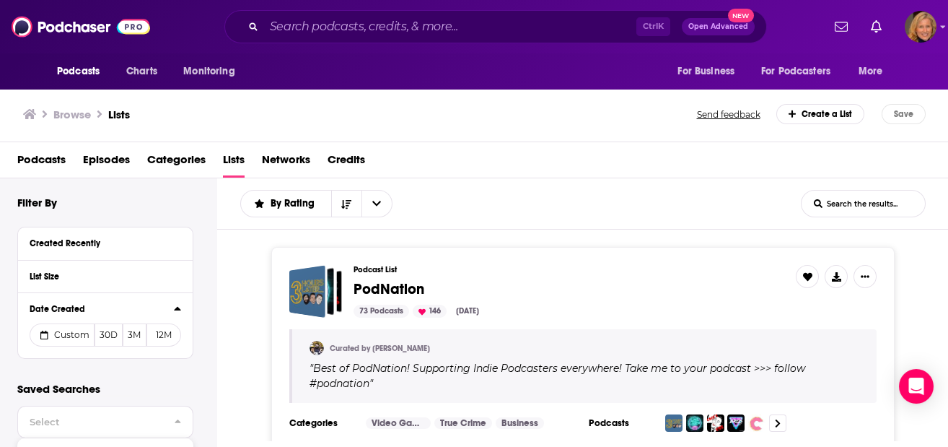
click at [230, 161] on span "Lists" at bounding box center [234, 163] width 22 height 30
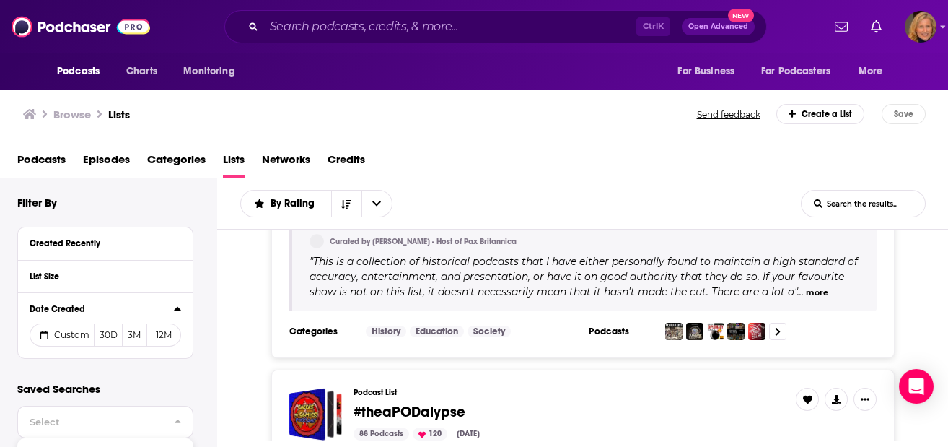
scroll to position [769, 0]
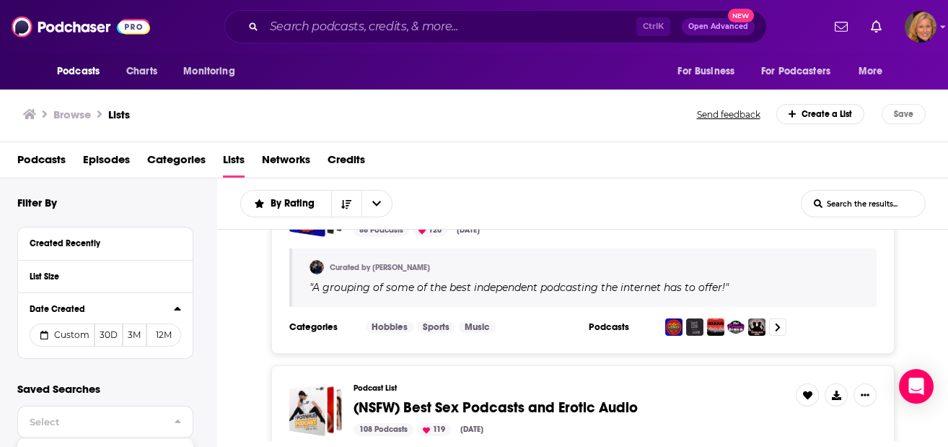
click at [885, 203] on input "List Search Input" at bounding box center [863, 204] width 123 height 26
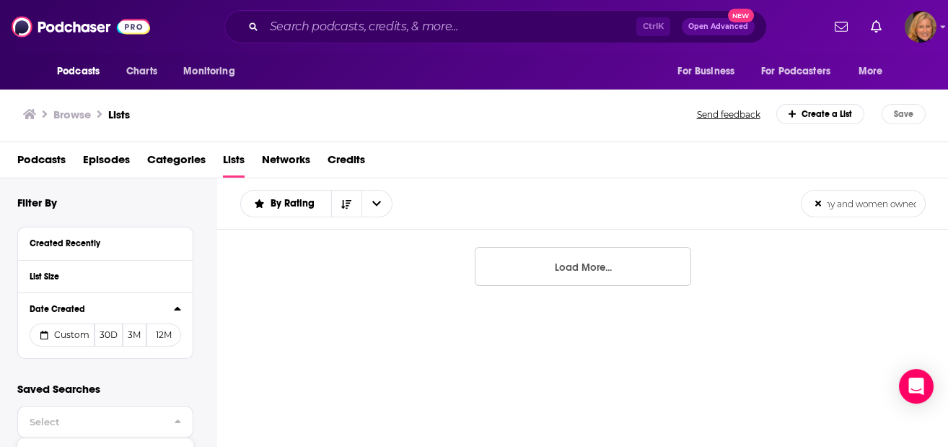
scroll to position [0, 38]
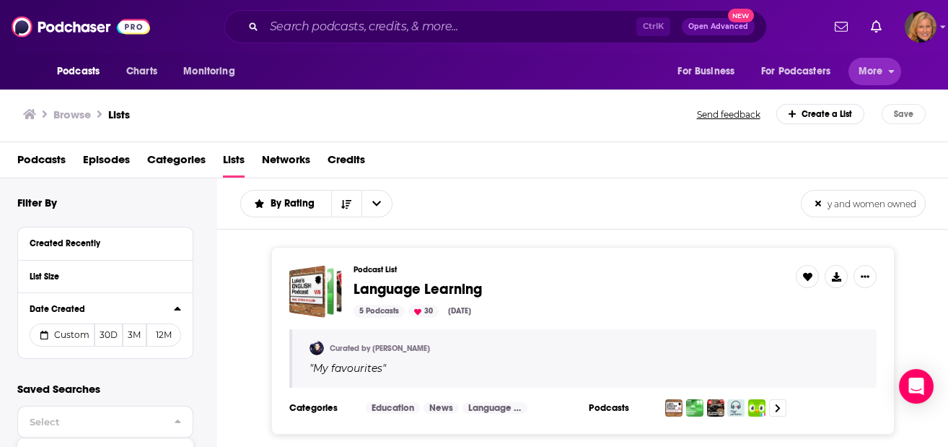
type input "Economy and women owned"
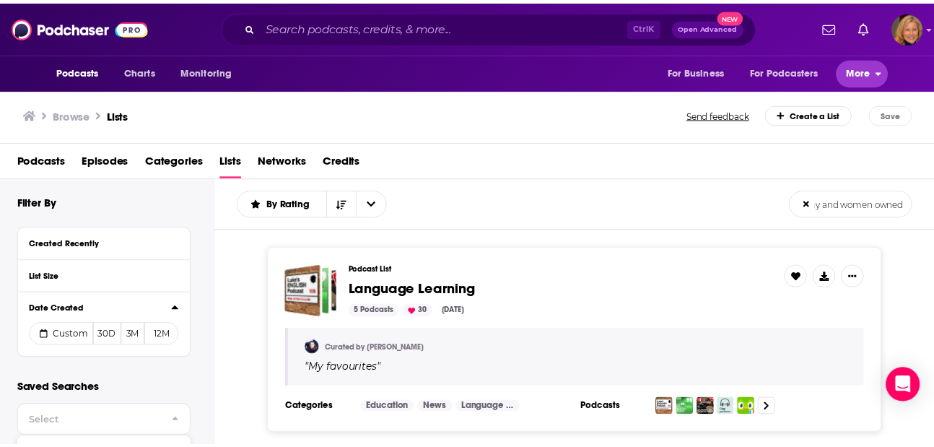
scroll to position [0, 0]
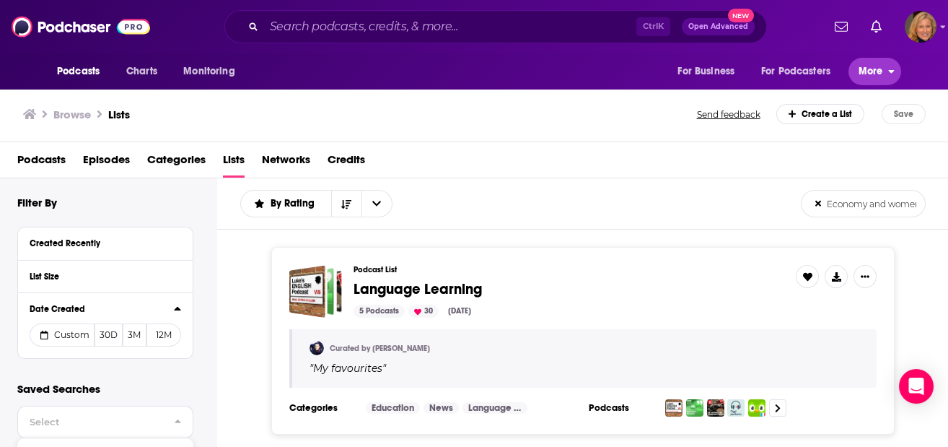
click at [869, 73] on span "More" at bounding box center [871, 71] width 25 height 20
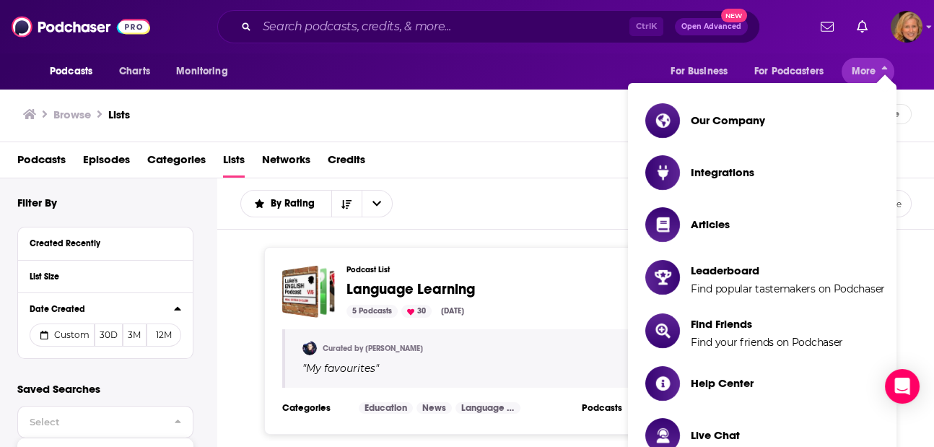
click at [319, 51] on div "Podcasts Charts Monitoring Ctrl K Open Advanced New For Business For Podcasters…" at bounding box center [467, 26] width 934 height 53
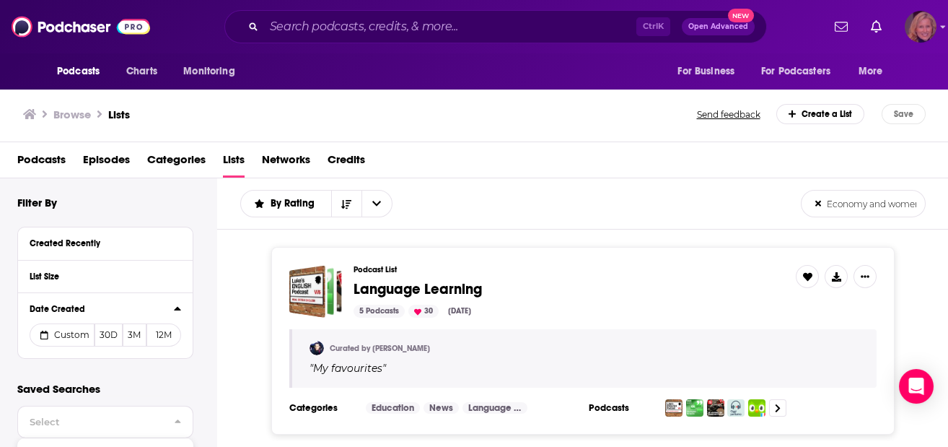
click at [918, 25] on img "Logged in as LauraHVM" at bounding box center [921, 27] width 32 height 32
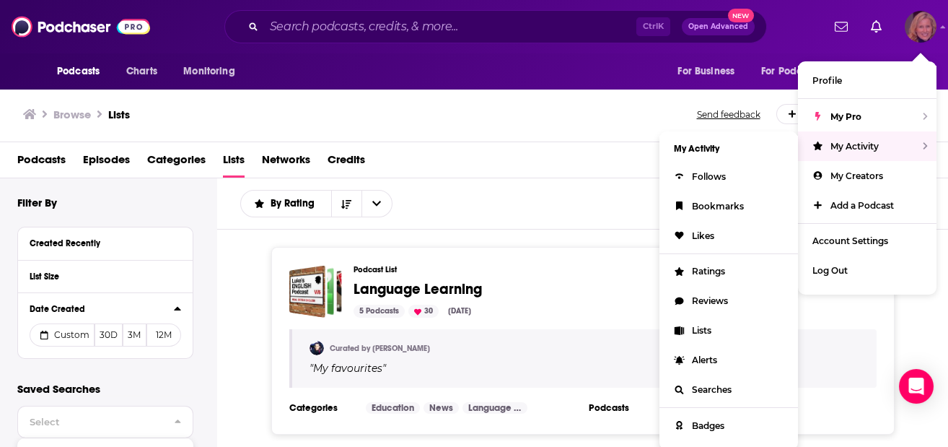
click at [855, 146] on span "My Activity" at bounding box center [855, 146] width 48 height 11
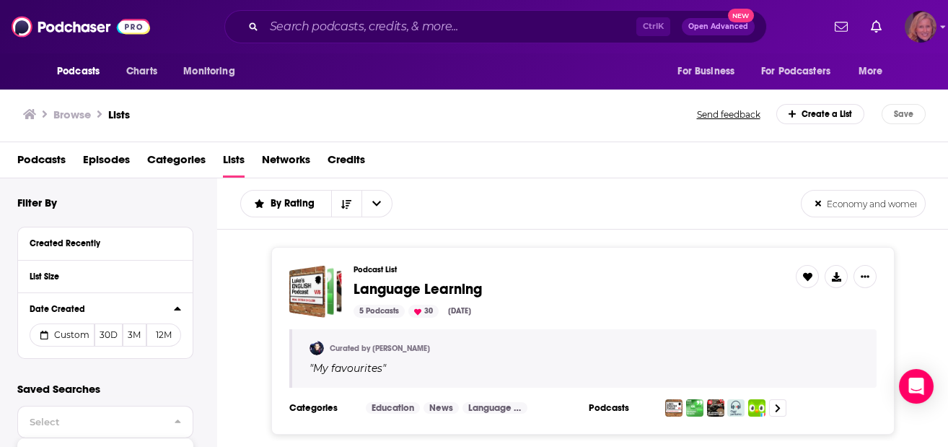
click at [923, 40] on img "Logged in as LauraHVM" at bounding box center [921, 27] width 32 height 32
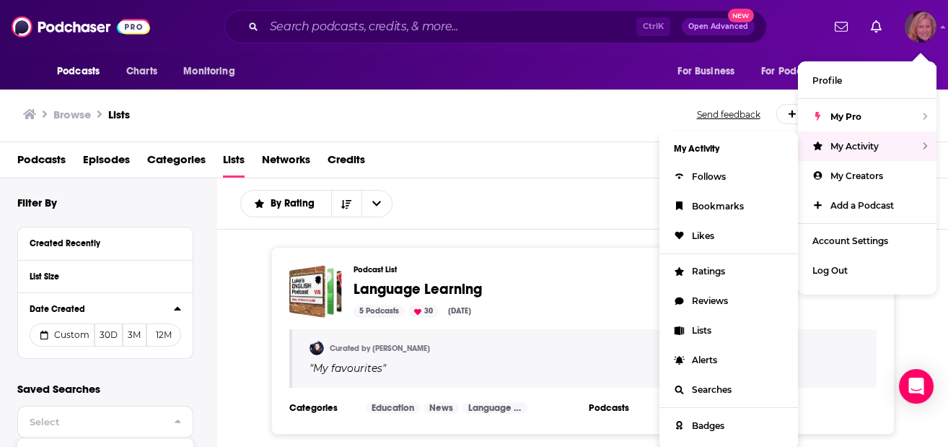
click at [888, 149] on div "My Activity" at bounding box center [867, 146] width 139 height 30
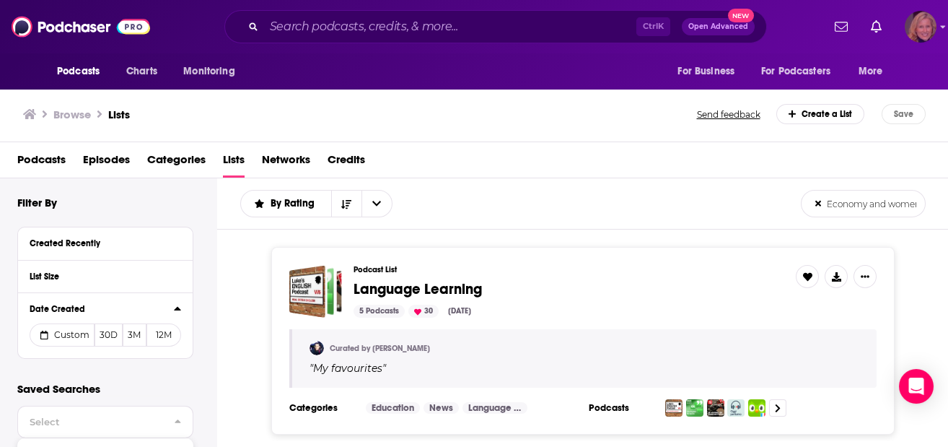
click at [922, 38] on img "Logged in as LauraHVM" at bounding box center [921, 27] width 32 height 32
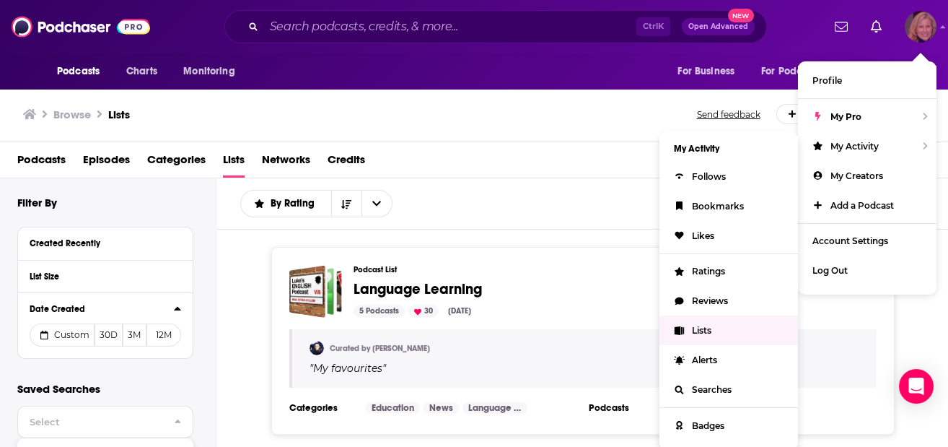
click at [699, 326] on span "Lists" at bounding box center [701, 330] width 19 height 11
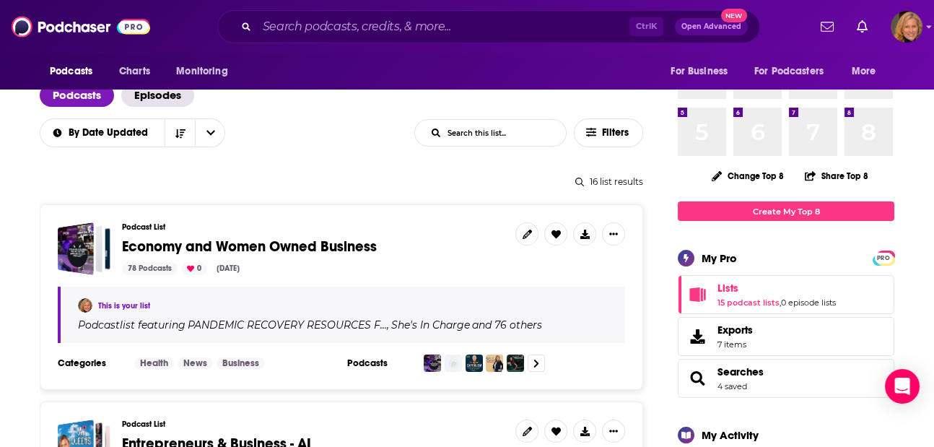
scroll to position [96, 0]
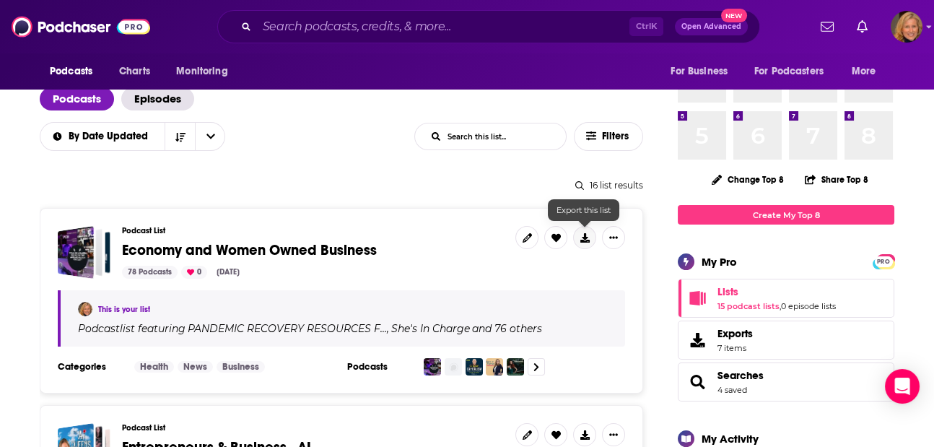
click at [589, 237] on button at bounding box center [584, 237] width 23 height 23
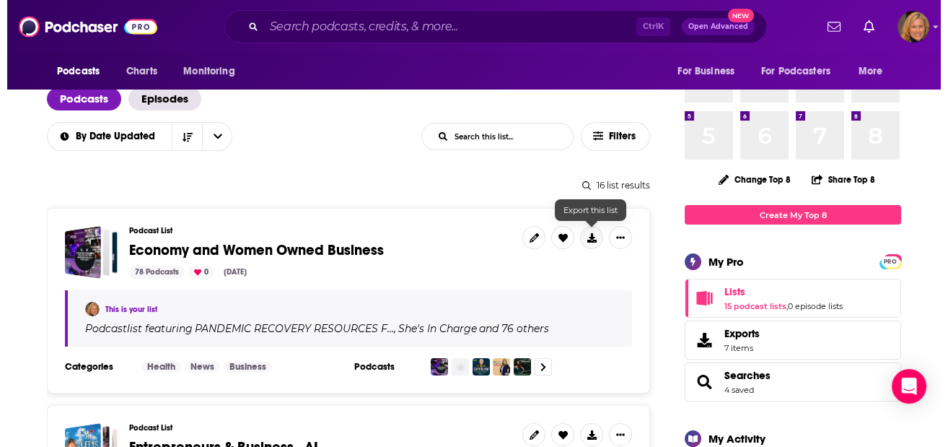
scroll to position [0, 0]
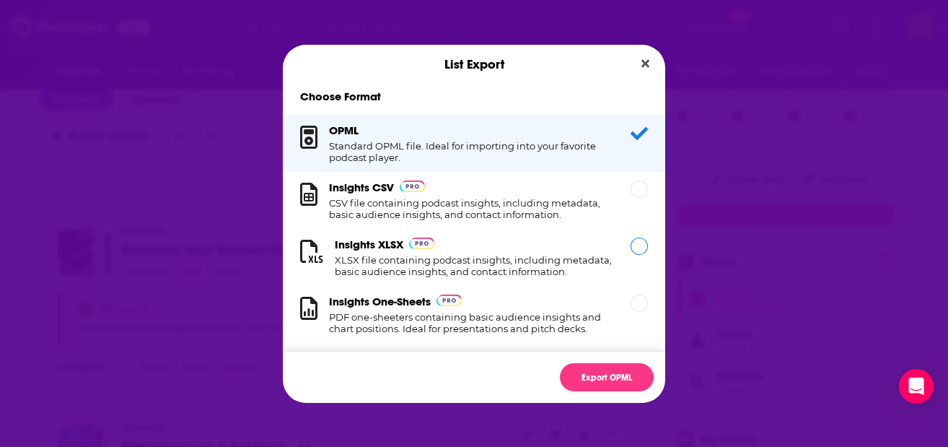
click at [631, 250] on div "Dialog" at bounding box center [639, 245] width 17 height 17
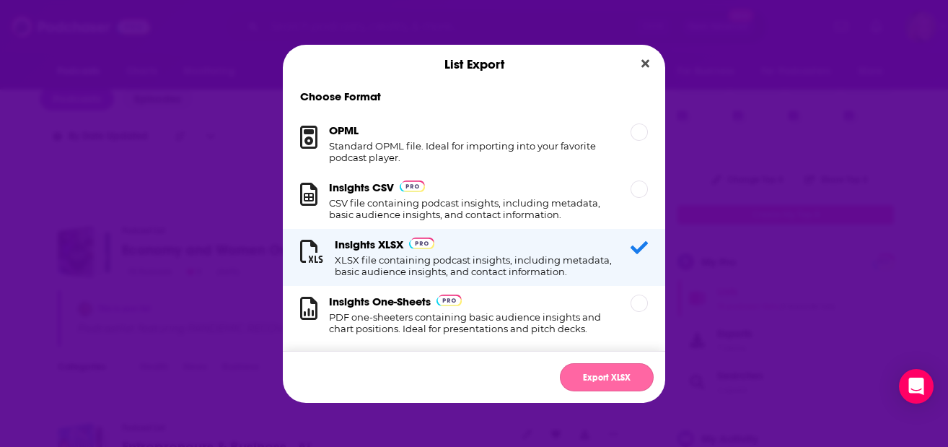
click at [603, 376] on button "Export XLSX" at bounding box center [607, 377] width 94 height 28
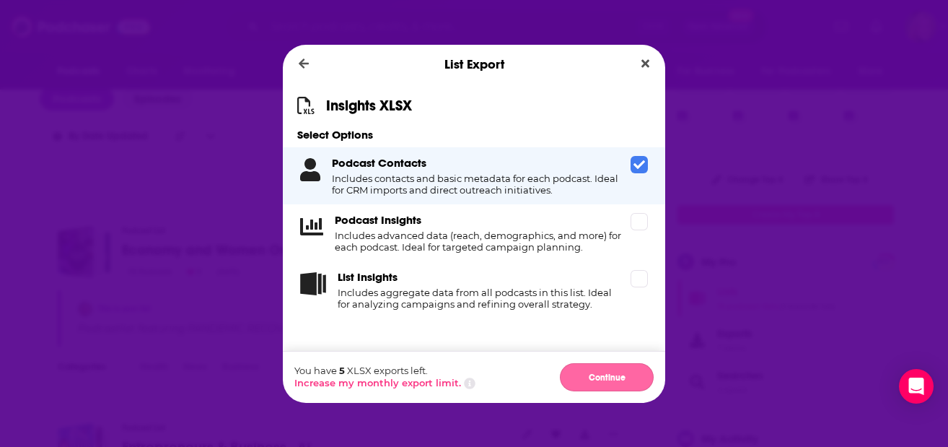
click at [607, 371] on button "Continue" at bounding box center [607, 377] width 94 height 28
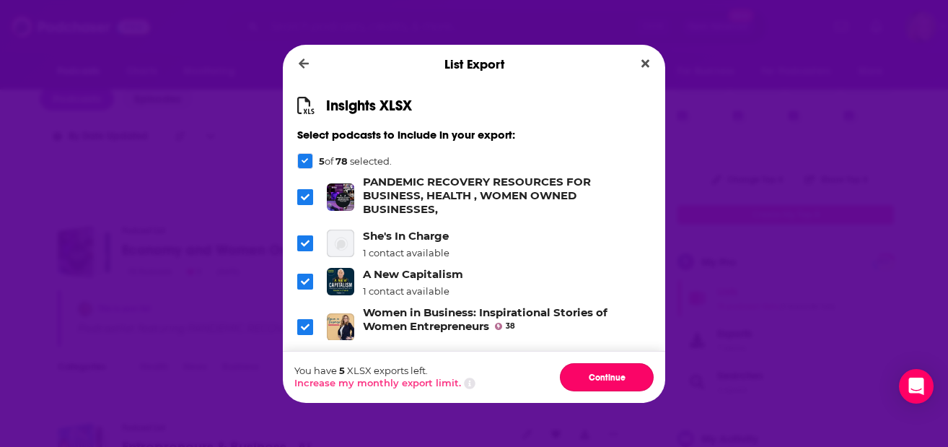
click at [607, 371] on button "Continue" at bounding box center [607, 377] width 94 height 28
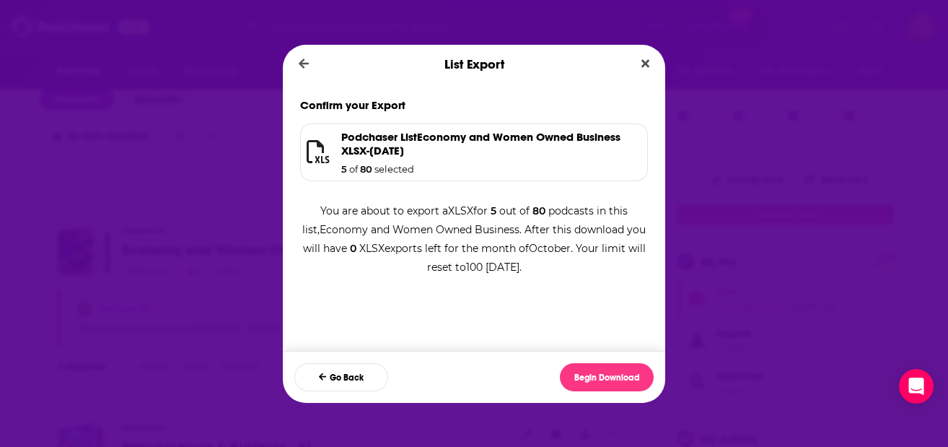
click at [402, 155] on h1 "Podchaser List Economy and Women Owned Business XLSX - 2025-10-02" at bounding box center [485, 143] width 288 height 27
click at [390, 145] on h1 "Podchaser List Economy and Women Owned Business XLSX - 2025-10-02" at bounding box center [485, 143] width 288 height 27
click at [651, 61] on button "Close" at bounding box center [645, 64] width 19 height 18
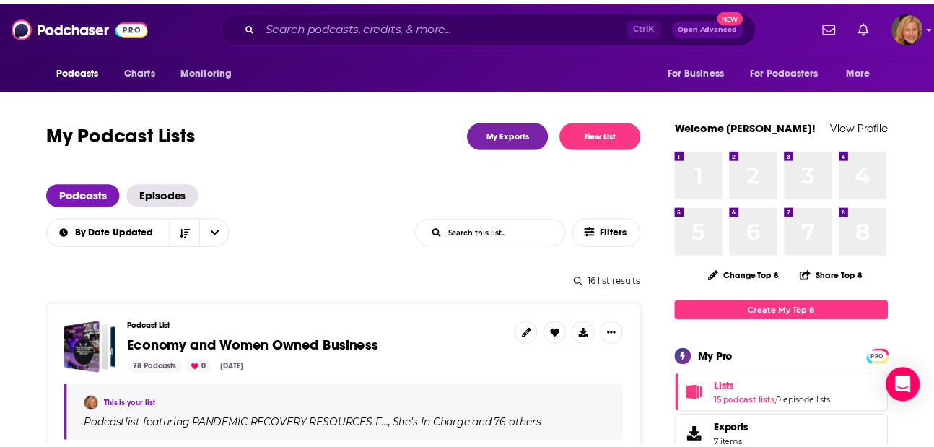
scroll to position [96, 0]
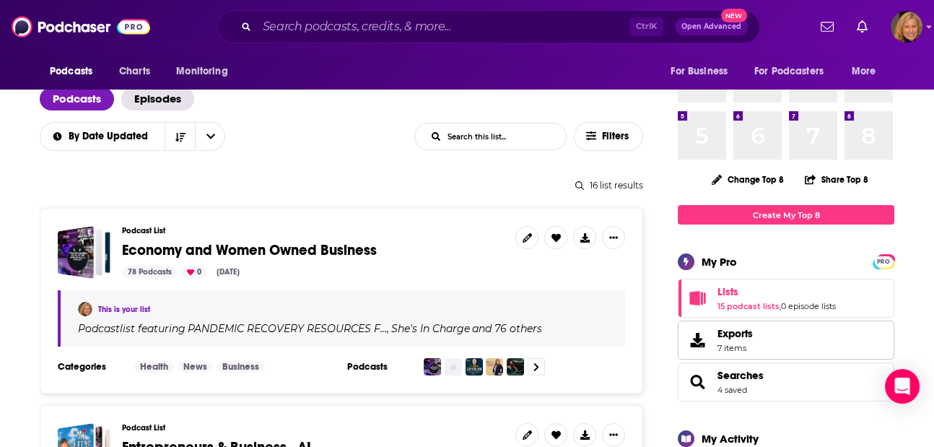
click at [730, 336] on span "Exports" at bounding box center [734, 333] width 35 height 13
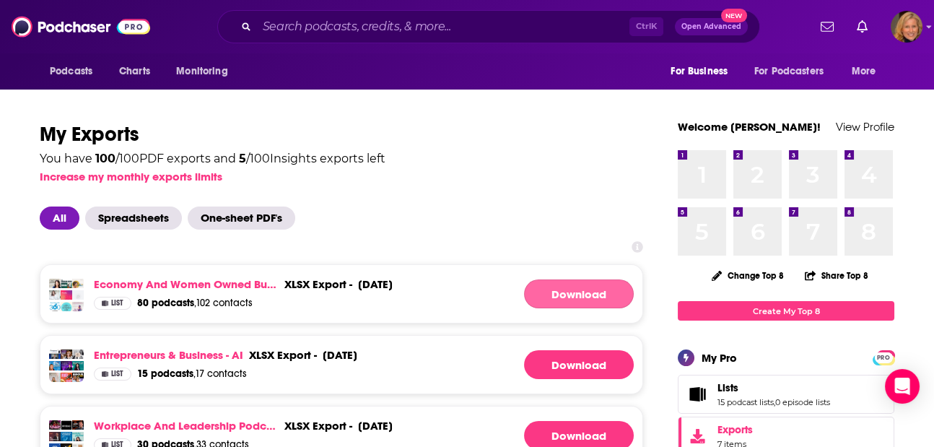
click at [564, 290] on link "Download" at bounding box center [579, 293] width 110 height 29
